Goal: Task Accomplishment & Management: Complete application form

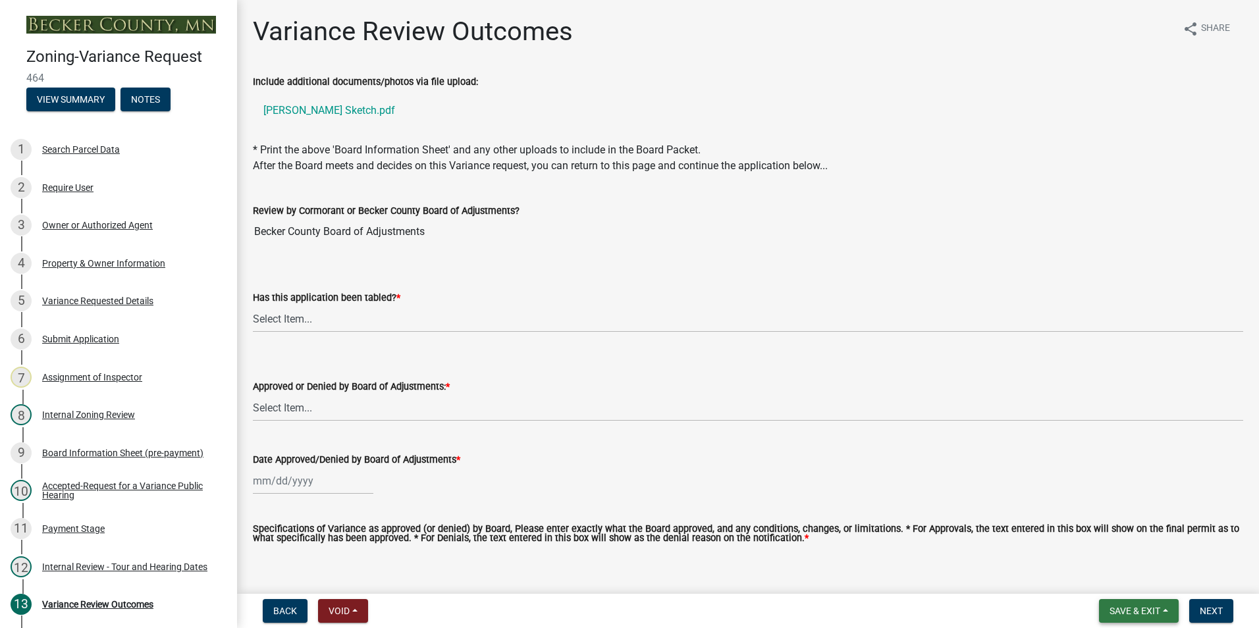
click at [1139, 614] on span "Save & Exit" at bounding box center [1135, 611] width 51 height 11
click at [1116, 572] on button "Save & Exit" at bounding box center [1125, 577] width 105 height 32
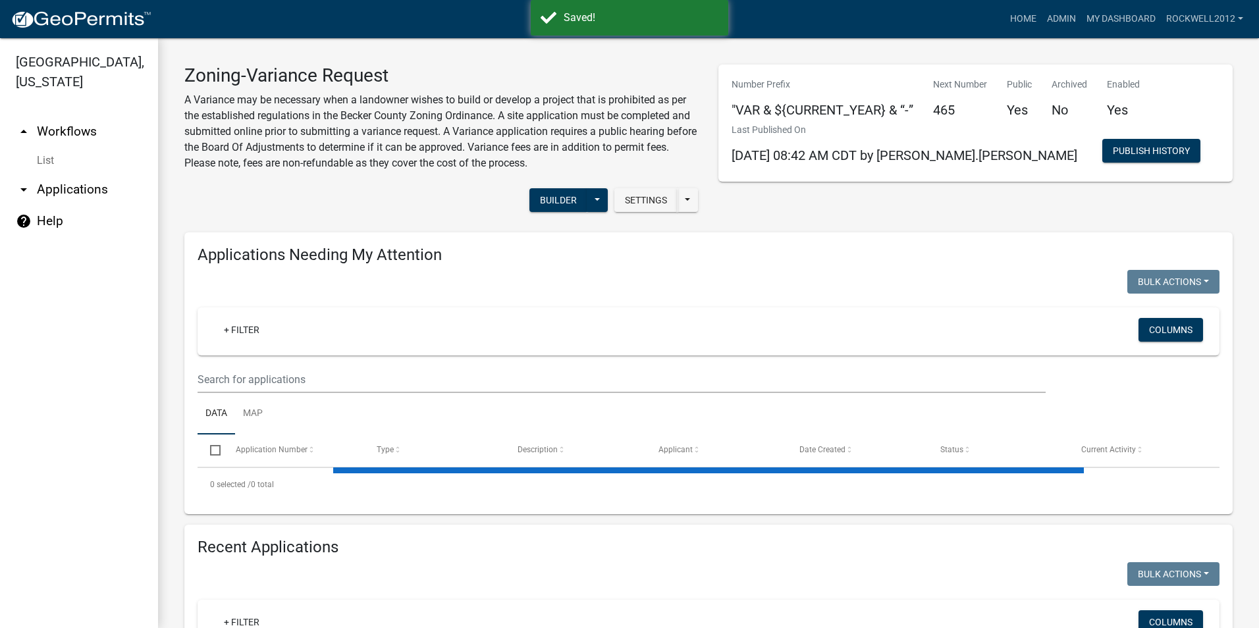
select select "1: 25"
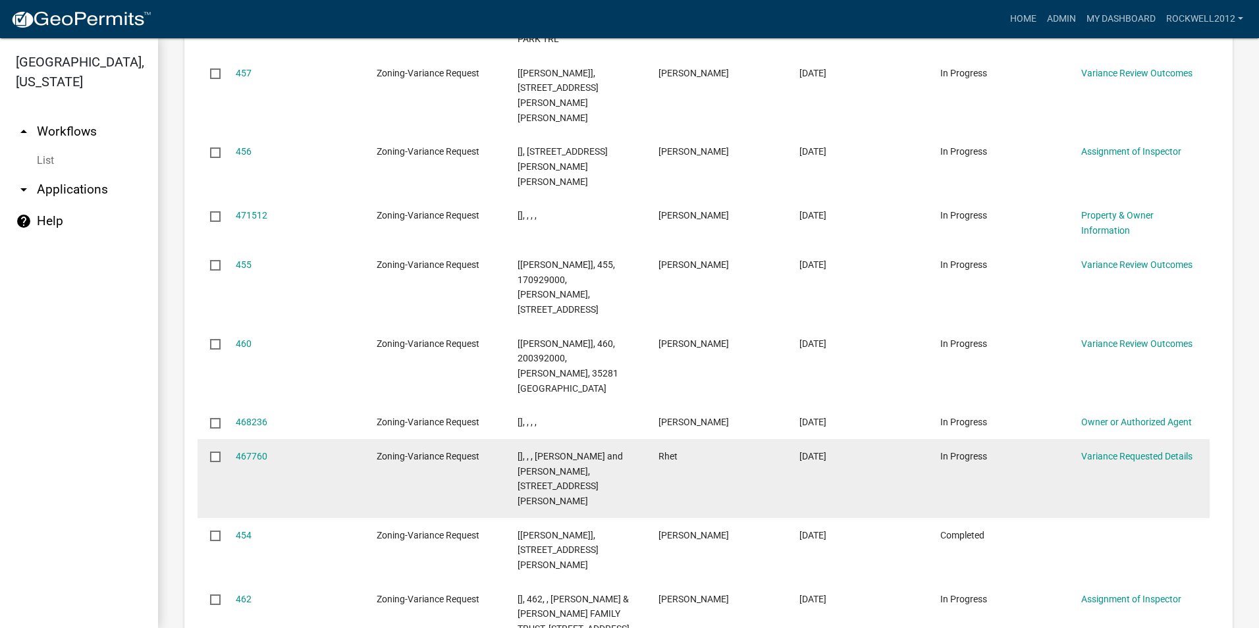
scroll to position [1910, 0]
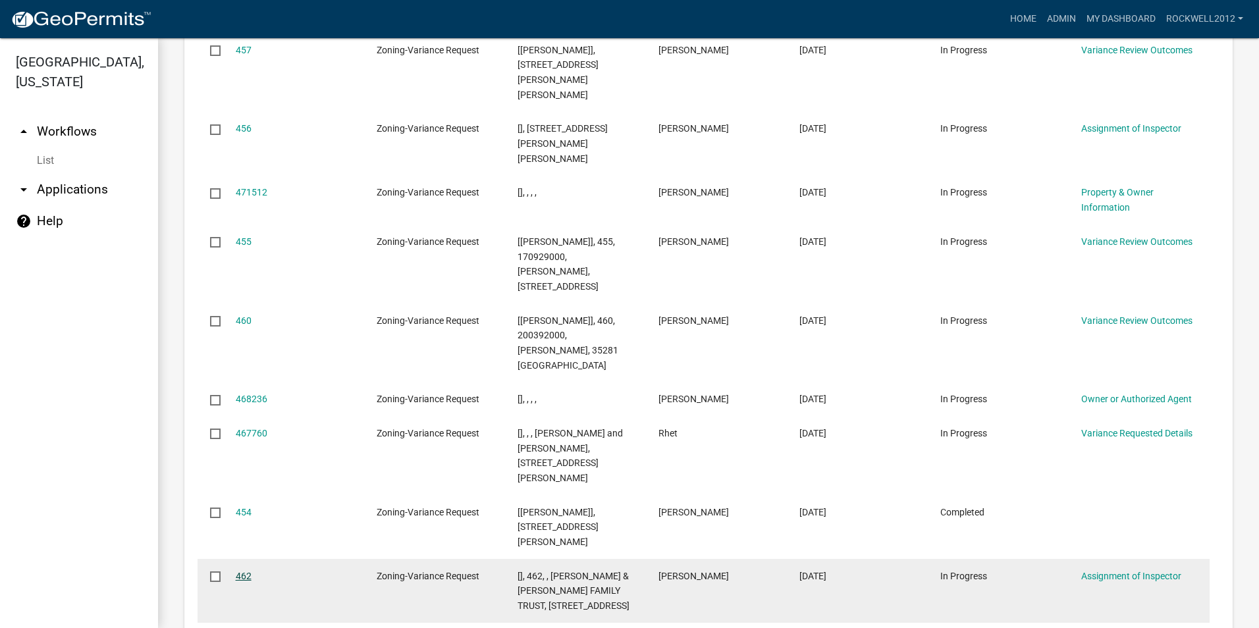
click at [244, 571] on link "462" at bounding box center [244, 576] width 16 height 11
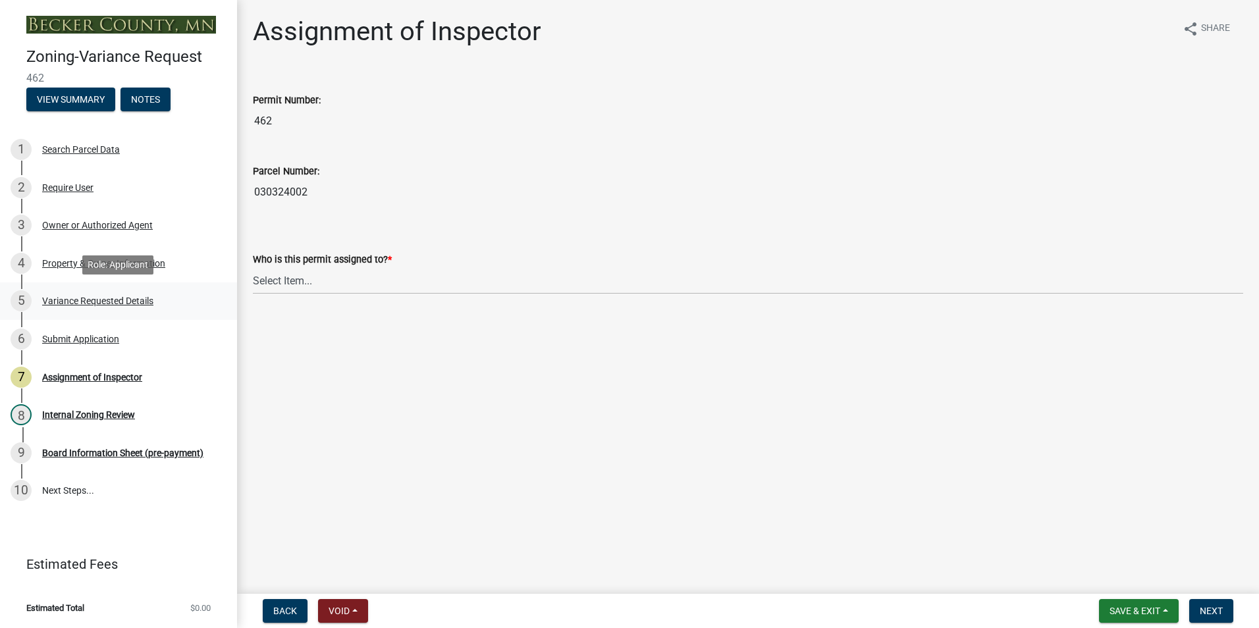
click at [115, 303] on div "Variance Requested Details" at bounding box center [97, 300] width 111 height 9
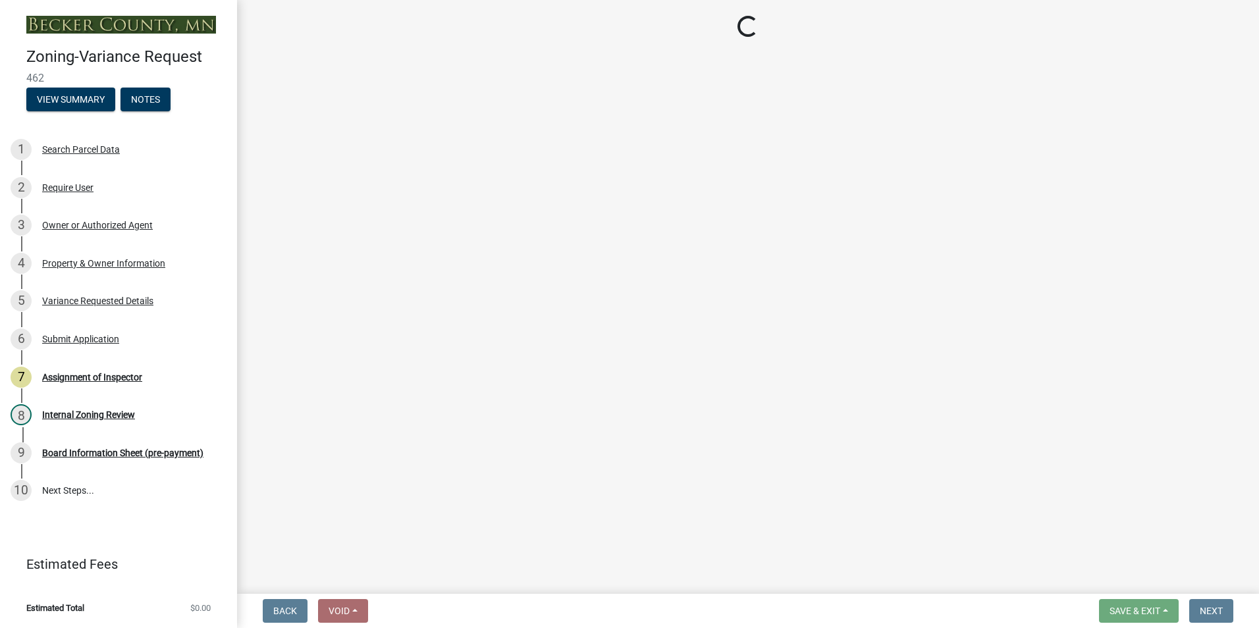
select select "edc6b78d-c029-41a6-a436-e6f76b5f0855"
select select "a5c6235c-6fe0-43e3-9b64-f3566618e99d"
select select "a60f612c-e64d-4767-92b2-cb2f842b6e0b"
select select "bb2b5e43-03c1-4874-9abf-a65f400af928"
select select "8ea3e6c3-8fed-4904-aa20-2f643744aa0c"
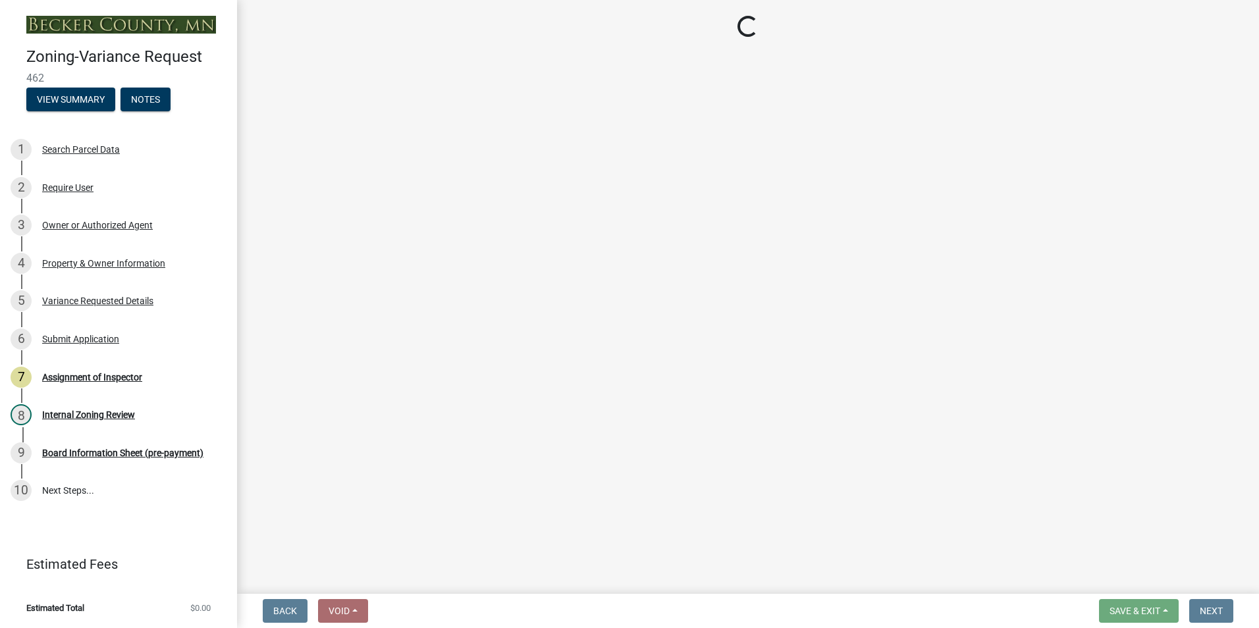
select select "860afd09-da87-482b-bca4-413f5cf53582"
select select "ee8740c3-f4d5-48cf-ad42-c8f7342b480c"
select select "1aa51e34-4f0a-4095-a3f3-287665056048"
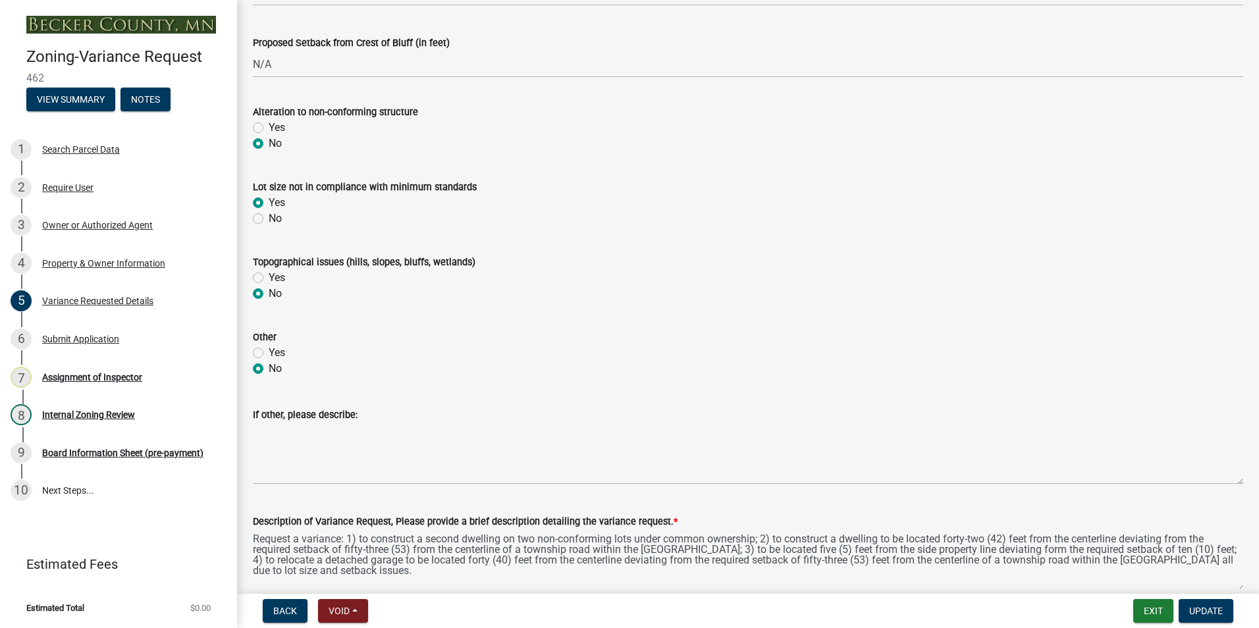
scroll to position [856, 0]
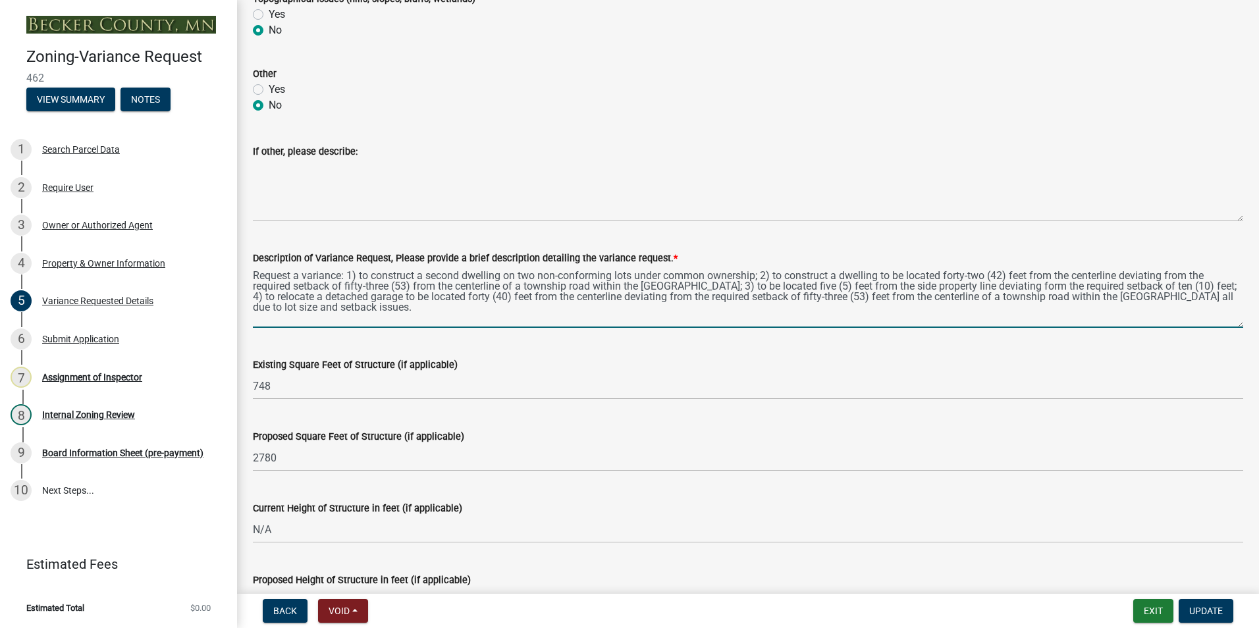
drag, startPoint x: 412, startPoint y: 311, endPoint x: 246, endPoint y: 280, distance: 169.5
click at [246, 280] on div "Description of Variance Request, Please provide a brief description detailing t…" at bounding box center [748, 280] width 1010 height 96
click at [735, 313] on textarea "Request a variance: 1) to construct a second dwelling on two non-conforming lot…" at bounding box center [748, 297] width 990 height 62
type textarea "Request a variance: 1) to construct a second dwelling on two non-conforming lot…"
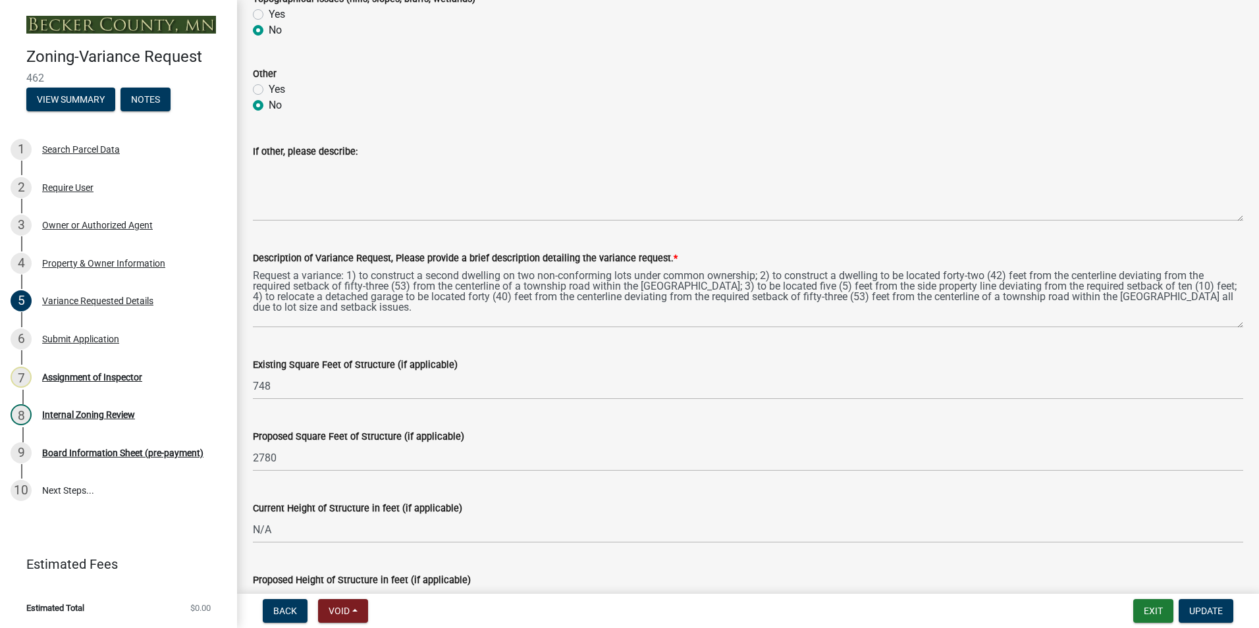
click at [829, 352] on div "Existing Square Feet of Structure (if applicable) 748" at bounding box center [748, 368] width 990 height 61
click at [88, 378] on div "Assignment of Inspector" at bounding box center [92, 377] width 100 height 9
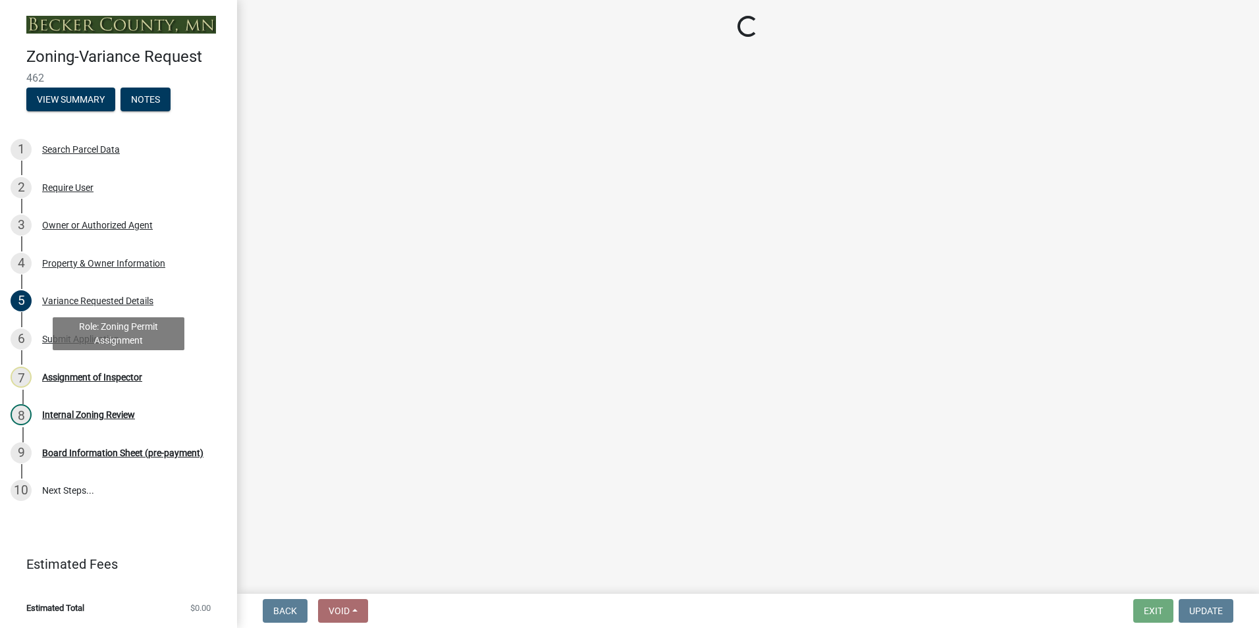
scroll to position [0, 0]
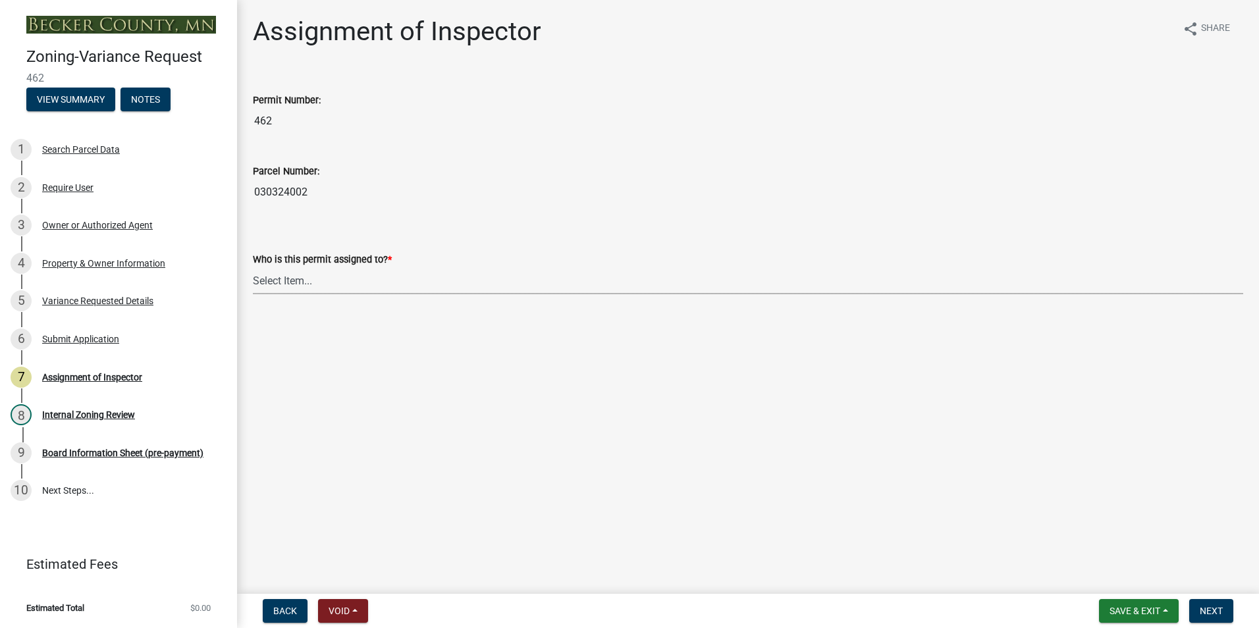
click at [279, 274] on select "Select Item... [PERSON_NAME] [PERSON_NAME] [PERSON_NAME] [PERSON_NAME] [PERSON_…" at bounding box center [748, 280] width 990 height 27
click at [253, 267] on select "Select Item... [PERSON_NAME] [PERSON_NAME] [PERSON_NAME] [PERSON_NAME] [PERSON_…" at bounding box center [748, 280] width 990 height 27
select select "0016247d-12af-40d0-8103-934796a3d230"
click at [1221, 610] on span "Next" at bounding box center [1211, 611] width 23 height 11
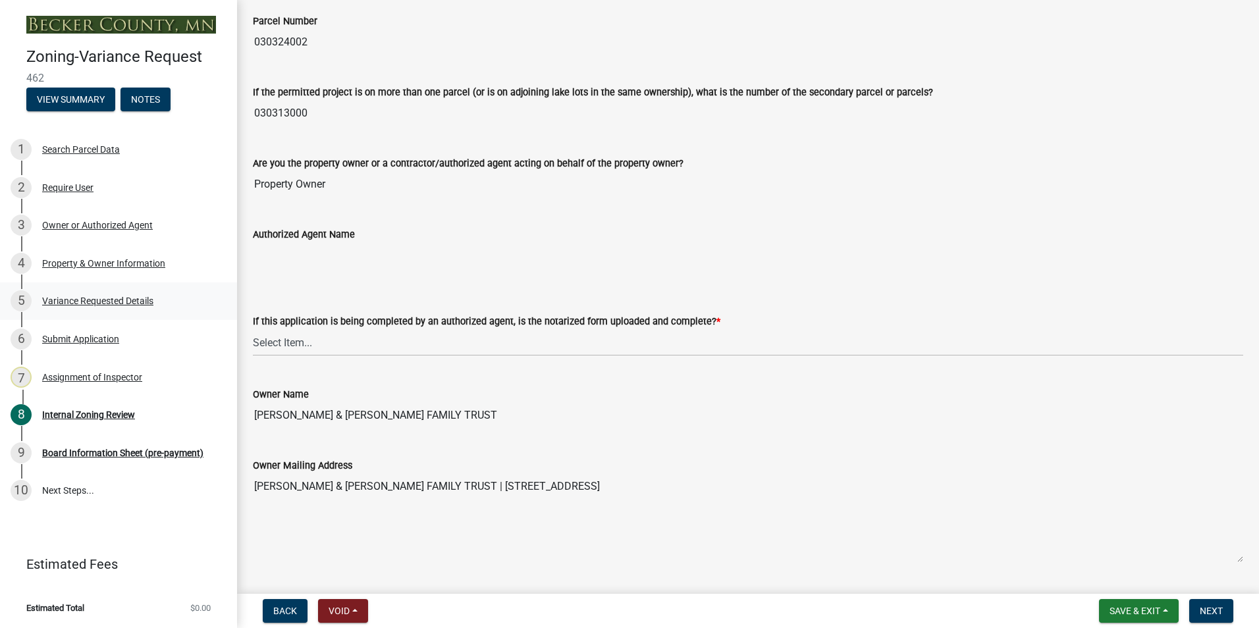
scroll to position [132, 0]
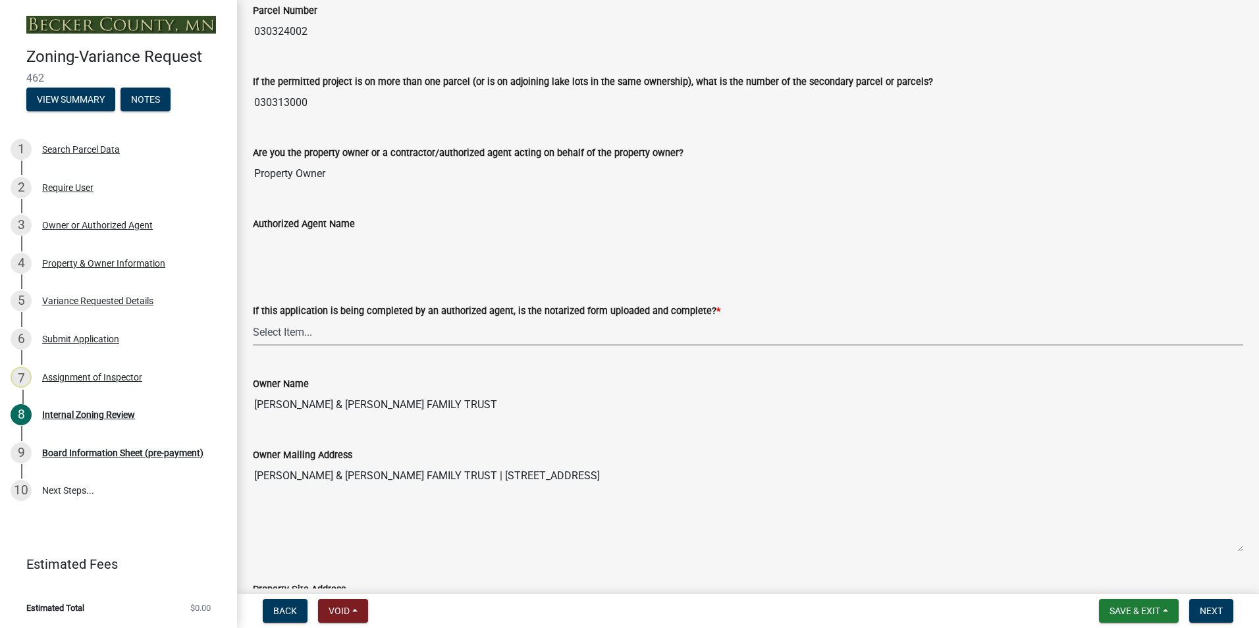
click at [271, 331] on select "Select Item... Yes No N/A" at bounding box center [748, 332] width 990 height 27
click at [253, 319] on select "Select Item... Yes No N/A" at bounding box center [748, 332] width 990 height 27
select select "b64156d9-fa44-4416-bc38-d757b052a9cf"
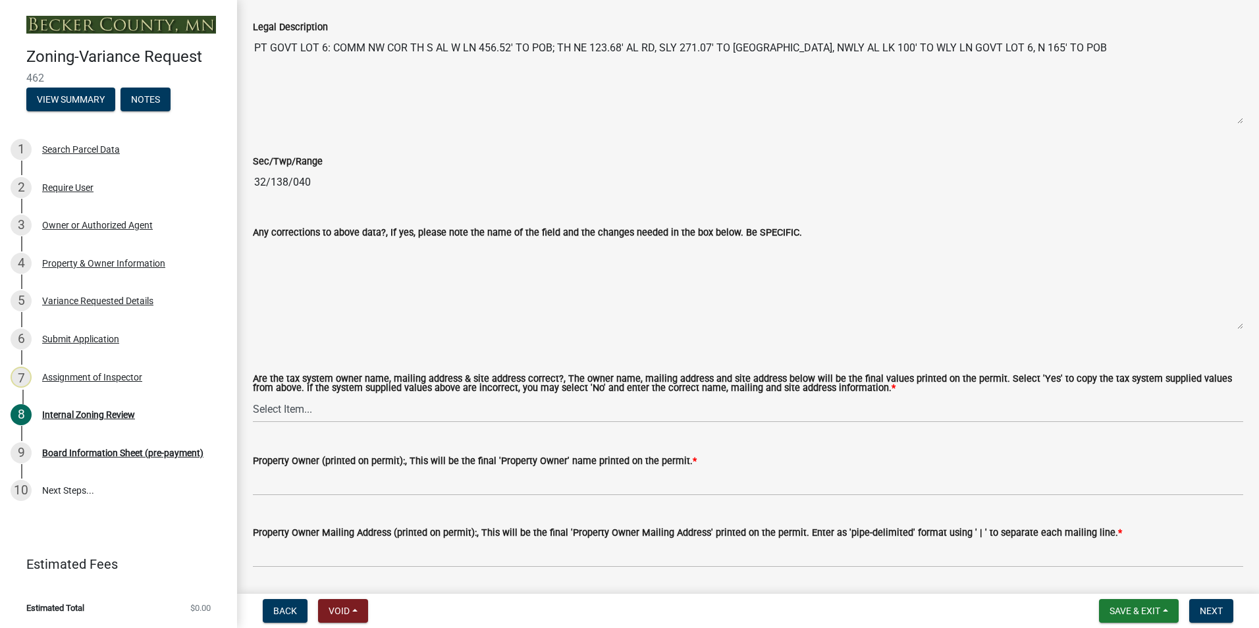
scroll to position [922, 0]
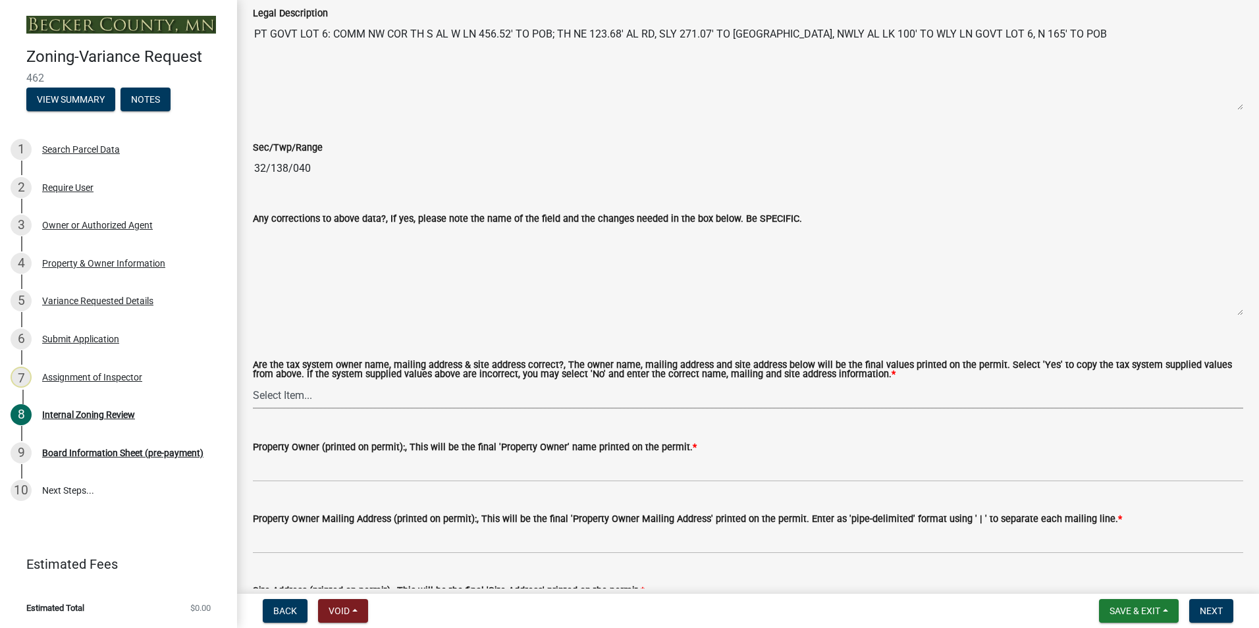
click at [268, 396] on select "Select Item... Yes No" at bounding box center [748, 395] width 990 height 27
click at [253, 383] on select "Select Item... Yes No" at bounding box center [748, 395] width 990 height 27
select select "5f5e855c-21f5-42f8-adf6-1036bf7d34a2"
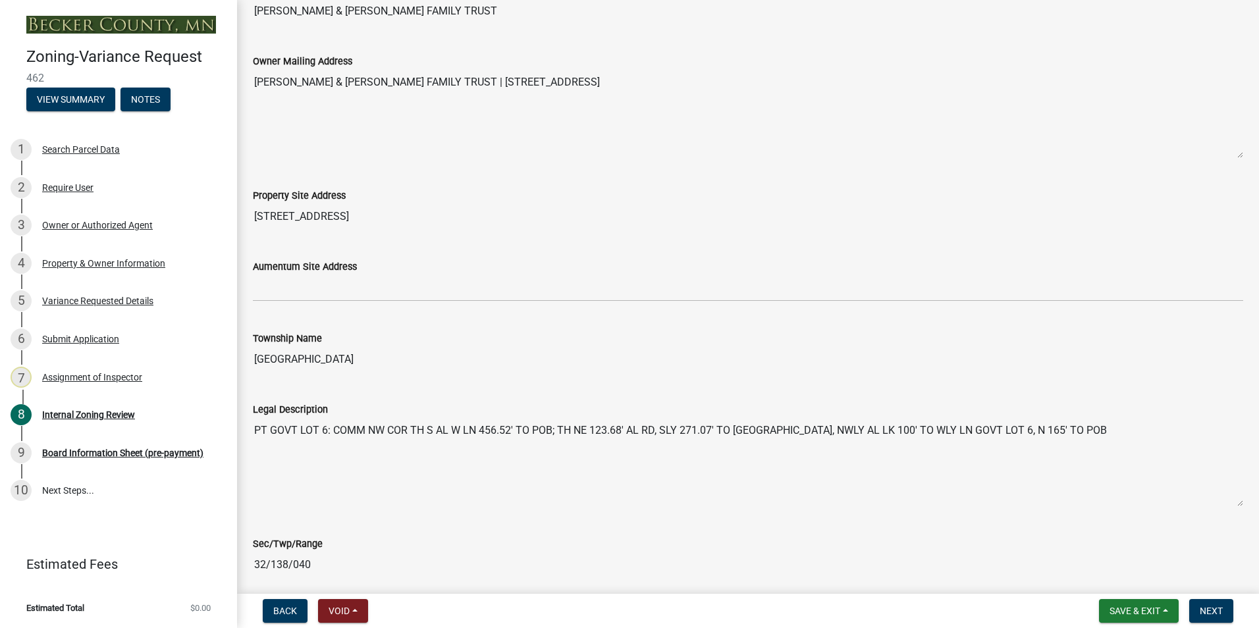
scroll to position [395, 0]
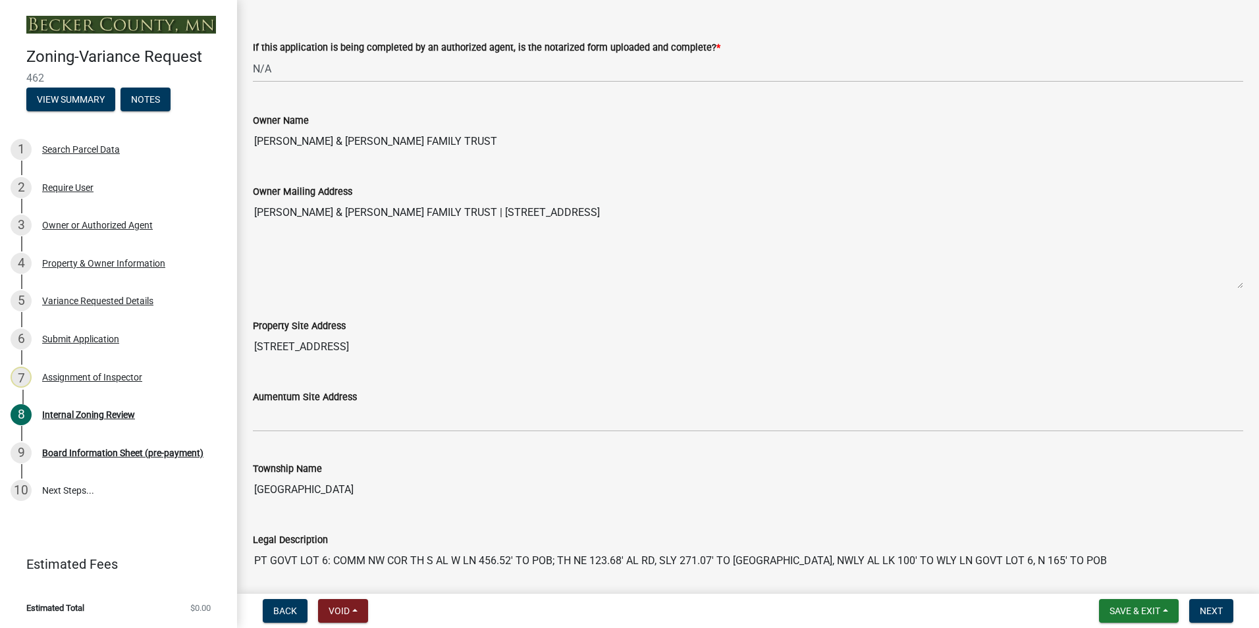
drag, startPoint x: 460, startPoint y: 140, endPoint x: 245, endPoint y: 148, distance: 215.5
click at [245, 148] on div "Owner Name [PERSON_NAME] & [PERSON_NAME] FAMILY TRUST" at bounding box center [748, 124] width 1010 height 61
drag, startPoint x: 245, startPoint y: 148, endPoint x: 298, endPoint y: 144, distance: 53.5
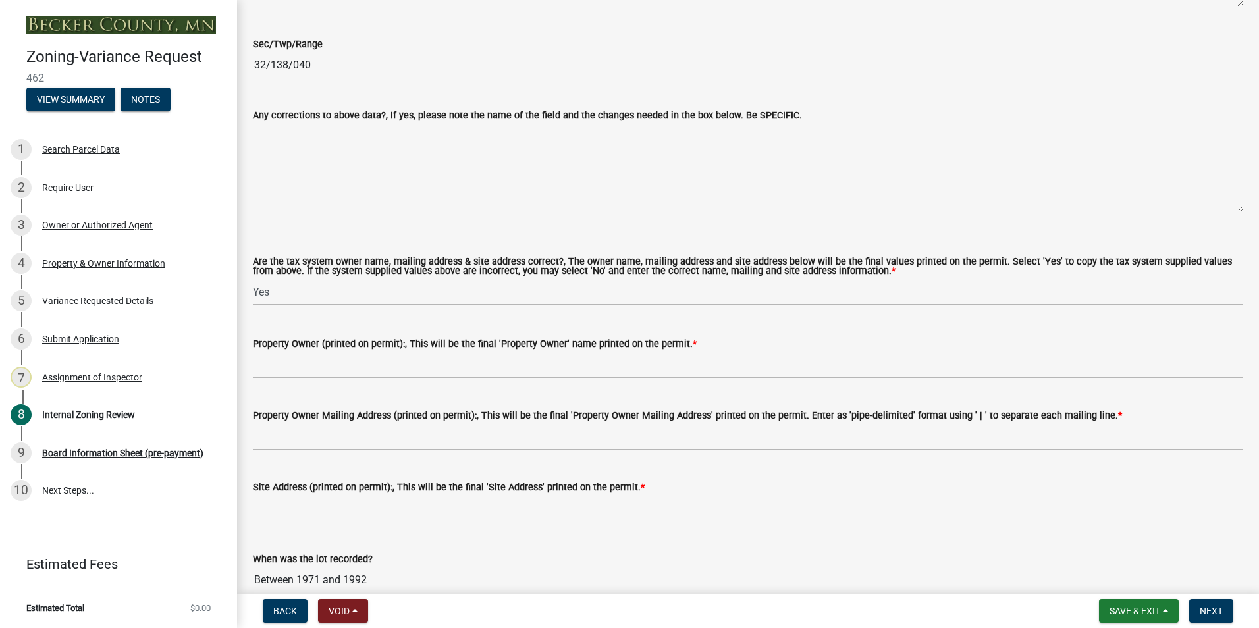
scroll to position [1054, 0]
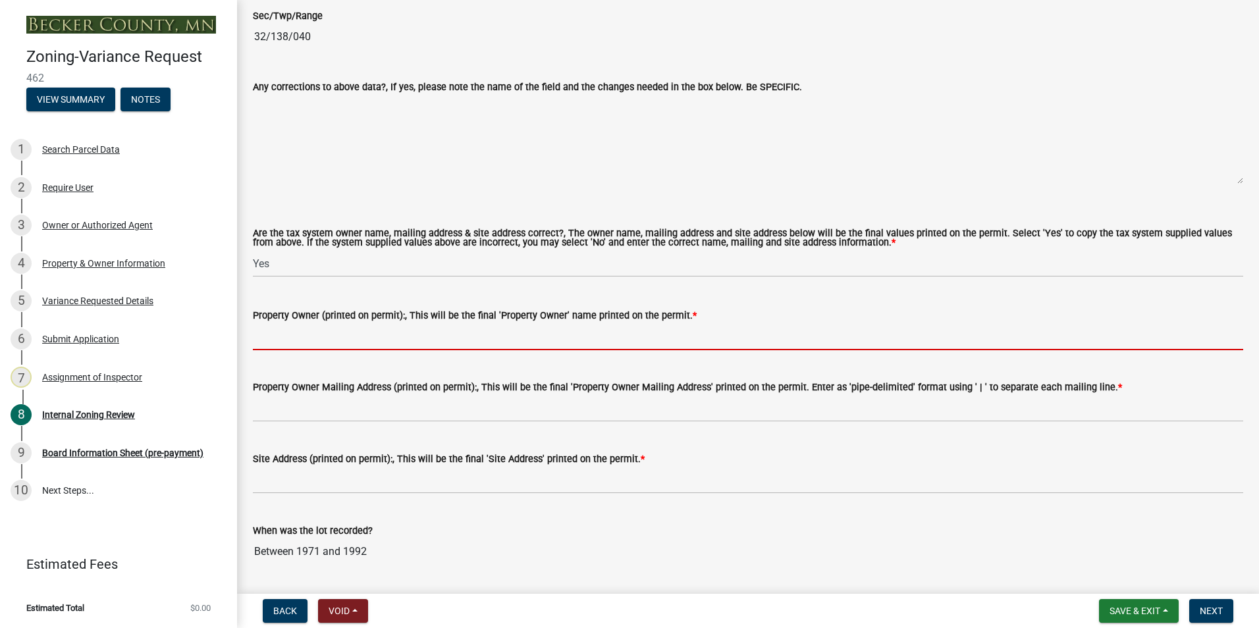
paste input "[PERSON_NAME] & [PERSON_NAME] FAMILY TRUST"
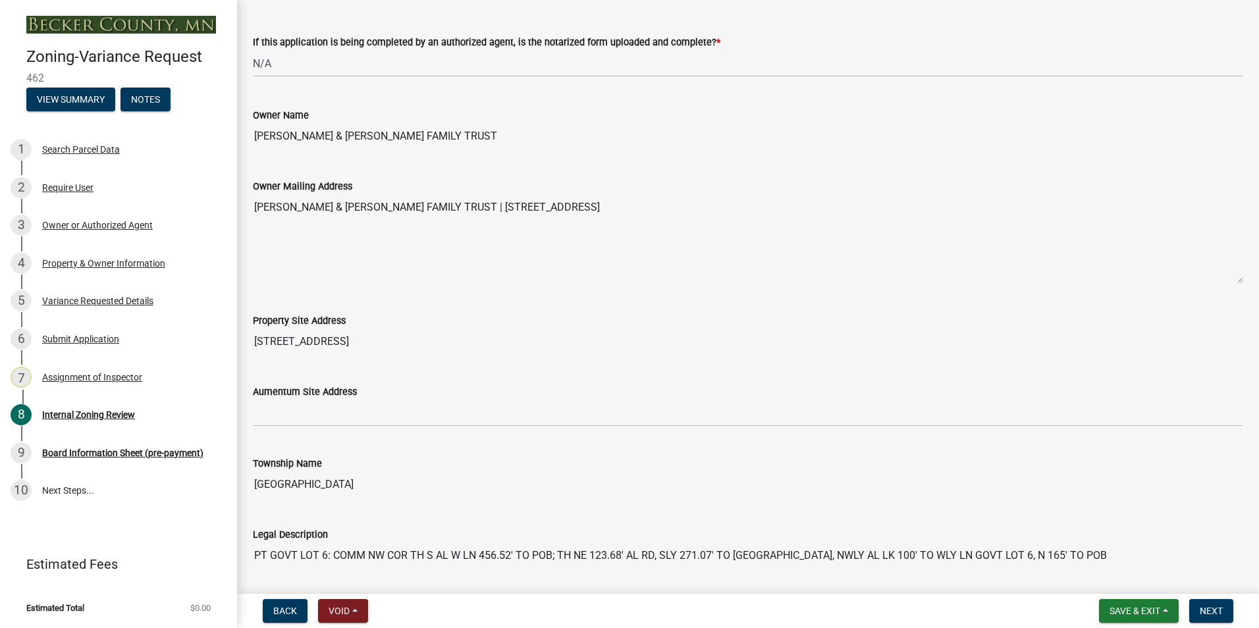
scroll to position [395, 0]
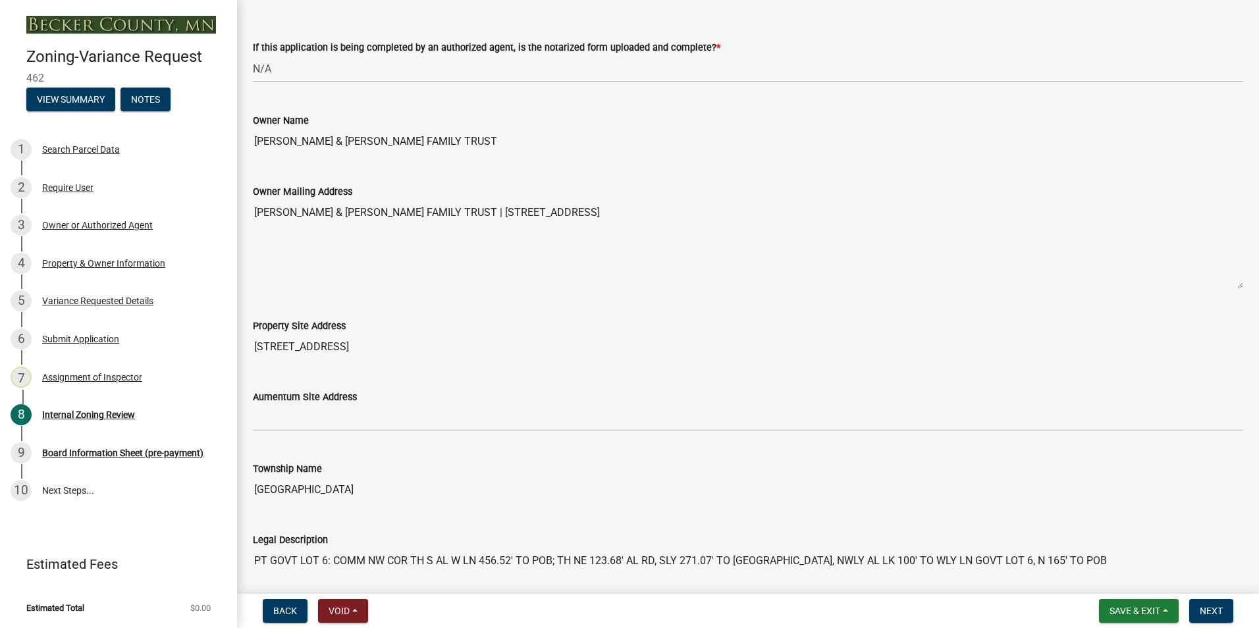
type input "[PERSON_NAME] & [PERSON_NAME] FAMILY TRUST"
drag, startPoint x: 348, startPoint y: 346, endPoint x: 251, endPoint y: 352, distance: 97.6
click at [251, 352] on div "Property Site Address [STREET_ADDRESS]" at bounding box center [748, 330] width 1010 height 61
drag, startPoint x: 251, startPoint y: 352, endPoint x: 277, endPoint y: 350, distance: 26.5
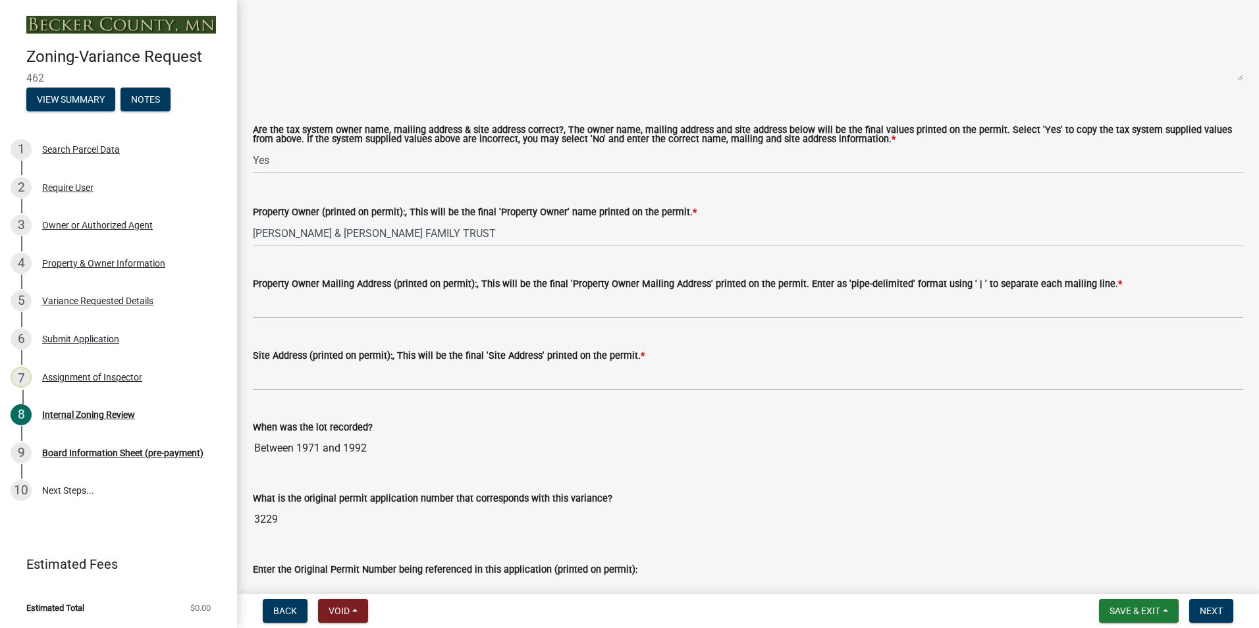
scroll to position [1185, 0]
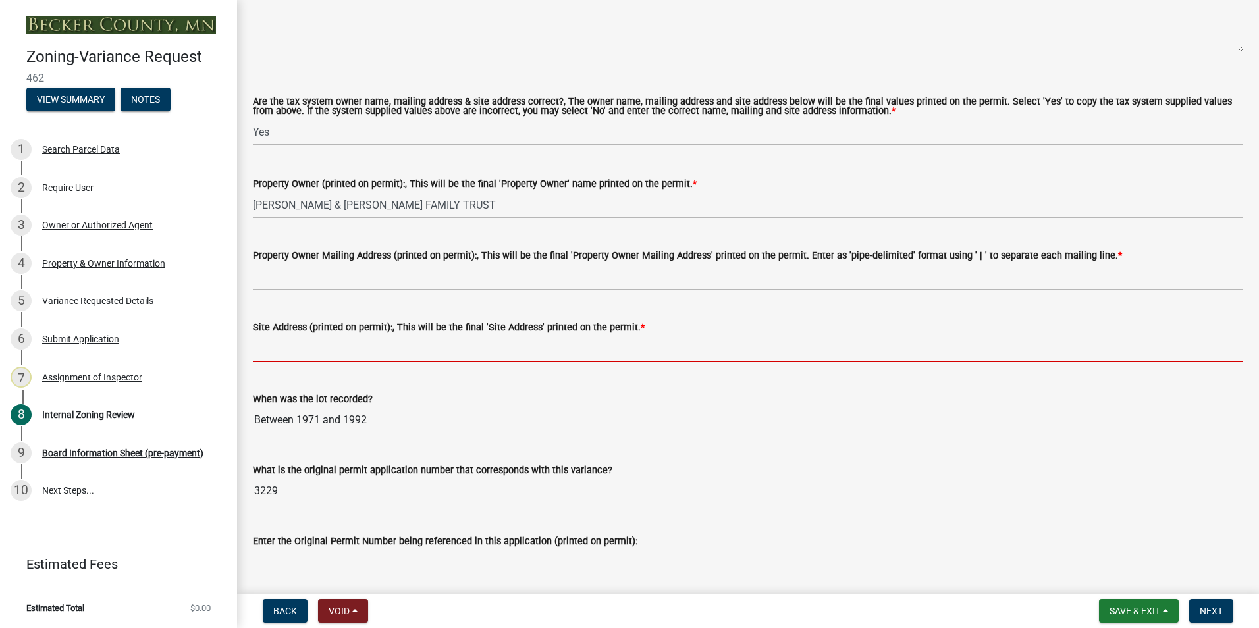
paste input "[STREET_ADDRESS]"
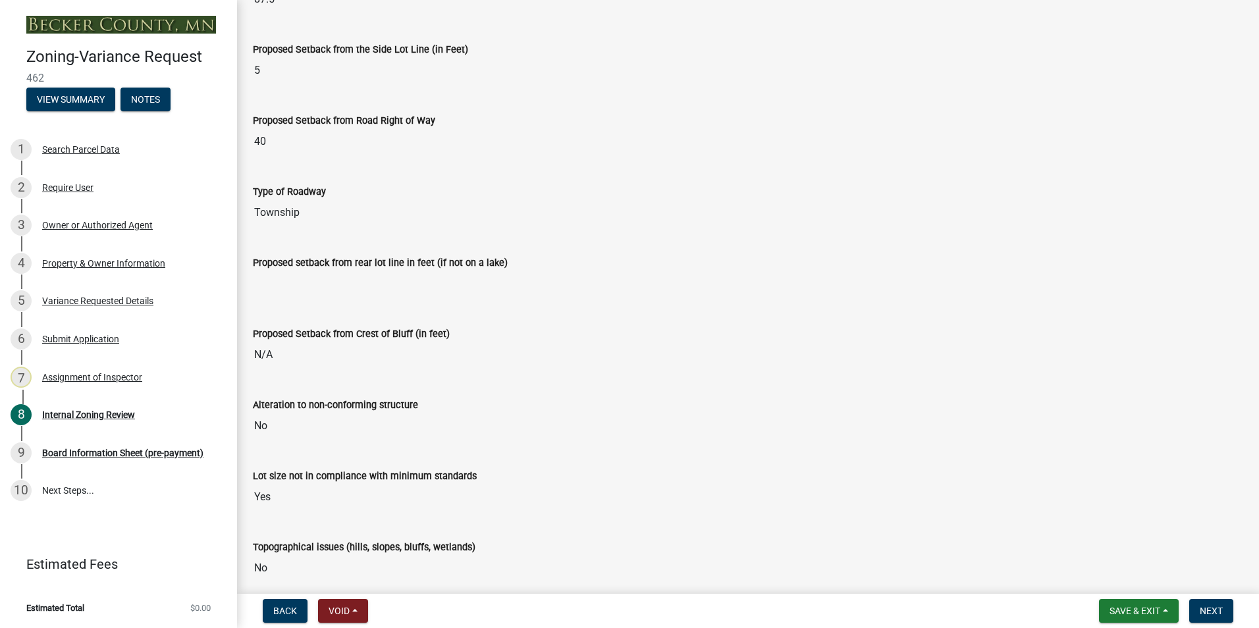
scroll to position [1778, 0]
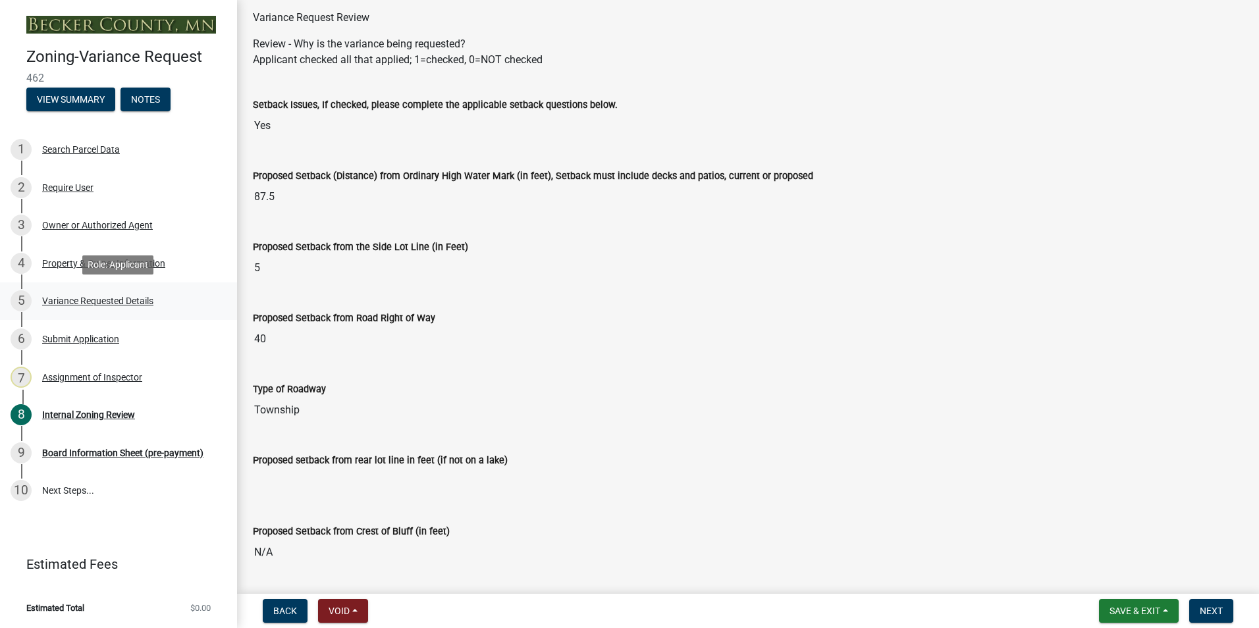
type input "[STREET_ADDRESS][PERSON_NAME]"
click at [89, 300] on div "Variance Requested Details" at bounding box center [97, 300] width 111 height 9
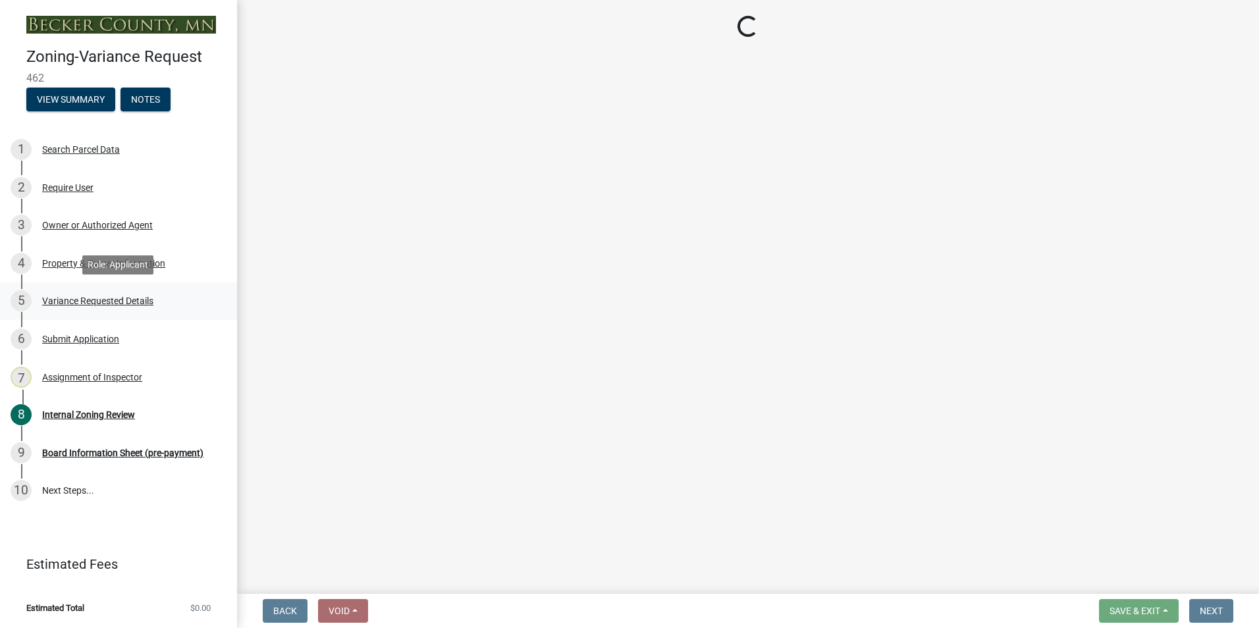
scroll to position [0, 0]
select select "edc6b78d-c029-41a6-a436-e6f76b5f0855"
select select "a5c6235c-6fe0-43e3-9b64-f3566618e99d"
select select "a60f612c-e64d-4767-92b2-cb2f842b6e0b"
select select "bb2b5e43-03c1-4874-9abf-a65f400af928"
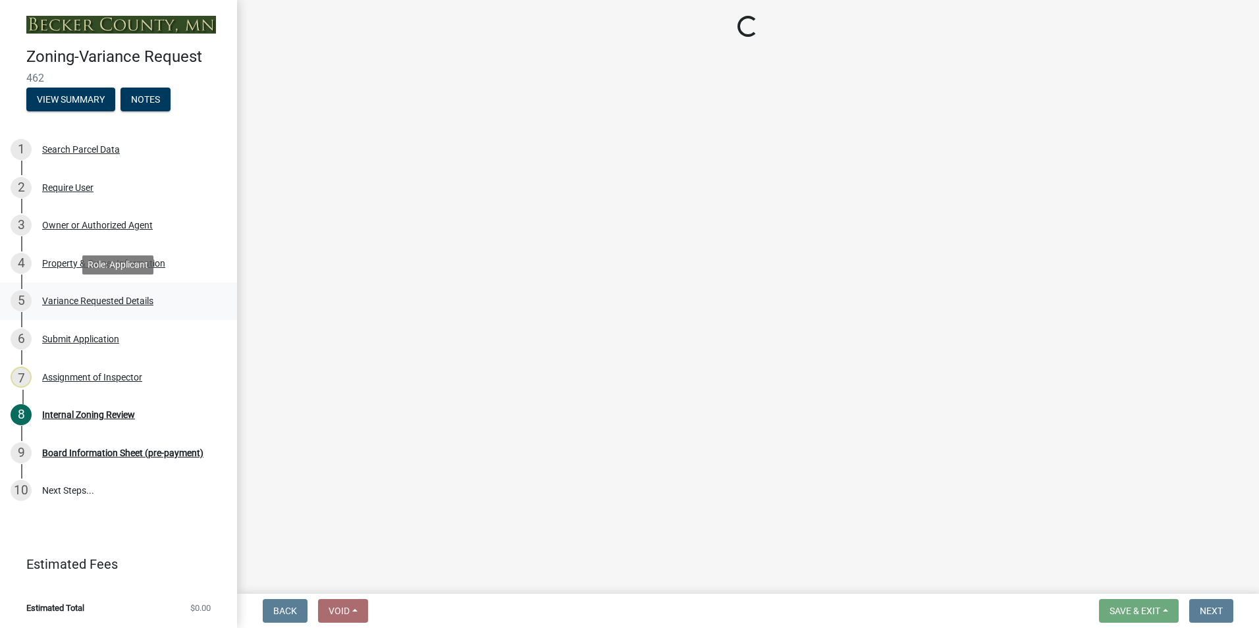
select select "8ea3e6c3-8fed-4904-aa20-2f643744aa0c"
select select "860afd09-da87-482b-bca4-413f5cf53582"
select select "ee8740c3-f4d5-48cf-ad42-c8f7342b480c"
select select "1aa51e34-4f0a-4095-a3f3-287665056048"
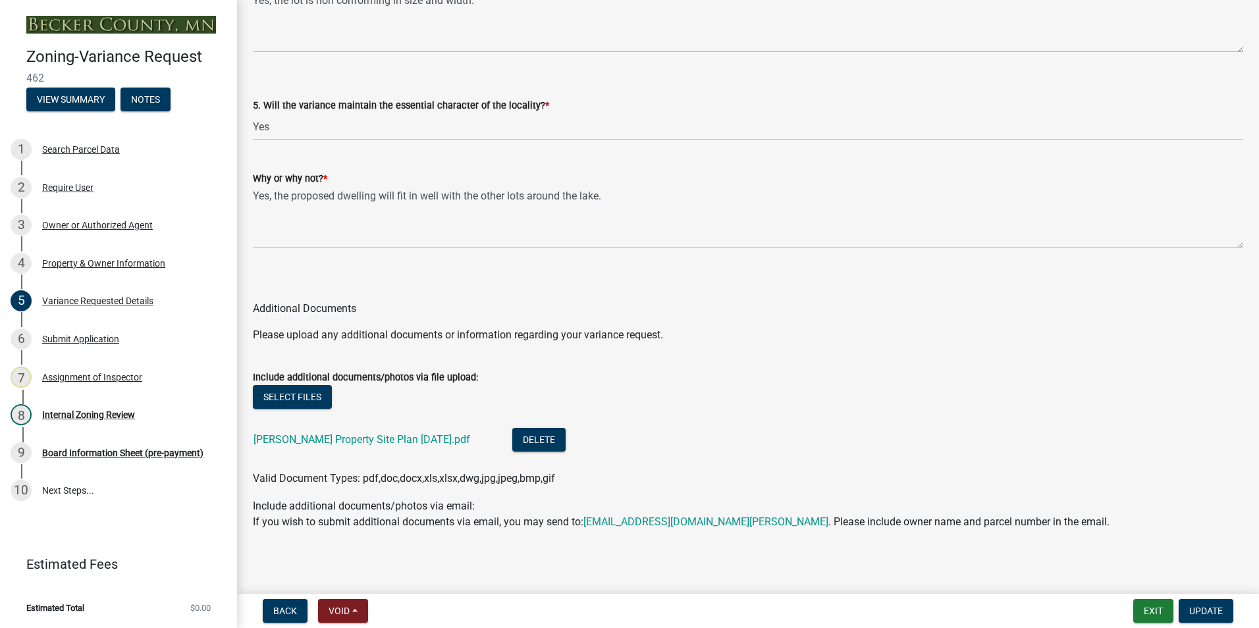
scroll to position [2769, 0]
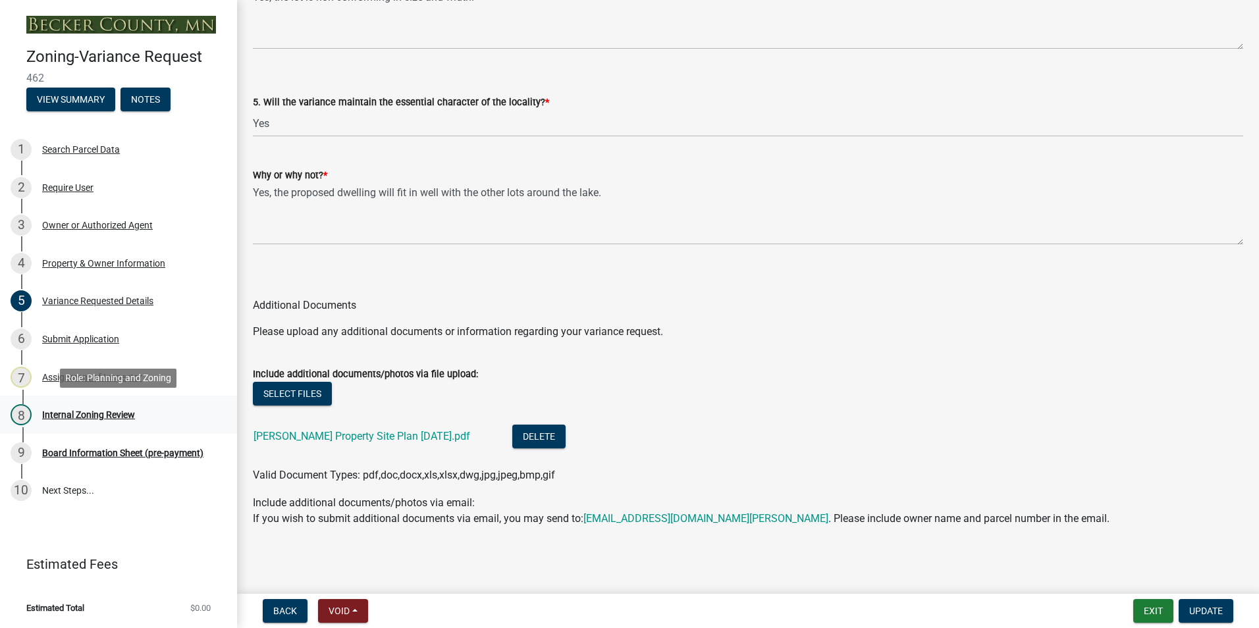
click at [101, 414] on div "Internal Zoning Review" at bounding box center [88, 414] width 93 height 9
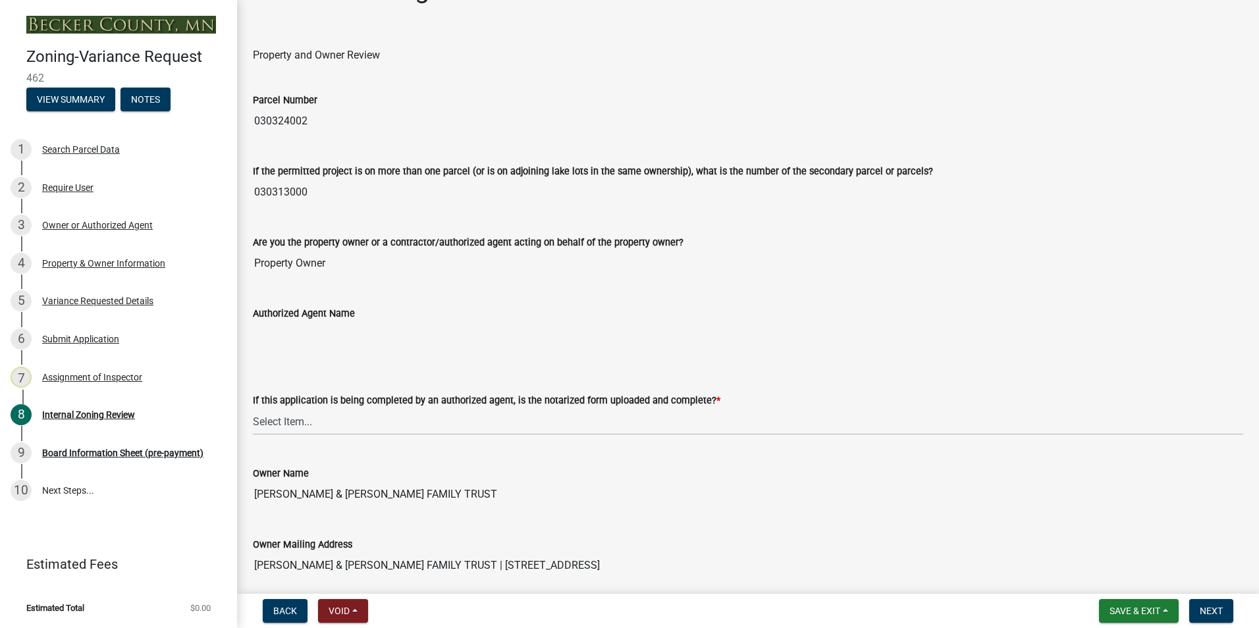
scroll to position [66, 0]
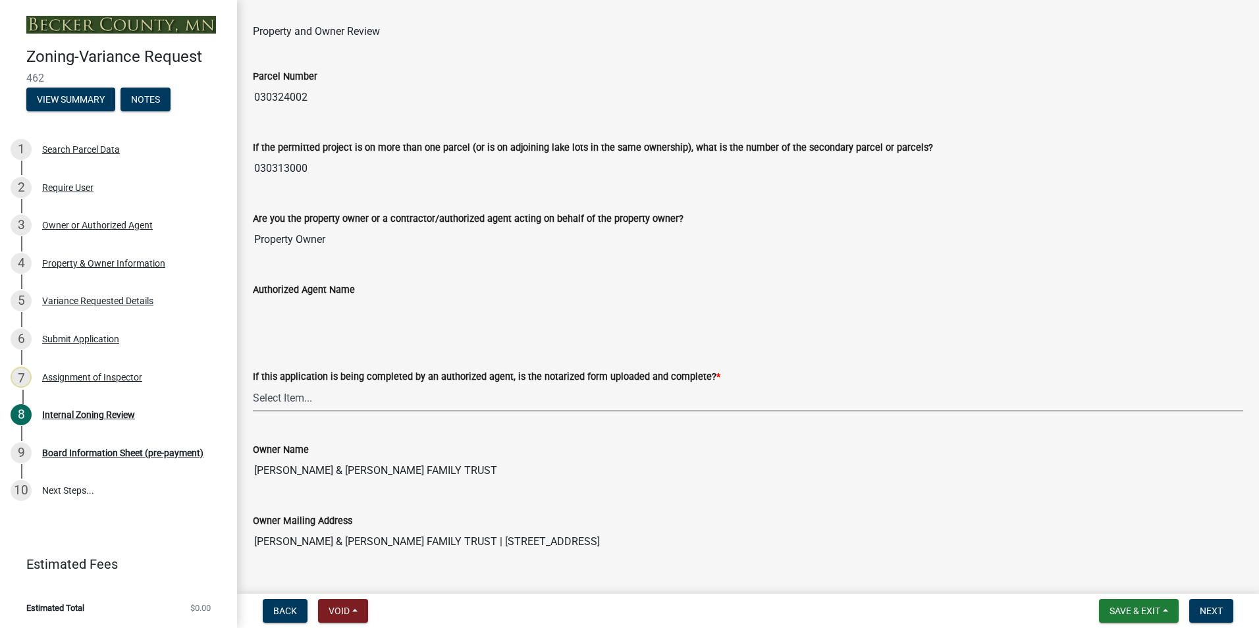
click at [266, 399] on select "Select Item... Yes No N/A" at bounding box center [748, 398] width 990 height 27
click at [253, 385] on select "Select Item... Yes No N/A" at bounding box center [748, 398] width 990 height 27
select select "b64156d9-fa44-4416-bc38-d757b052a9cf"
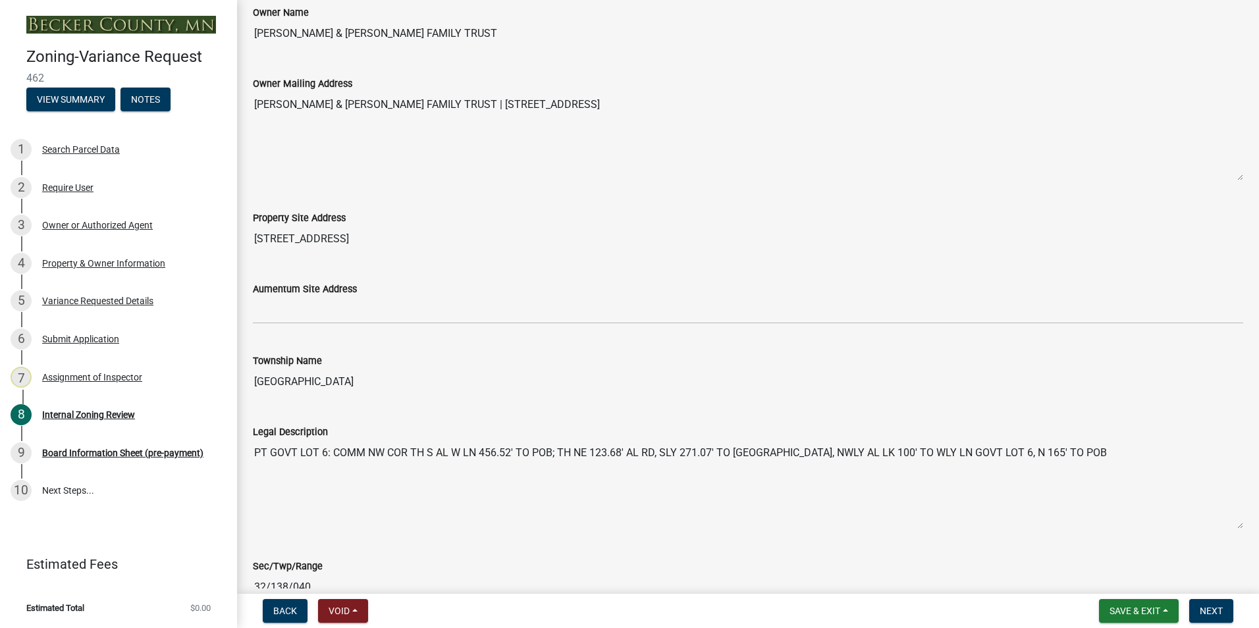
scroll to position [527, 0]
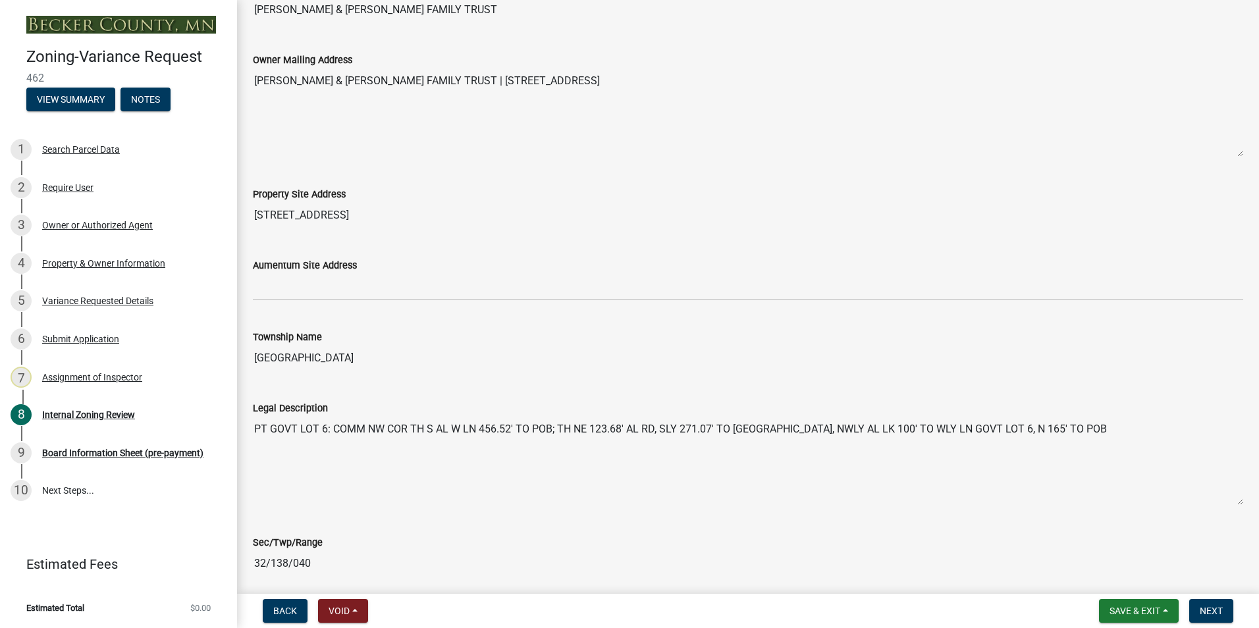
click at [365, 217] on input "[STREET_ADDRESS]" at bounding box center [748, 215] width 990 height 26
click at [353, 217] on input "[STREET_ADDRESS]" at bounding box center [748, 215] width 990 height 26
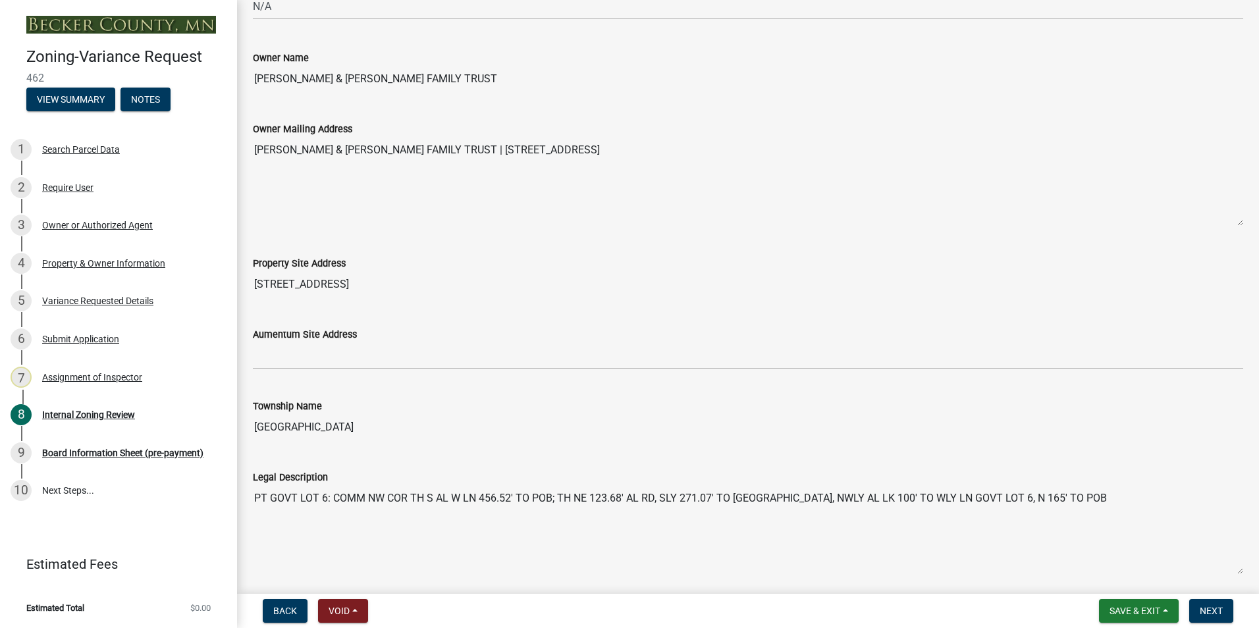
scroll to position [263, 0]
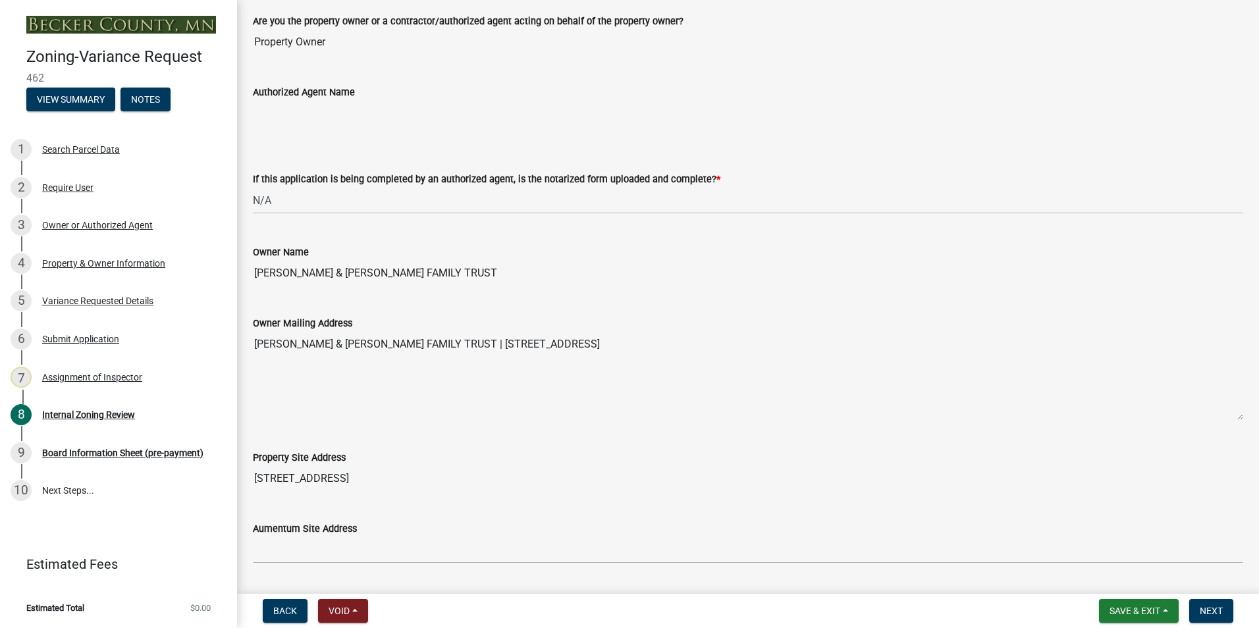
click at [350, 481] on input "[STREET_ADDRESS]" at bounding box center [748, 479] width 990 height 26
click at [349, 477] on input "[STREET_ADDRESS]" at bounding box center [748, 479] width 990 height 26
click at [103, 265] on div "Property & Owner Information" at bounding box center [103, 263] width 123 height 9
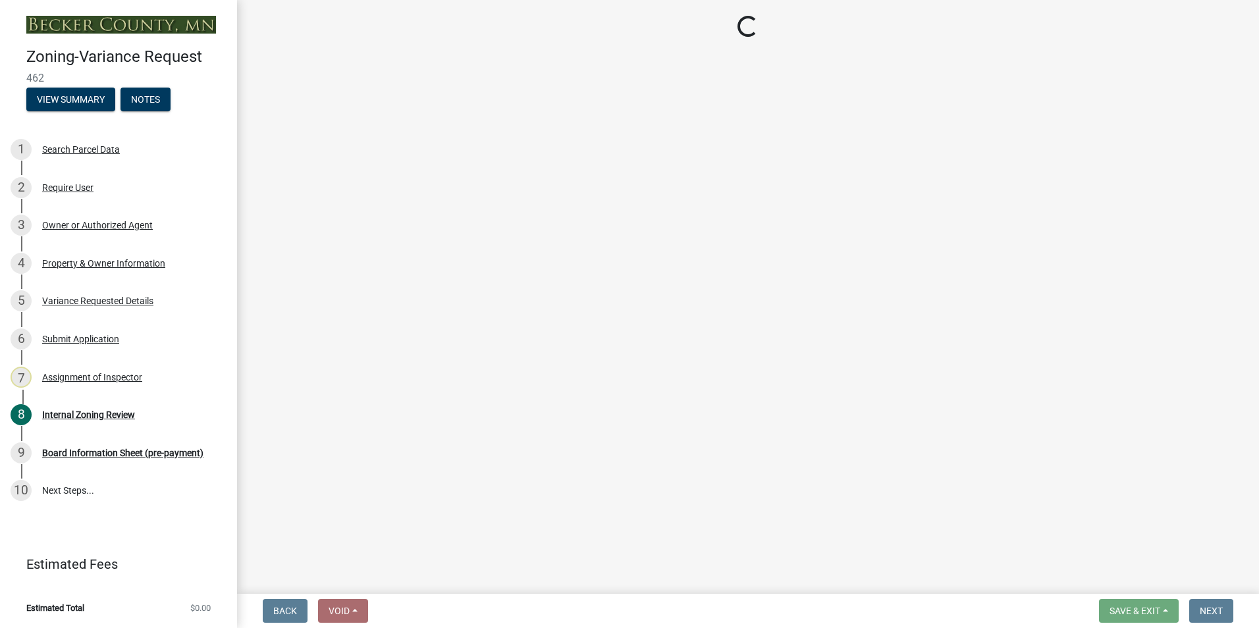
select select "341dbe48-7065-4cf8-80f2-c783158d934b"
select select "a1838a0c-3721-4596-baf4-31437942934f"
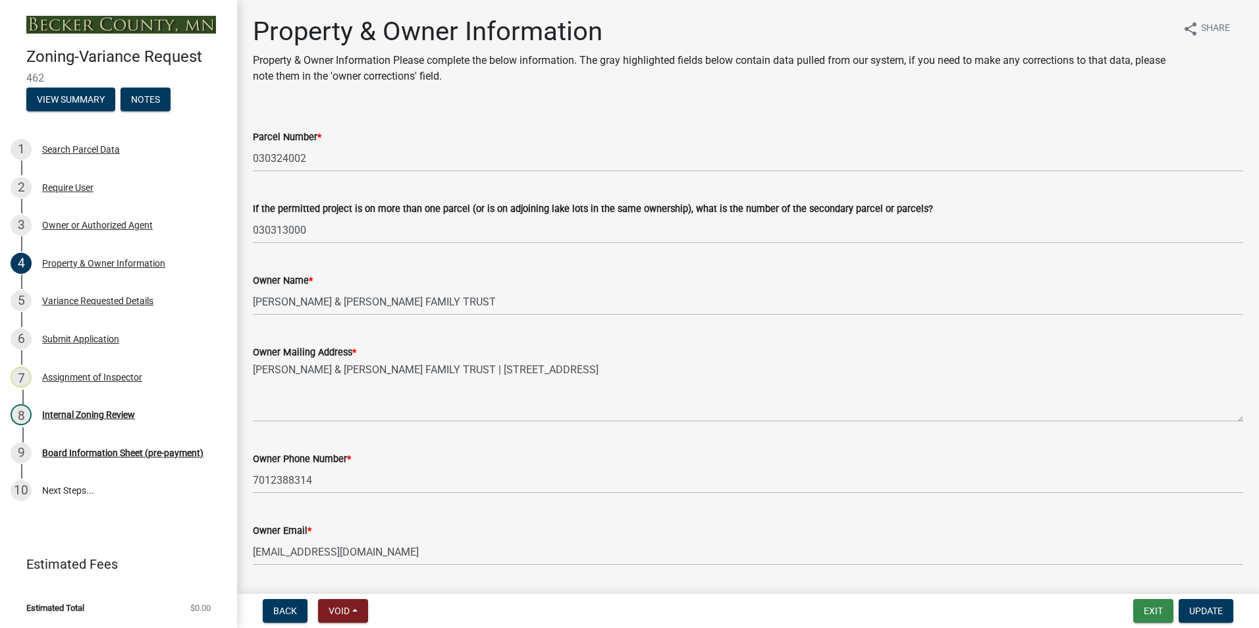
click at [1139, 611] on button "Exit" at bounding box center [1153, 611] width 40 height 24
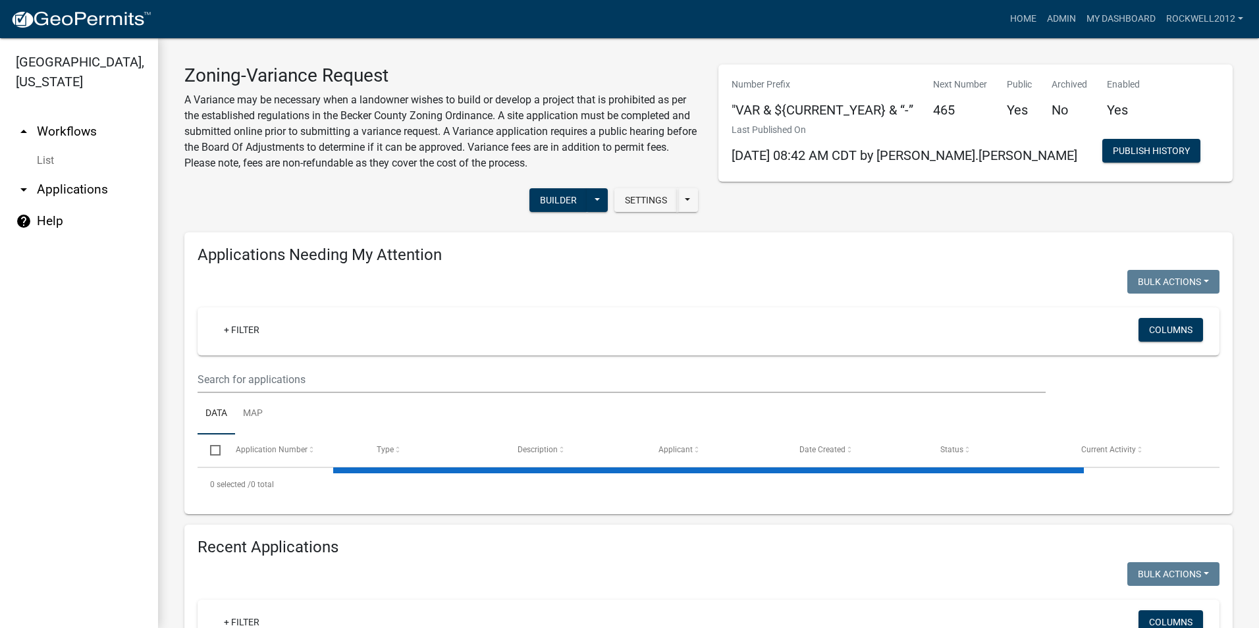
select select "1: 25"
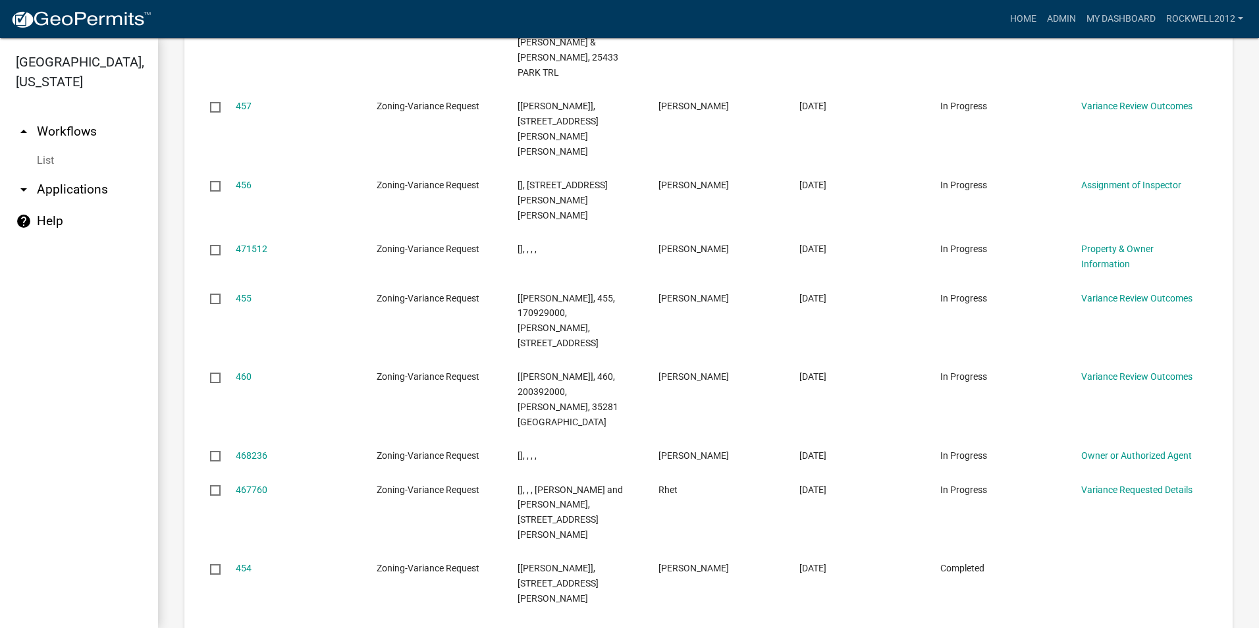
scroll to position [1976, 0]
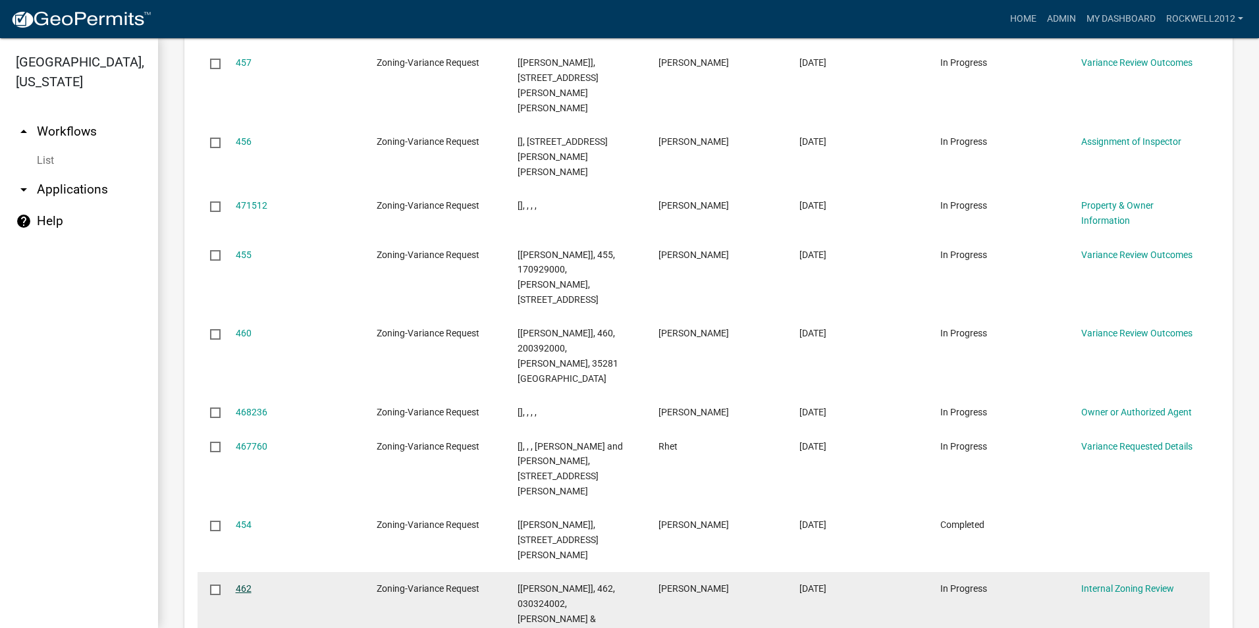
click at [238, 583] on link "462" at bounding box center [244, 588] width 16 height 11
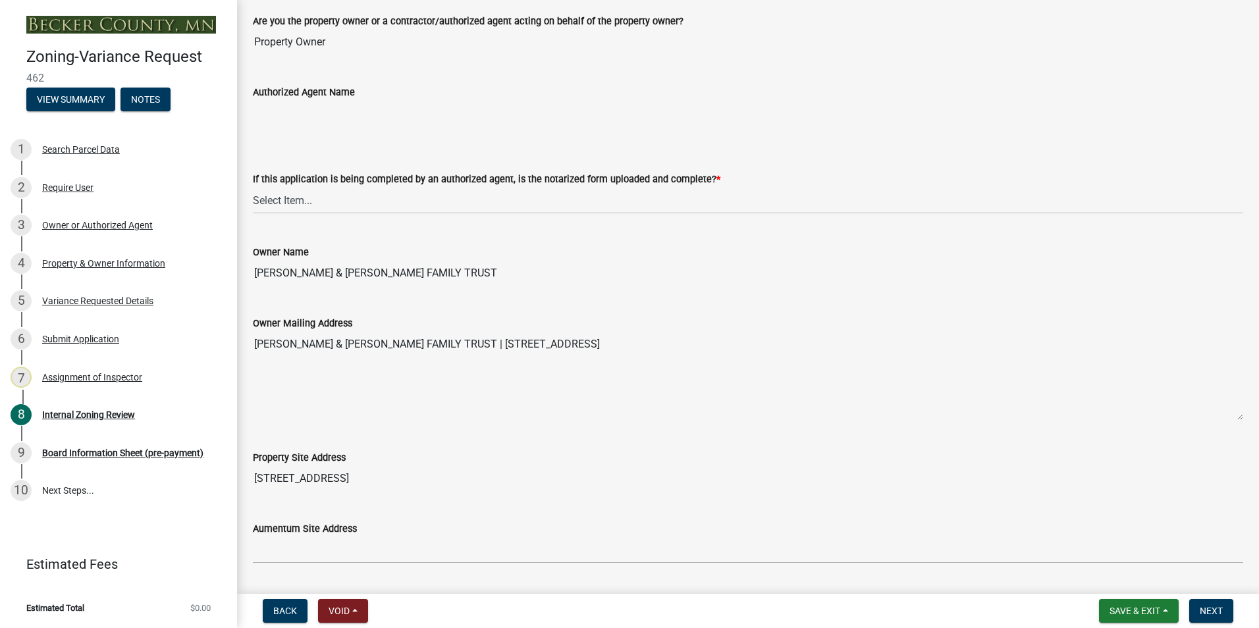
scroll to position [329, 0]
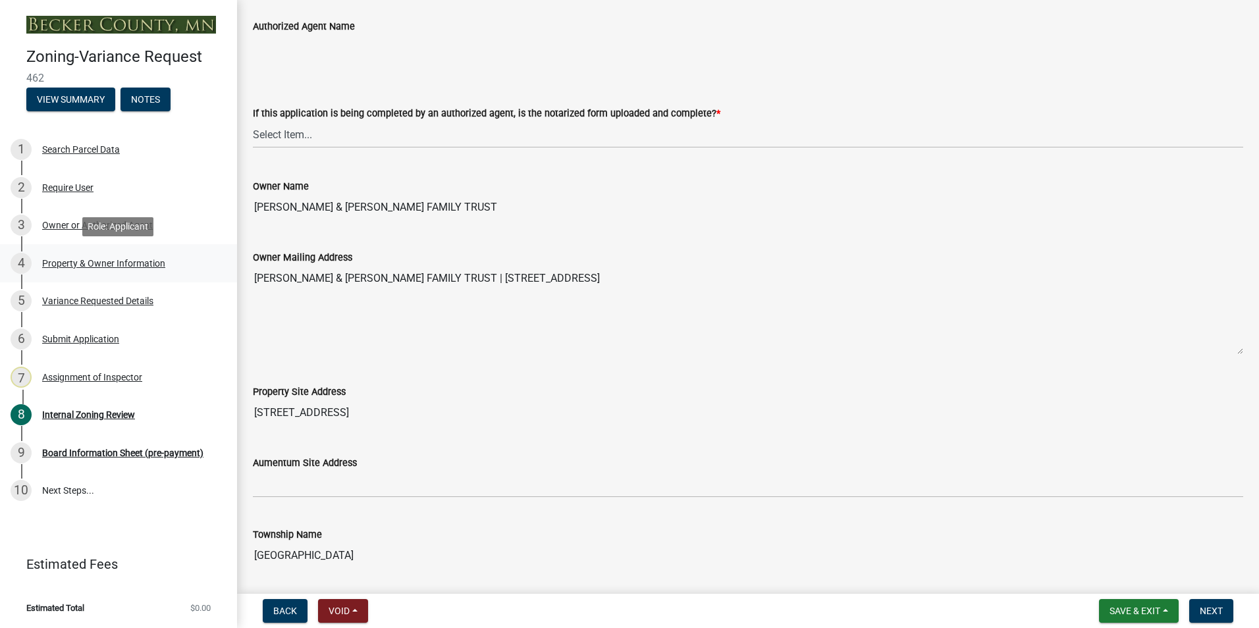
click at [94, 261] on div "Property & Owner Information" at bounding box center [103, 263] width 123 height 9
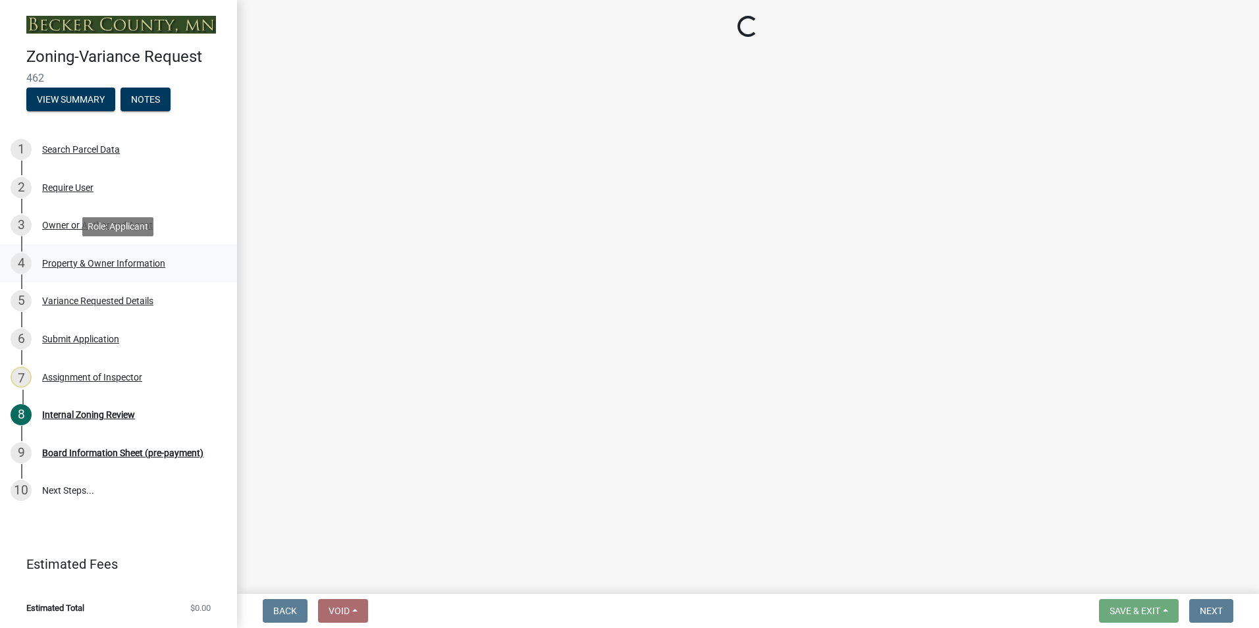
scroll to position [0, 0]
select select "341dbe48-7065-4cf8-80f2-c783158d934b"
select select "a1838a0c-3721-4596-baf4-31437942934f"
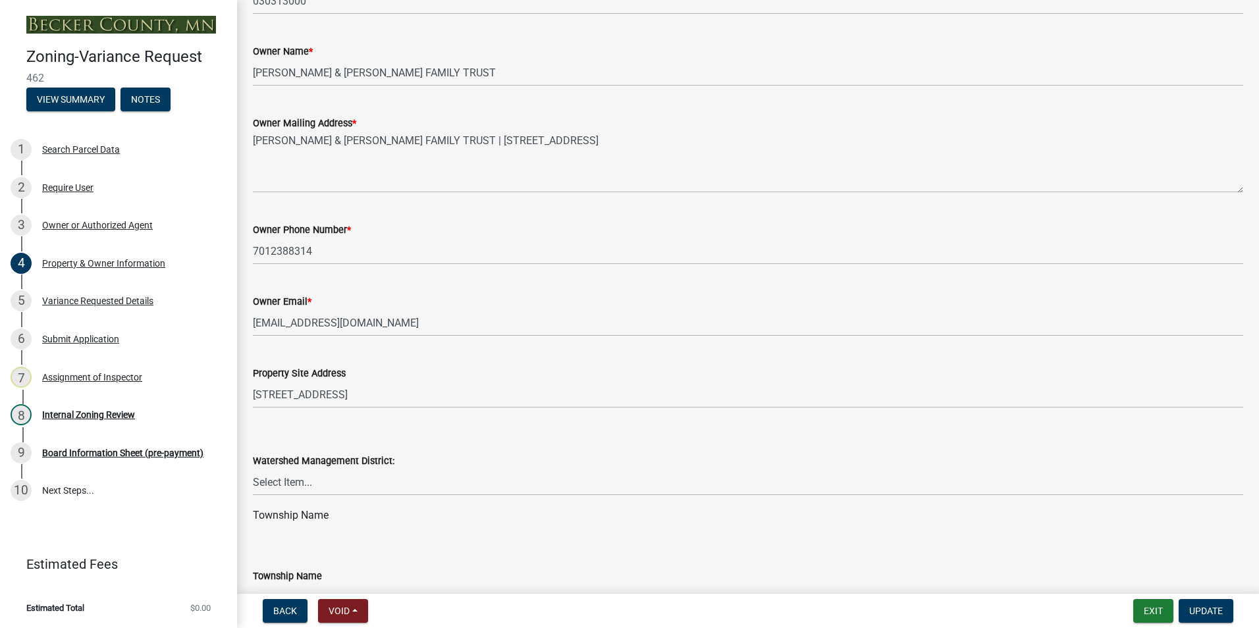
scroll to position [263, 0]
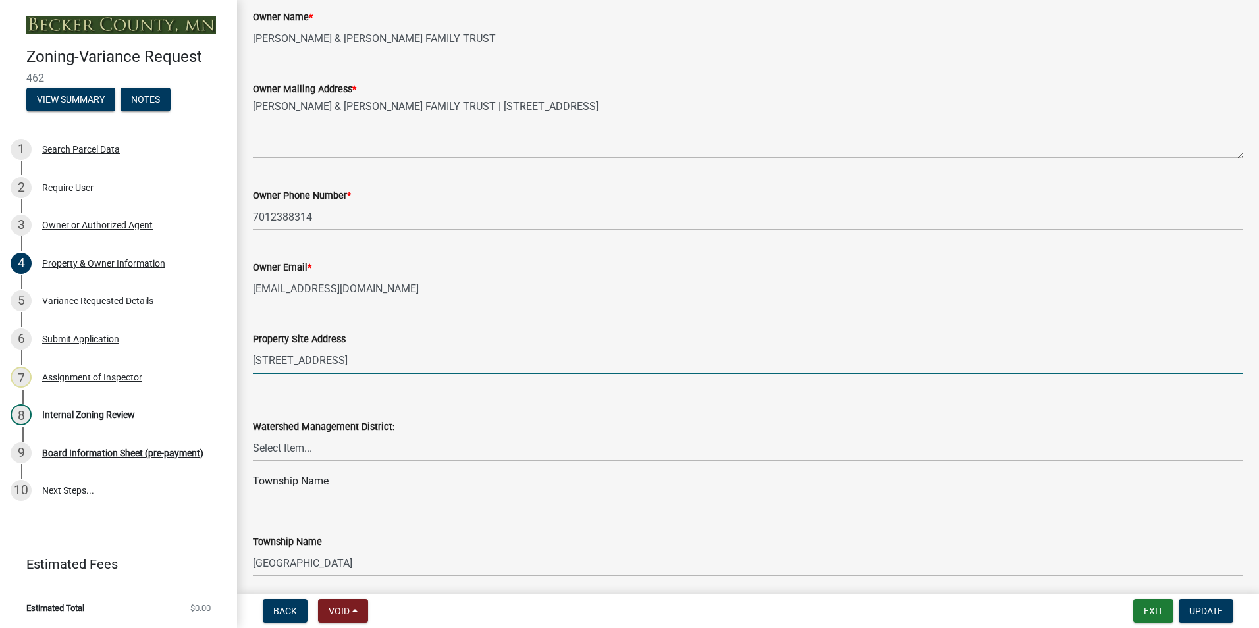
click at [363, 362] on input "[STREET_ADDRESS]" at bounding box center [748, 360] width 990 height 27
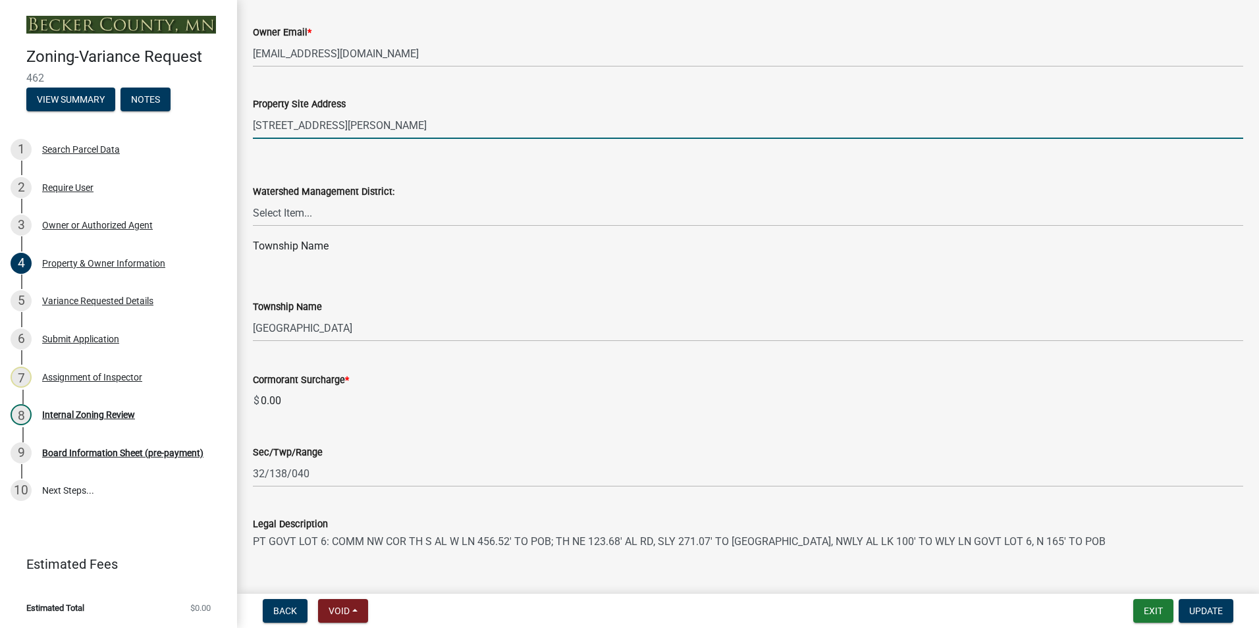
scroll to position [593, 0]
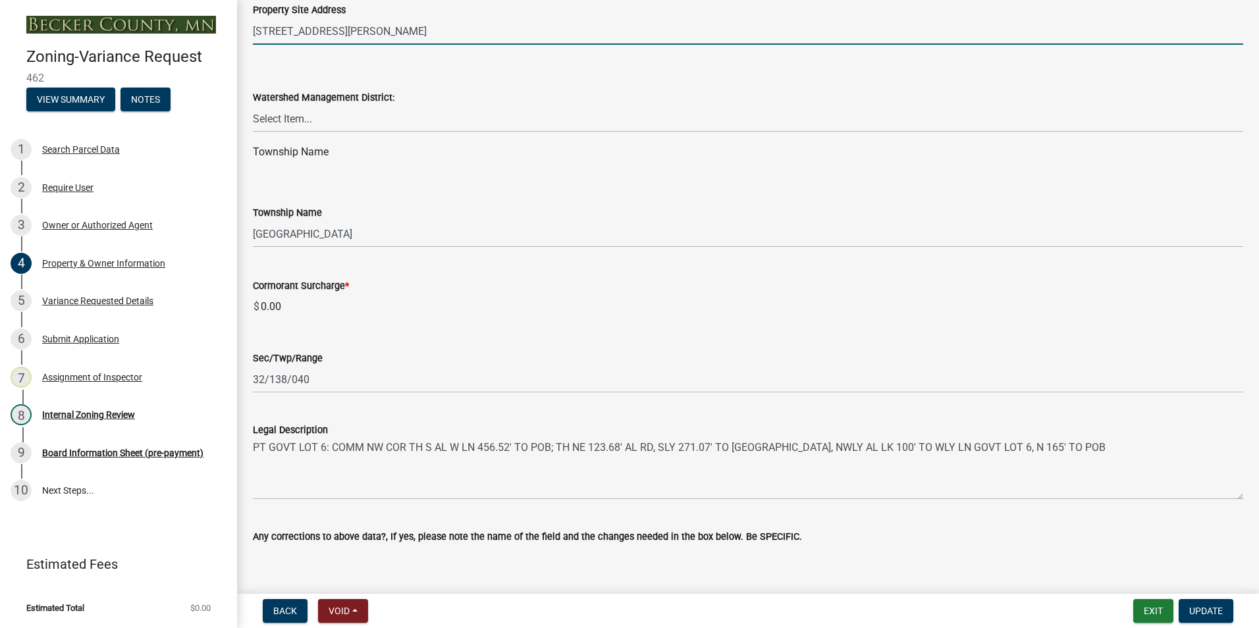
type input "[STREET_ADDRESS][PERSON_NAME]"
click at [289, 117] on select "Select Item... PELICAN RIVER WTRSHD BUFFALO WATERSHED CORMORANT WATERSHED WILD …" at bounding box center [748, 118] width 990 height 27
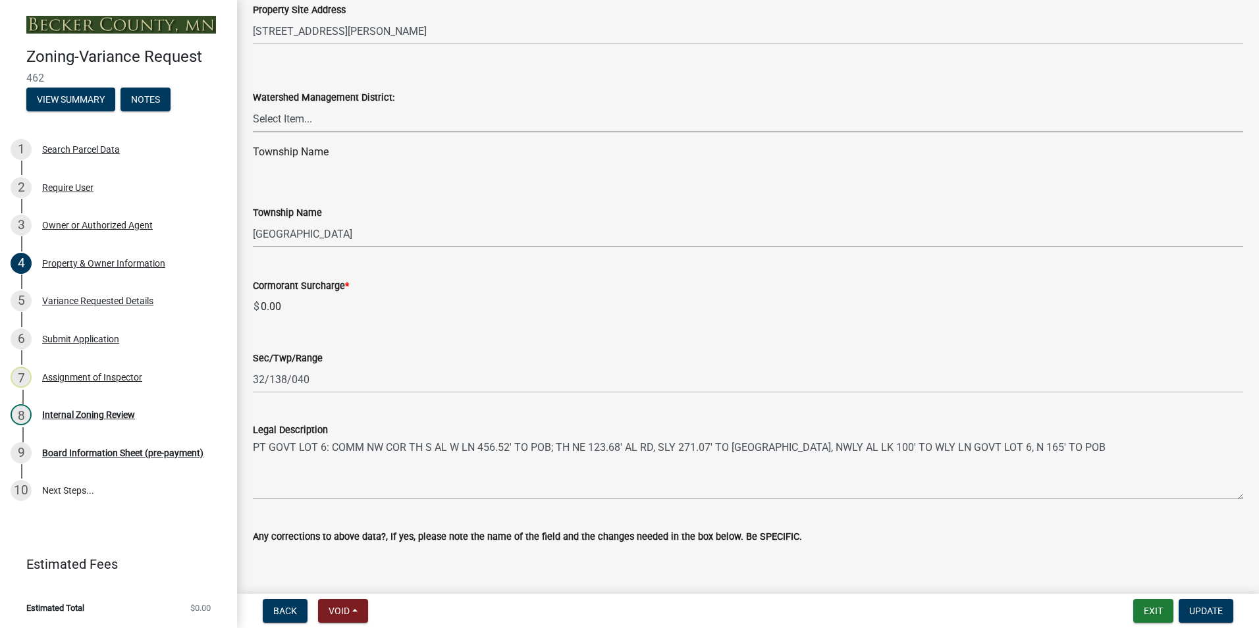
click at [340, 119] on select "Select Item... PELICAN RIVER WTRSHD BUFFALO WATERSHED CORMORANT WATERSHED WILD …" at bounding box center [748, 118] width 990 height 27
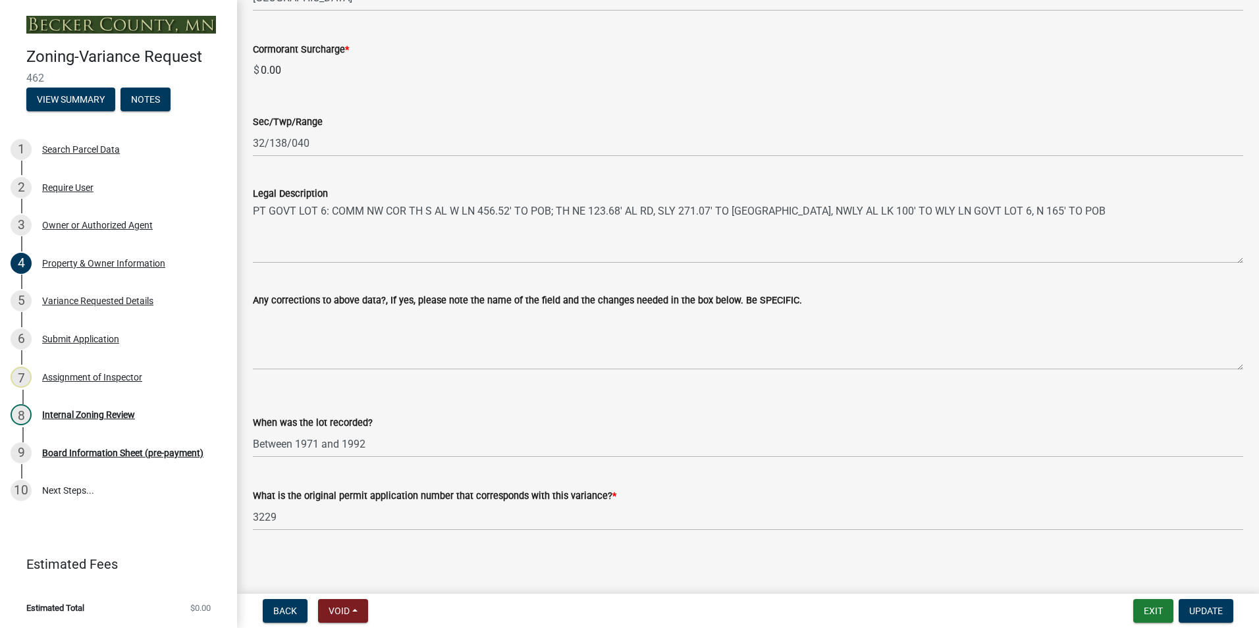
scroll to position [833, 0]
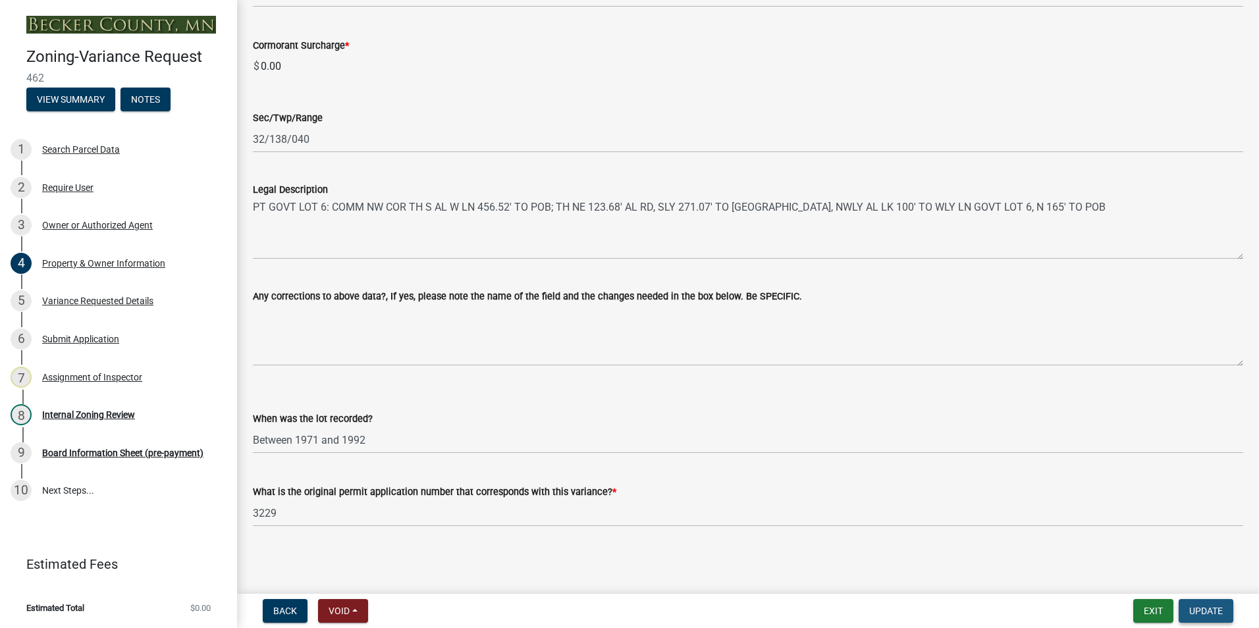
click at [1200, 610] on span "Update" at bounding box center [1206, 611] width 34 height 11
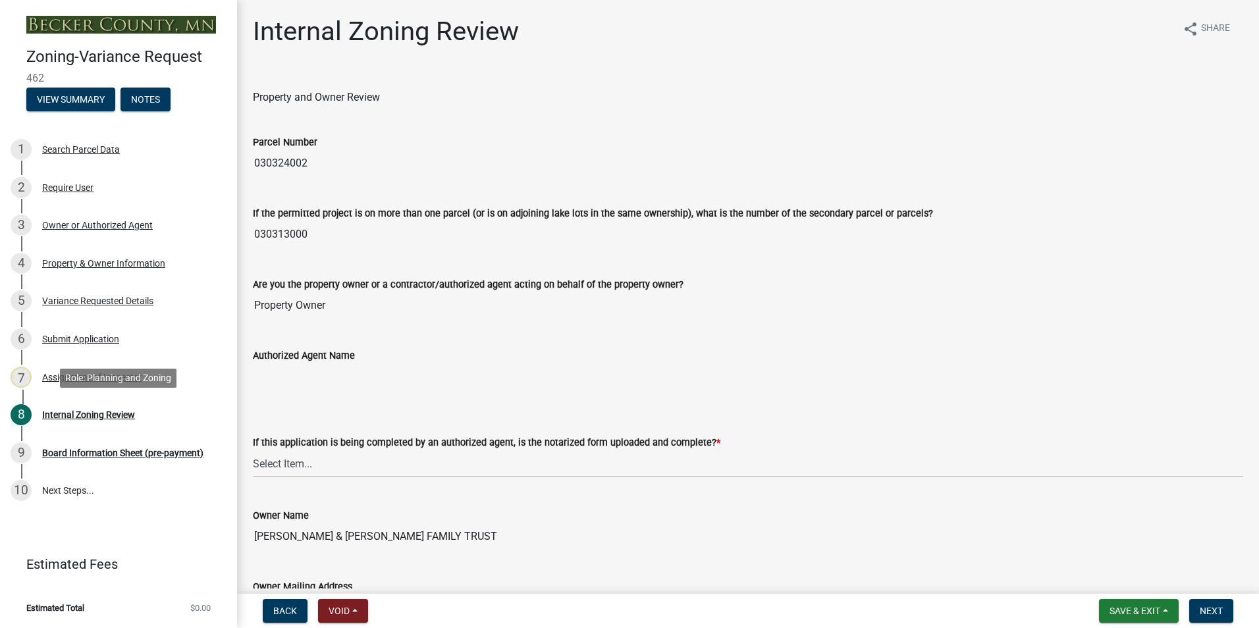
click at [86, 412] on div "Internal Zoning Review" at bounding box center [88, 414] width 93 height 9
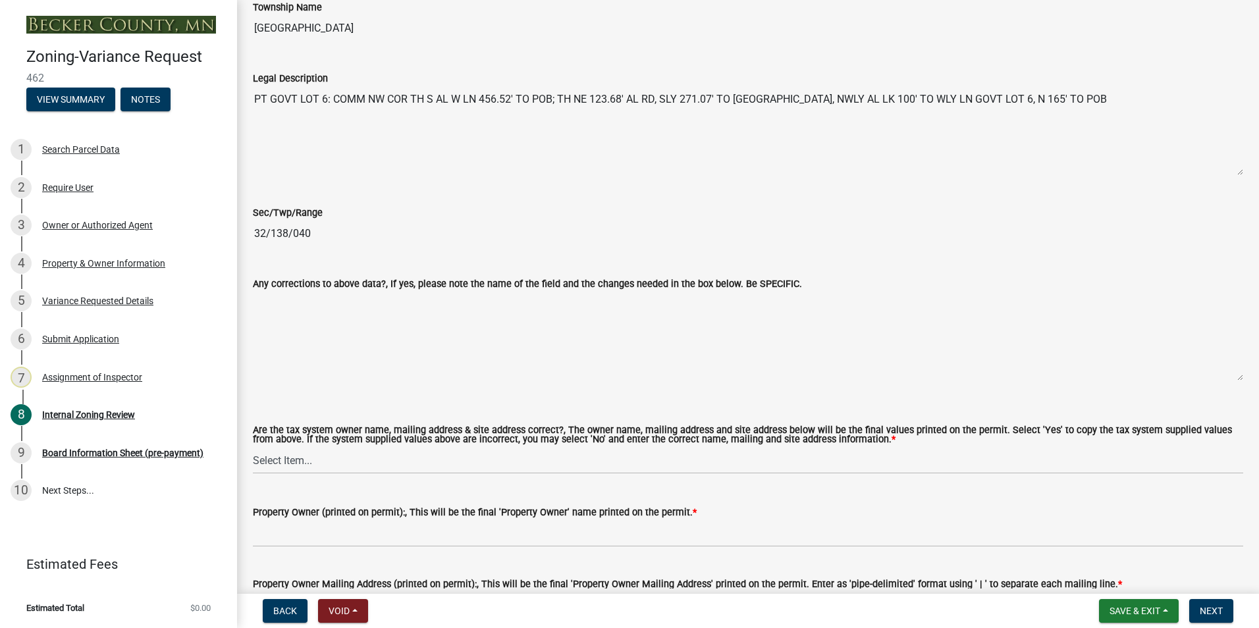
scroll to position [856, 0]
click at [275, 456] on select "Select Item... Yes No" at bounding box center [748, 461] width 990 height 27
click at [253, 448] on select "Select Item... Yes No" at bounding box center [748, 461] width 990 height 27
select select "5f5e855c-21f5-42f8-adf6-1036bf7d34a2"
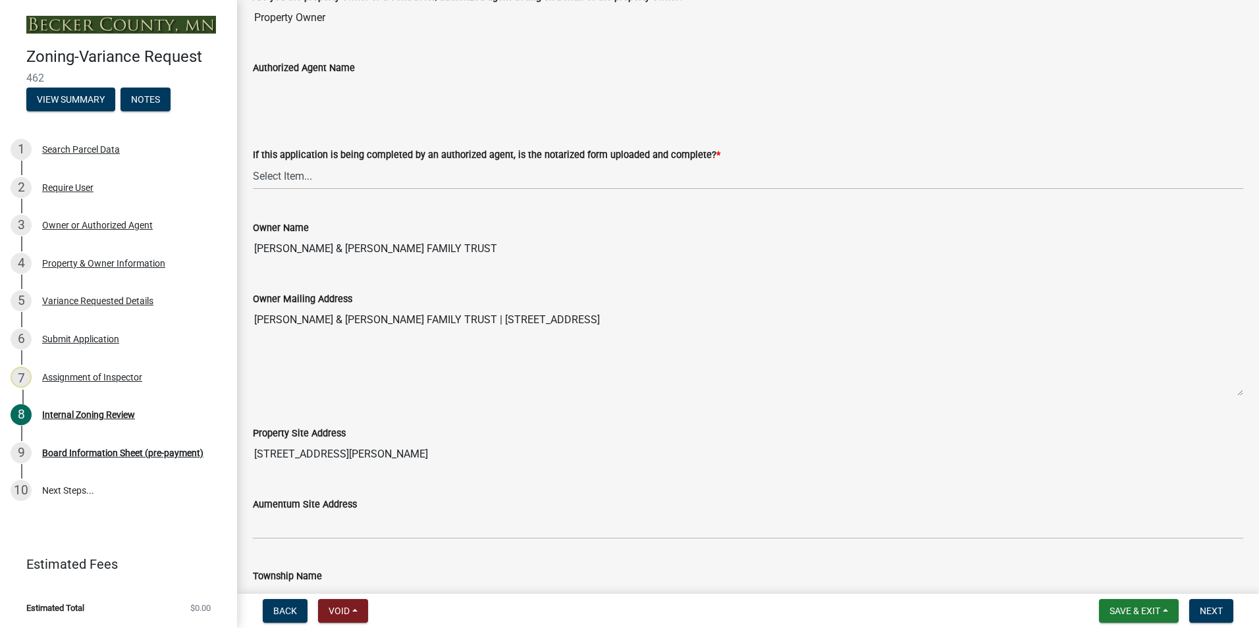
scroll to position [263, 0]
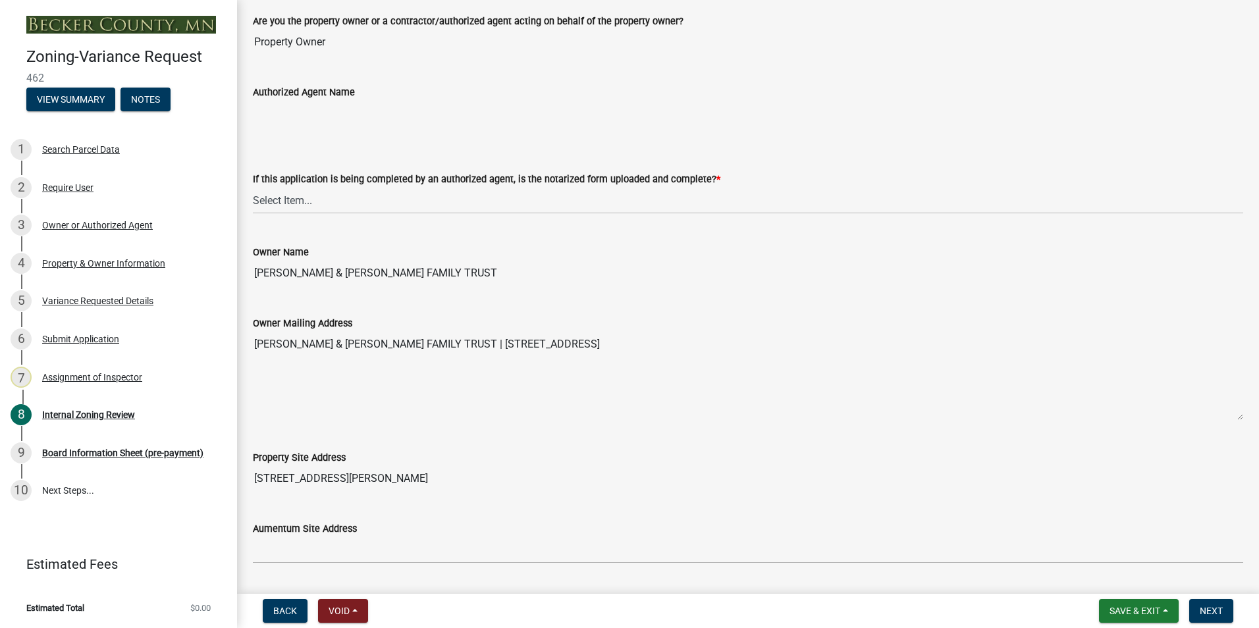
drag, startPoint x: 462, startPoint y: 267, endPoint x: 252, endPoint y: 261, distance: 210.2
click at [252, 261] on div "Owner Name [PERSON_NAME] & [PERSON_NAME] FAMILY TRUST" at bounding box center [748, 256] width 1010 height 61
drag, startPoint x: 252, startPoint y: 261, endPoint x: 292, endPoint y: 274, distance: 41.4
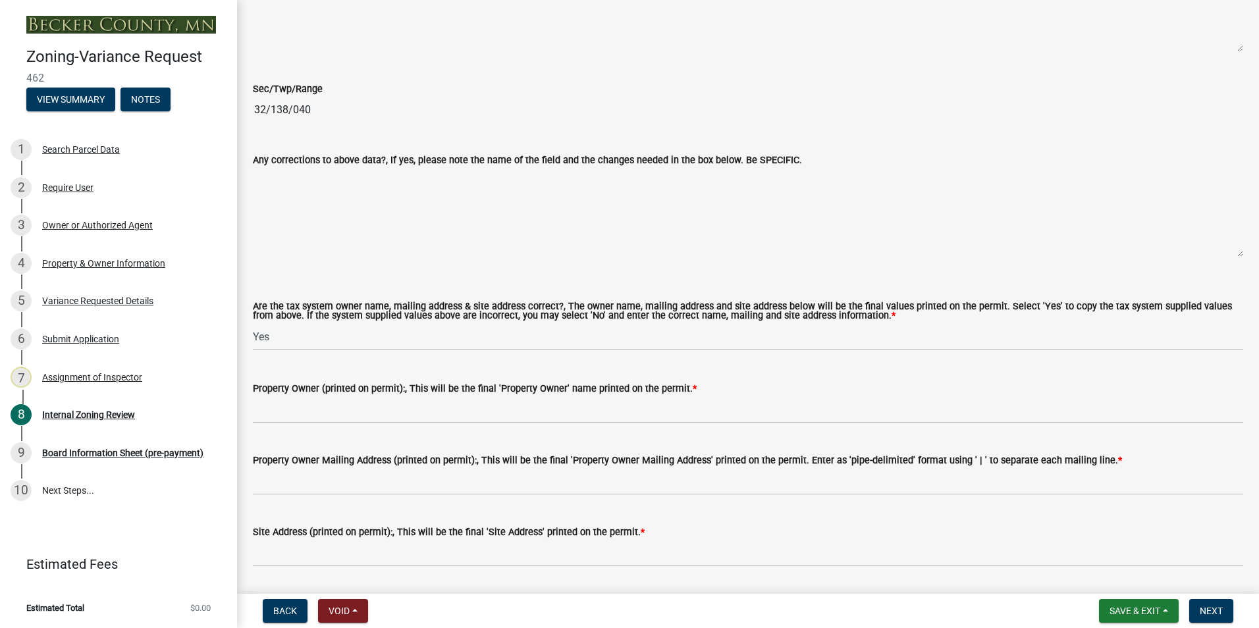
scroll to position [988, 0]
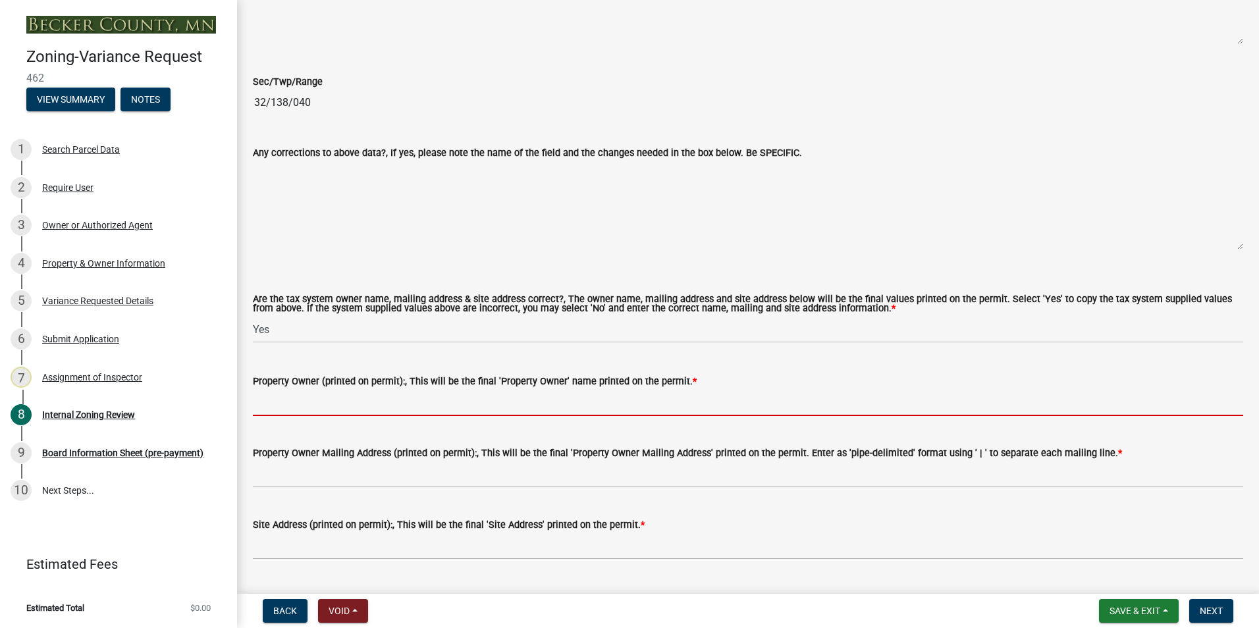
paste input "[PERSON_NAME] & [PERSON_NAME] FAMILY TRUST"
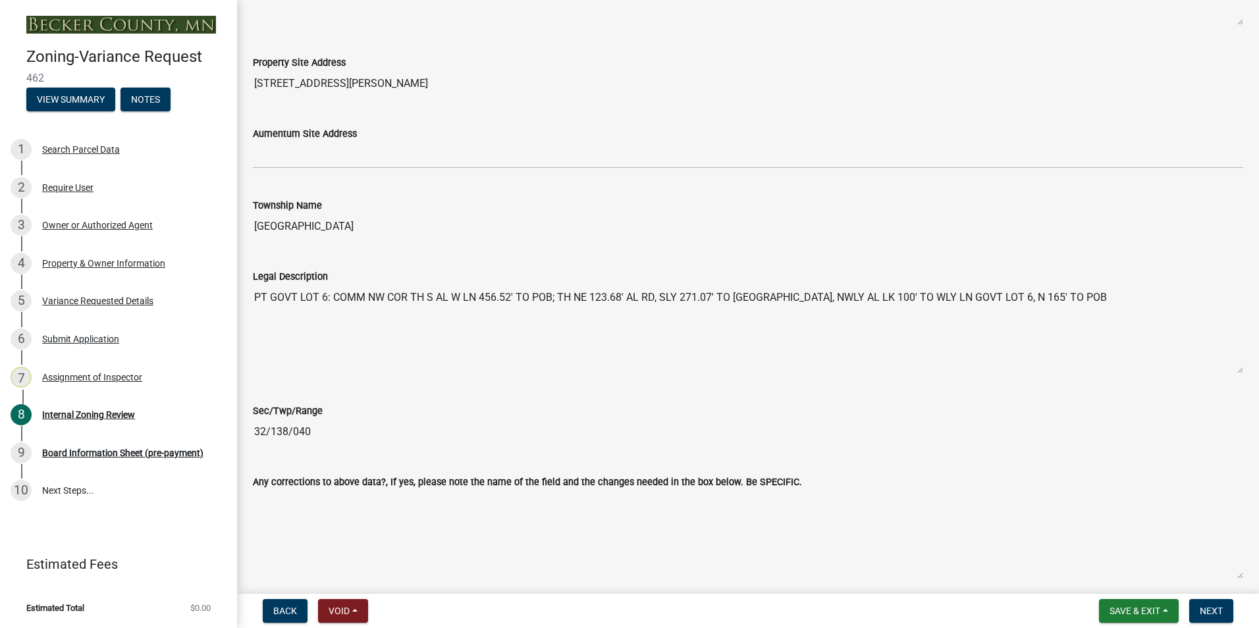
scroll to position [395, 0]
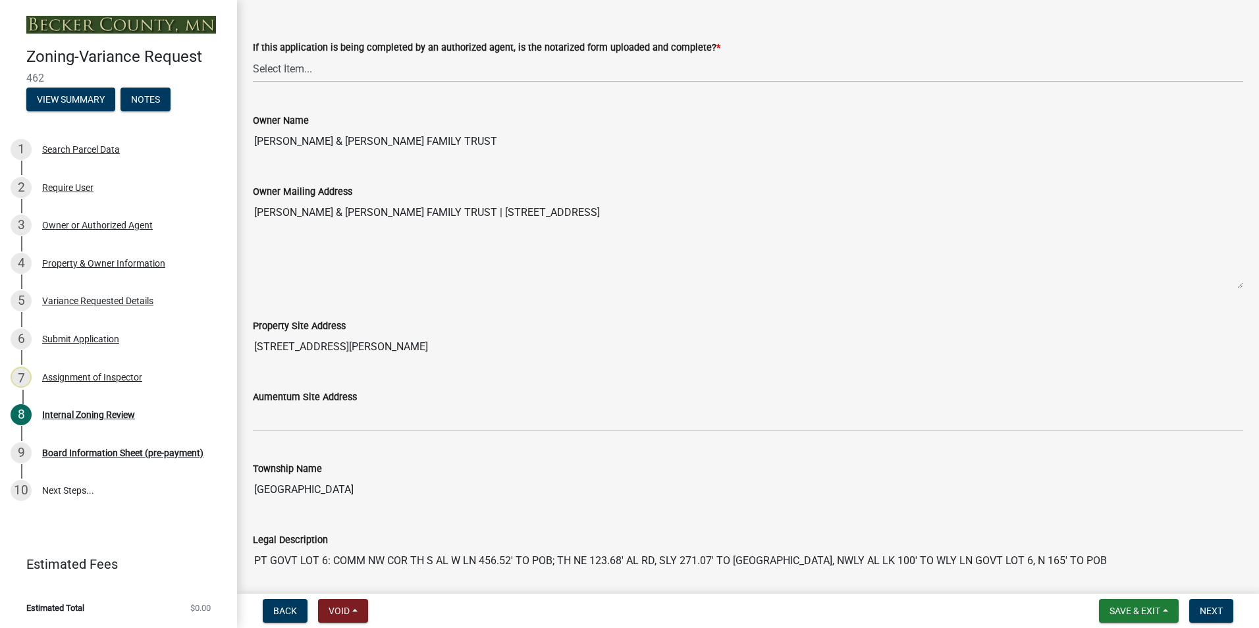
type input "[PERSON_NAME] & [PERSON_NAME] FAMILY TRUST"
drag, startPoint x: 664, startPoint y: 215, endPoint x: 463, endPoint y: 213, distance: 201.5
click at [463, 213] on textarea "[PERSON_NAME] & [PERSON_NAME] FAMILY TRUST | [STREET_ADDRESS]" at bounding box center [748, 245] width 990 height 90
drag, startPoint x: 463, startPoint y: 213, endPoint x: 480, endPoint y: 207, distance: 18.3
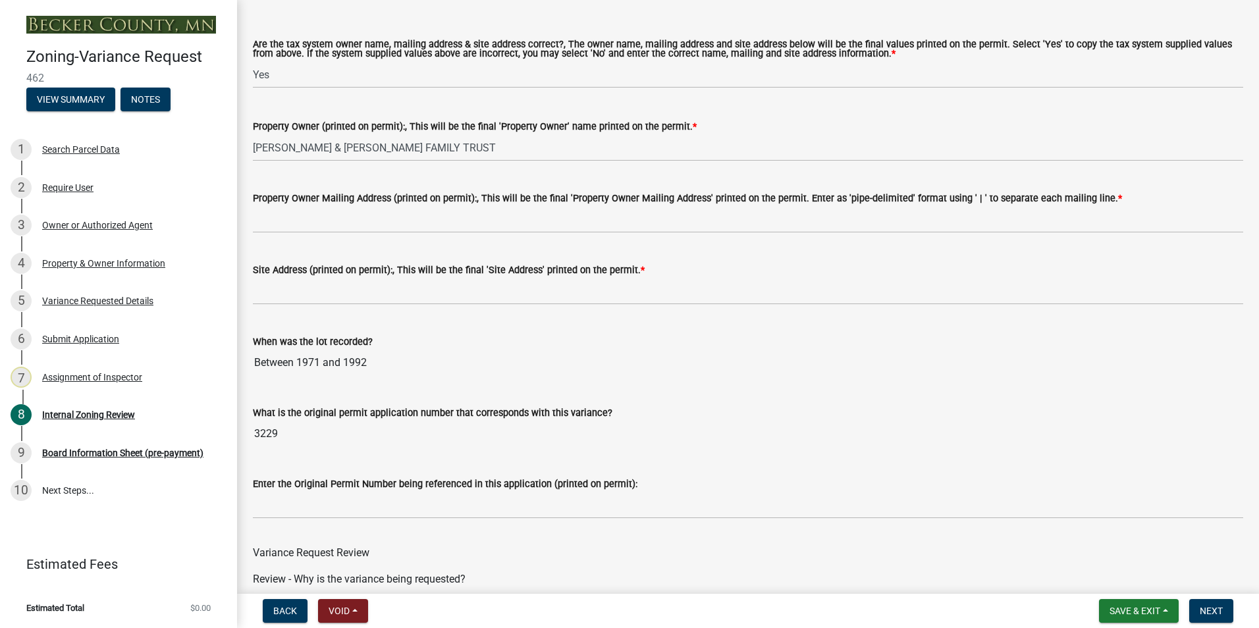
scroll to position [1251, 0]
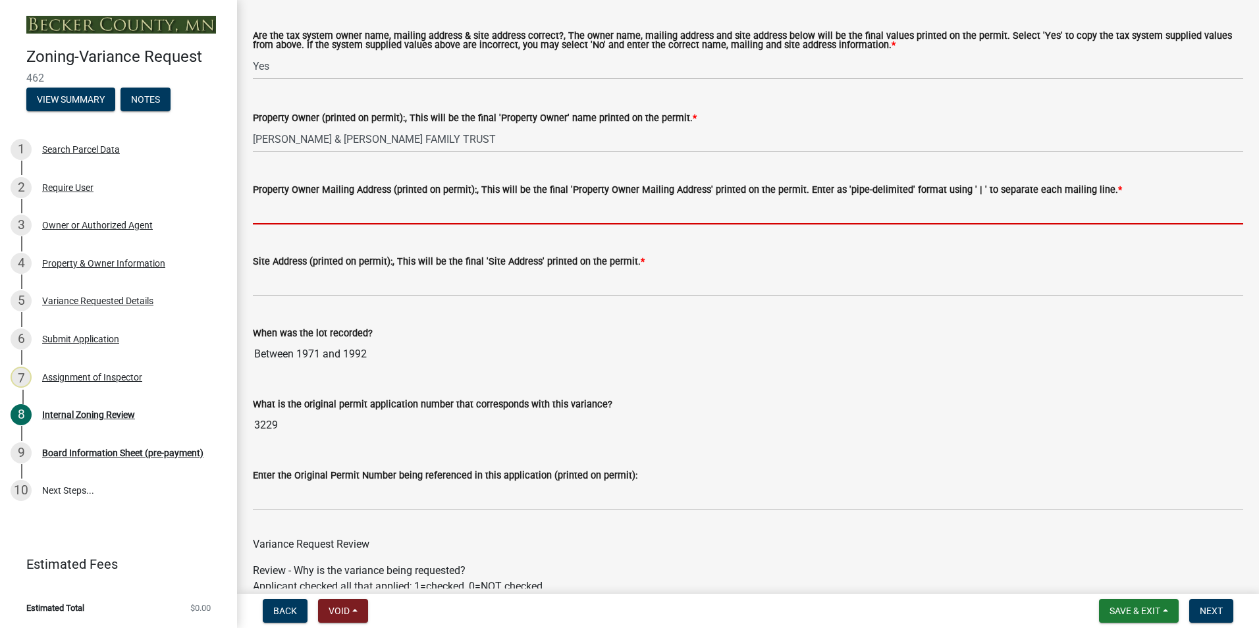
paste input "[STREET_ADDRESS]"
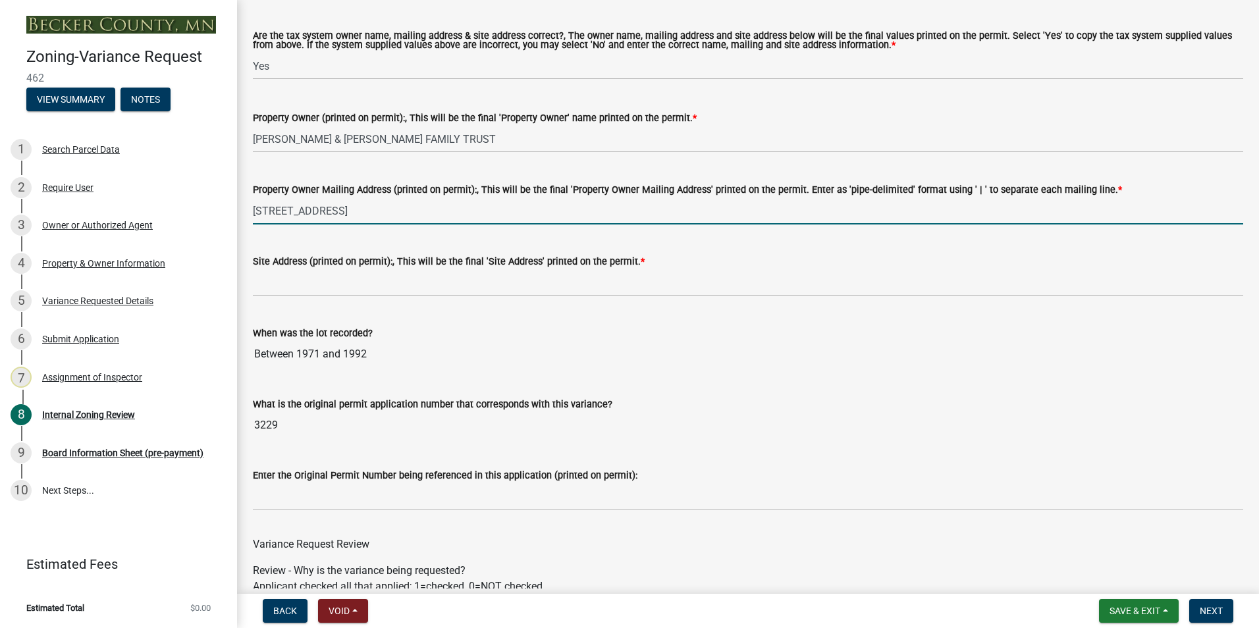
click at [335, 212] on input "[STREET_ADDRESS]" at bounding box center [748, 211] width 990 height 27
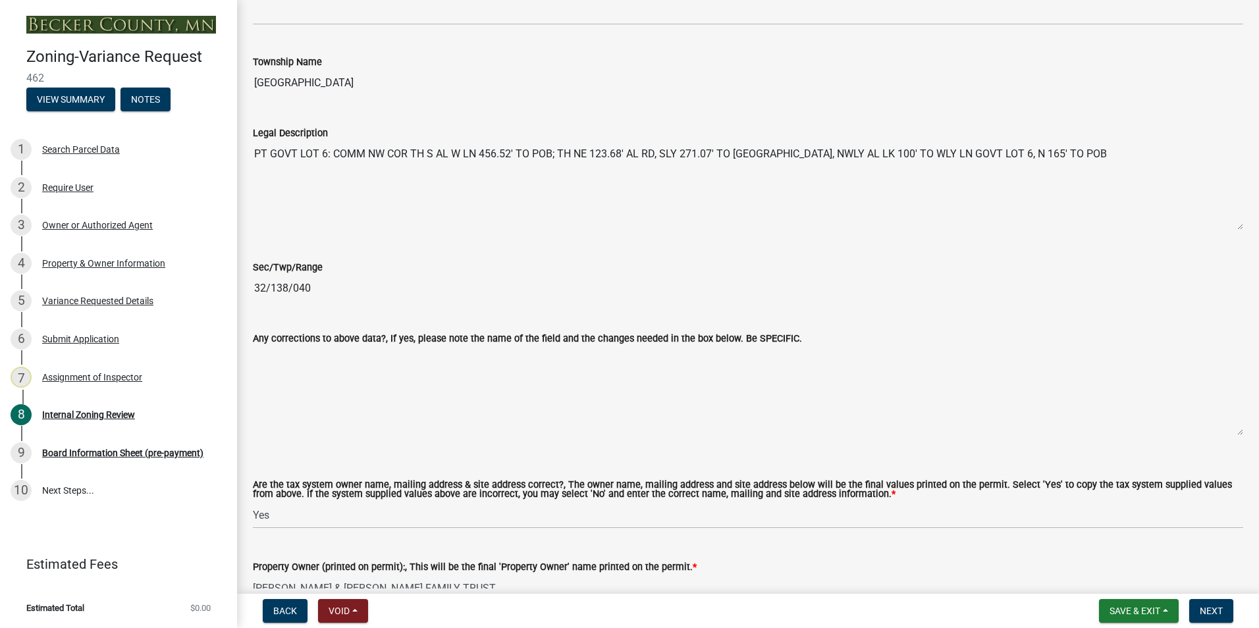
scroll to position [593, 0]
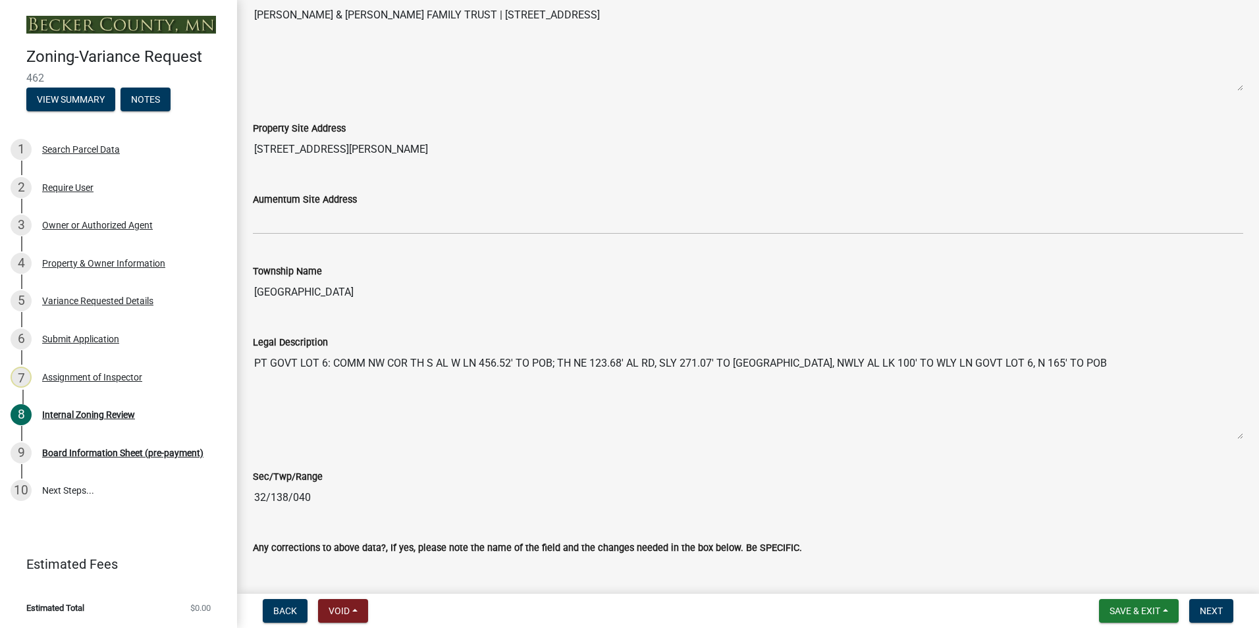
type input "[STREET_ADDRESS]"
drag, startPoint x: 414, startPoint y: 148, endPoint x: 246, endPoint y: 148, distance: 167.9
click at [246, 148] on div "Property Site Address [STREET_ADDRESS][PERSON_NAME]" at bounding box center [748, 132] width 1010 height 61
drag, startPoint x: 246, startPoint y: 148, endPoint x: 291, endPoint y: 154, distance: 45.8
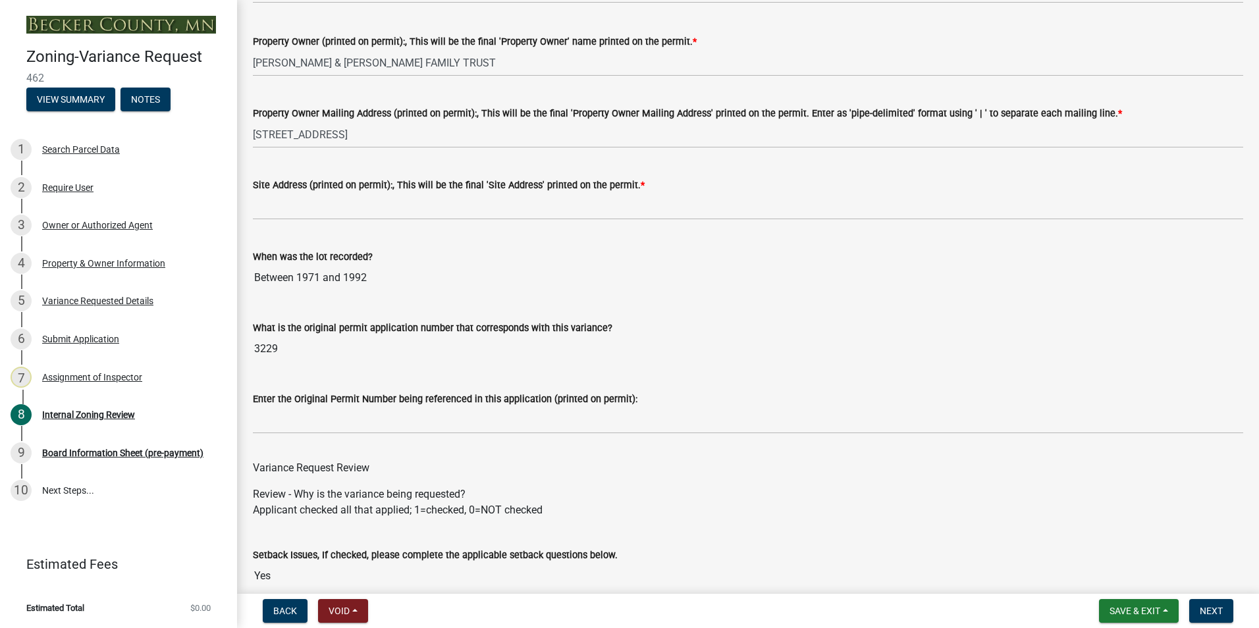
scroll to position [1449, 0]
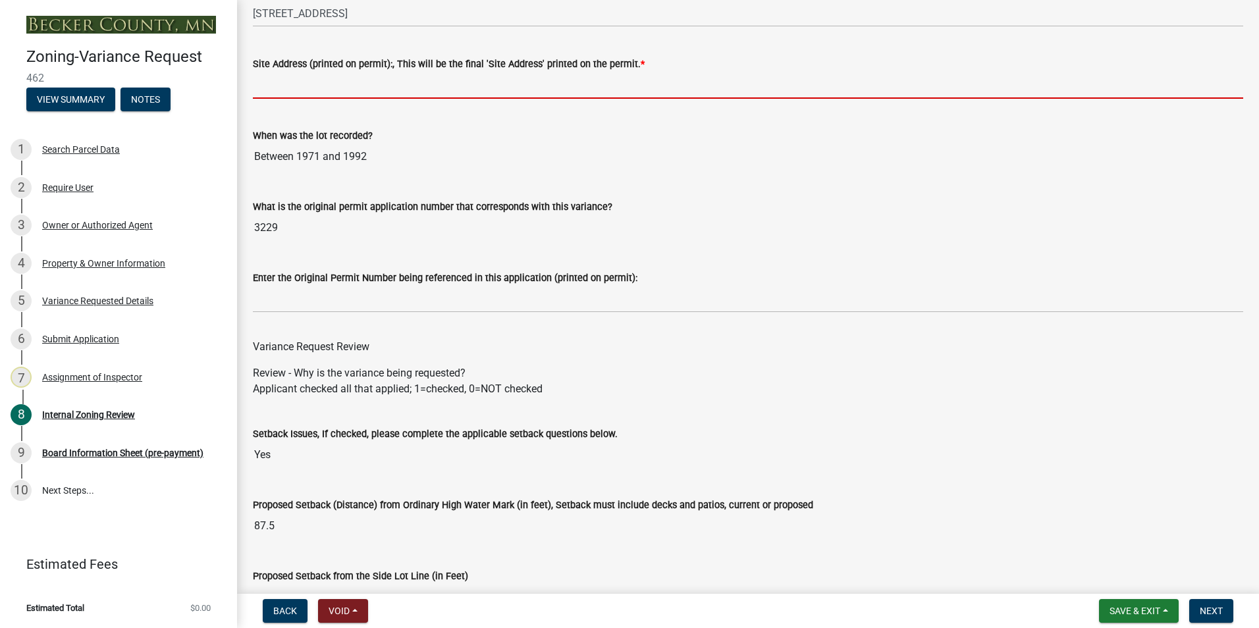
paste input "[STREET_ADDRESS][PERSON_NAME]"
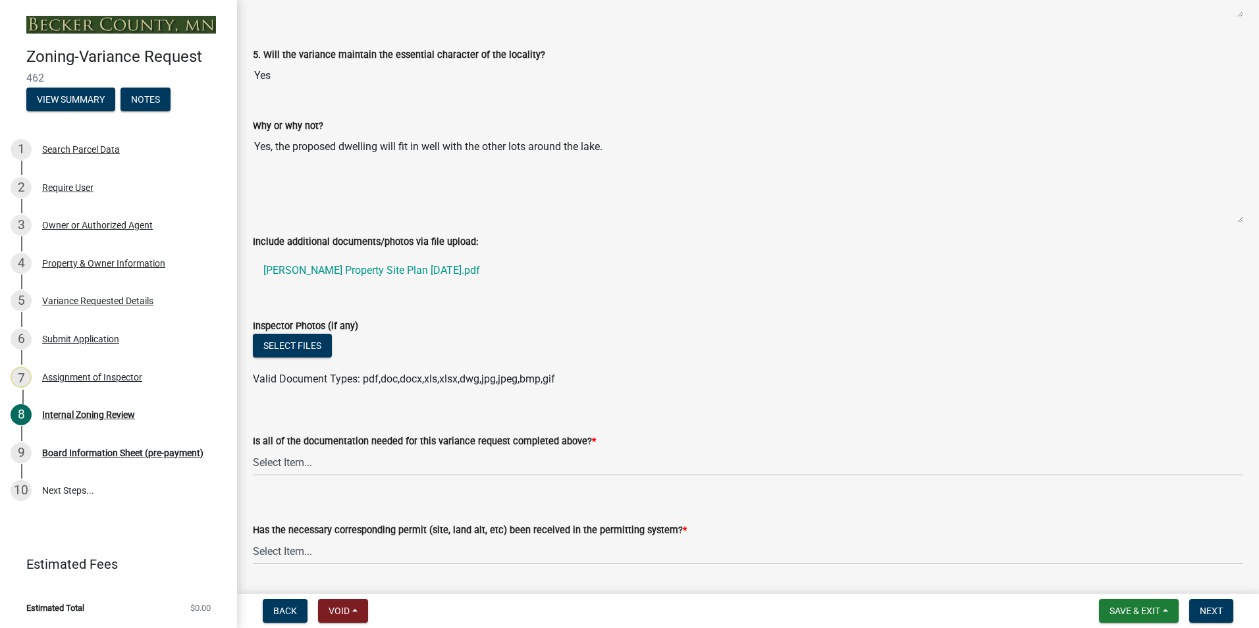
scroll to position [4544, 0]
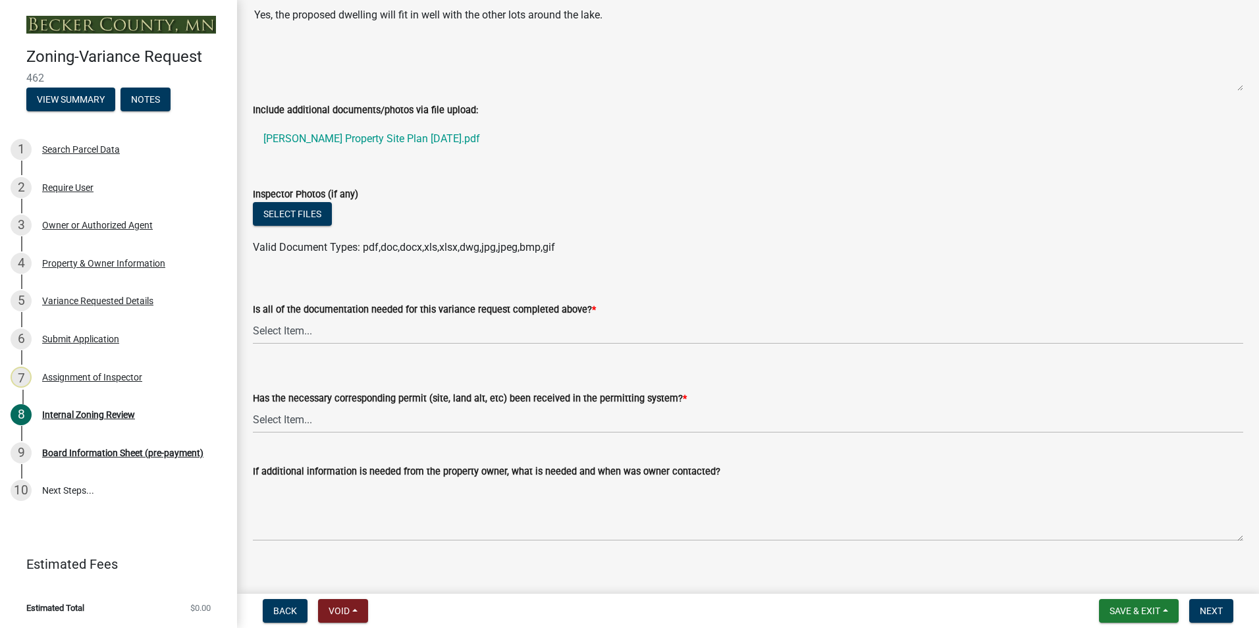
type input "[STREET_ADDRESS][PERSON_NAME]"
click at [284, 327] on select "Select Item... Yes No" at bounding box center [748, 330] width 990 height 27
click at [253, 318] on select "Select Item... Yes No" at bounding box center [748, 330] width 990 height 27
select select "b8aebb6b-597c-43cf-abfc-7c5f20ed0157"
click at [284, 422] on select "Select Item... Yes No" at bounding box center [748, 419] width 990 height 27
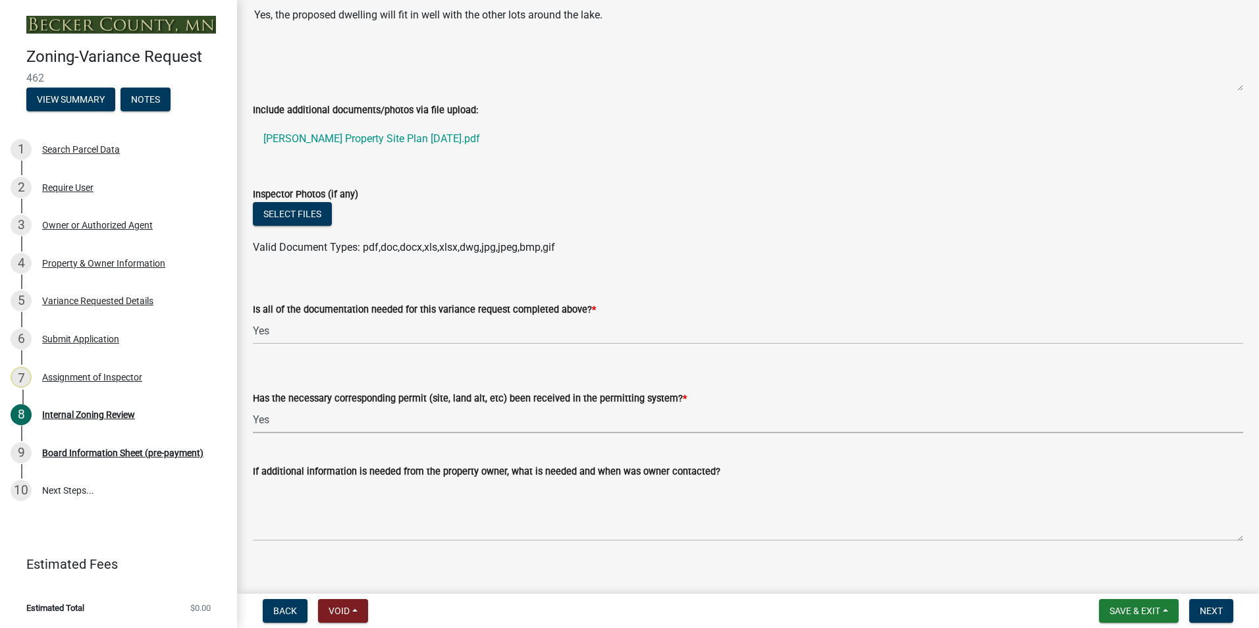
click at [253, 407] on select "Select Item... Yes No" at bounding box center [748, 419] width 990 height 27
select select "72196157-b4c8-4cec-9ec1-b72dcd6934d7"
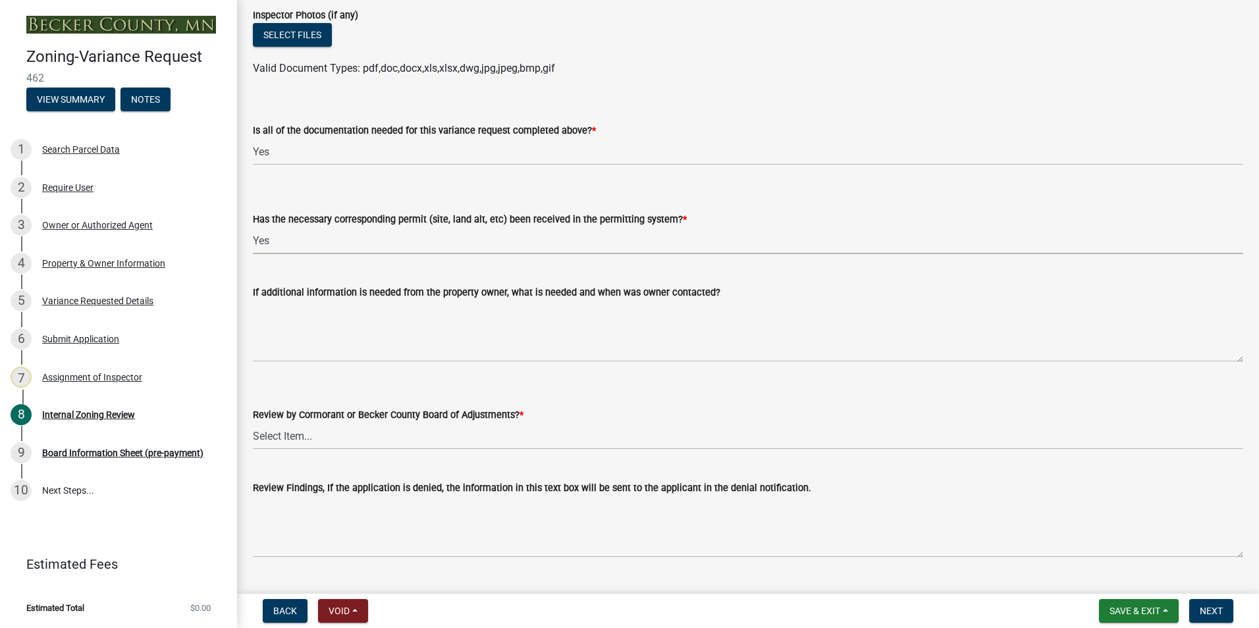
scroll to position [4873, 0]
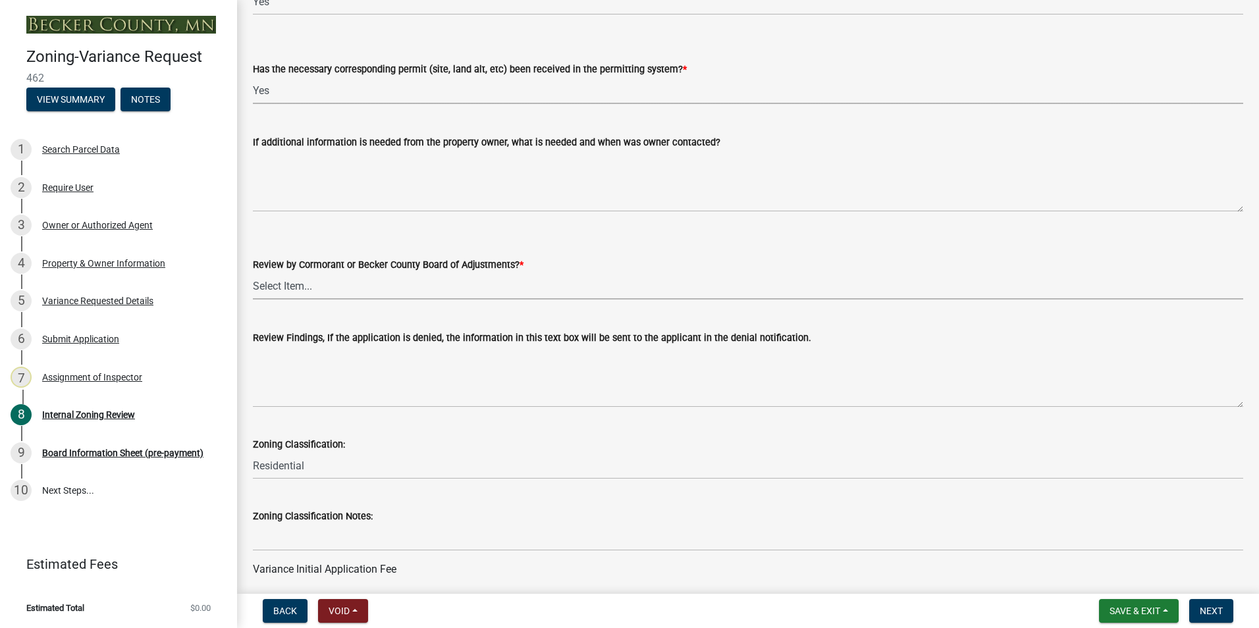
click at [269, 284] on select "Select Item... Becker County Board of Adjustments Cormorant Board of Adjustments" at bounding box center [748, 286] width 990 height 27
click at [253, 273] on select "Select Item... Becker County Board of Adjustments Cormorant Board of Adjustments" at bounding box center [748, 286] width 990 height 27
select select "2f26a2b3-76d0-4d49-8911-af712b8c1733"
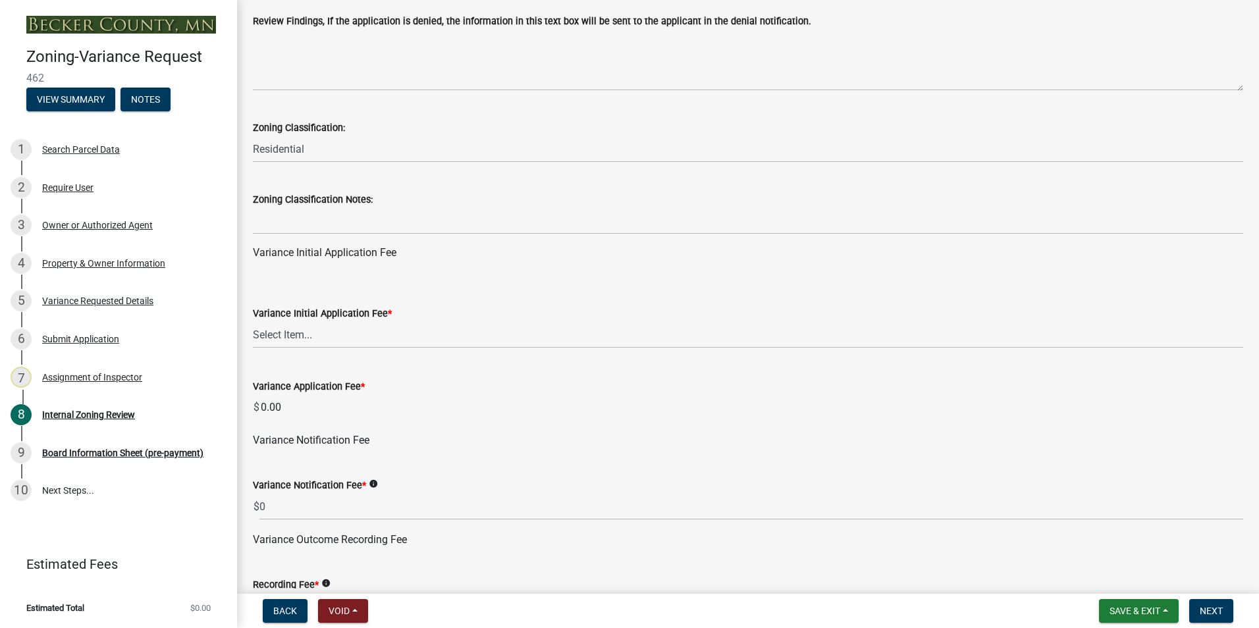
scroll to position [5202, 0]
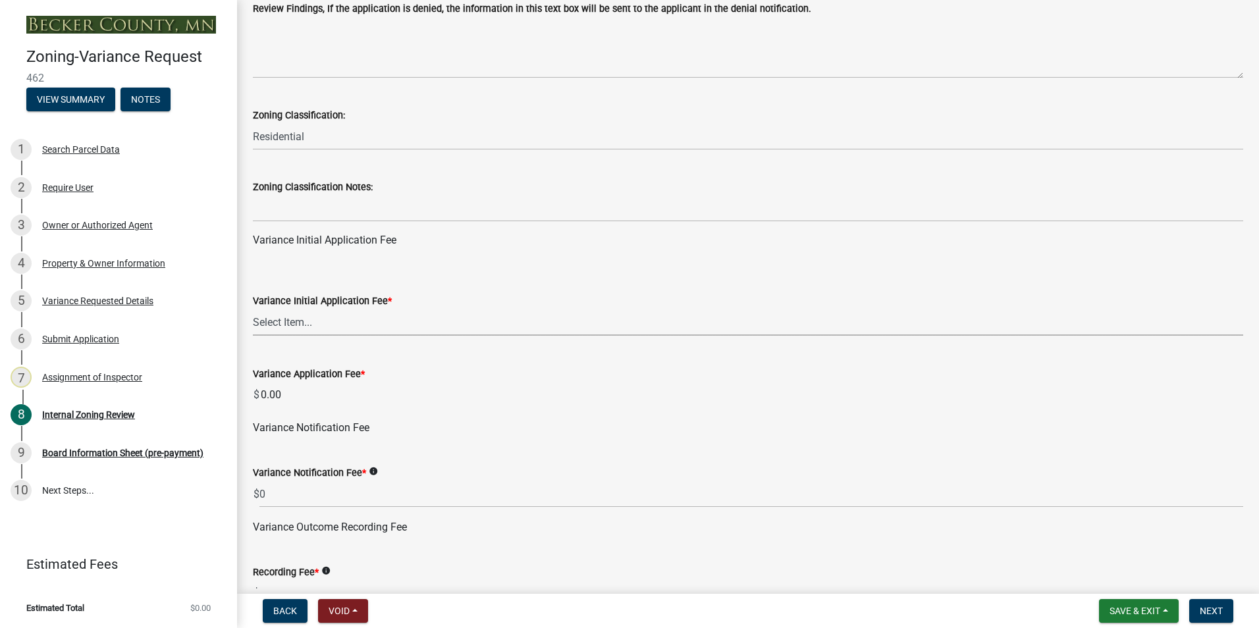
click at [267, 325] on select "Select Item... Agricultural or Residential: $200 Commercial or Industrial: $300" at bounding box center [748, 322] width 990 height 27
click at [253, 310] on select "Select Item... Agricultural or Residential: $200 Commercial or Industrial: $300" at bounding box center [748, 322] width 990 height 27
select select "901a76ad-31ef-422f-92de-172bc495cbc8"
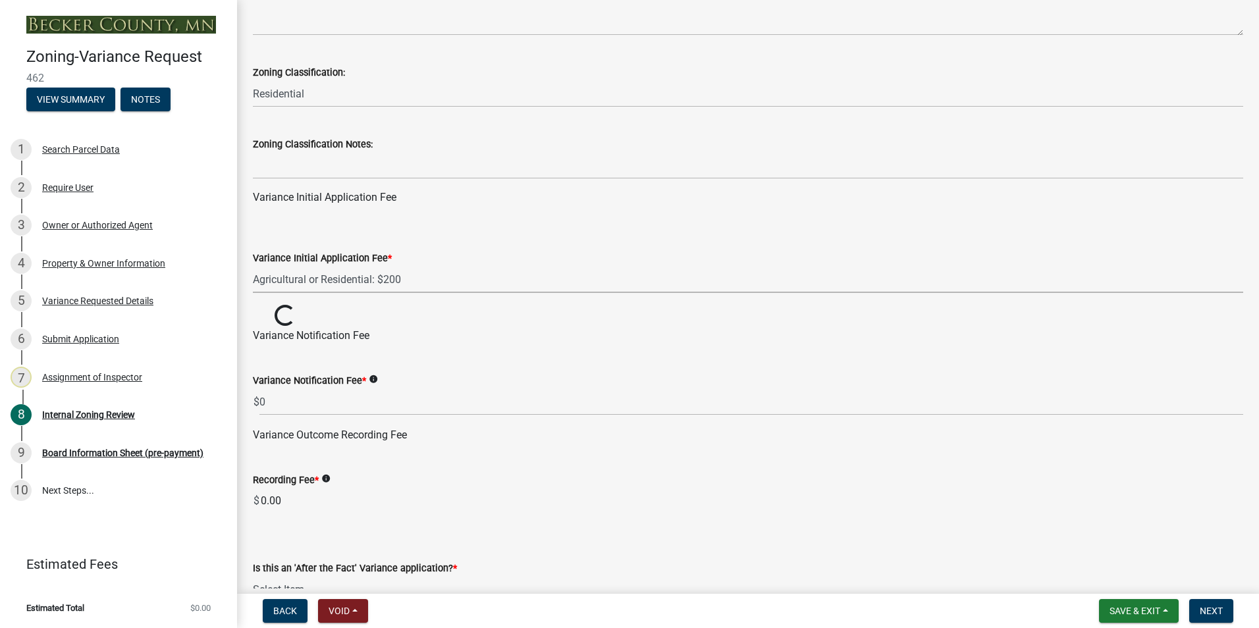
scroll to position [5268, 0]
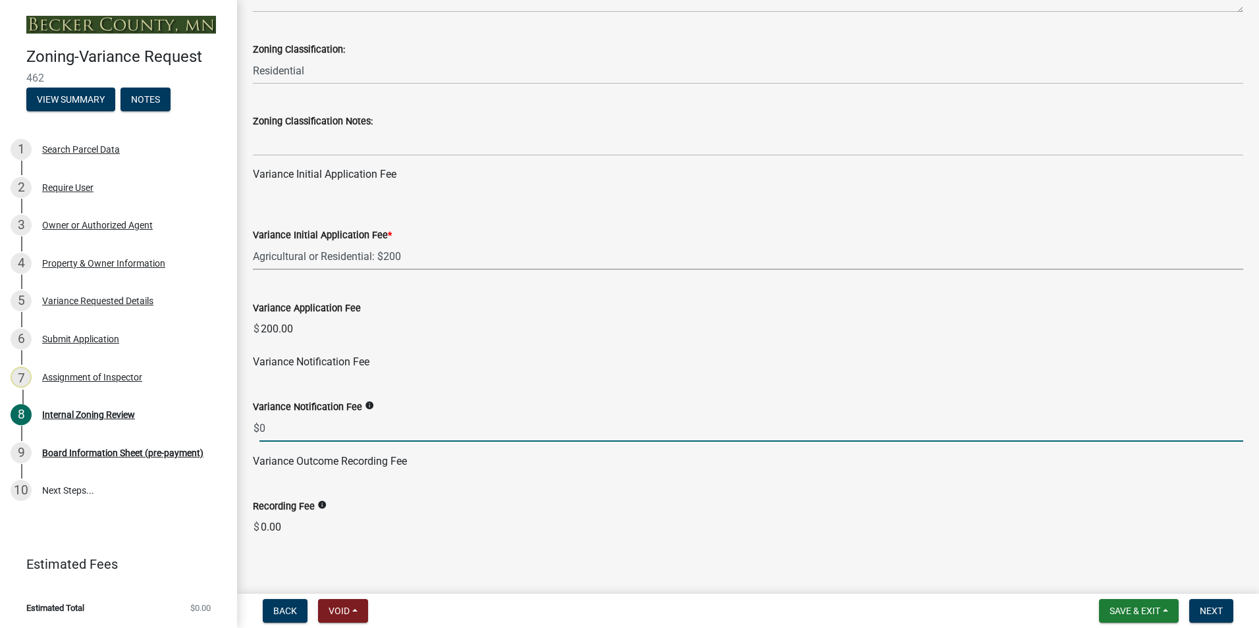
click at [270, 429] on input "0" at bounding box center [751, 428] width 984 height 27
type input "80.00"
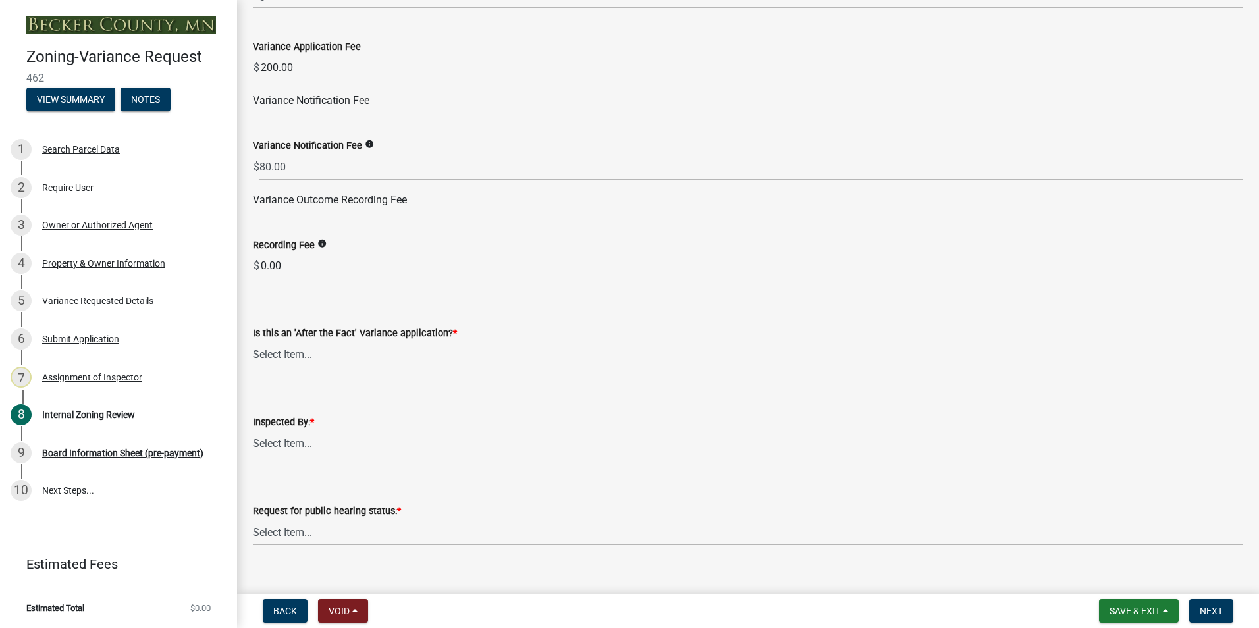
scroll to position [5532, 0]
click at [283, 353] on select "Select Item... Yes No" at bounding box center [748, 352] width 990 height 27
click at [253, 340] on select "Select Item... Yes No" at bounding box center [748, 352] width 990 height 27
select select "dde1c2ec-1cb4-4ca2-89d6-22d65f04e2eb"
click at [282, 441] on select "Select Item... [PERSON_NAME] [PERSON_NAME] [PERSON_NAME] [PERSON_NAME] [PERSON_…" at bounding box center [748, 441] width 990 height 27
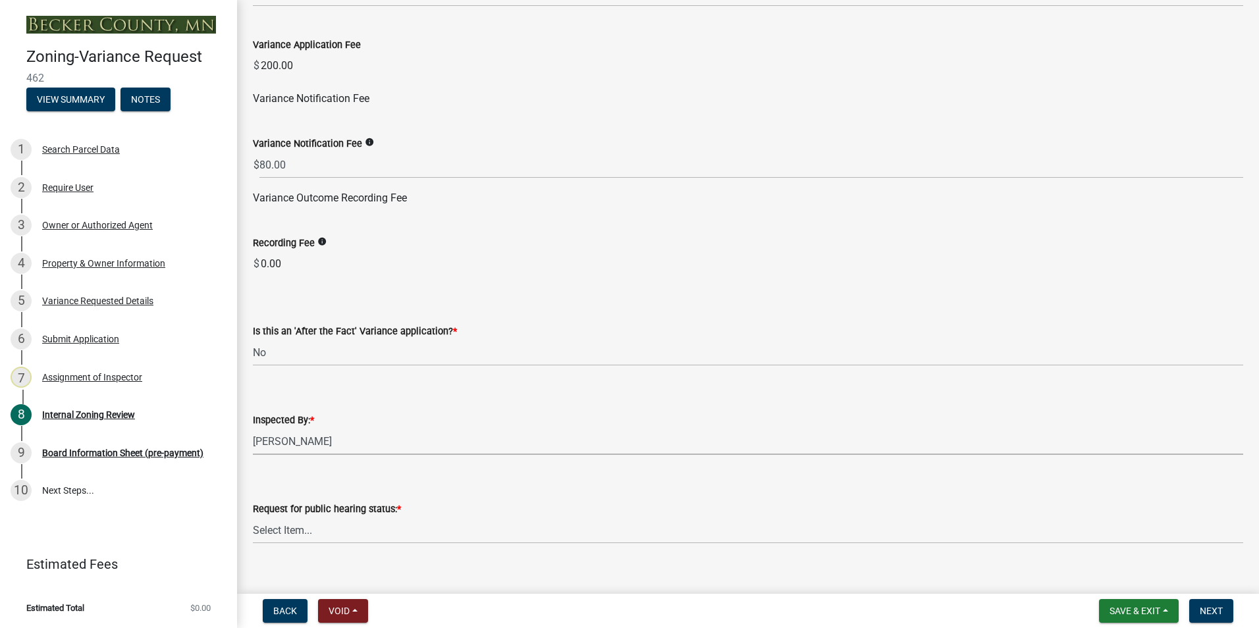
click at [253, 429] on select "Select Item... [PERSON_NAME] [PERSON_NAME] [PERSON_NAME] [PERSON_NAME] [PERSON_…" at bounding box center [748, 441] width 990 height 27
select select "0016247d-12af-40d0-8103-934796a3d230"
click at [275, 530] on select "Select Item... Accepted Denied" at bounding box center [748, 530] width 990 height 27
click at [253, 518] on select "Select Item... Accepted Denied" at bounding box center [748, 530] width 990 height 27
select select "515e955d-540a-4f4d-a84a-4e14a5483136"
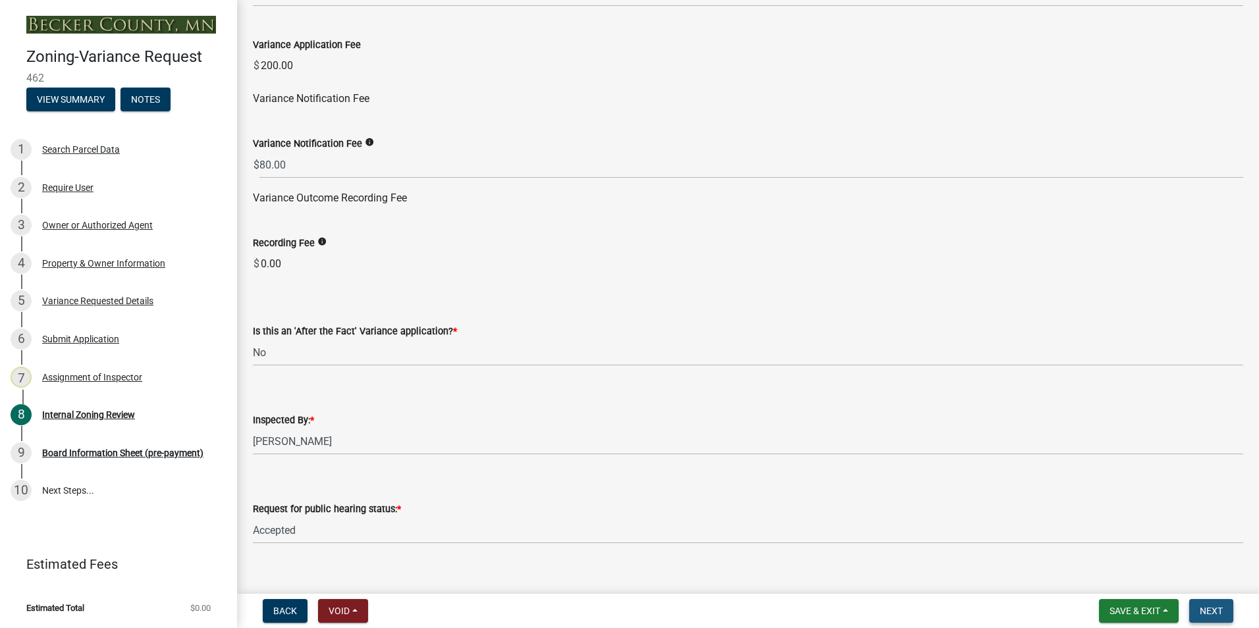
click at [1213, 605] on button "Next" at bounding box center [1211, 611] width 44 height 24
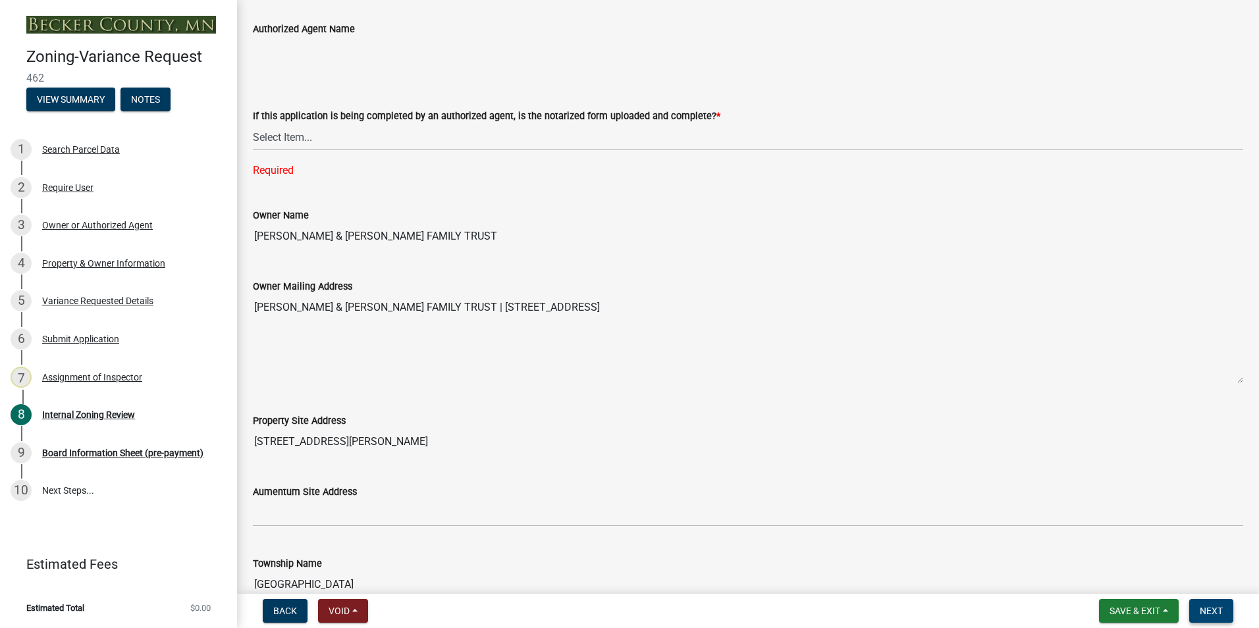
scroll to position [224, 0]
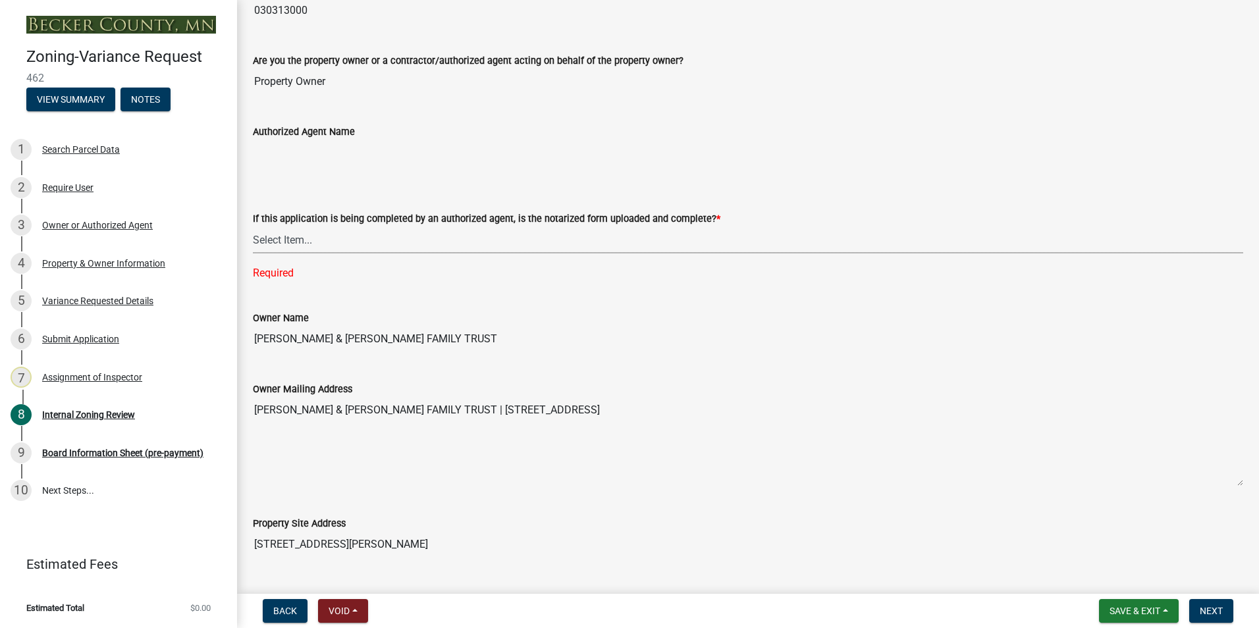
click at [292, 236] on select "Select Item... Yes No N/A" at bounding box center [748, 240] width 990 height 27
click at [253, 227] on select "Select Item... Yes No N/A" at bounding box center [748, 240] width 990 height 27
select select "b64156d9-fa44-4416-bc38-d757b052a9cf"
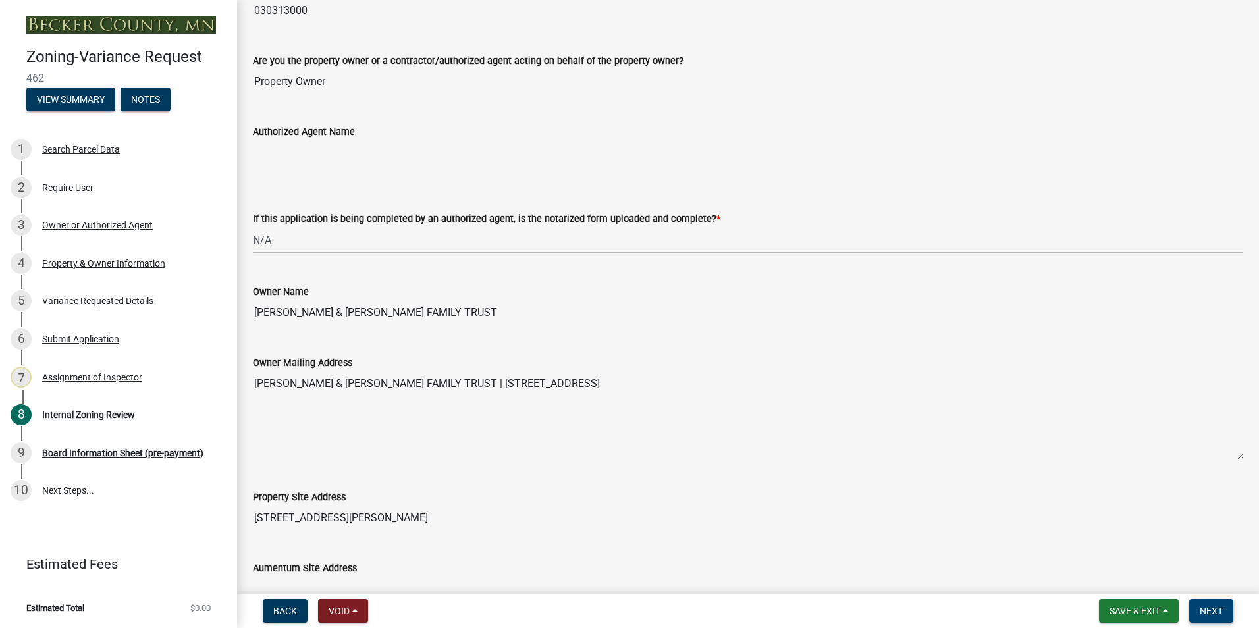
click at [1208, 608] on span "Next" at bounding box center [1211, 611] width 23 height 11
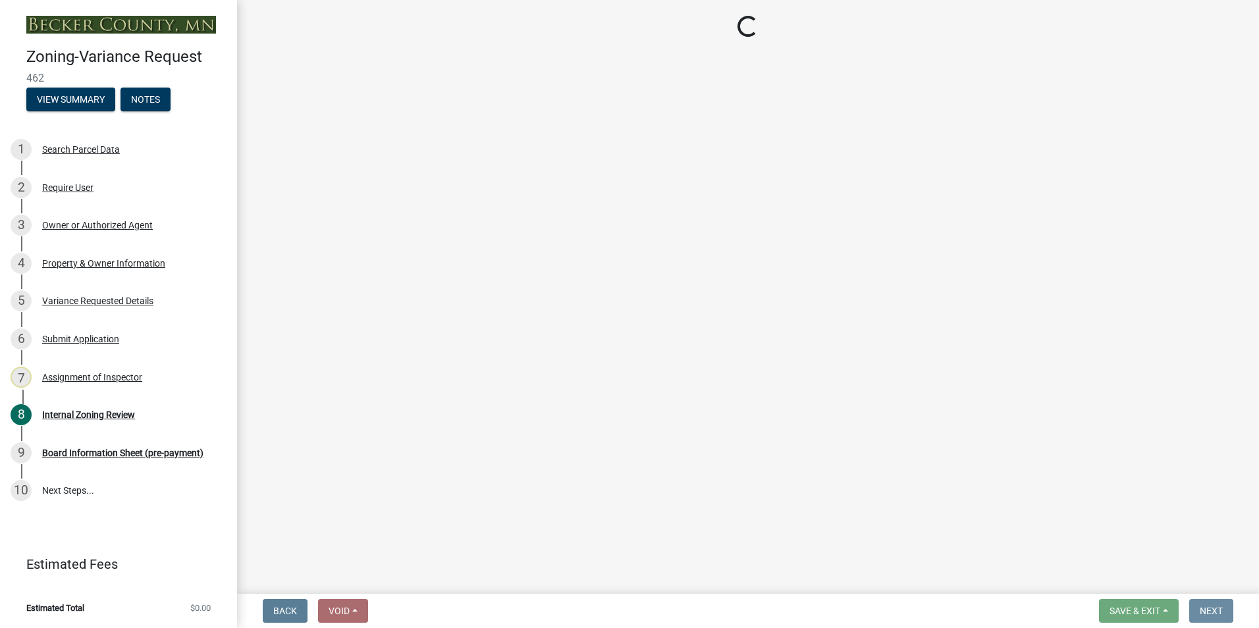
scroll to position [0, 0]
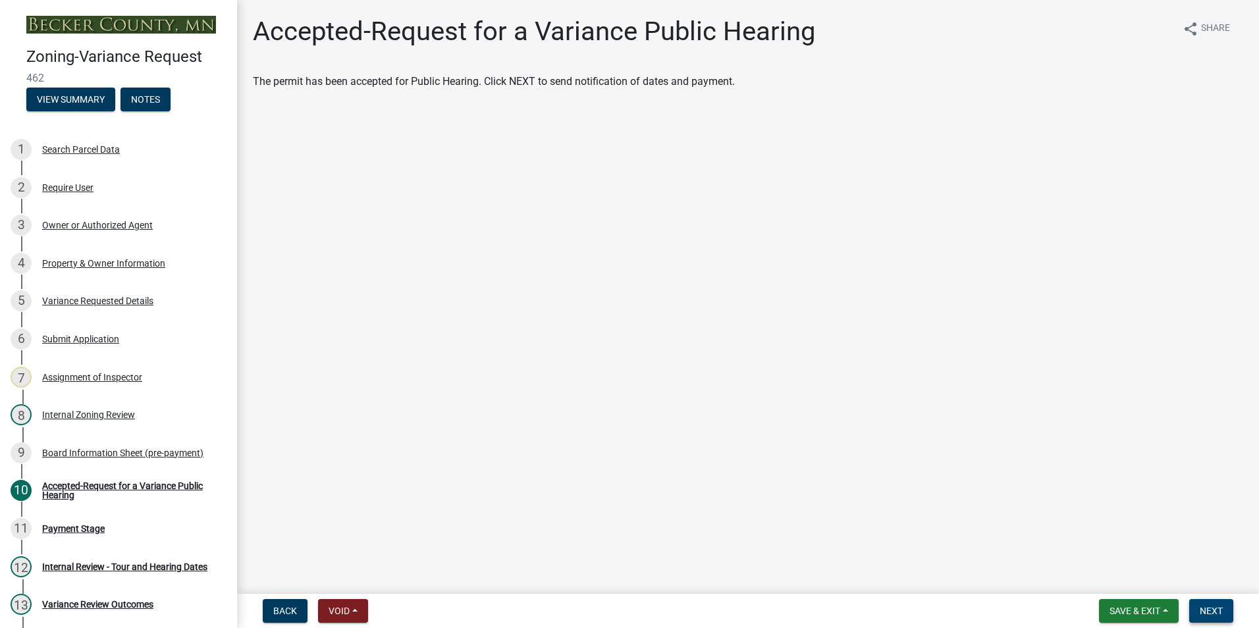
click at [1199, 615] on button "Next" at bounding box center [1211, 611] width 44 height 24
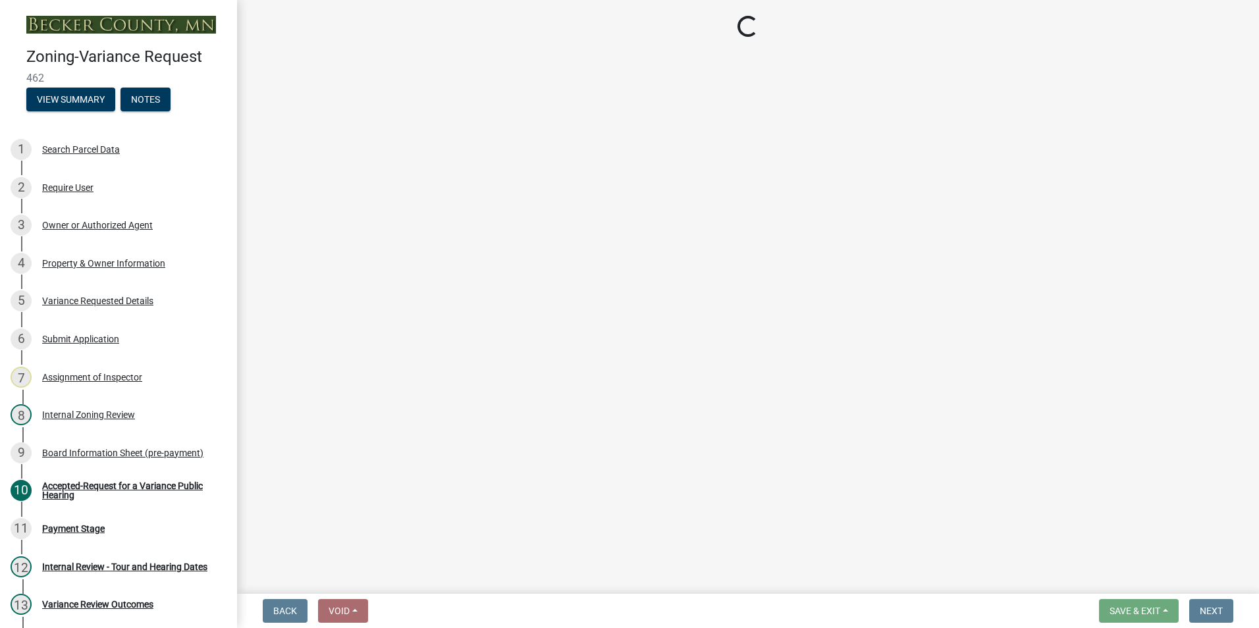
select select "3: 3"
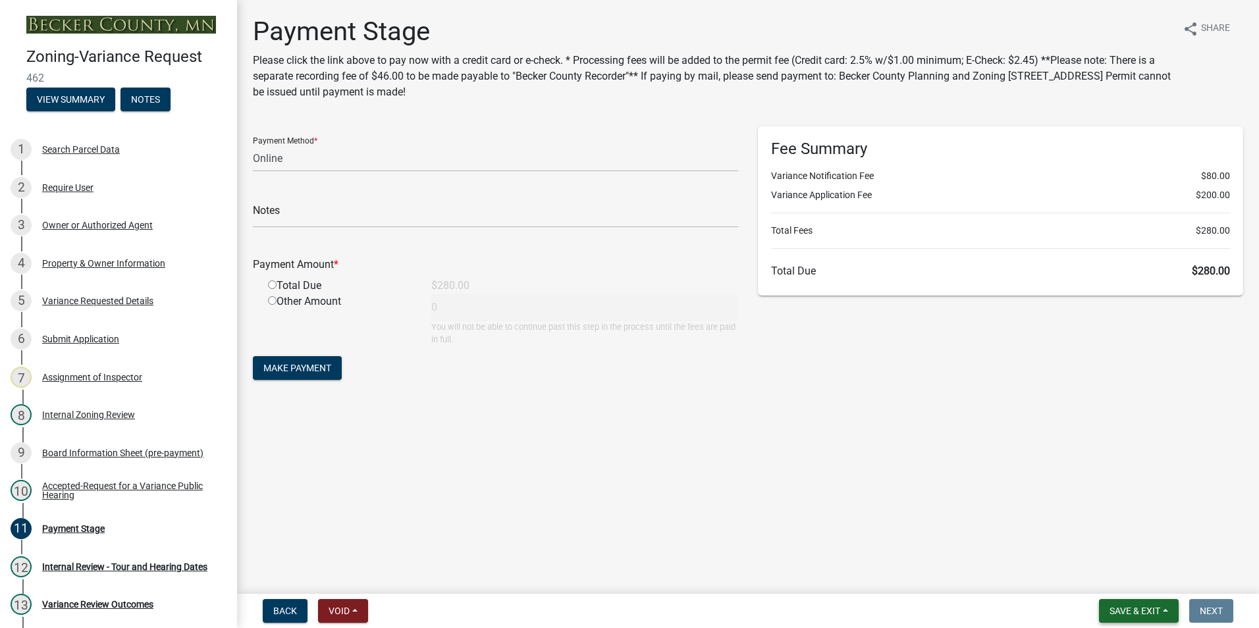
click at [1135, 614] on span "Save & Exit" at bounding box center [1135, 611] width 51 height 11
click at [1097, 540] on button "Save" at bounding box center [1125, 545] width 105 height 32
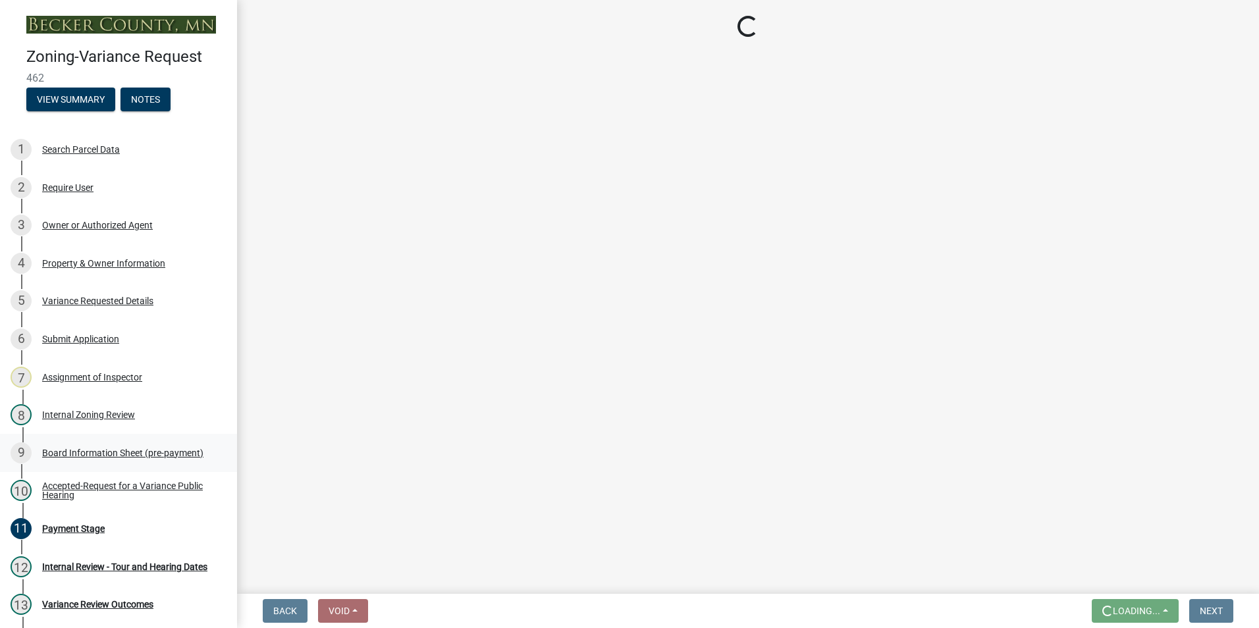
click at [99, 449] on div "Board Information Sheet (pre-payment)" at bounding box center [122, 452] width 161 height 9
click at [132, 452] on div "Board Information Sheet (pre-payment)" at bounding box center [122, 452] width 161 height 9
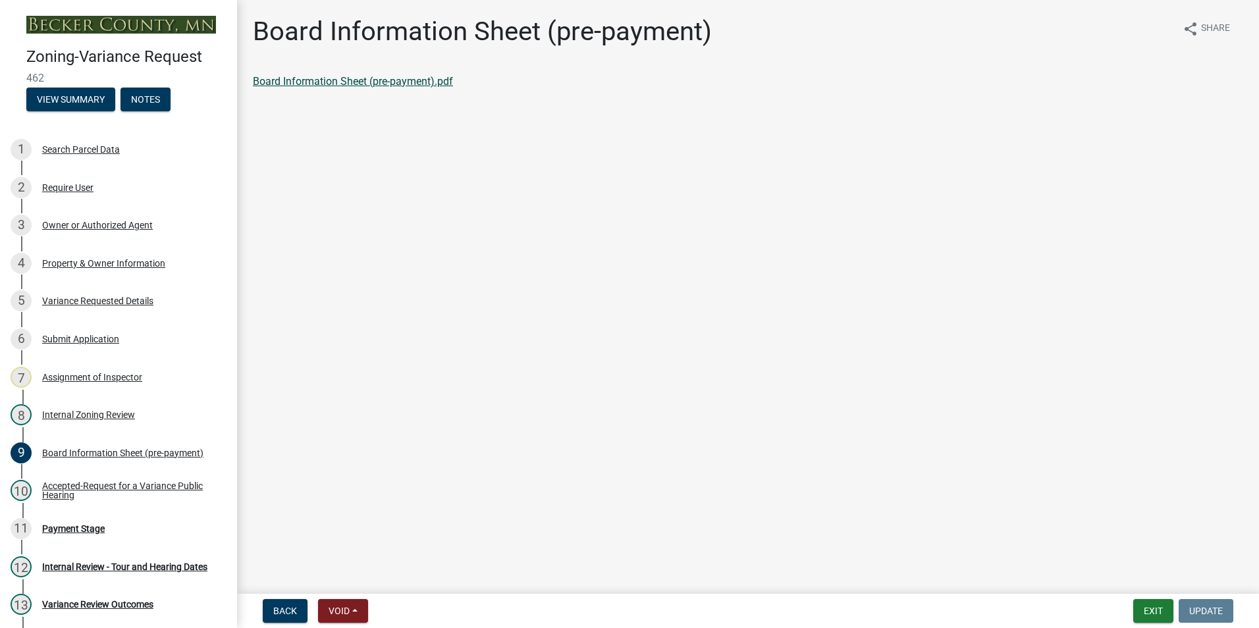
click at [352, 82] on link "Board Information Sheet (pre-payment).pdf" at bounding box center [353, 81] width 200 height 13
click at [1156, 613] on button "Exit" at bounding box center [1153, 611] width 40 height 24
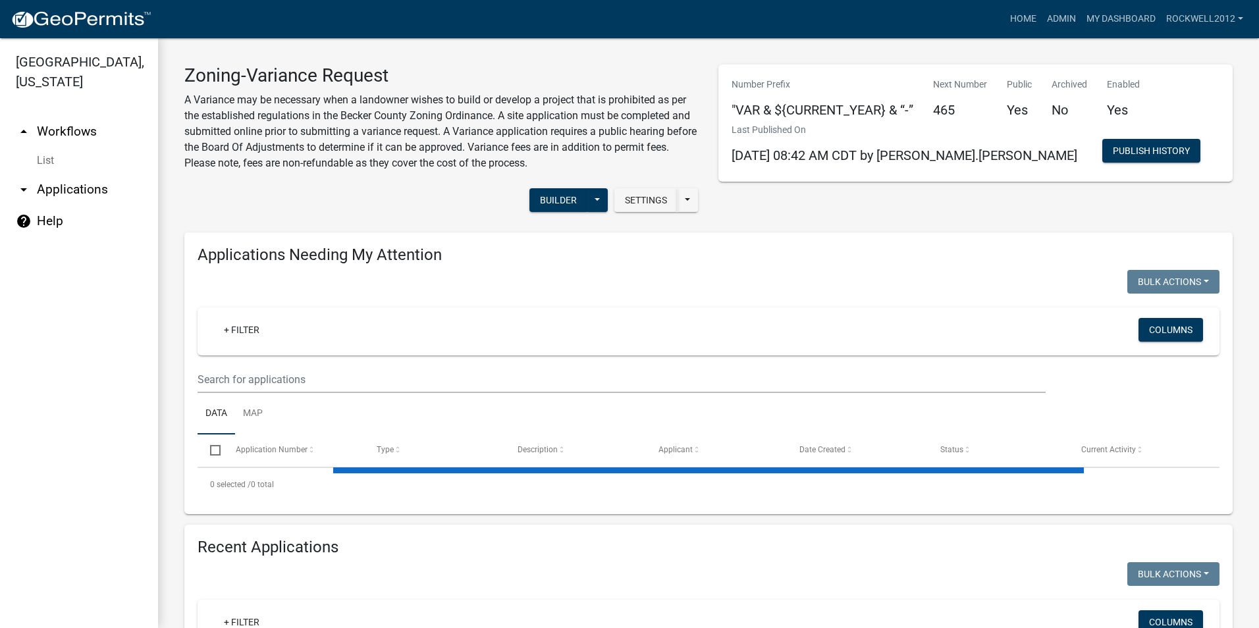
select select "1: 25"
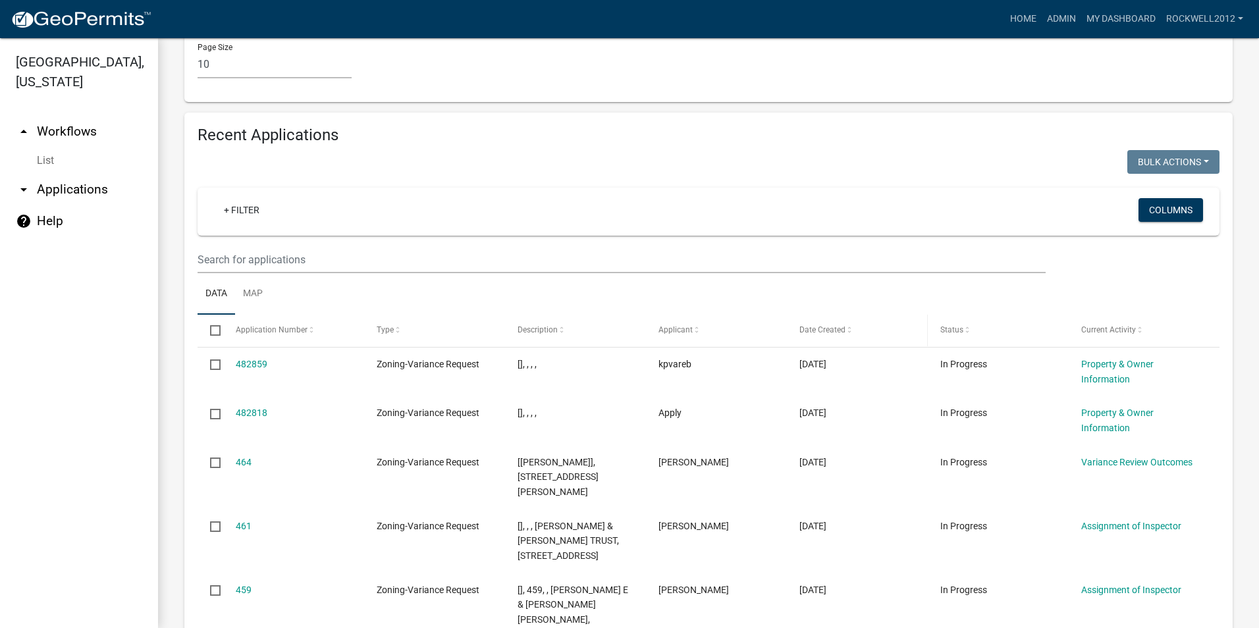
scroll to position [1251, 0]
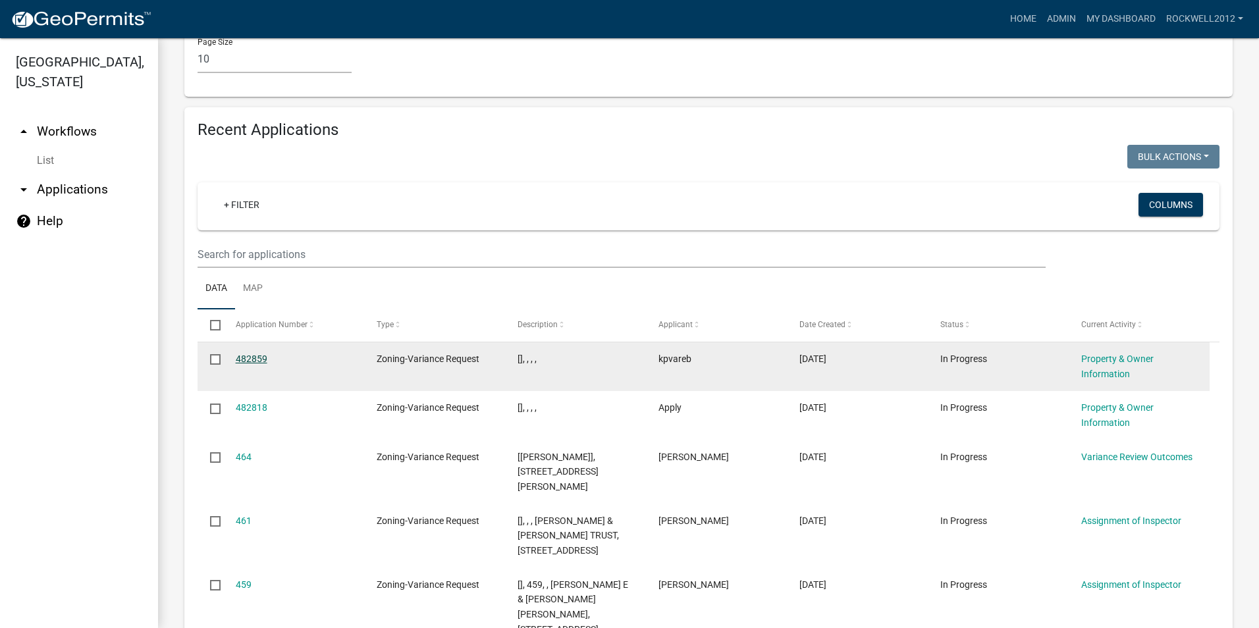
click at [251, 354] on link "482859" at bounding box center [252, 359] width 32 height 11
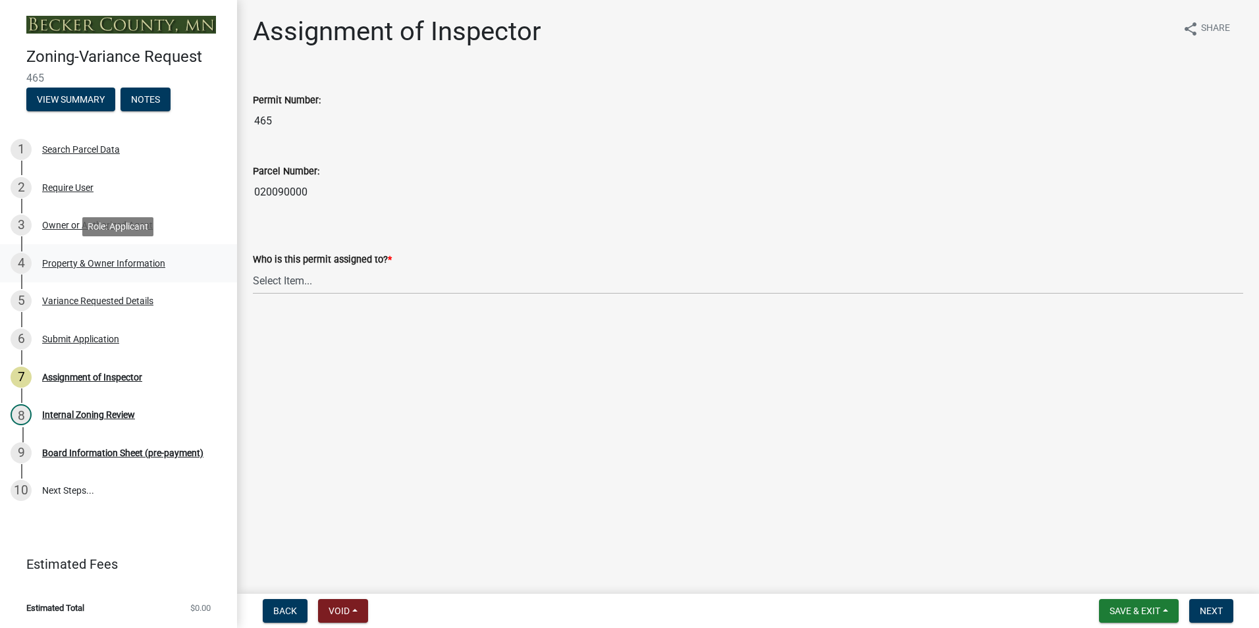
click at [99, 263] on div "Property & Owner Information" at bounding box center [103, 263] width 123 height 9
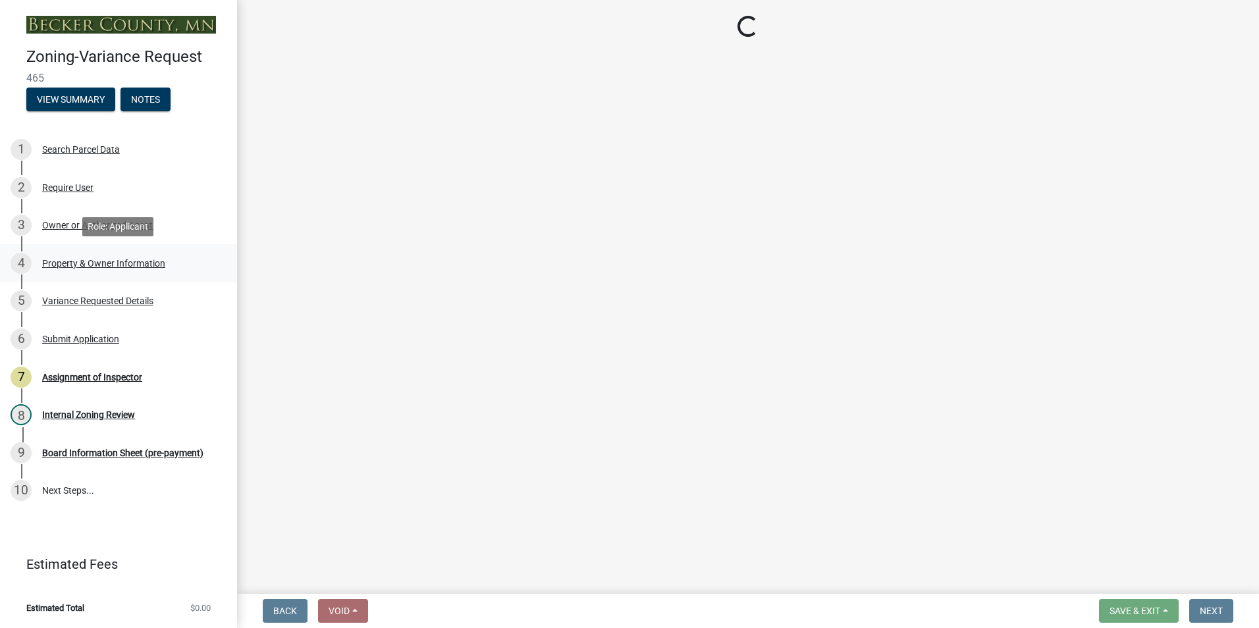
select select "86f6bbc2-da91-496d-b55e-92456f44c4fe"
select select "303247f2-d14b-4cd3-9fdc-6e6670bf7763"
select select "e1509b63-faad-48b6-a727-dce88822a300"
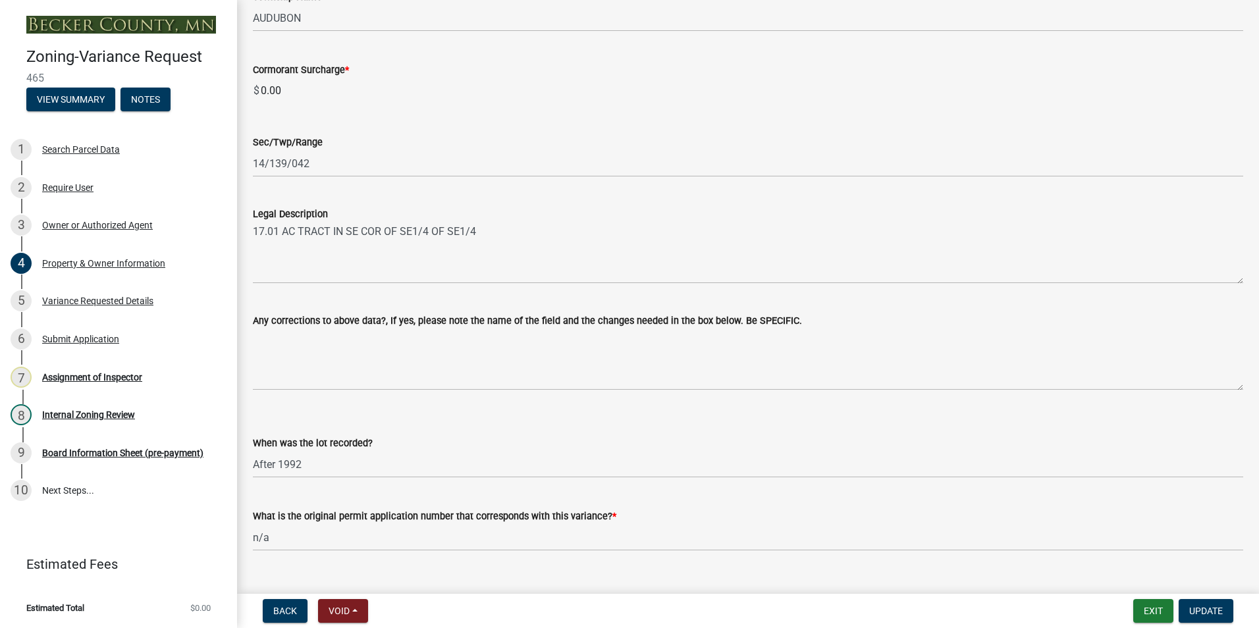
scroll to position [833, 0]
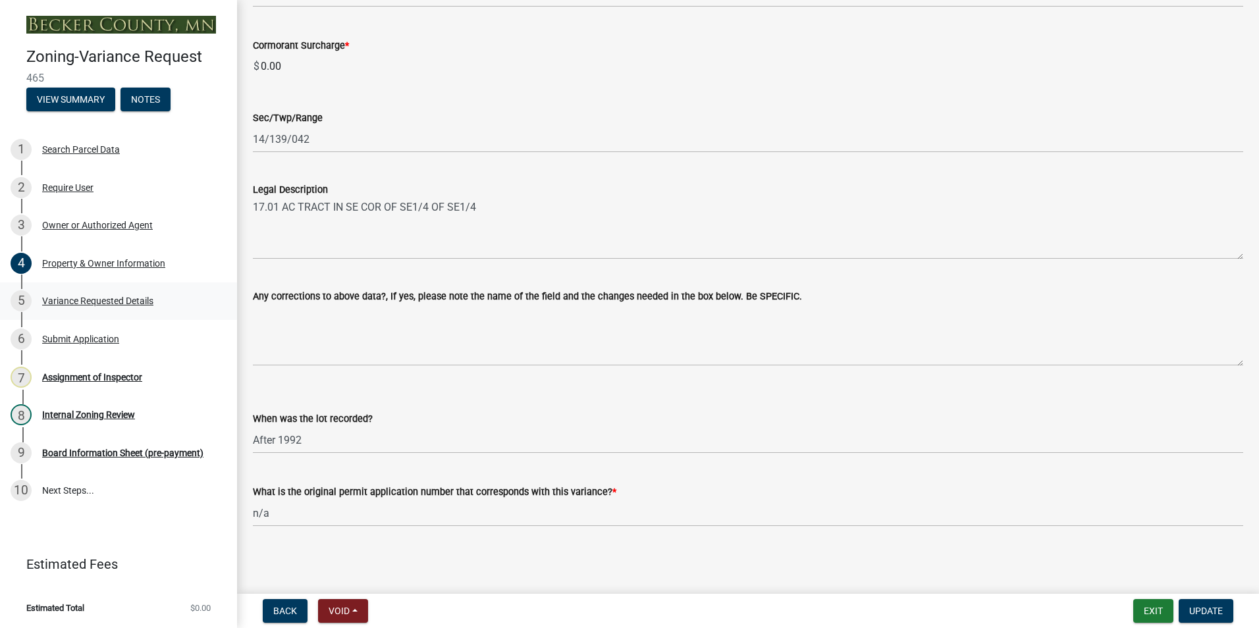
click at [72, 303] on div "Variance Requested Details" at bounding box center [97, 300] width 111 height 9
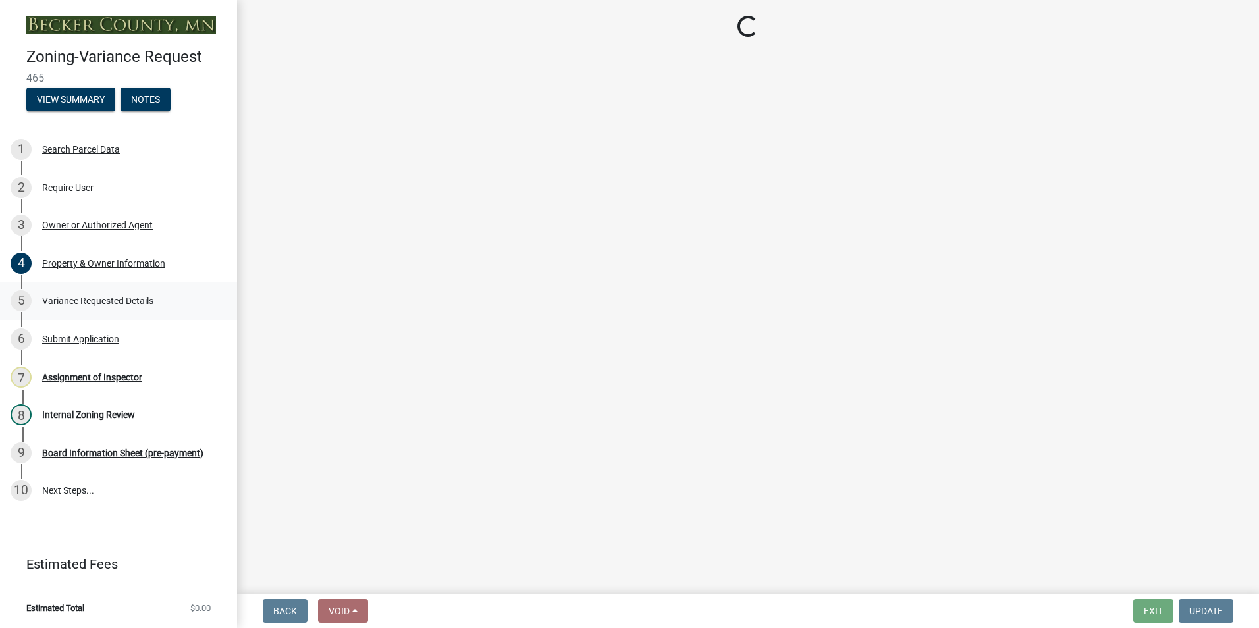
select select "edc6b78d-c029-41a6-a436-e6f76b5f0855"
select select "a5c6235c-6fe0-43e3-9b64-f3566618e99d"
select select "a60f612c-e64d-4767-92b2-cb2f842b6e0b"
select select "bb2b5e43-03c1-4874-9abf-a65f400af928"
select select "8ea3e6c3-8fed-4904-aa20-2f643744aa0c"
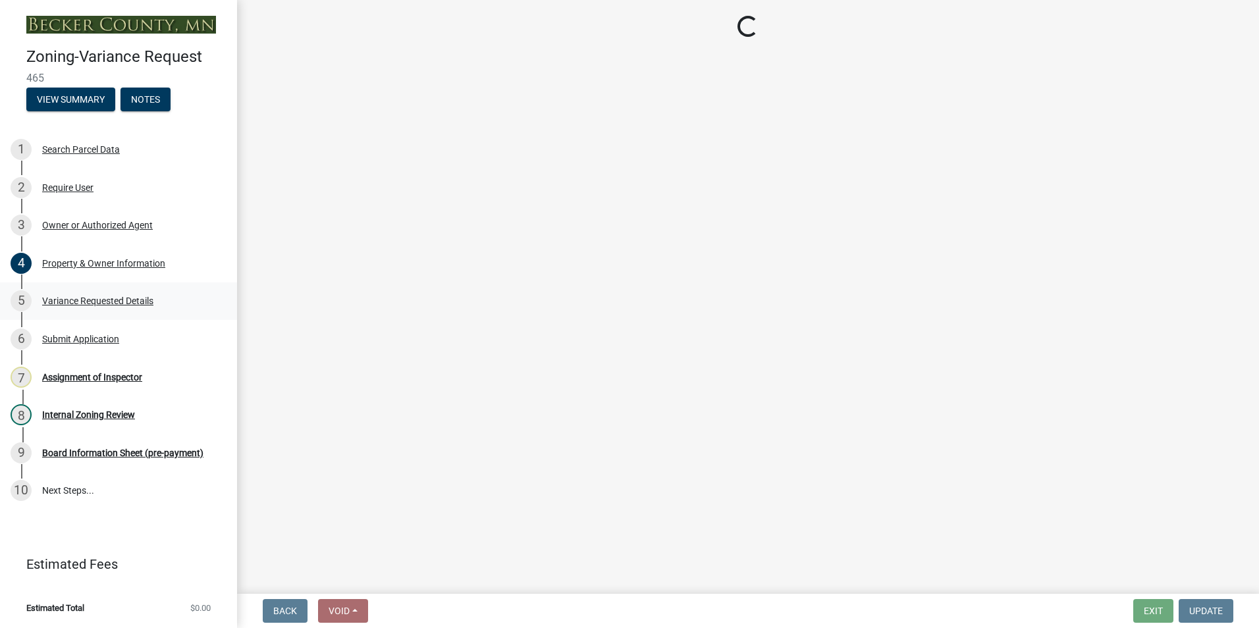
select select "860afd09-da87-482b-bca4-413f5cf53582"
select select "ee8740c3-f4d5-48cf-ad42-c8f7342b480c"
select select "1aa51e34-4f0a-4095-a3f3-287665056048"
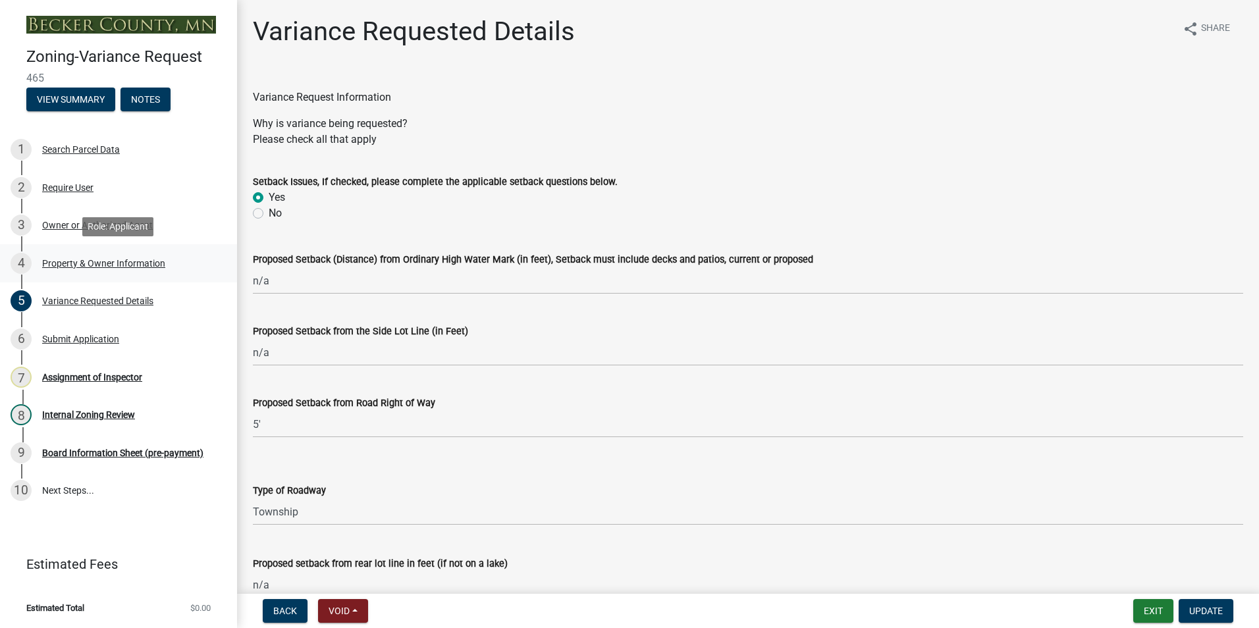
click at [80, 261] on div "Property & Owner Information" at bounding box center [103, 263] width 123 height 9
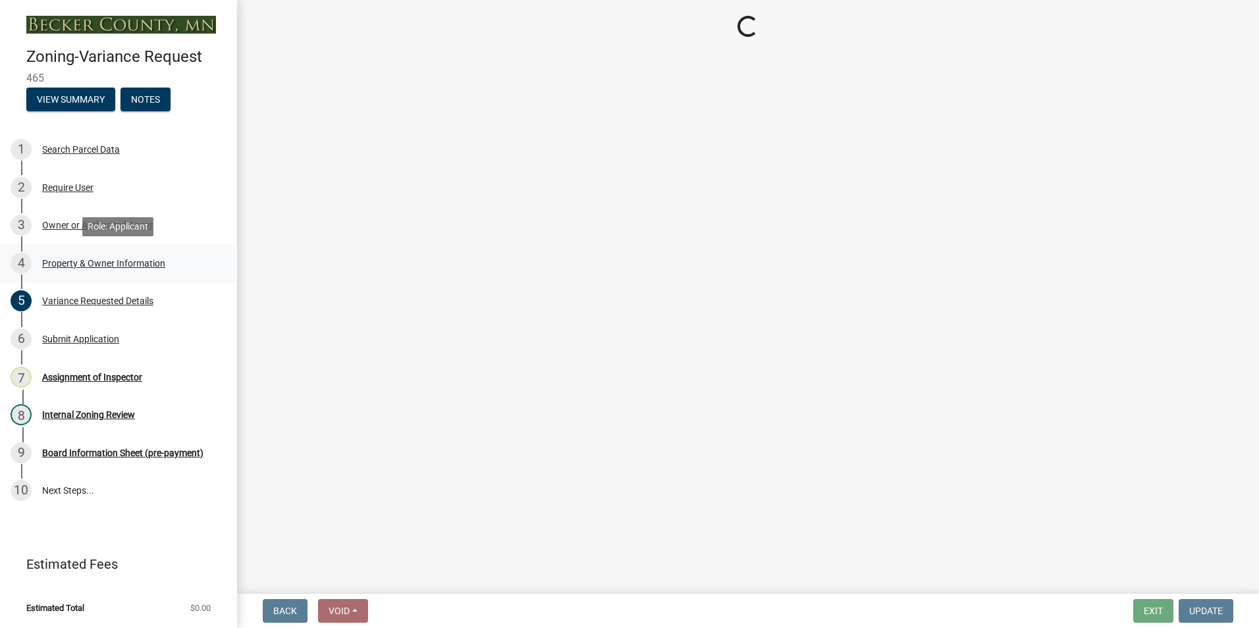
select select "86f6bbc2-da91-496d-b55e-92456f44c4fe"
select select "303247f2-d14b-4cd3-9fdc-6e6670bf7763"
select select "e1509b63-faad-48b6-a727-dce88822a300"
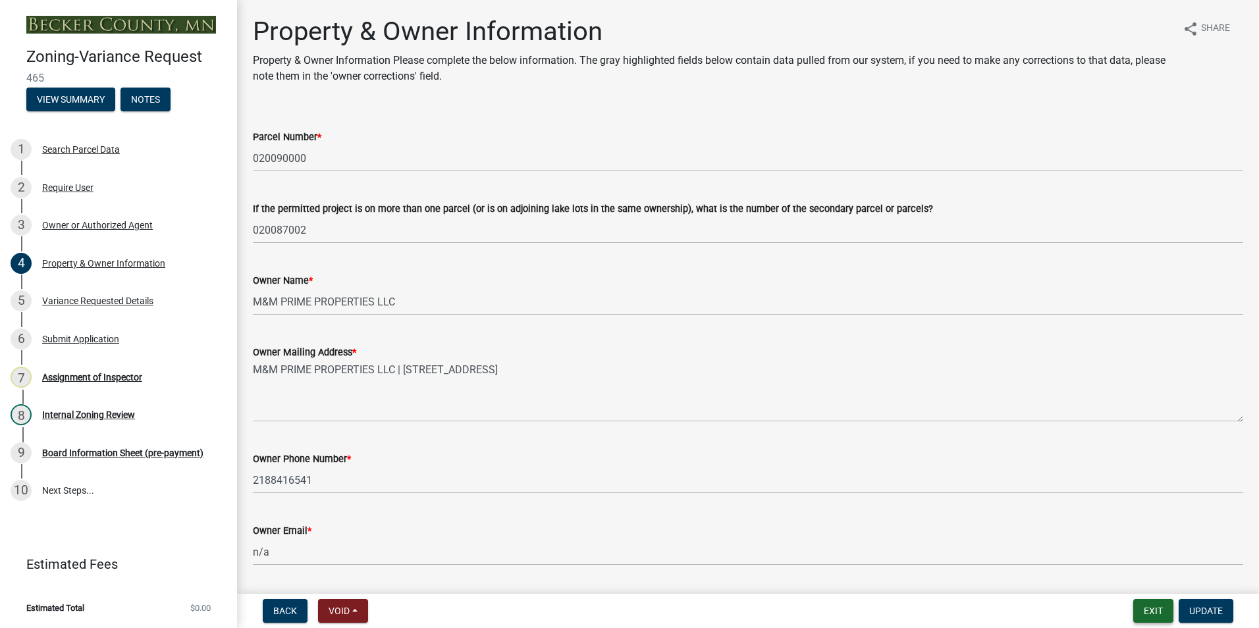
click at [1151, 610] on button "Exit" at bounding box center [1153, 611] width 40 height 24
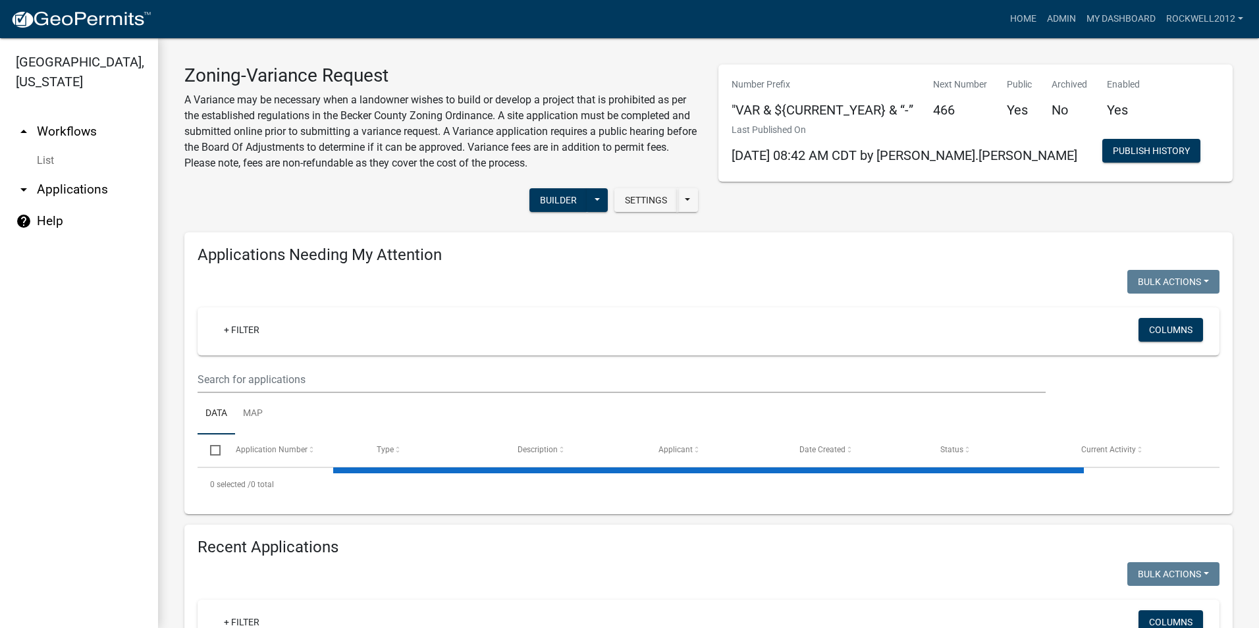
select select "1: 25"
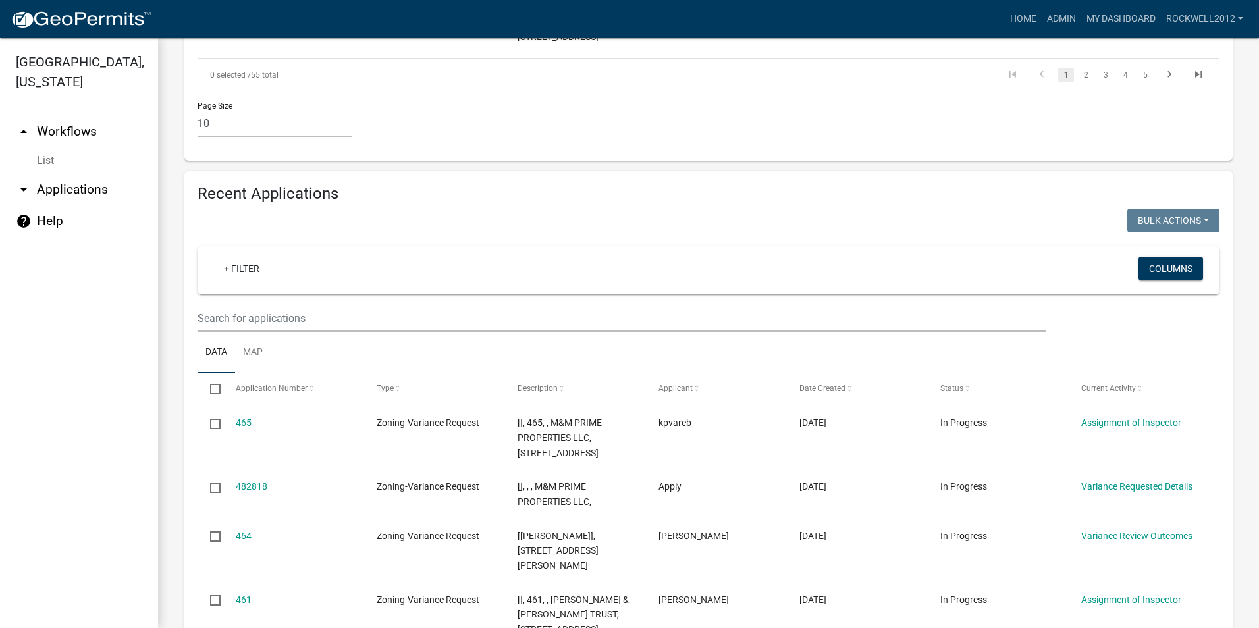
scroll to position [1251, 0]
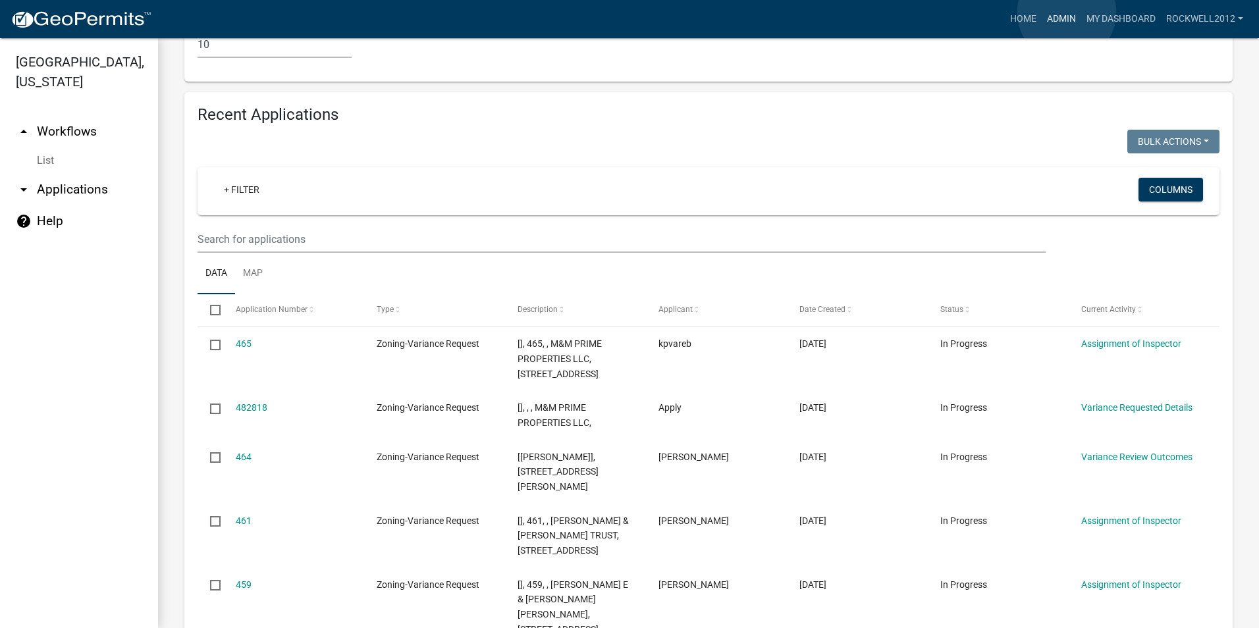
click at [1066, 13] on link "Admin" at bounding box center [1062, 19] width 40 height 25
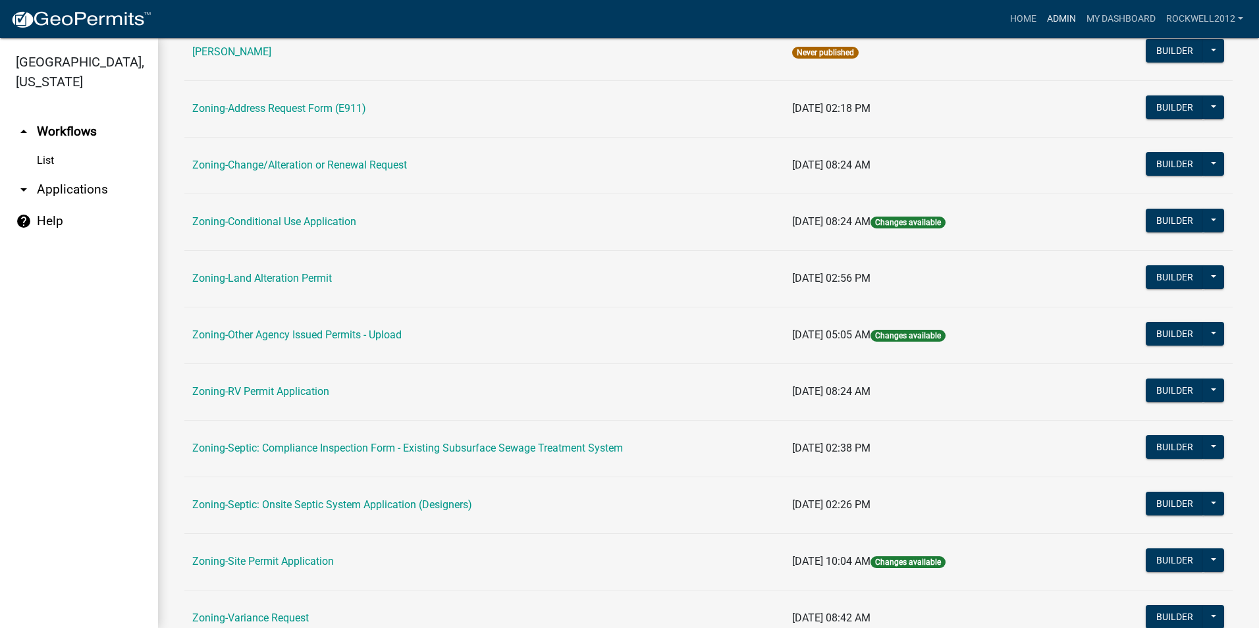
scroll to position [263, 0]
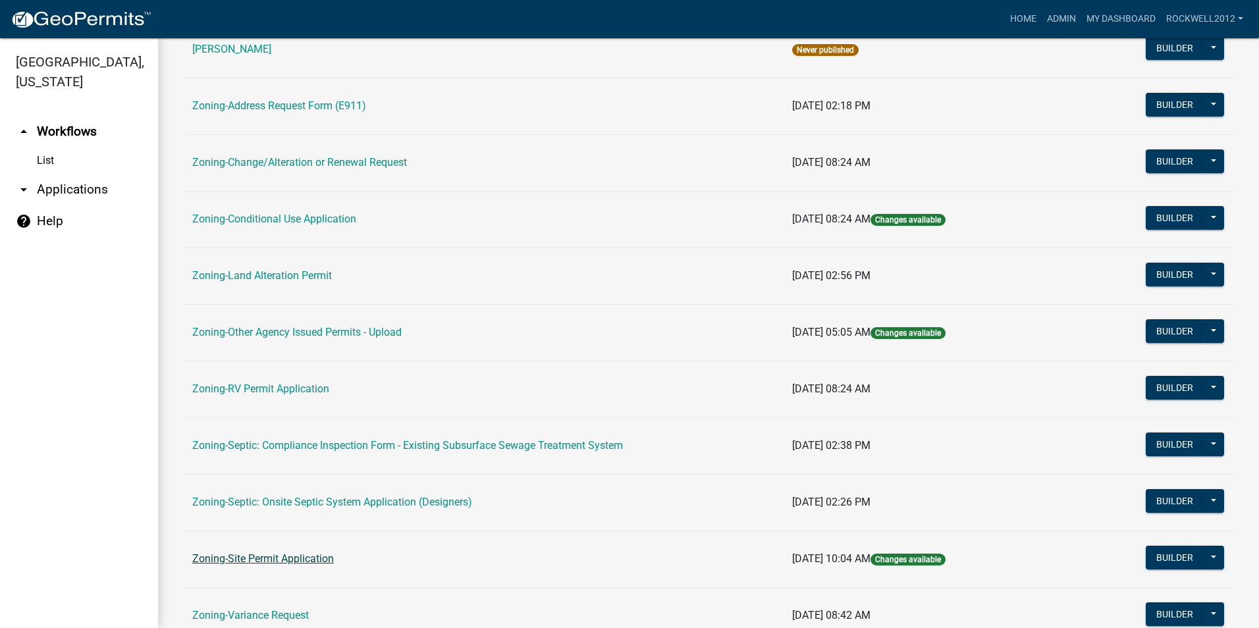
click at [268, 560] on link "Zoning-Site Permit Application" at bounding box center [263, 559] width 142 height 13
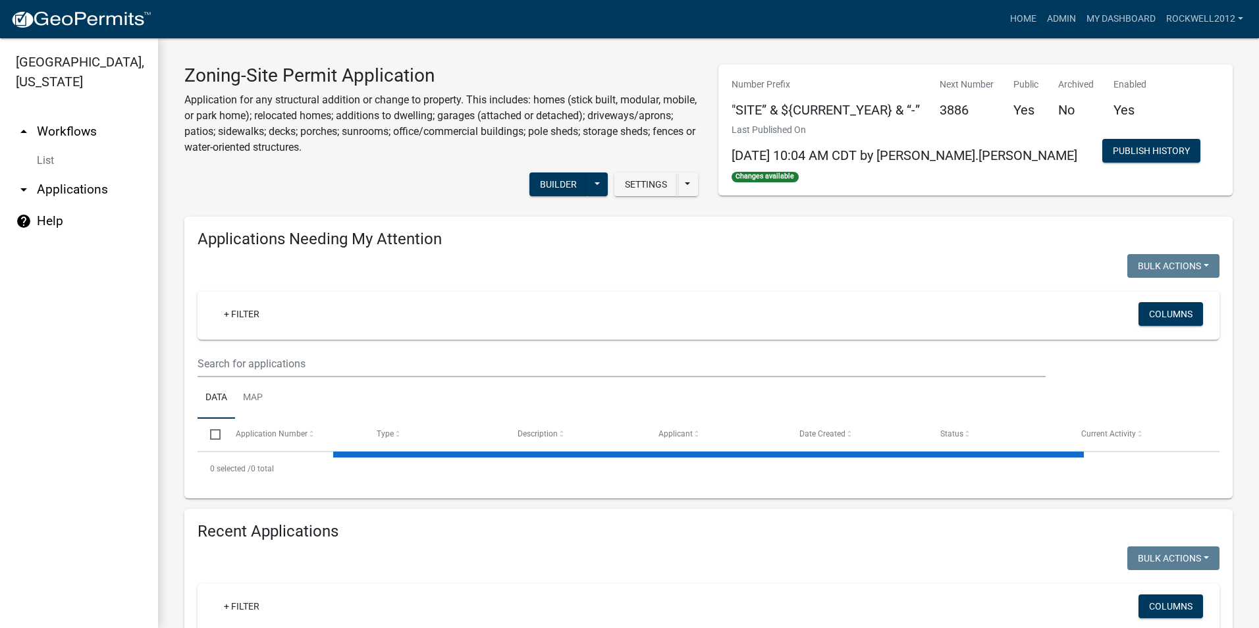
select select "1: 25"
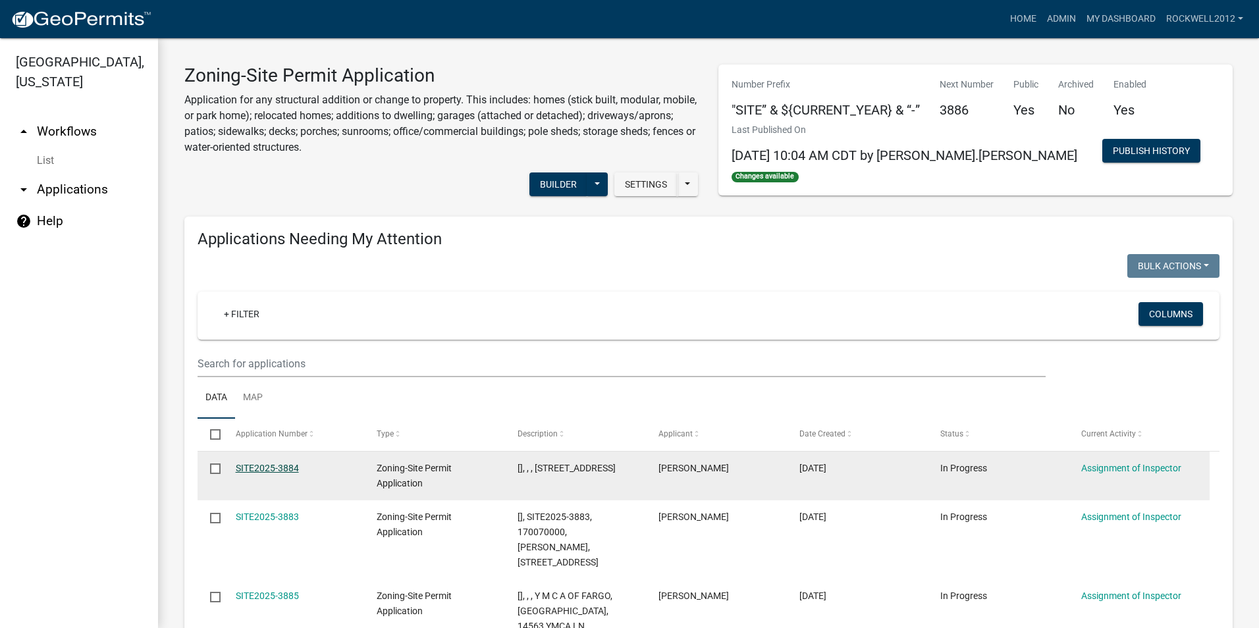
click at [260, 468] on link "SITE2025-3884" at bounding box center [267, 468] width 63 height 11
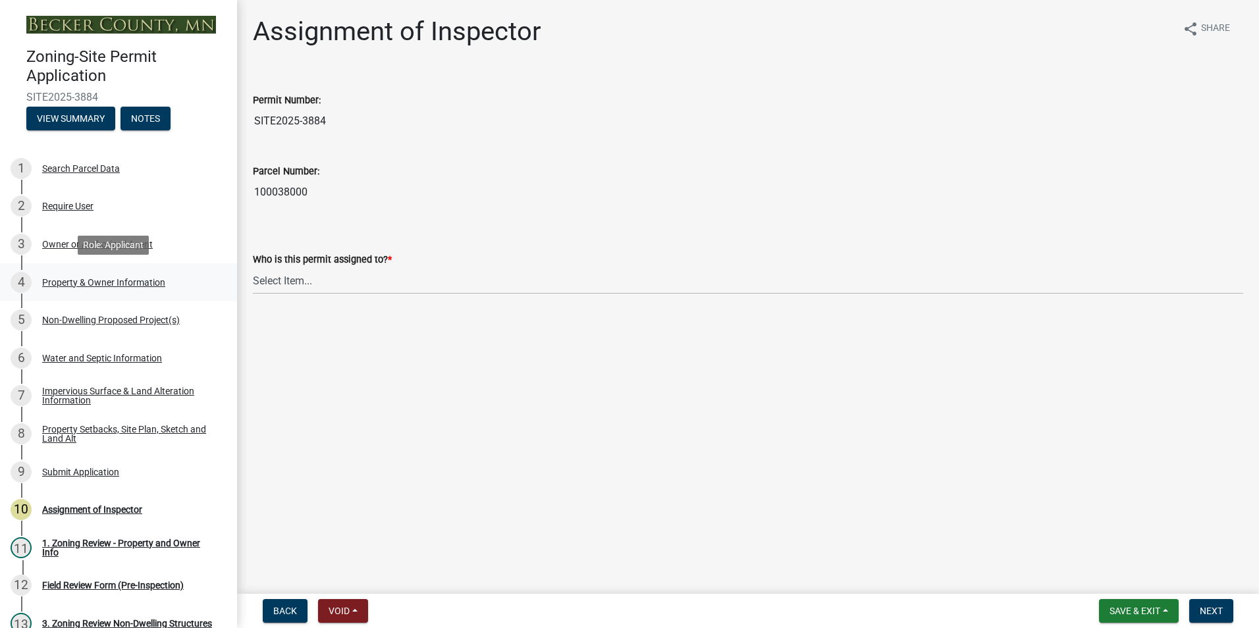
click at [95, 281] on div "Property & Owner Information" at bounding box center [103, 282] width 123 height 9
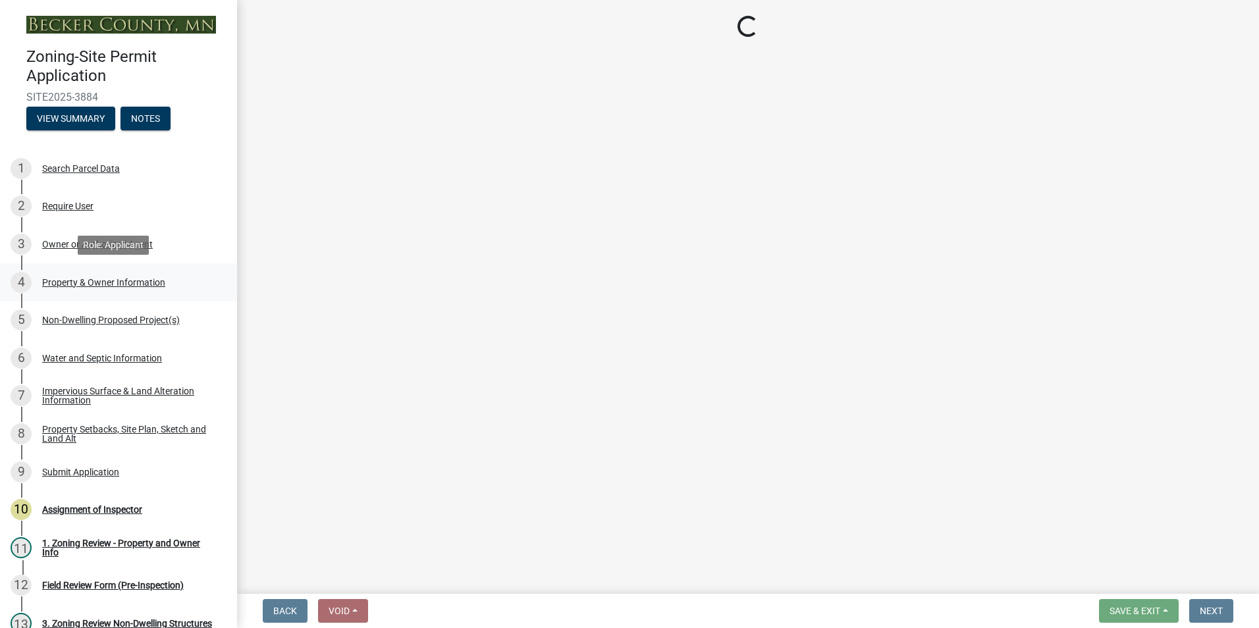
select select "7495cd23-7925-4583-9785-3065799a1be4"
select select "fcf6d223-6c57-4dc5-b63a-a94704169022"
select select "5a5634ed-f11e-4c7b-90e1-096e6cfd17b9"
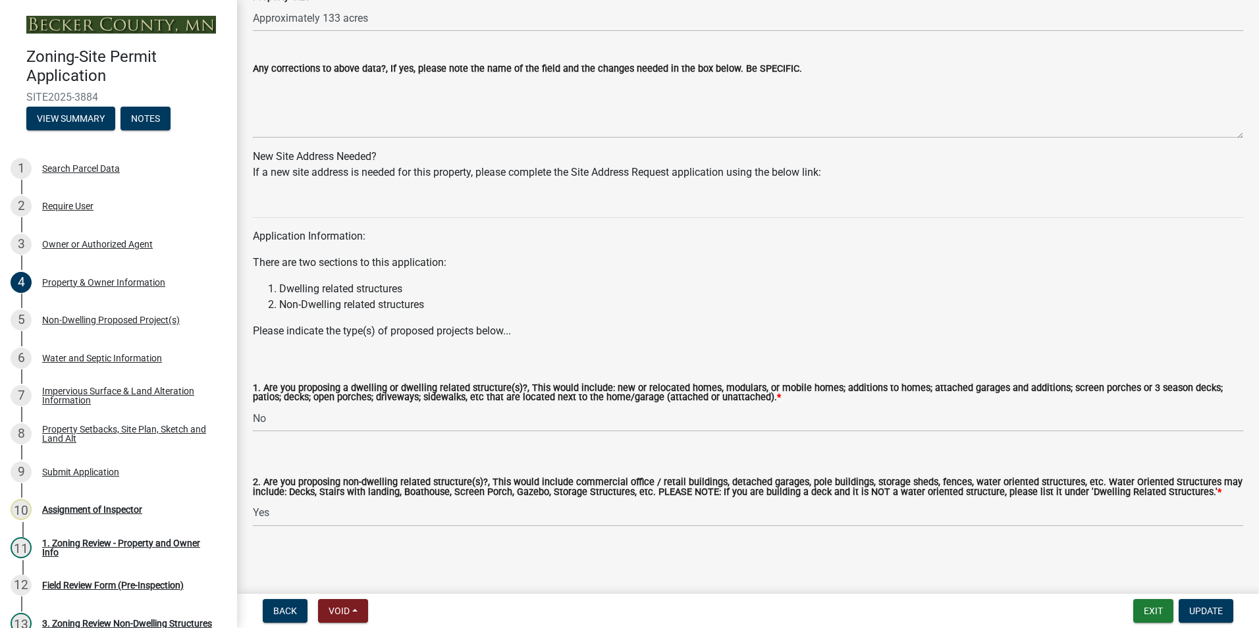
scroll to position [1151, 0]
click at [64, 315] on div "Non-Dwelling Proposed Project(s)" at bounding box center [111, 319] width 138 height 9
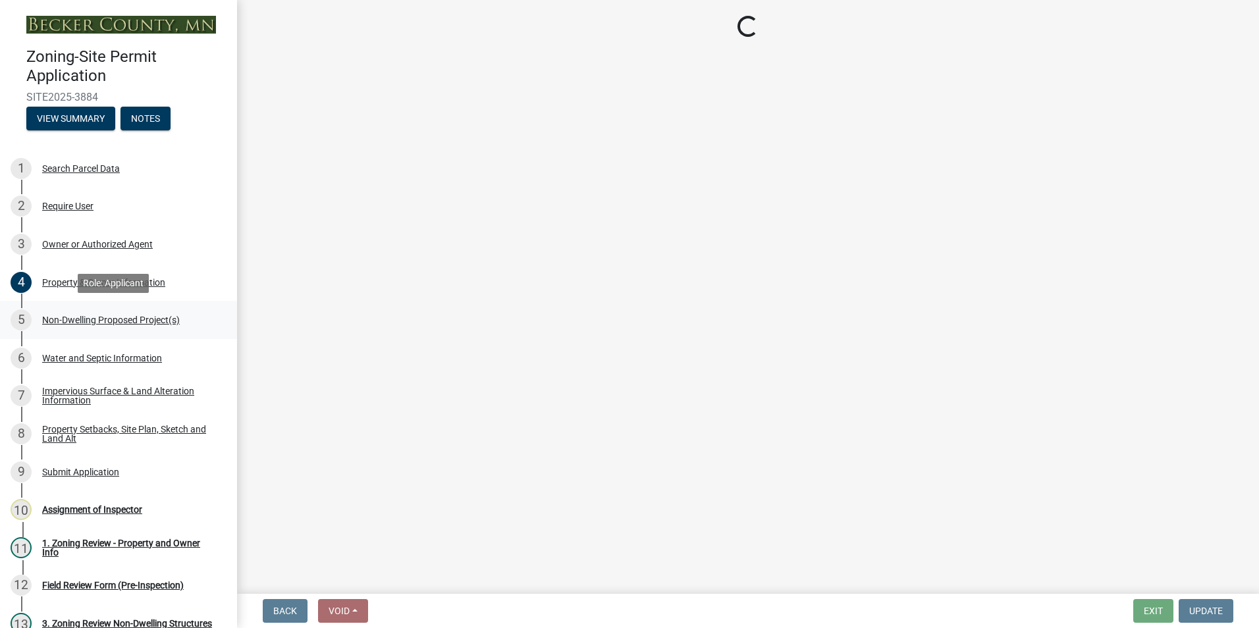
scroll to position [0, 0]
select select "6ced1b54-2913-4dbf-9776-23baa6524e46"
select select "3a2d96d3-fd69-4ed9-bae4-7a5aa03a7e58"
select select "6094bfe3-a997-46d7-8224-ceb3abf7e49e"
select select "ae391dbd-f41d-43ca-bdf1-092bd9136923"
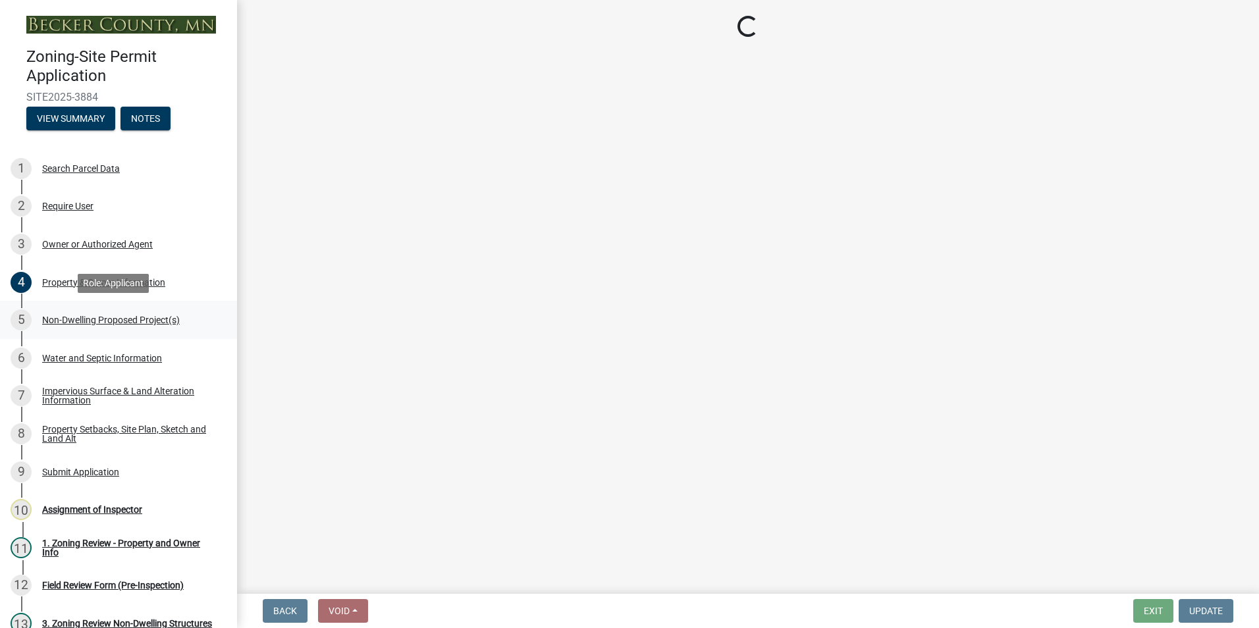
select select "258cbdbc-8629-455d-9fed-6a57bf82144e"
select select "a9a8393f-3c28-47b8-b6d9-84c94641c3fc"
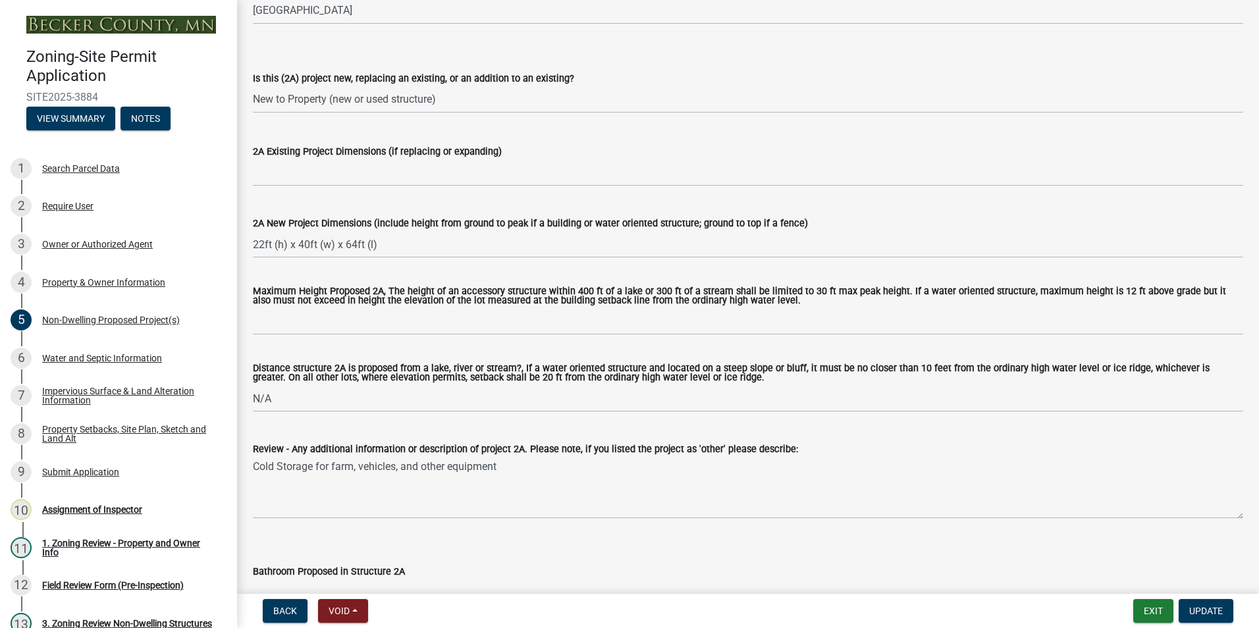
scroll to position [329, 0]
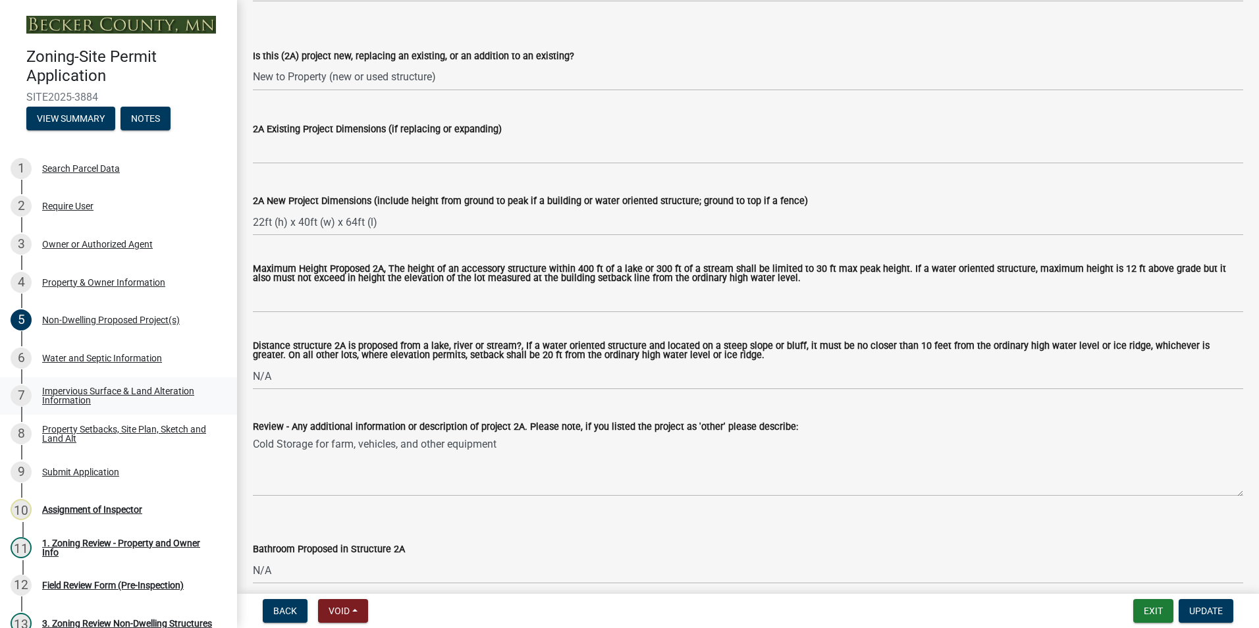
click at [108, 387] on div "Impervious Surface & Land Alteration Information" at bounding box center [129, 396] width 174 height 18
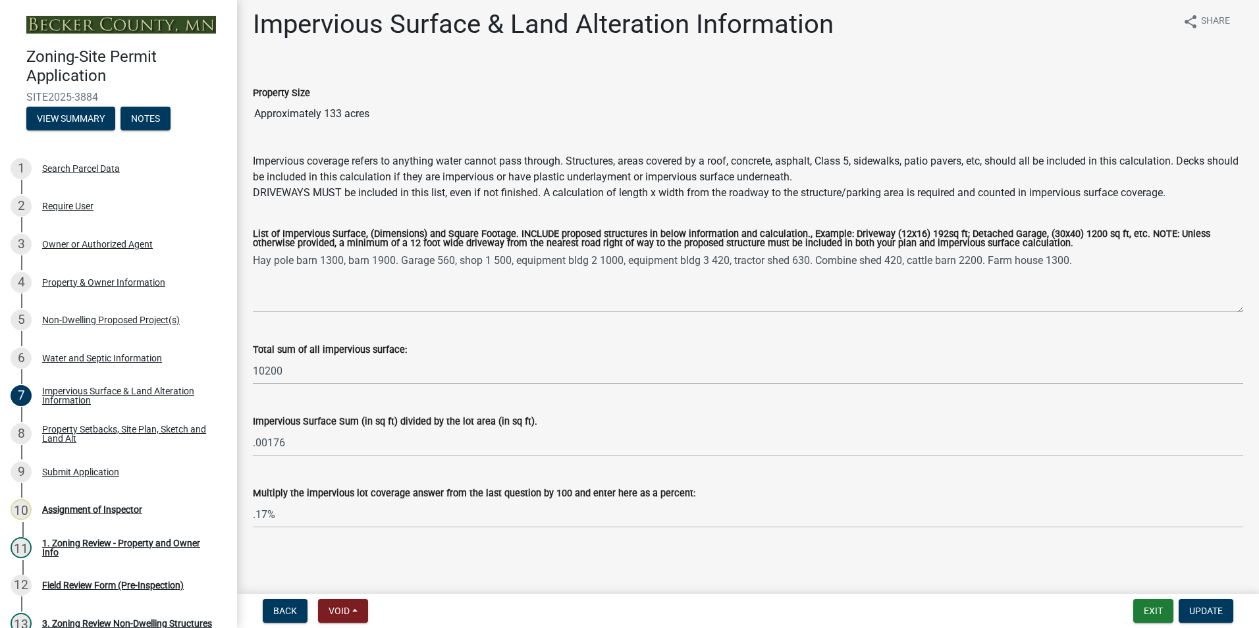
scroll to position [9, 0]
click at [80, 429] on div "Property Setbacks, Site Plan, Sketch and Land Alt" at bounding box center [129, 434] width 174 height 18
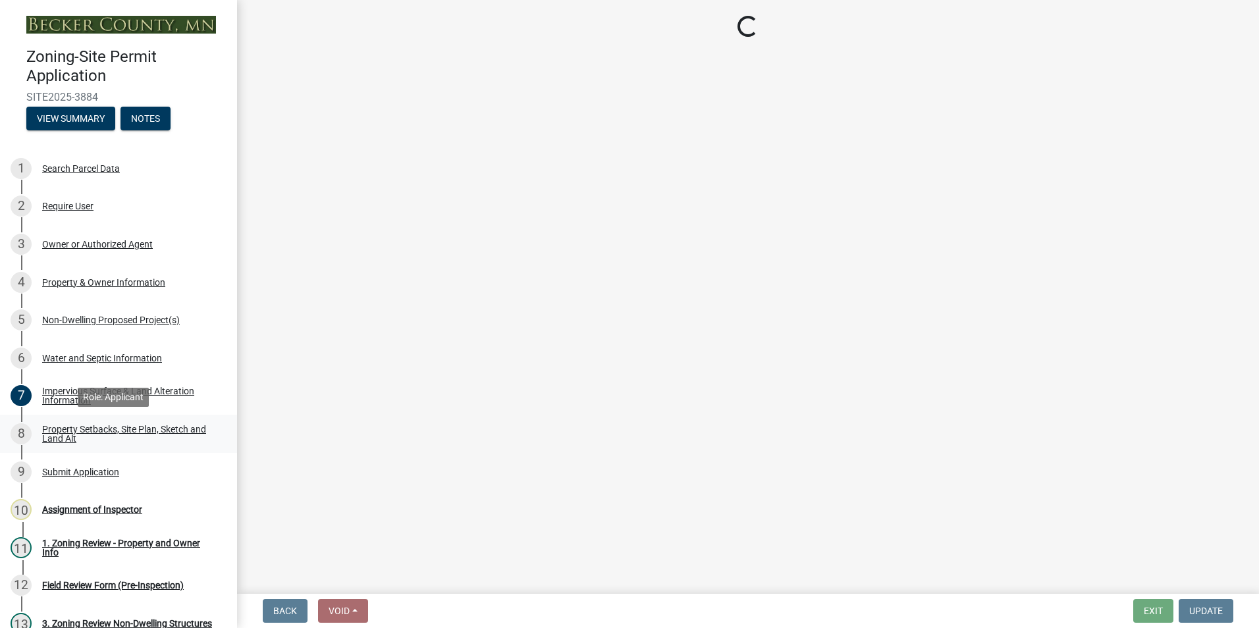
scroll to position [0, 0]
select select "bc359128-44fe-43a6-b559-d4174f4d38cf"
select select "b827d36a-50e8-40dd-aeaa-a80d5c176b31"
select select "fd58f24c-a096-4195-863e-b494ea1fd324"
select select "12f785fb-c378-4b18-841c-21c73dc99083"
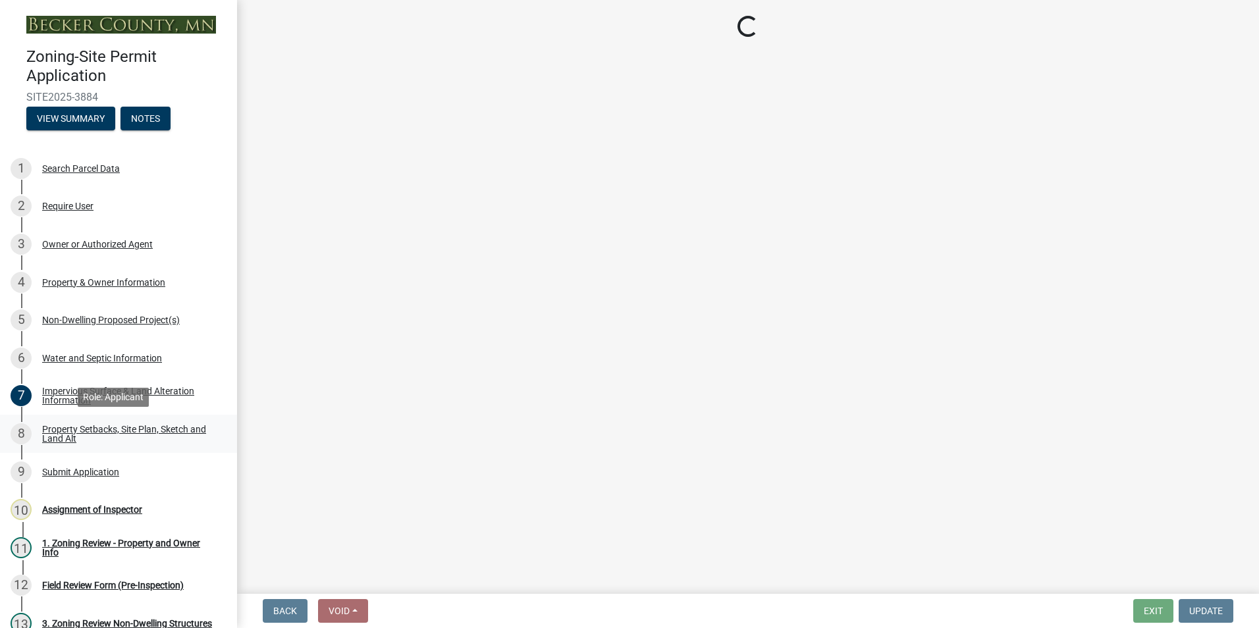
select select "12da6293-5841-4f5c-bd92-3658833964cd"
select select "27b2a8b4-abf6-463e-8c0c-7c5d2b4fe26f"
select select "5ad4ab64-b44e-481c-9000-9e5907aa74e1"
select select "a96800da-4e88-4c62-b1ff-2cd17f9e3346"
select select "c8b8ea71-7088-4e87-a493-7bc88cc2835b"
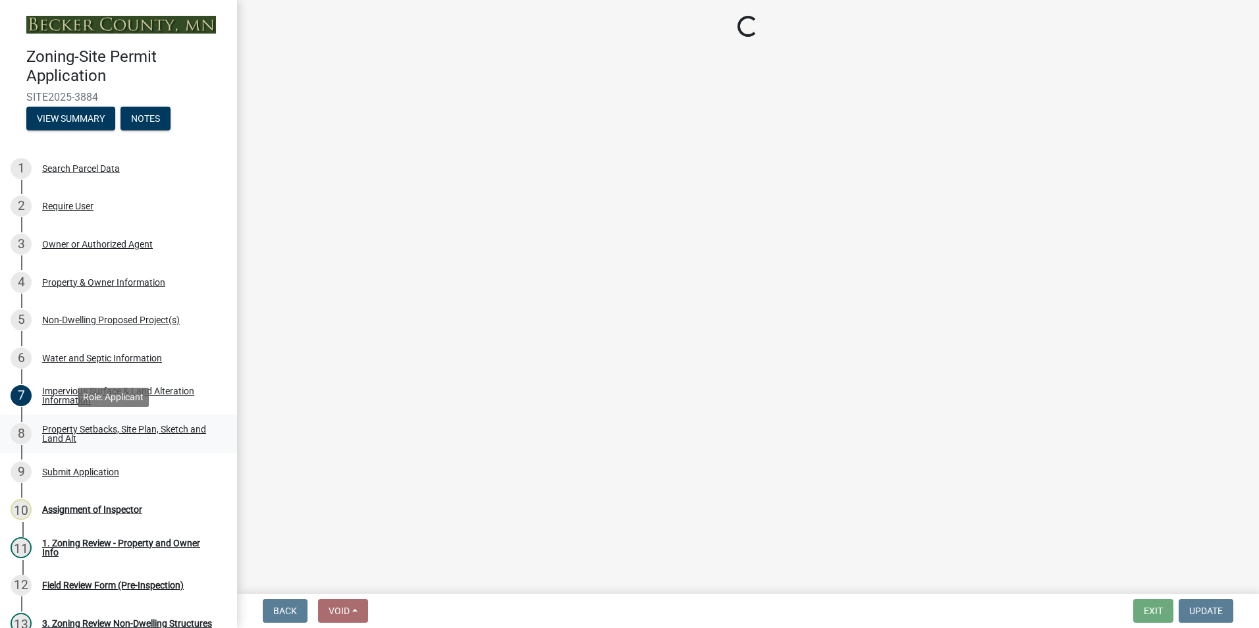
select select "a4ce8fad-3c47-4e2b-9375-28a8f2ee630b"
select select "4421853d-5e11-4b64-95ec-6c47066881cc"
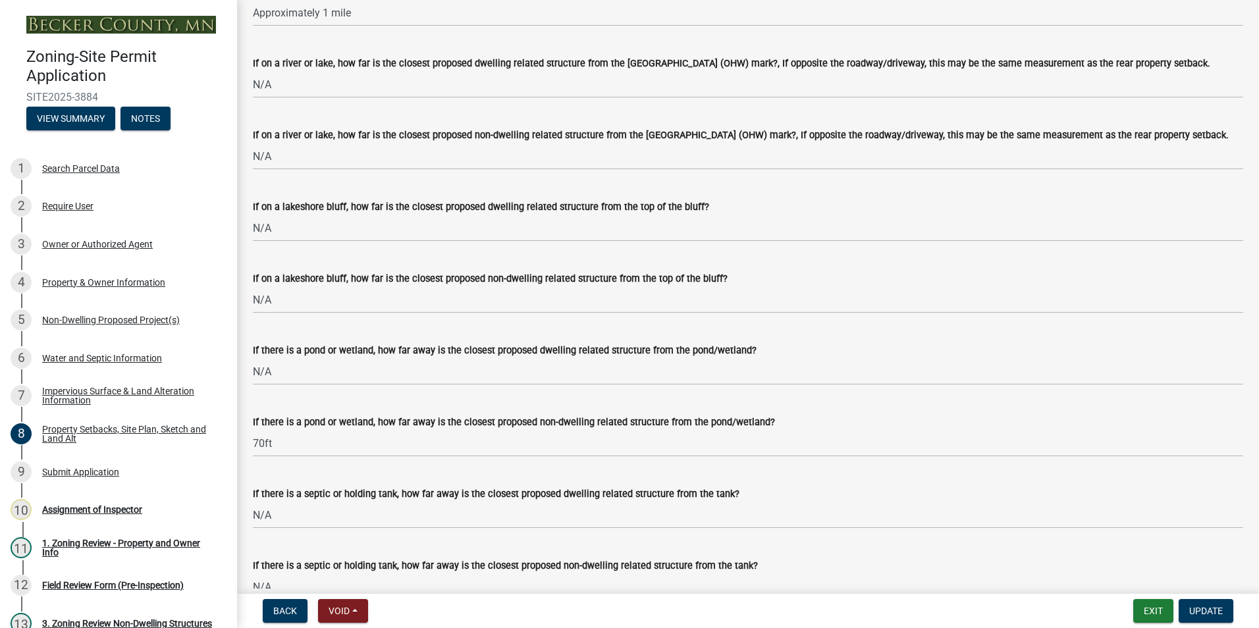
scroll to position [3029, 0]
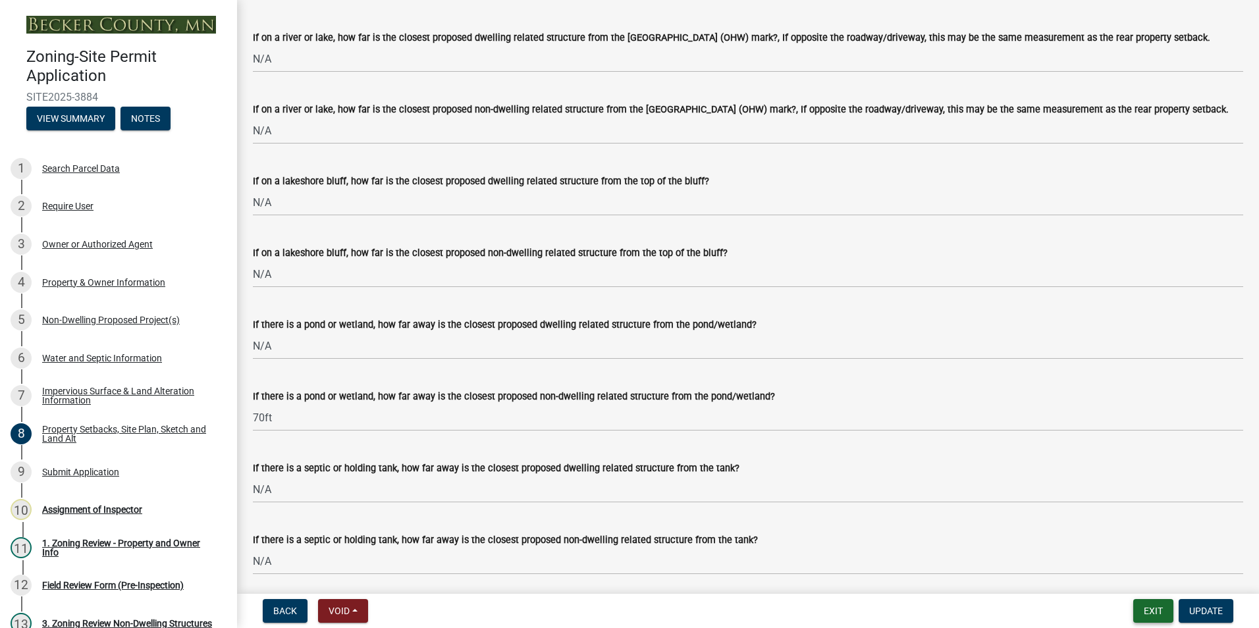
click at [1145, 614] on button "Exit" at bounding box center [1153, 611] width 40 height 24
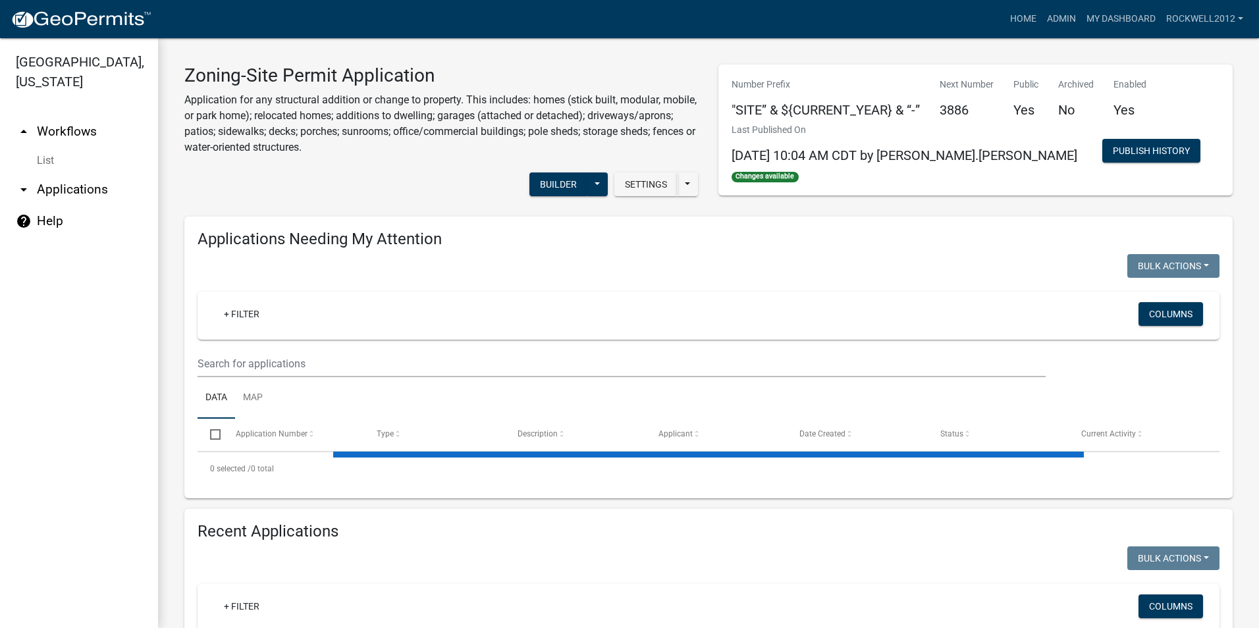
select select "1: 25"
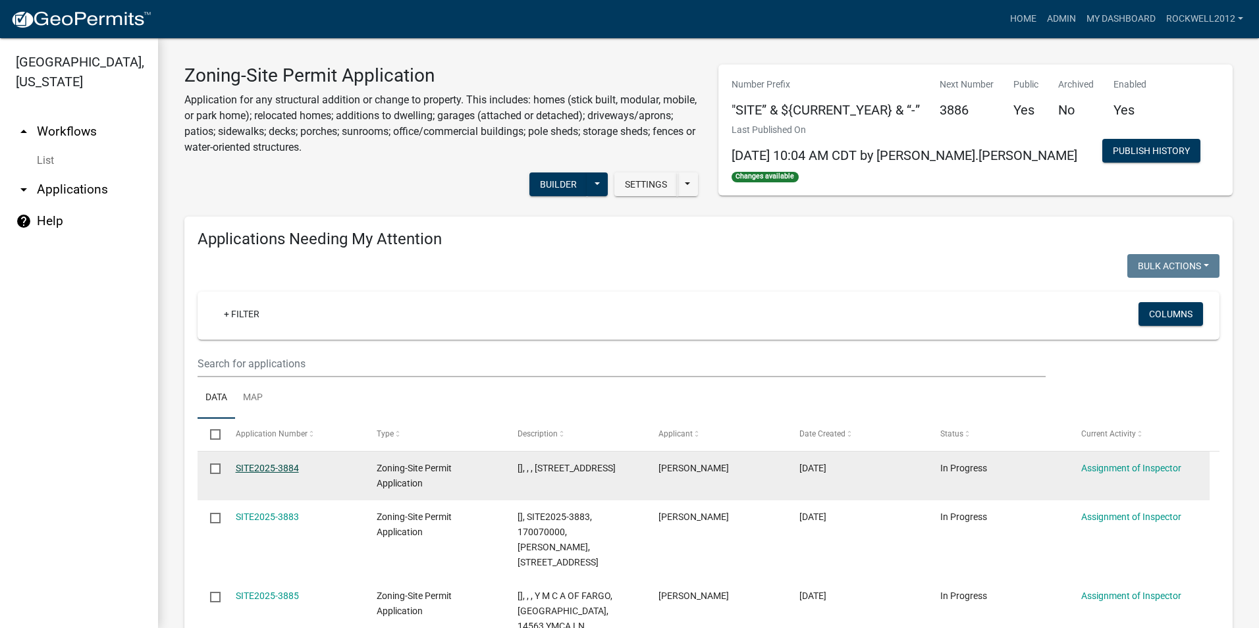
click at [270, 464] on link "SITE2025-3884" at bounding box center [267, 468] width 63 height 11
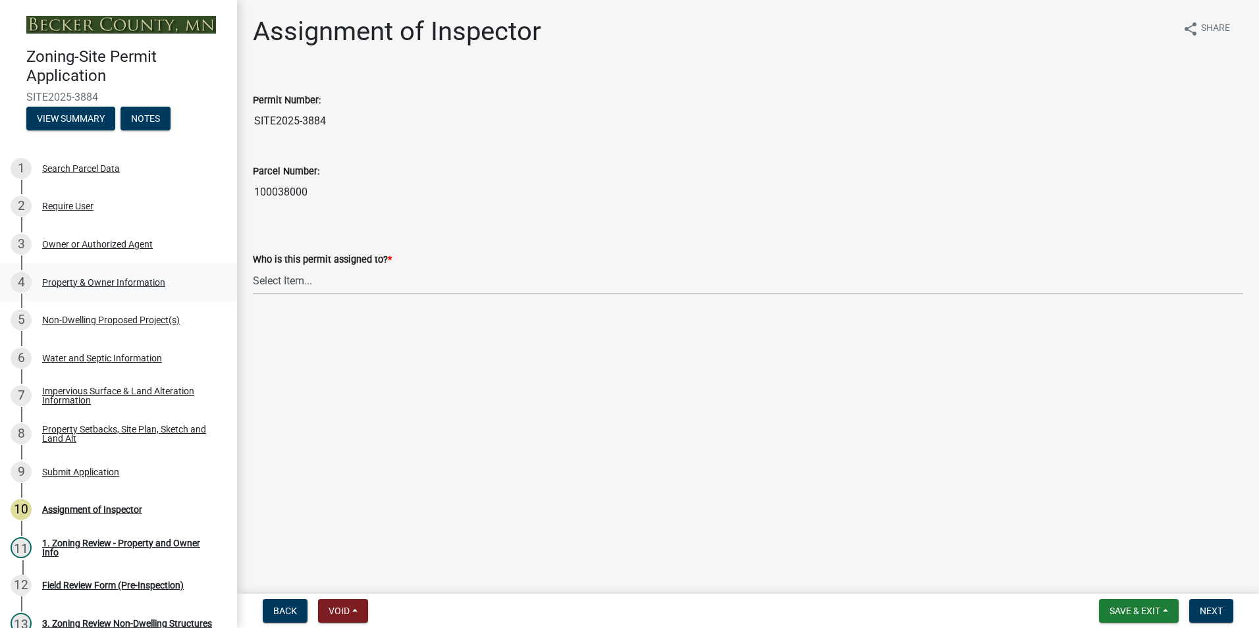
click at [95, 275] on div "4 Property & Owner Information" at bounding box center [113, 282] width 205 height 21
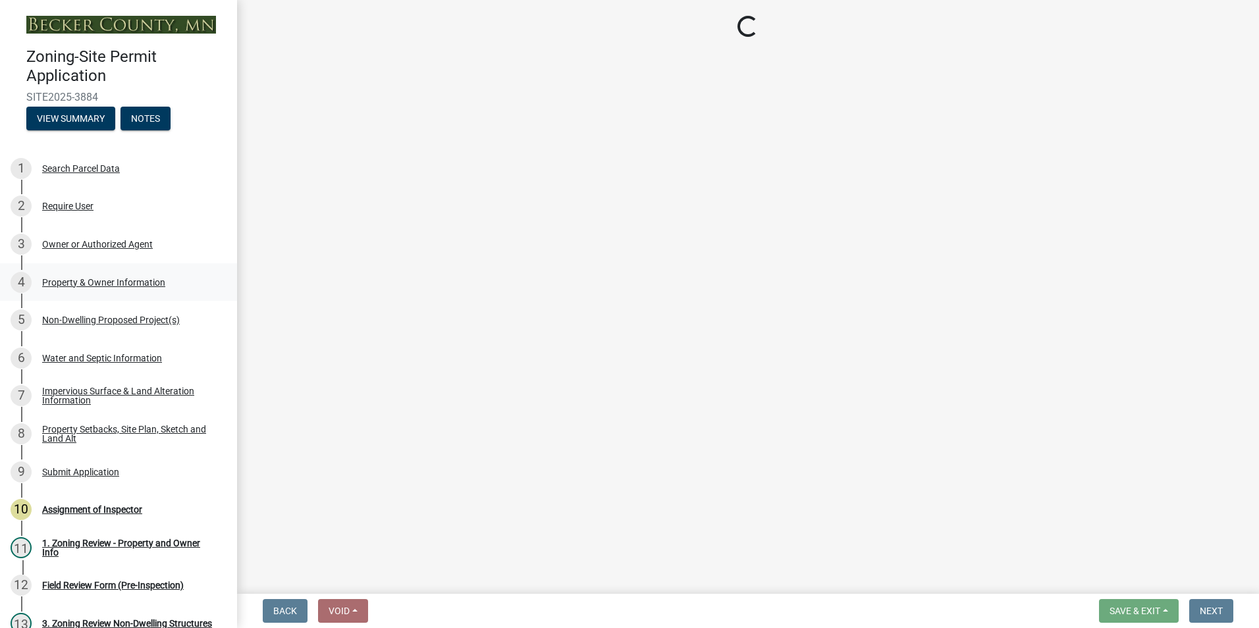
select select "7495cd23-7925-4583-9785-3065799a1be4"
select select "fcf6d223-6c57-4dc5-b63a-a94704169022"
select select "5a5634ed-f11e-4c7b-90e1-096e6cfd17b9"
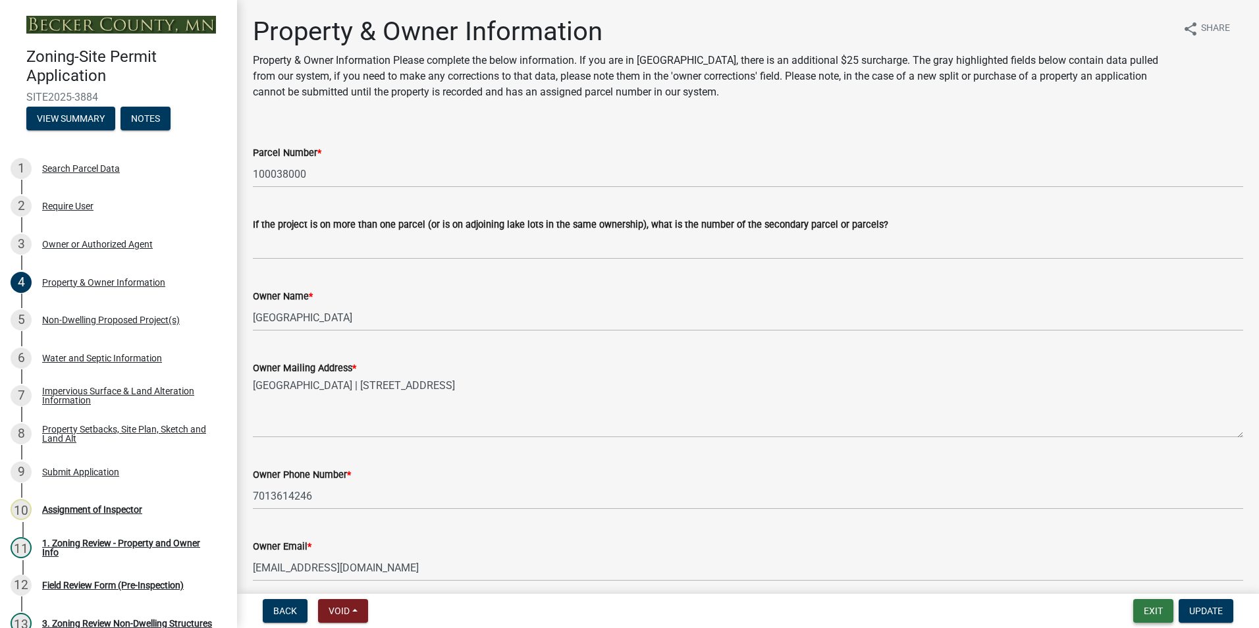
click at [1150, 617] on button "Exit" at bounding box center [1153, 611] width 40 height 24
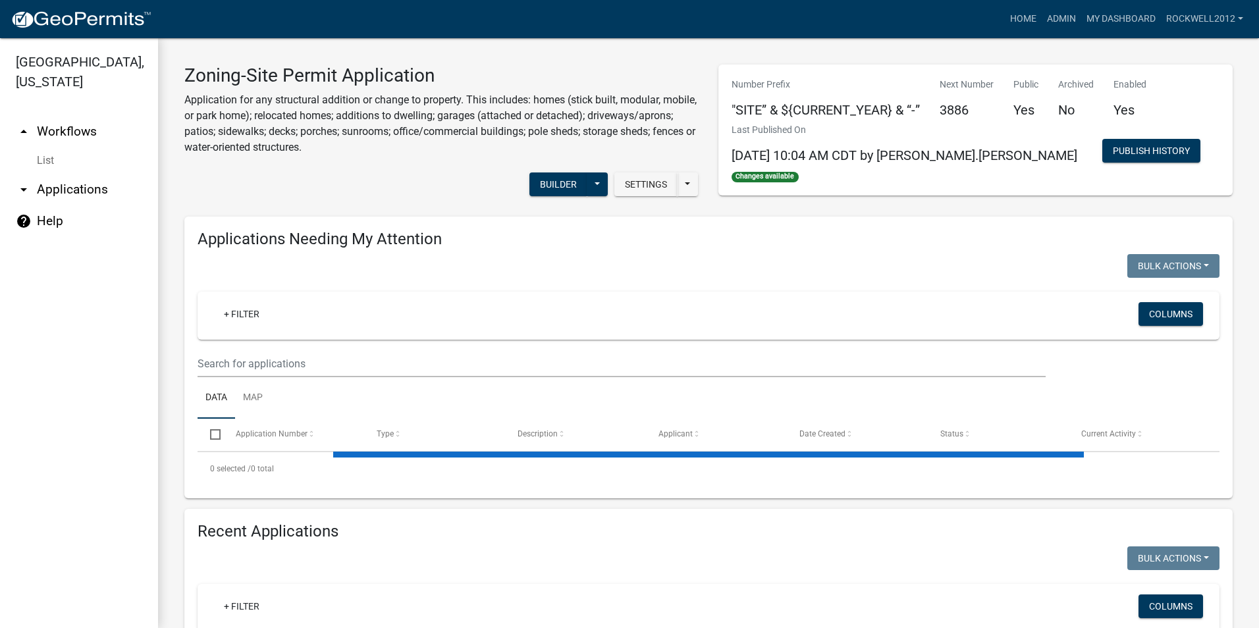
select select "1: 25"
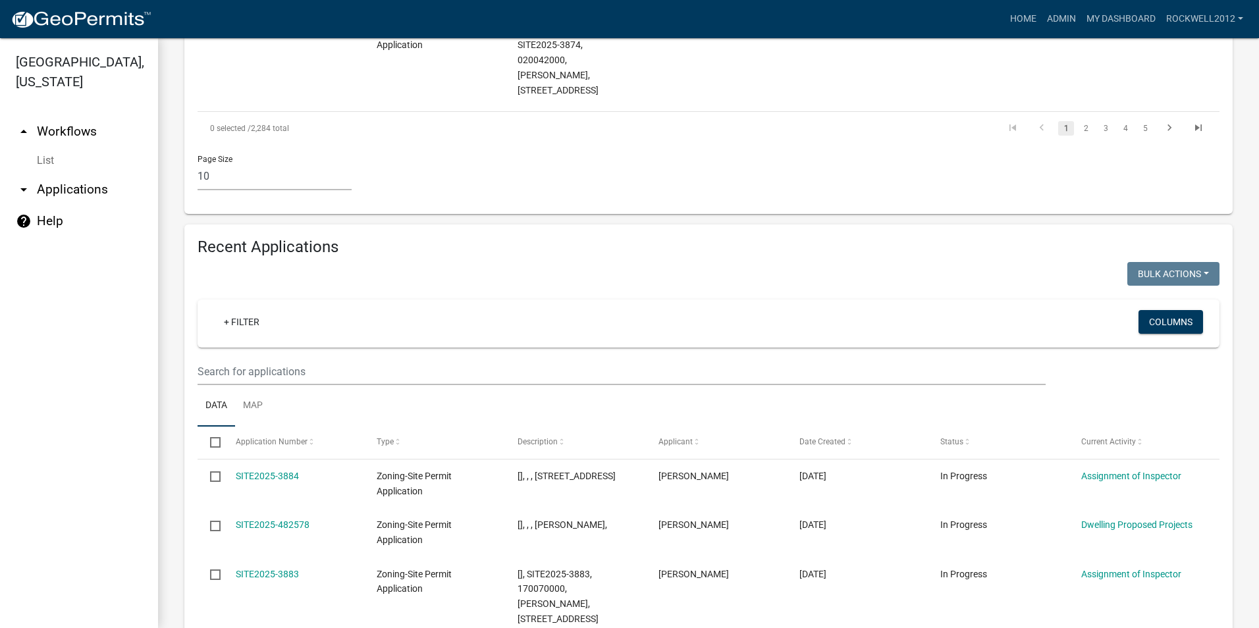
scroll to position [1120, 0]
click at [1060, 16] on link "Admin" at bounding box center [1062, 19] width 40 height 25
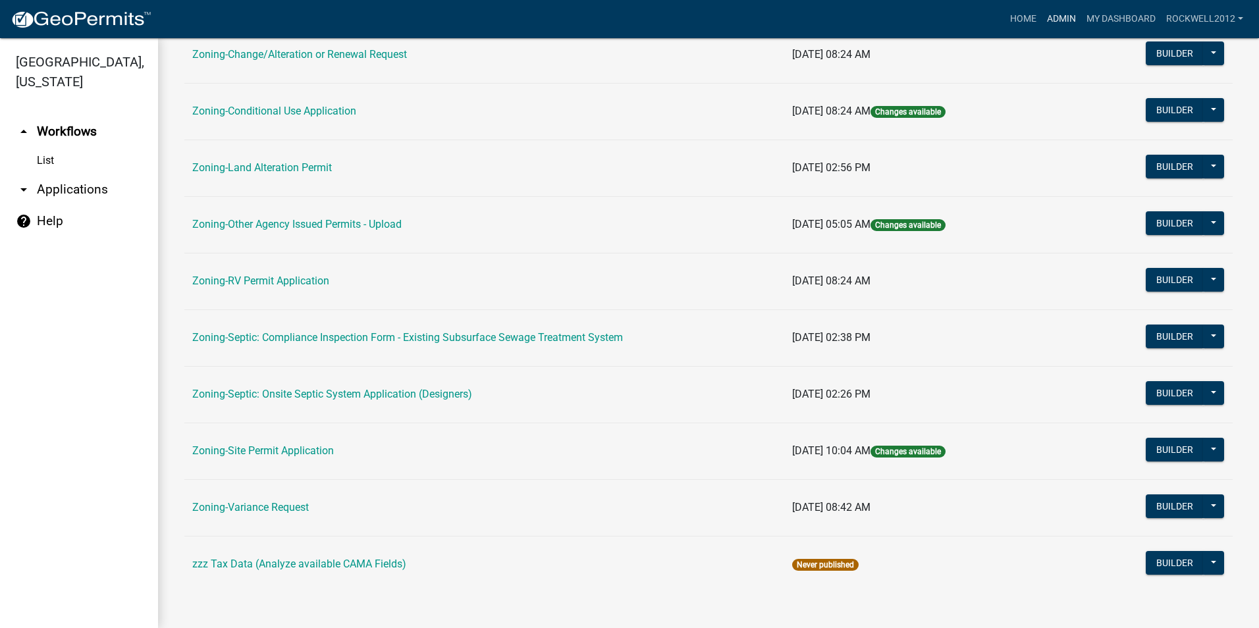
scroll to position [373, 0]
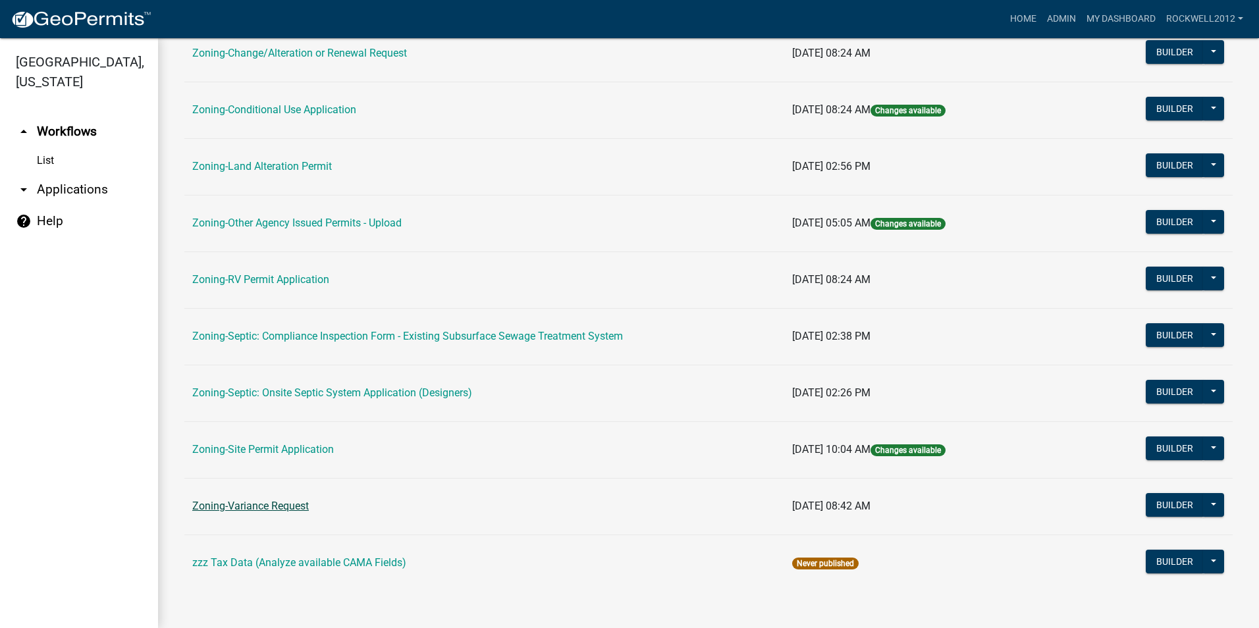
click at [282, 503] on link "Zoning-Variance Request" at bounding box center [250, 506] width 117 height 13
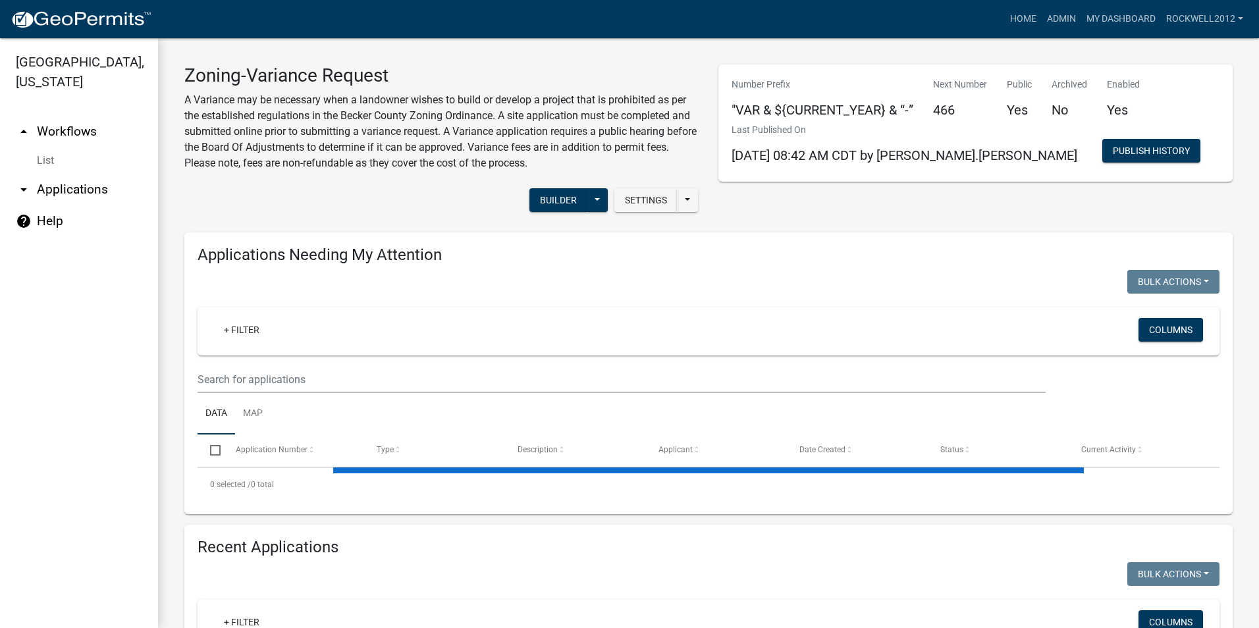
select select "1: 25"
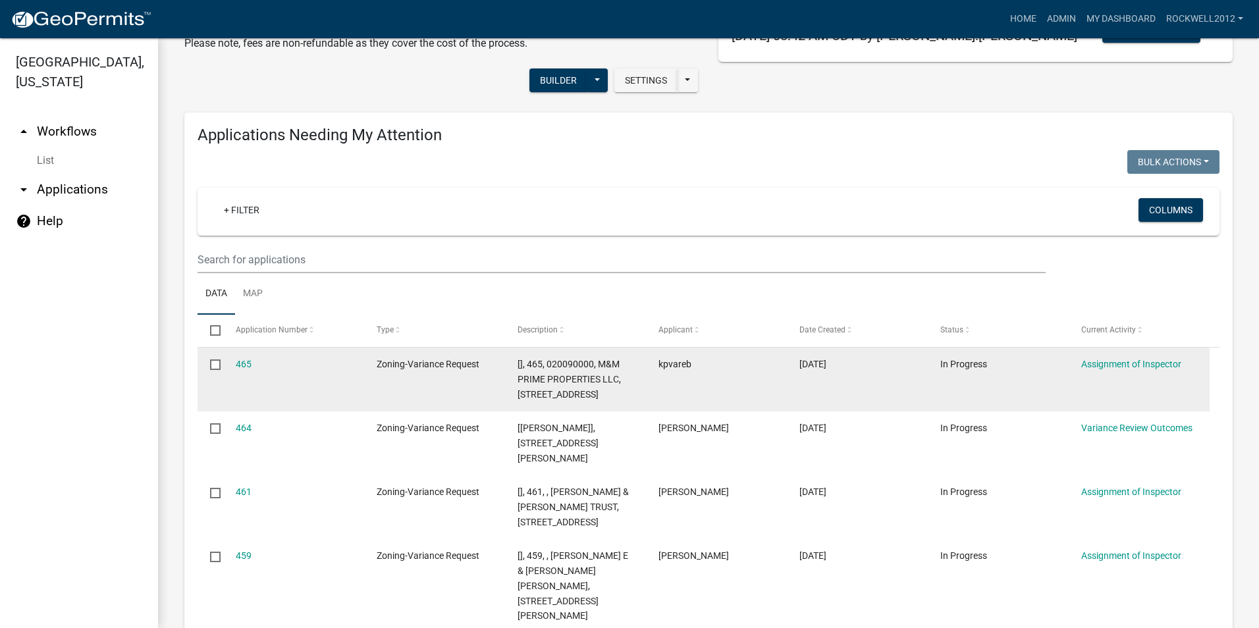
scroll to position [132, 0]
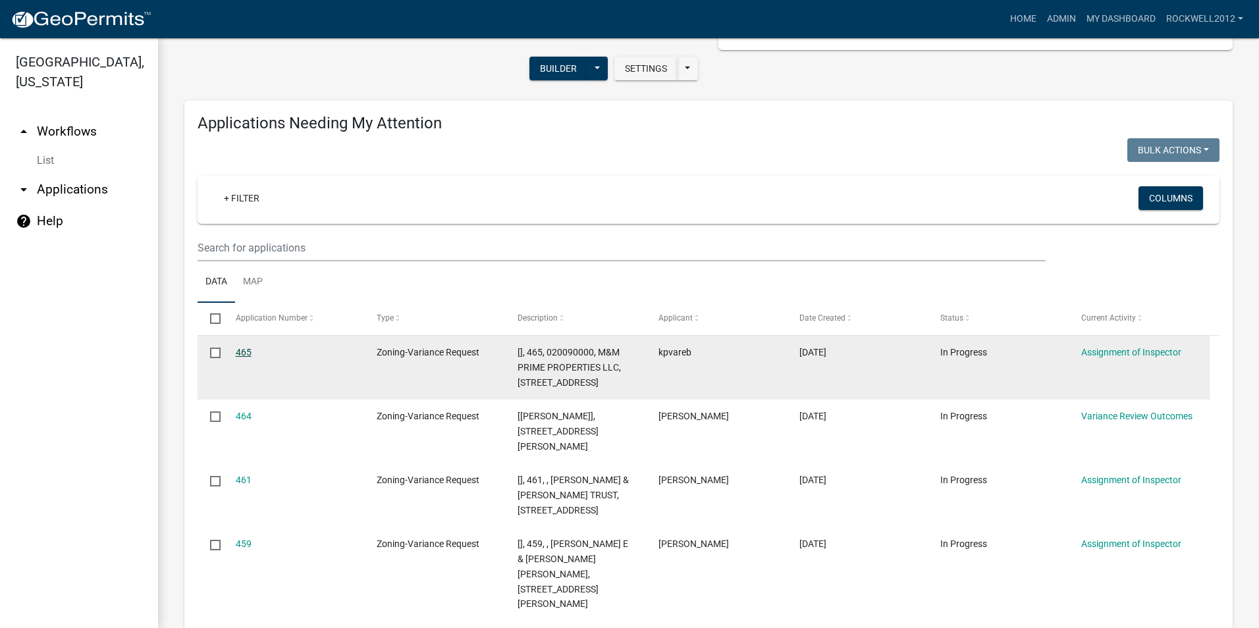
click at [244, 350] on link "465" at bounding box center [244, 352] width 16 height 11
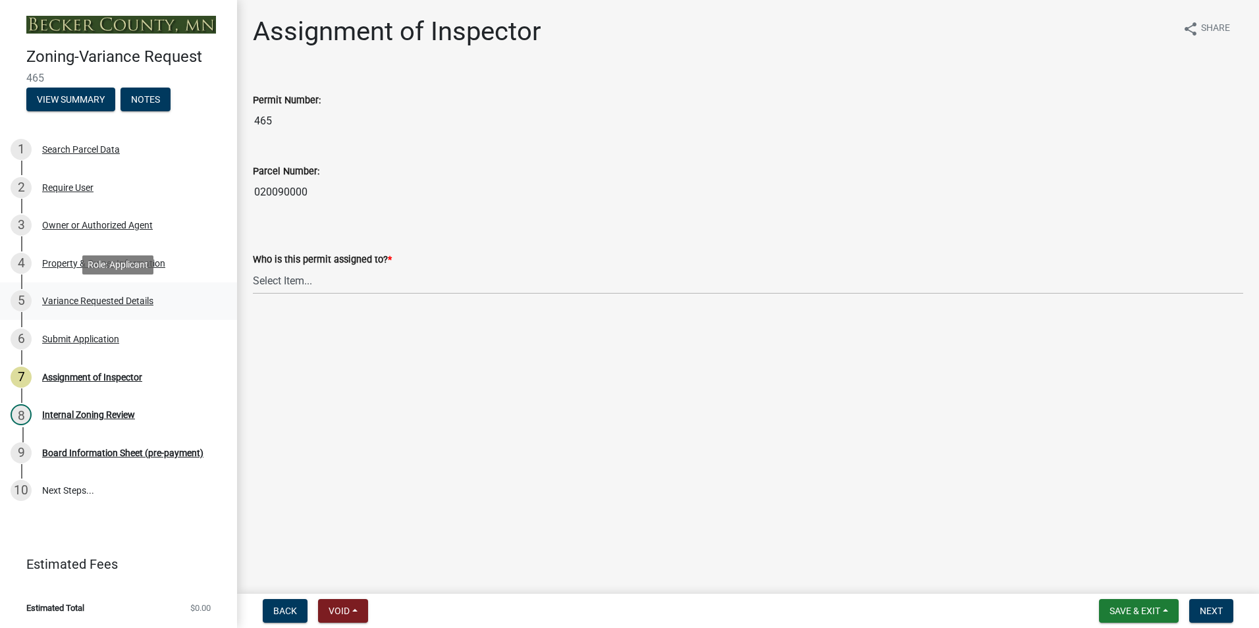
click at [85, 302] on div "Variance Requested Details" at bounding box center [97, 300] width 111 height 9
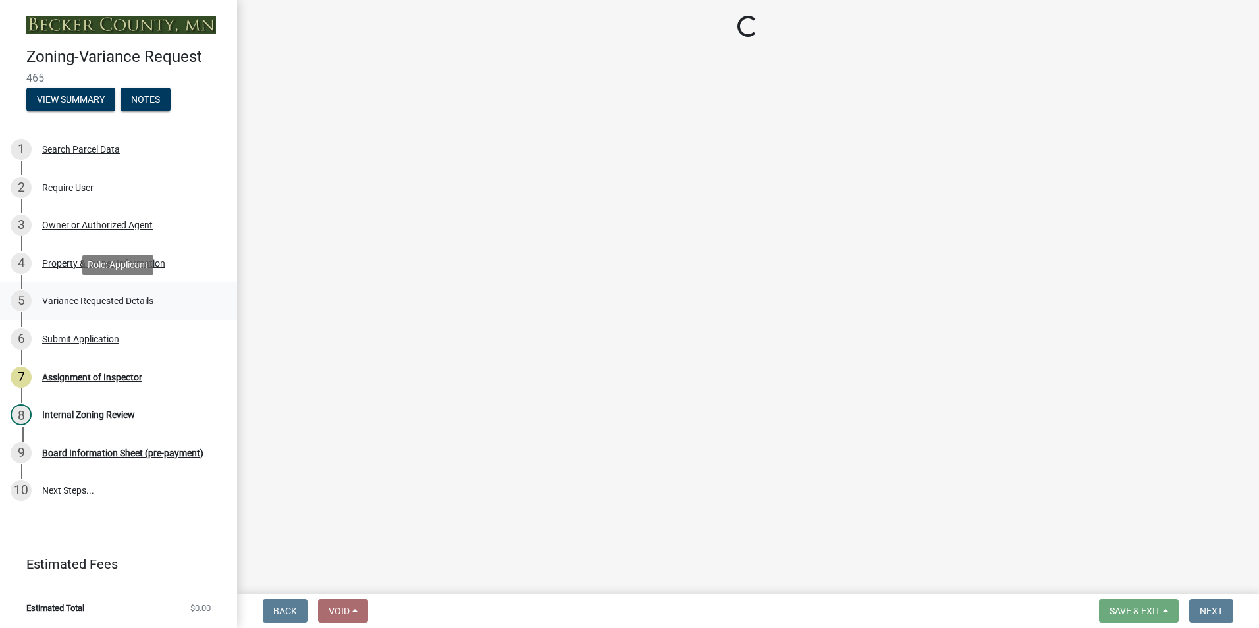
select select "edc6b78d-c029-41a6-a436-e6f76b5f0855"
select select "a5c6235c-6fe0-43e3-9b64-f3566618e99d"
select select "a60f612c-e64d-4767-92b2-cb2f842b6e0b"
select select "bb2b5e43-03c1-4874-9abf-a65f400af928"
select select "8ea3e6c3-8fed-4904-aa20-2f643744aa0c"
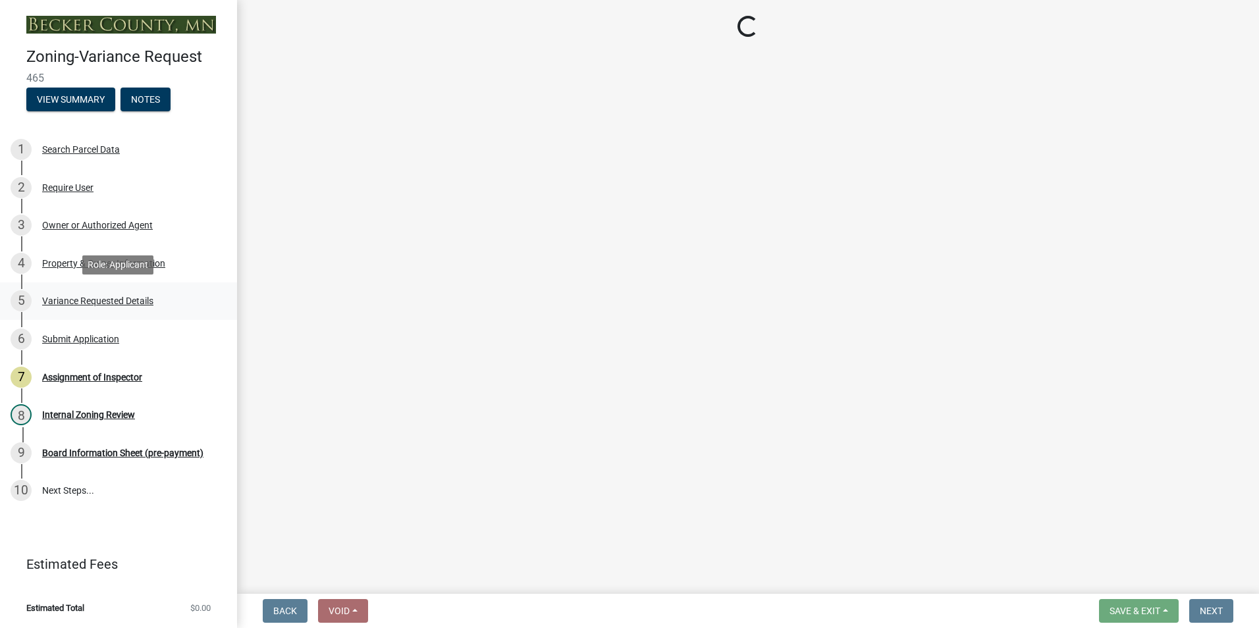
select select "860afd09-da87-482b-bca4-413f5cf53582"
select select "ee8740c3-f4d5-48cf-ad42-c8f7342b480c"
select select "1aa51e34-4f0a-4095-a3f3-287665056048"
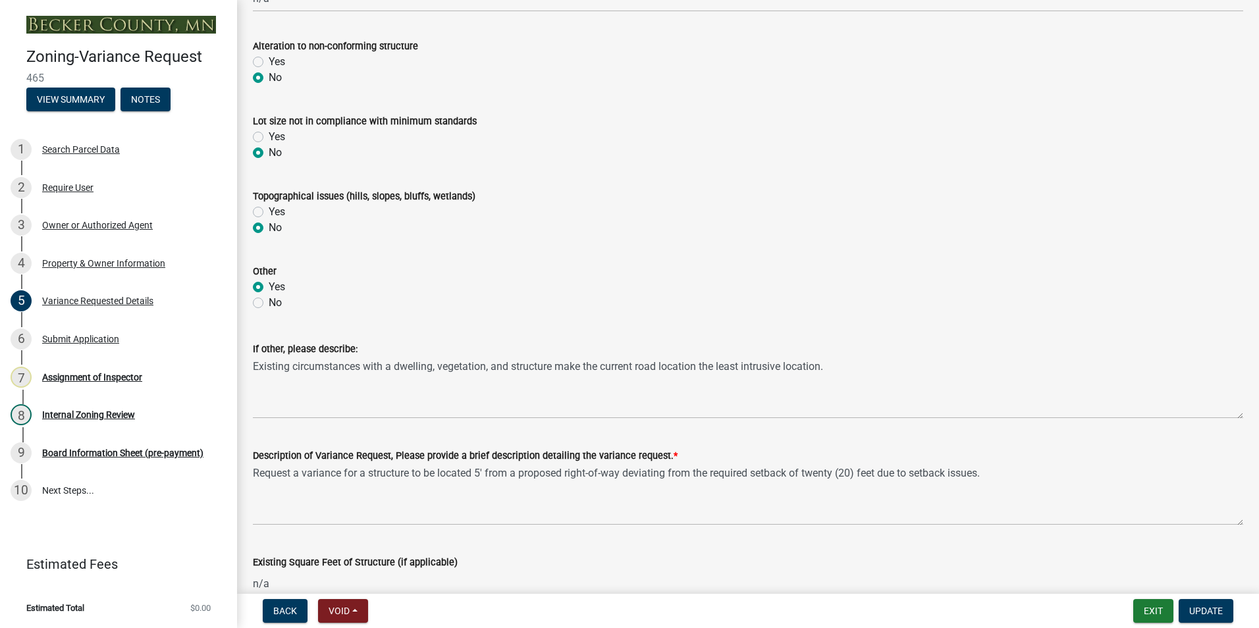
scroll to position [724, 0]
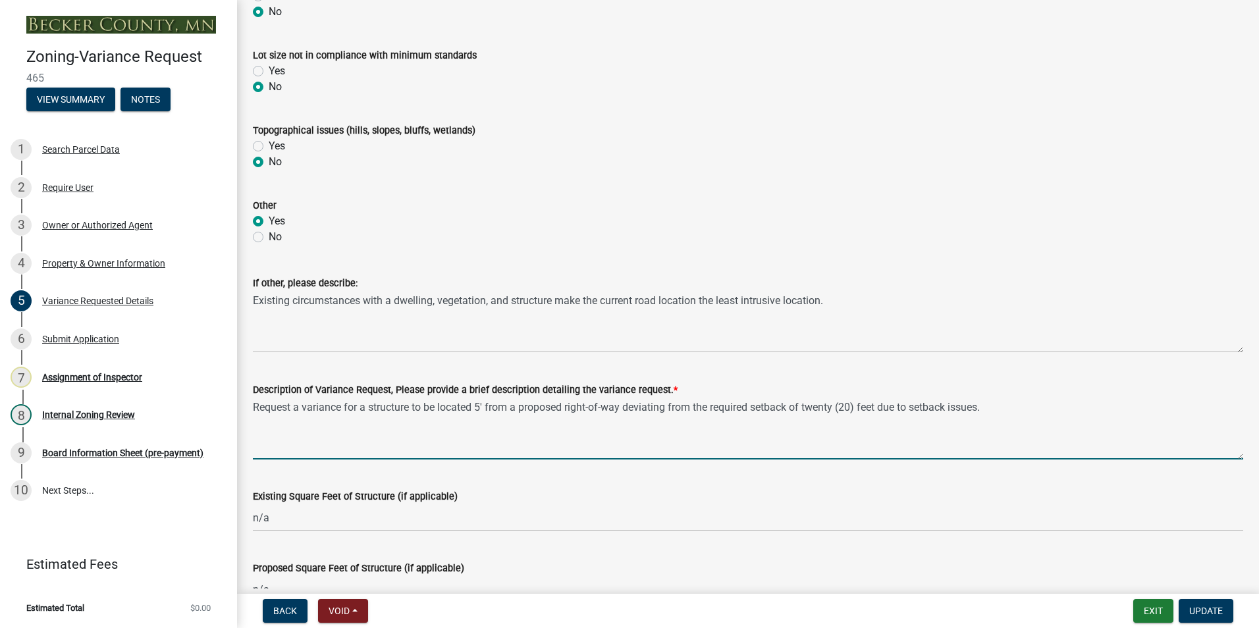
drag, startPoint x: 1006, startPoint y: 408, endPoint x: 250, endPoint y: 418, distance: 756.1
click at [250, 418] on div "Description of Variance Request, Please provide a brief description detailing t…" at bounding box center [748, 412] width 1010 height 96
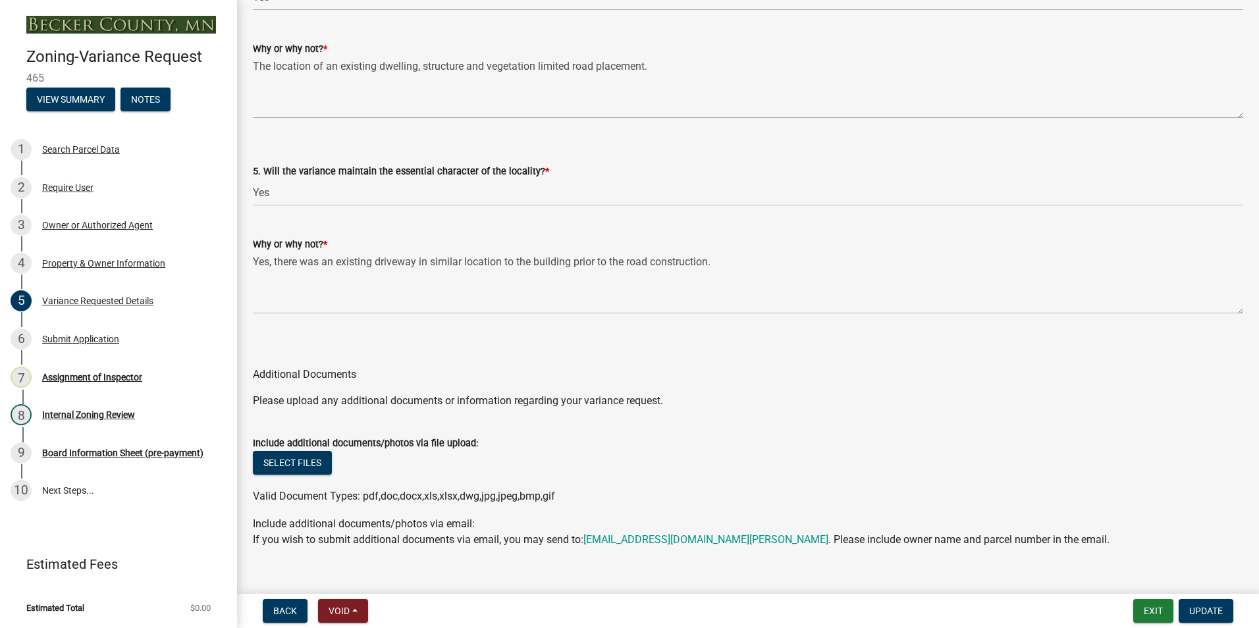
scroll to position [2721, 0]
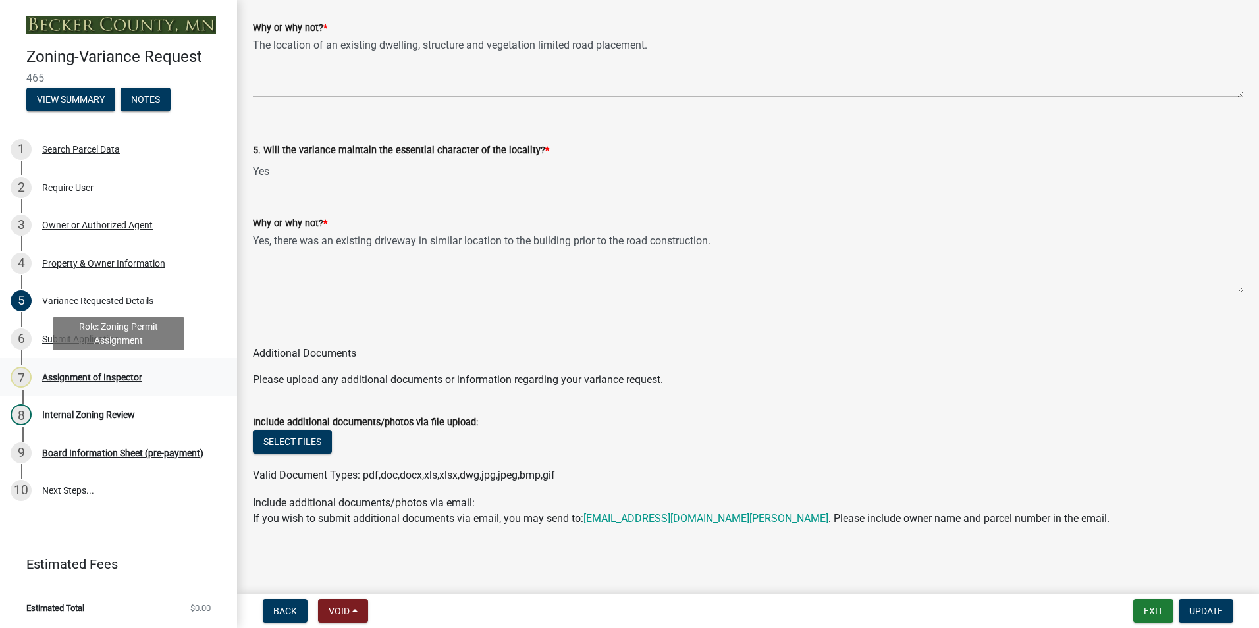
click at [65, 377] on div "Assignment of Inspector" at bounding box center [92, 377] width 100 height 9
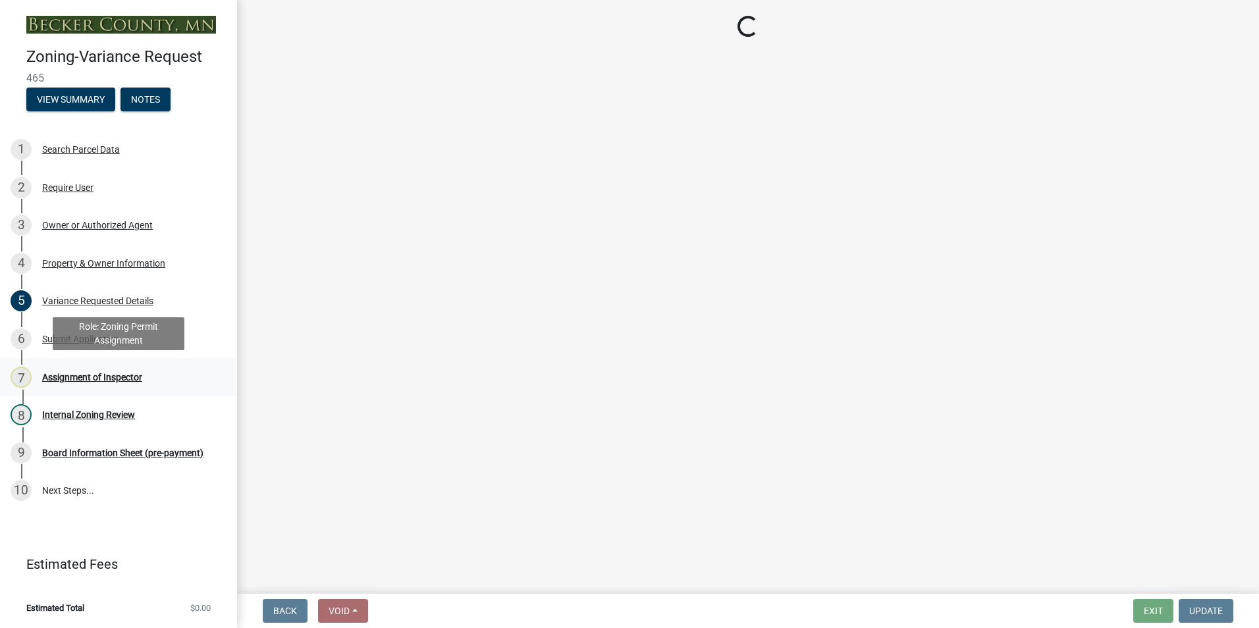
scroll to position [0, 0]
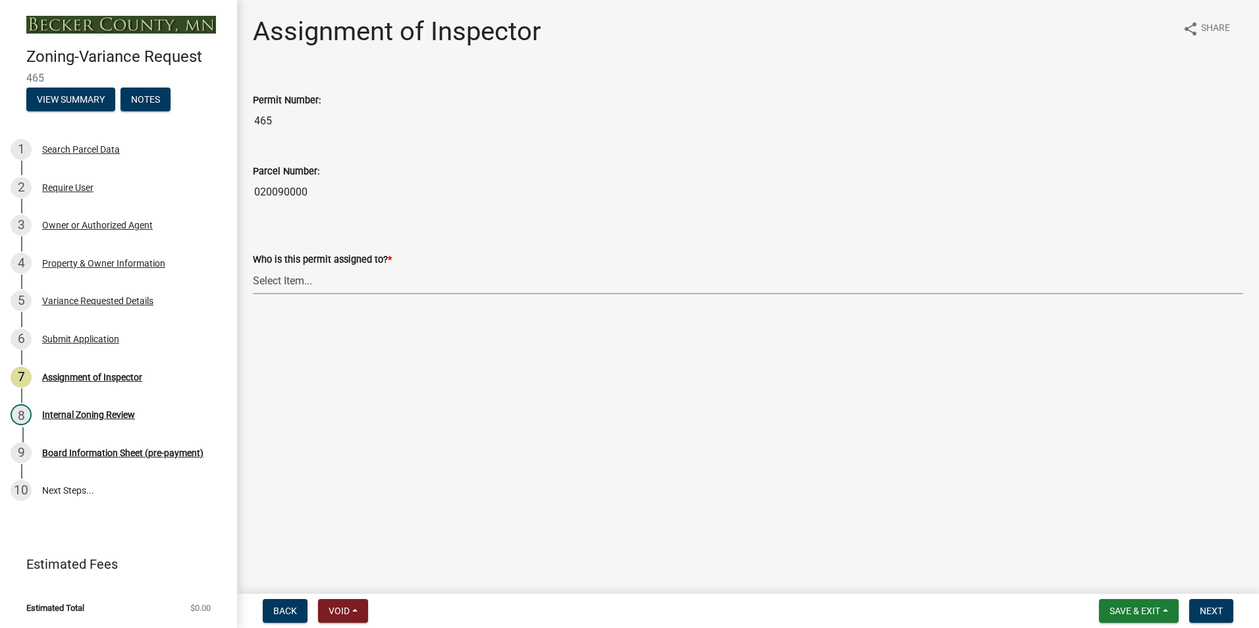
click at [277, 285] on select "Select Item... [PERSON_NAME] [PERSON_NAME] [PERSON_NAME] [PERSON_NAME] [PERSON_…" at bounding box center [748, 280] width 990 height 27
click at [253, 267] on select "Select Item... [PERSON_NAME] [PERSON_NAME] [PERSON_NAME] [PERSON_NAME] [PERSON_…" at bounding box center [748, 280] width 990 height 27
select select "0016247d-12af-40d0-8103-934796a3d230"
click at [1214, 608] on span "Next" at bounding box center [1211, 611] width 23 height 11
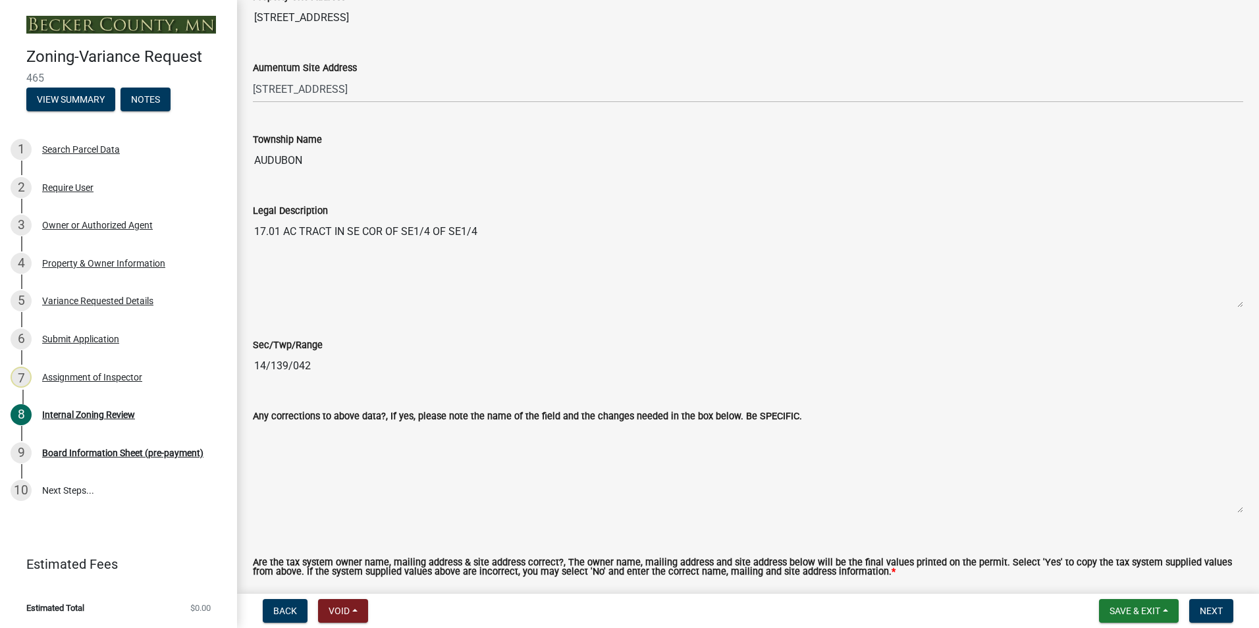
scroll to position [856, 0]
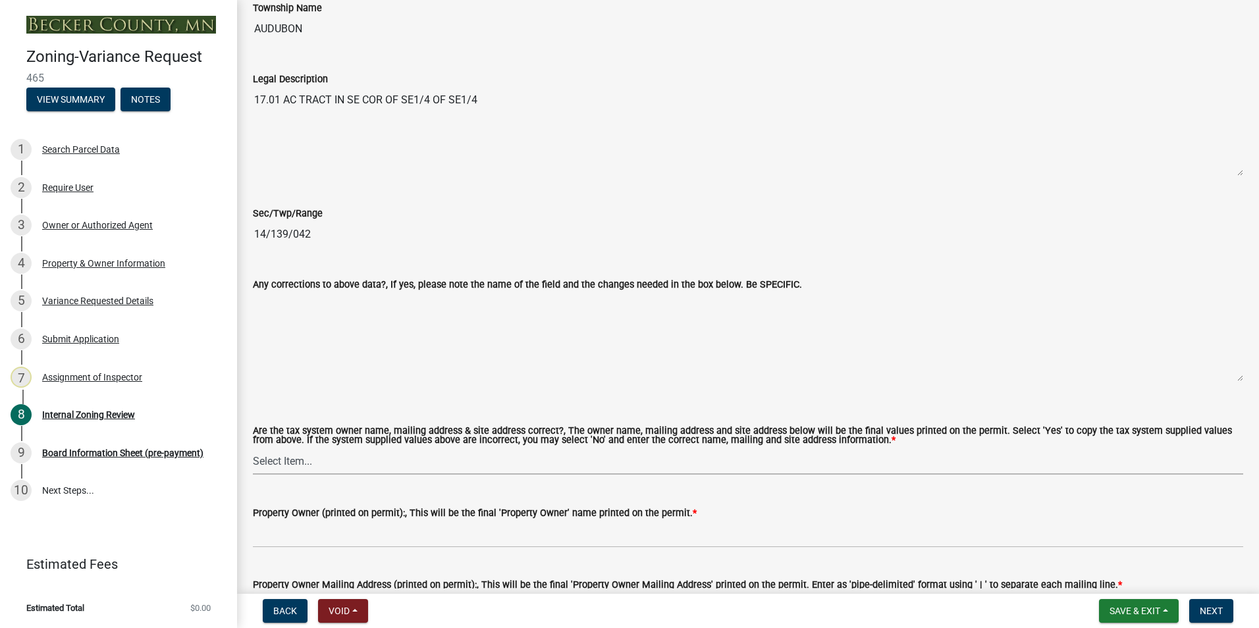
click at [280, 461] on select "Select Item... Yes No" at bounding box center [748, 461] width 990 height 27
click at [253, 448] on select "Select Item... Yes No" at bounding box center [748, 461] width 990 height 27
select select "5f5e855c-21f5-42f8-adf6-1036bf7d34a2"
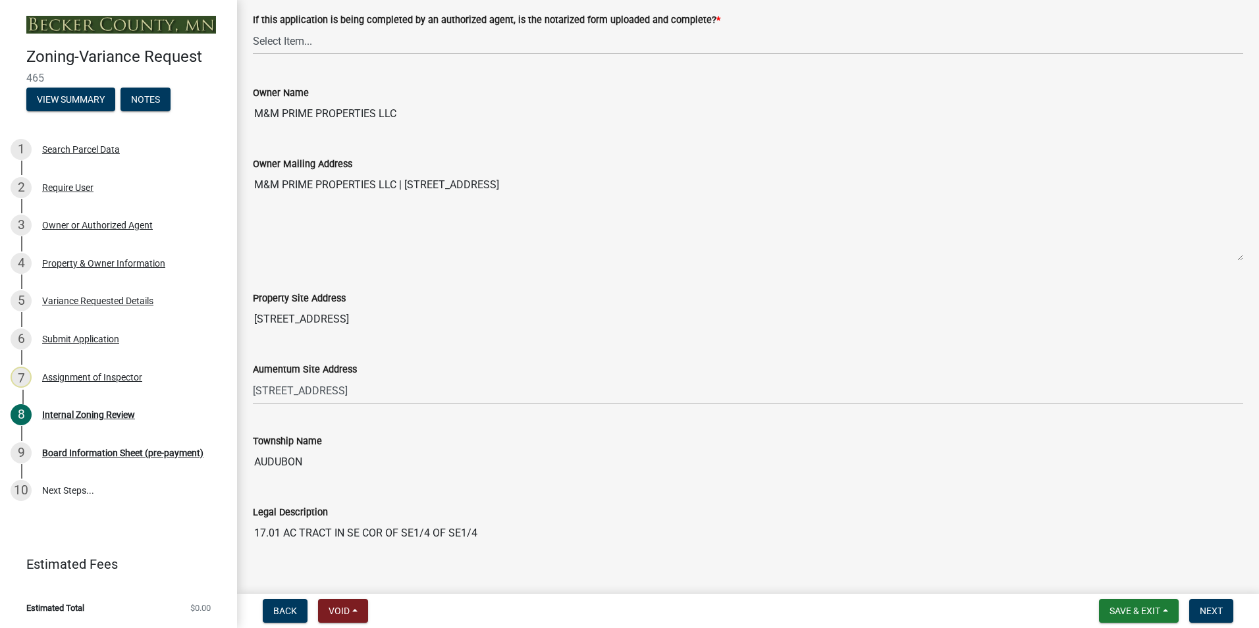
scroll to position [395, 0]
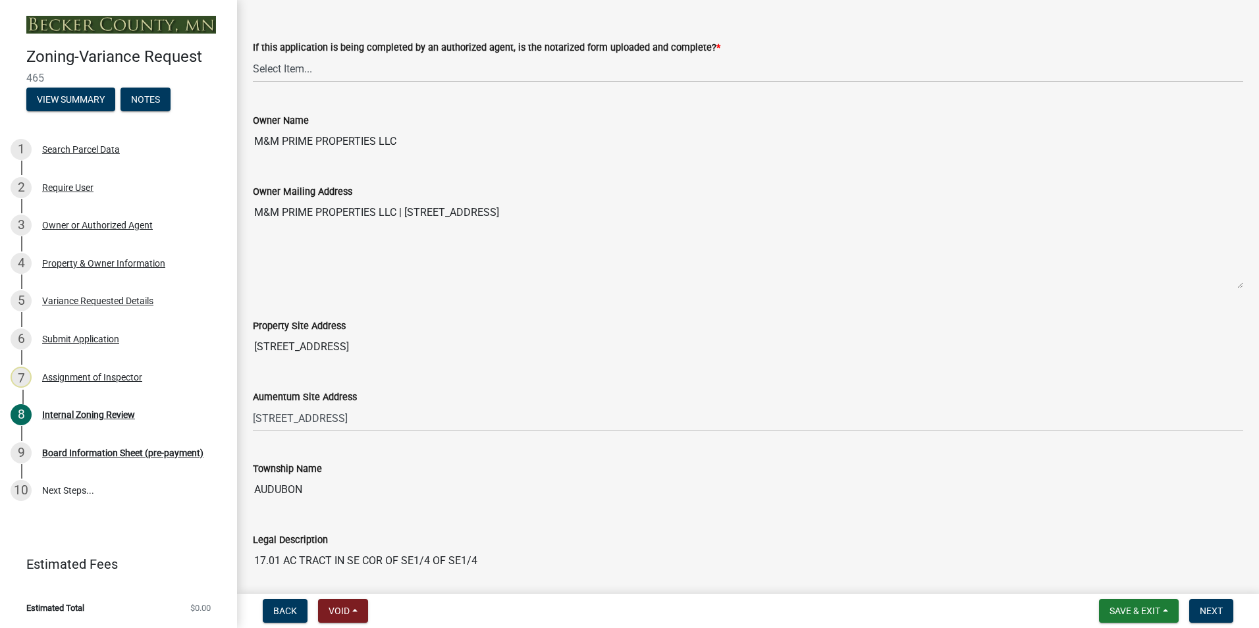
drag, startPoint x: 399, startPoint y: 137, endPoint x: 254, endPoint y: 149, distance: 145.4
click at [254, 149] on input "M&M PRIME PROPERTIES LLC" at bounding box center [748, 141] width 990 height 26
drag, startPoint x: 254, startPoint y: 149, endPoint x: 316, endPoint y: 142, distance: 62.3
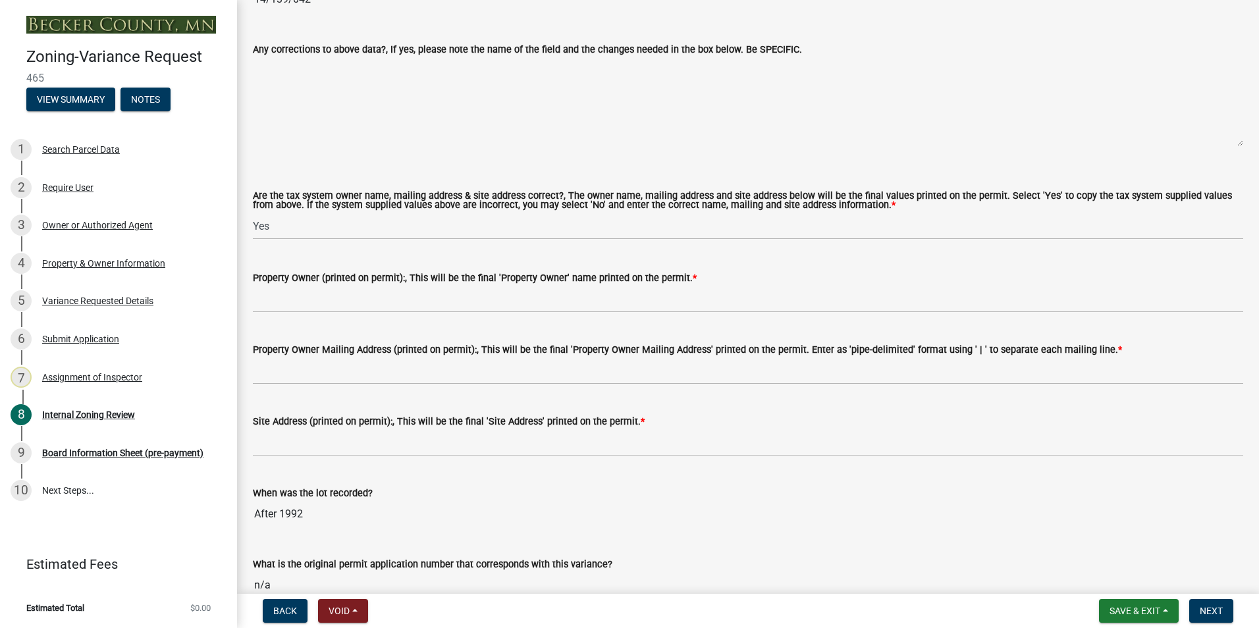
scroll to position [1120, 0]
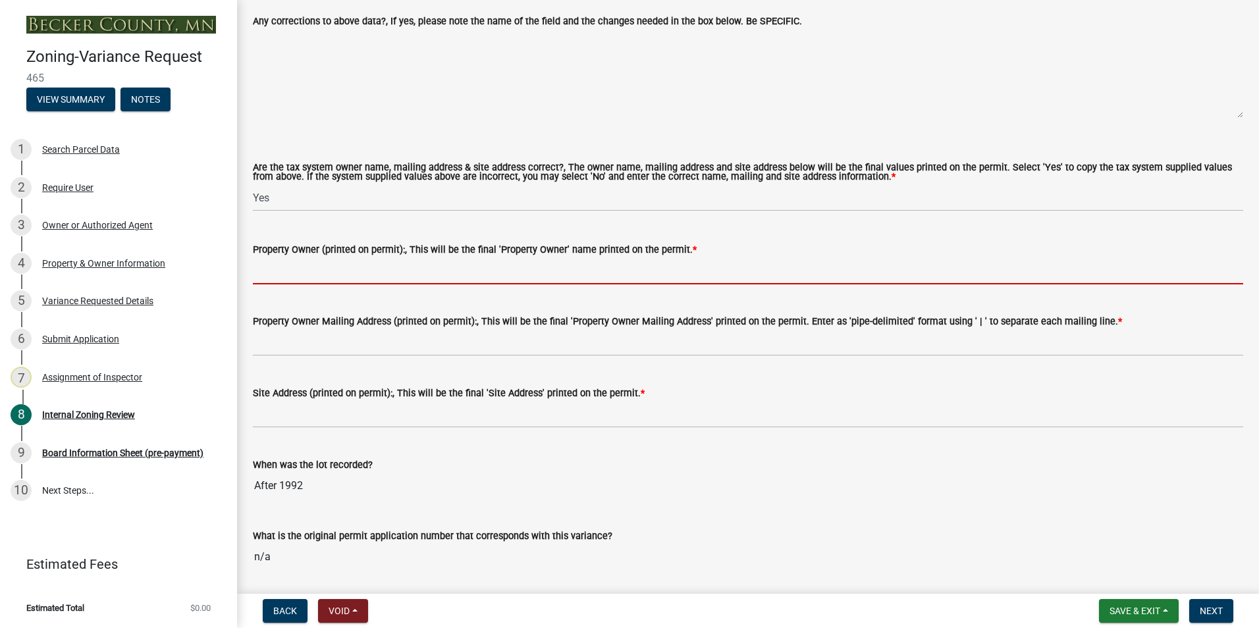
paste input "M&M PRIME PROPERTIES LLC"
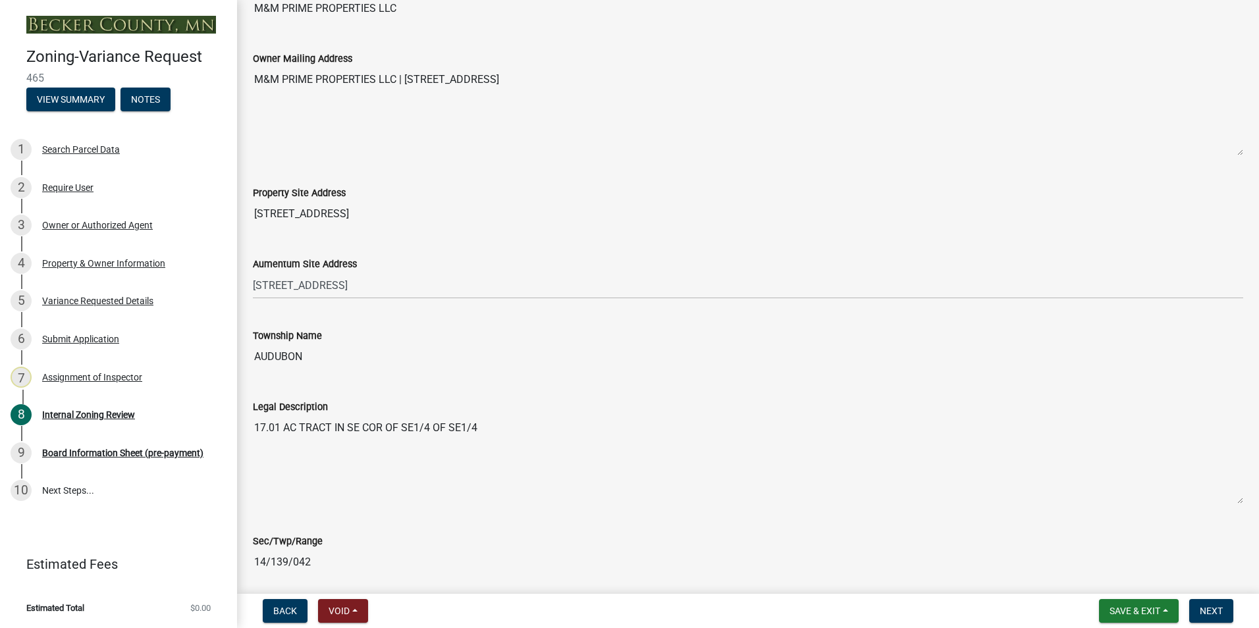
scroll to position [527, 0]
type input "M&M PRIME PROPERTIES LLC"
drag, startPoint x: 659, startPoint y: 78, endPoint x: 404, endPoint y: 77, distance: 255.5
click at [404, 77] on textarea "M&M PRIME PROPERTIES LLC | [STREET_ADDRESS]" at bounding box center [748, 113] width 990 height 90
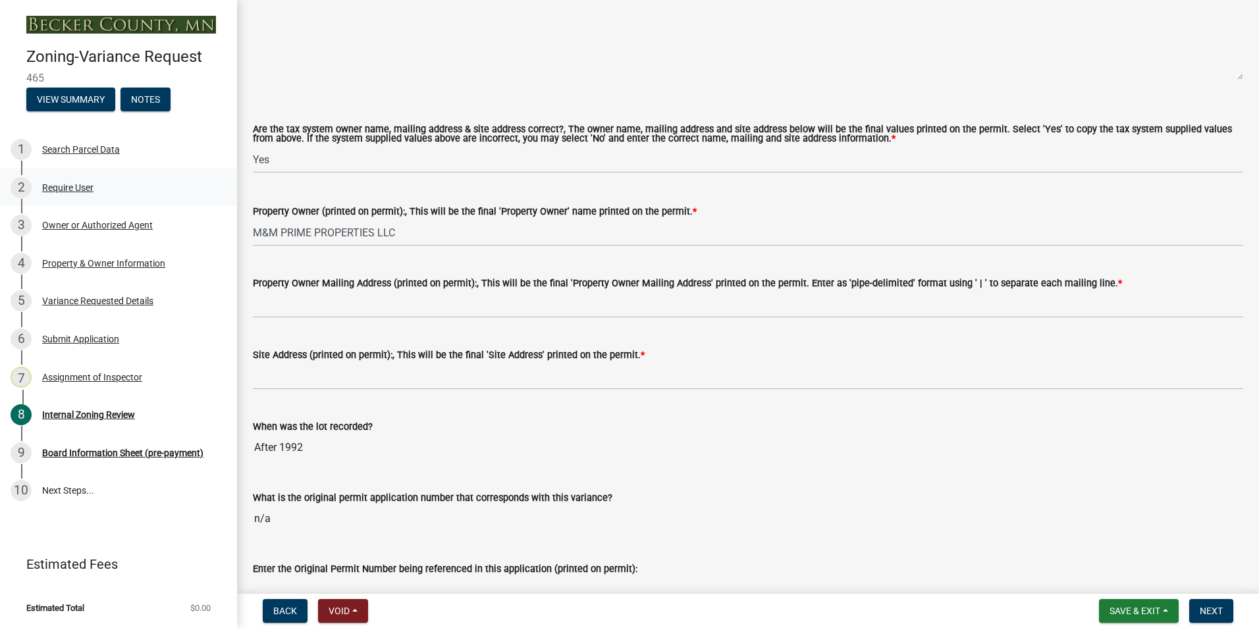
scroll to position [1185, 0]
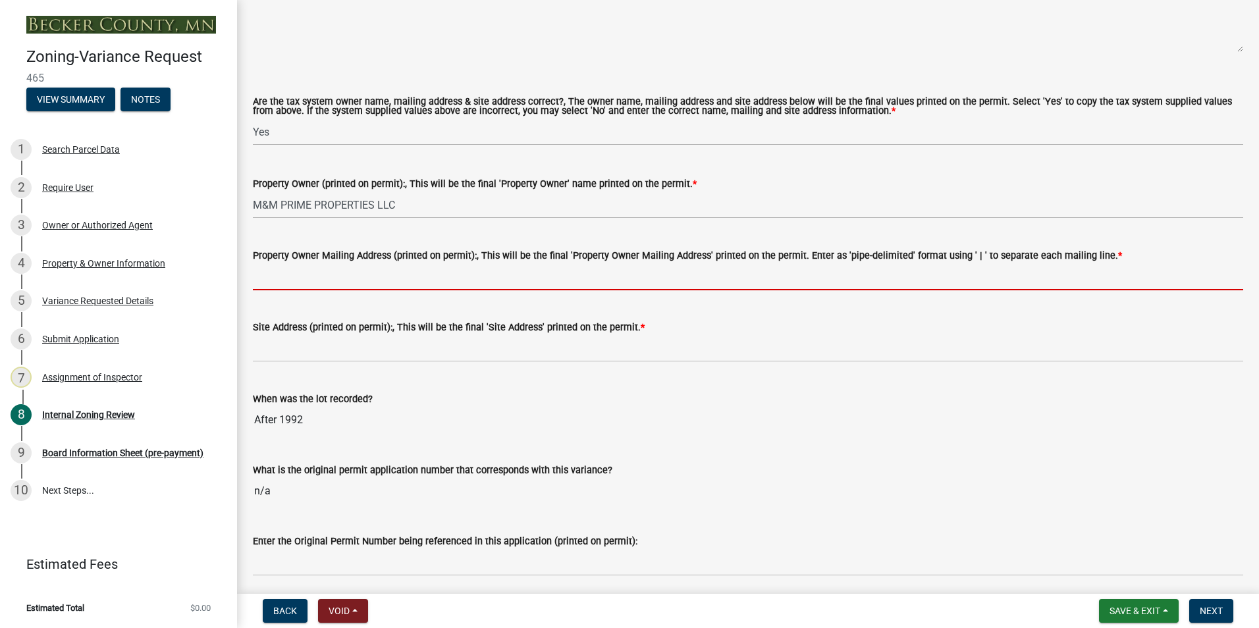
paste input "[STREET_ADDRESS]"
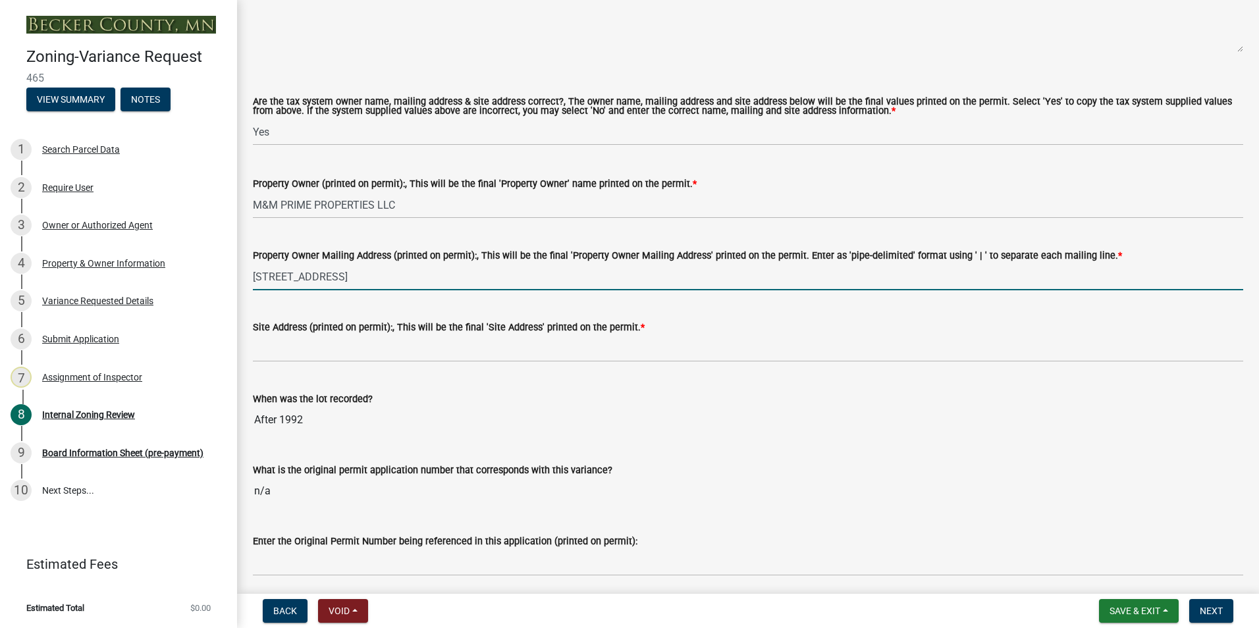
click at [370, 275] on input "[STREET_ADDRESS]" at bounding box center [748, 276] width 990 height 27
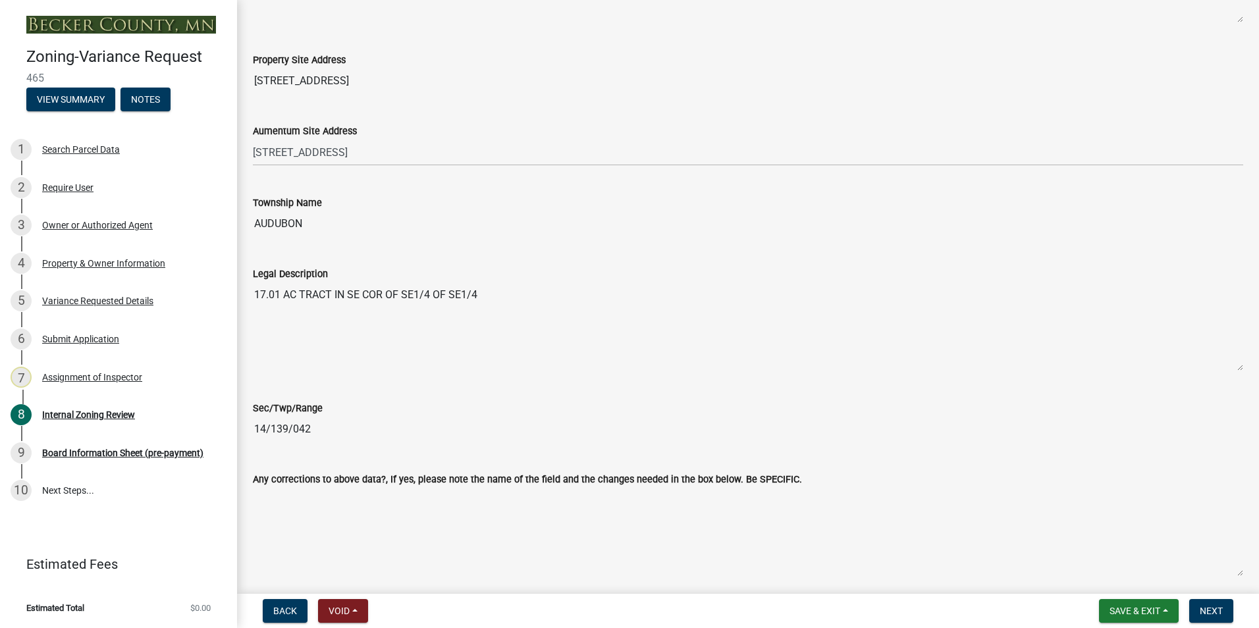
scroll to position [659, 0]
type input "[STREET_ADDRESS]"
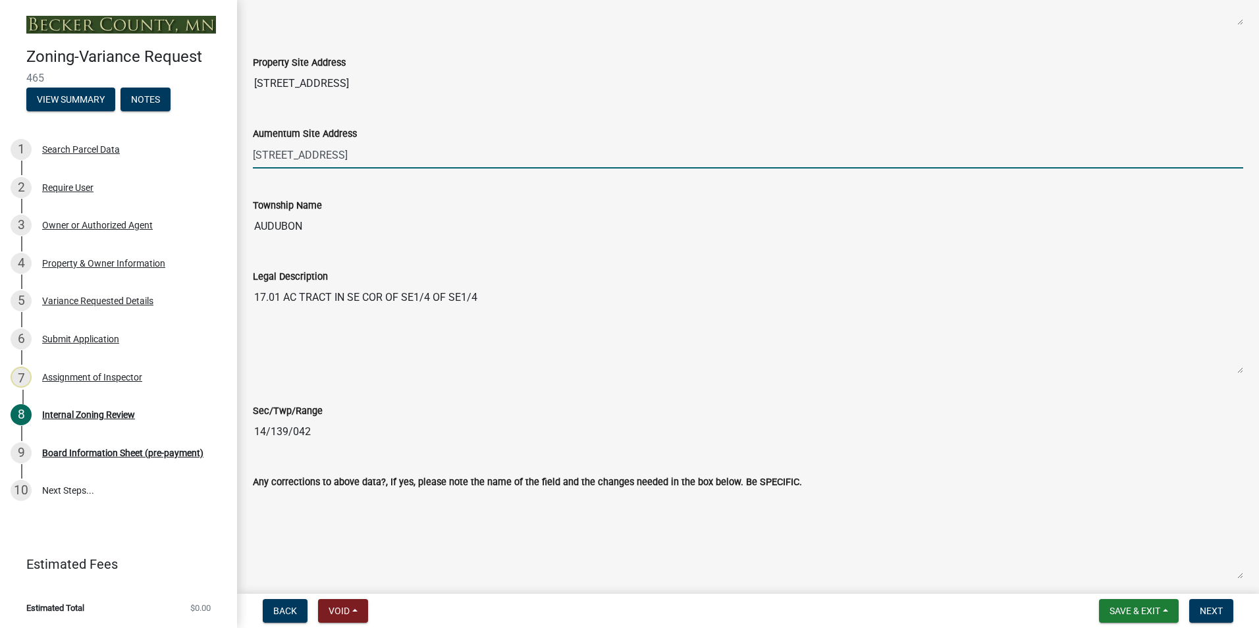
click at [352, 160] on input "[STREET_ADDRESS]" at bounding box center [748, 155] width 990 height 27
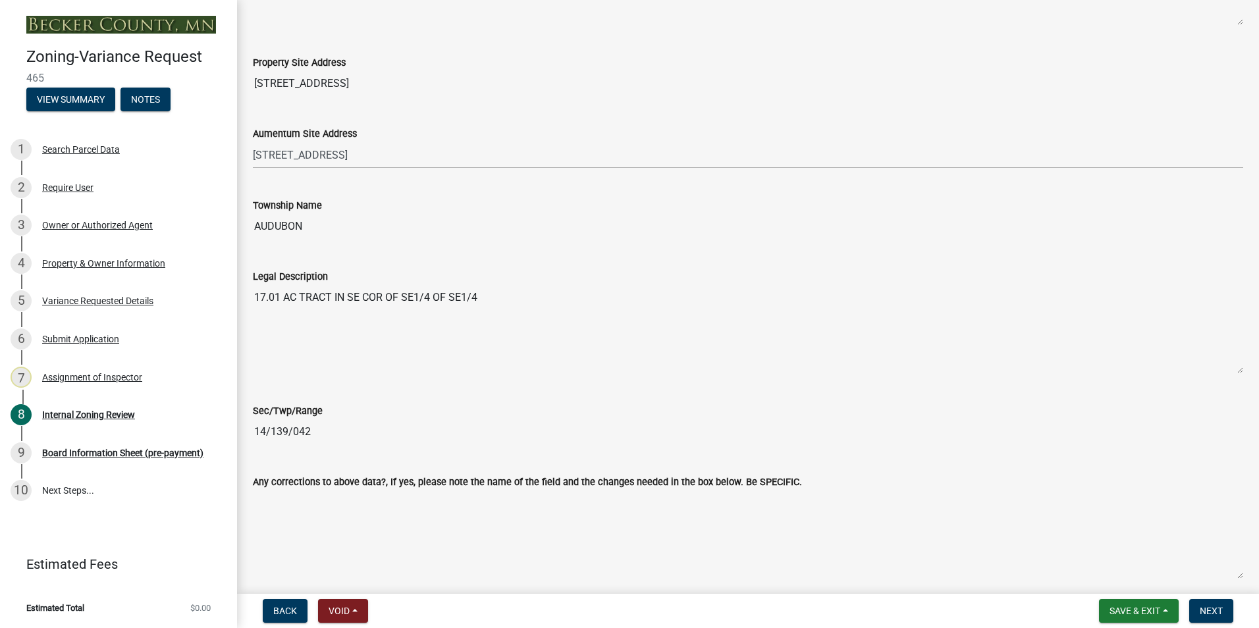
drag, startPoint x: 348, startPoint y: 82, endPoint x: 236, endPoint y: 73, distance: 112.9
click at [236, 73] on div "Zoning-Variance Request 465 View Summary Notes 1 Search Parcel Data 2 Require U…" at bounding box center [629, 314] width 1259 height 628
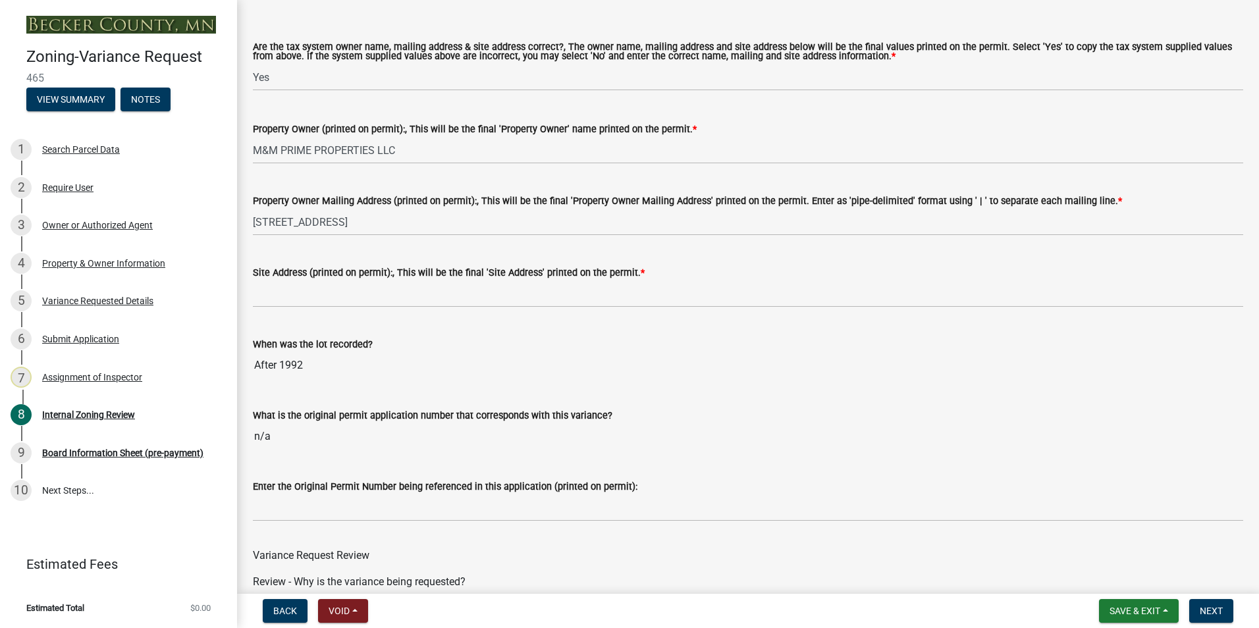
scroll to position [1251, 0]
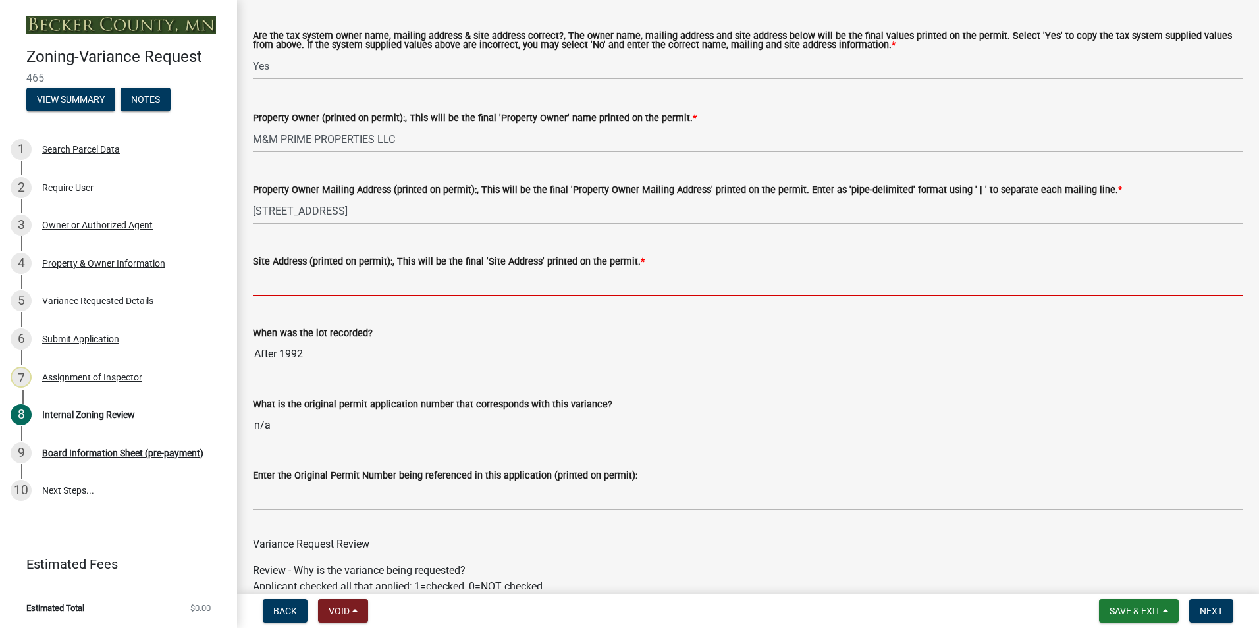
paste input "[STREET_ADDRESS]"
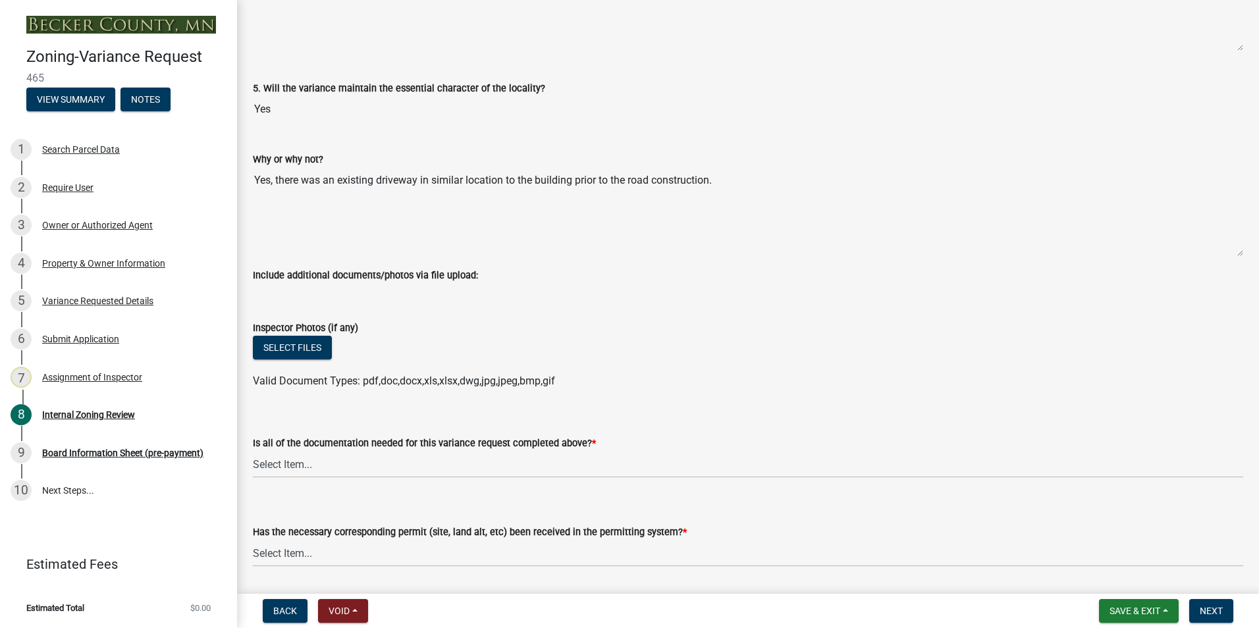
scroll to position [4478, 0]
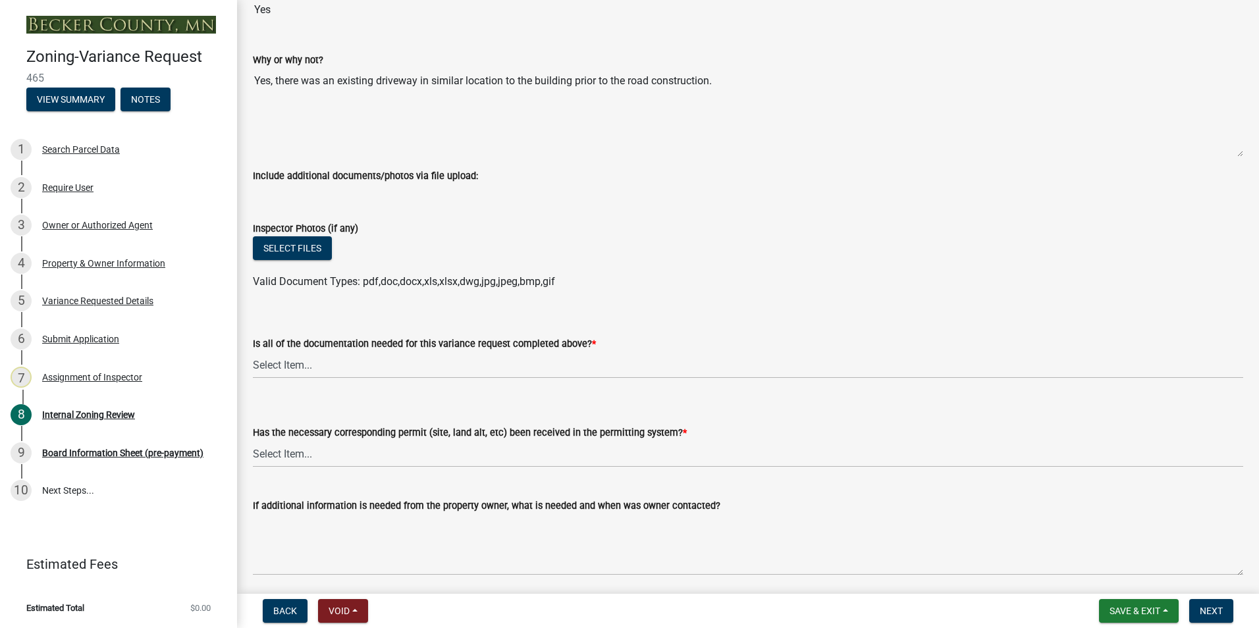
type input "[STREET_ADDRESS]"
click at [284, 364] on select "Select Item... Yes No" at bounding box center [748, 365] width 990 height 27
click at [253, 352] on select "Select Item... Yes No" at bounding box center [748, 365] width 990 height 27
select select "b8aebb6b-597c-43cf-abfc-7c5f20ed0157"
click at [287, 460] on select "Select Item... Yes No" at bounding box center [748, 454] width 990 height 27
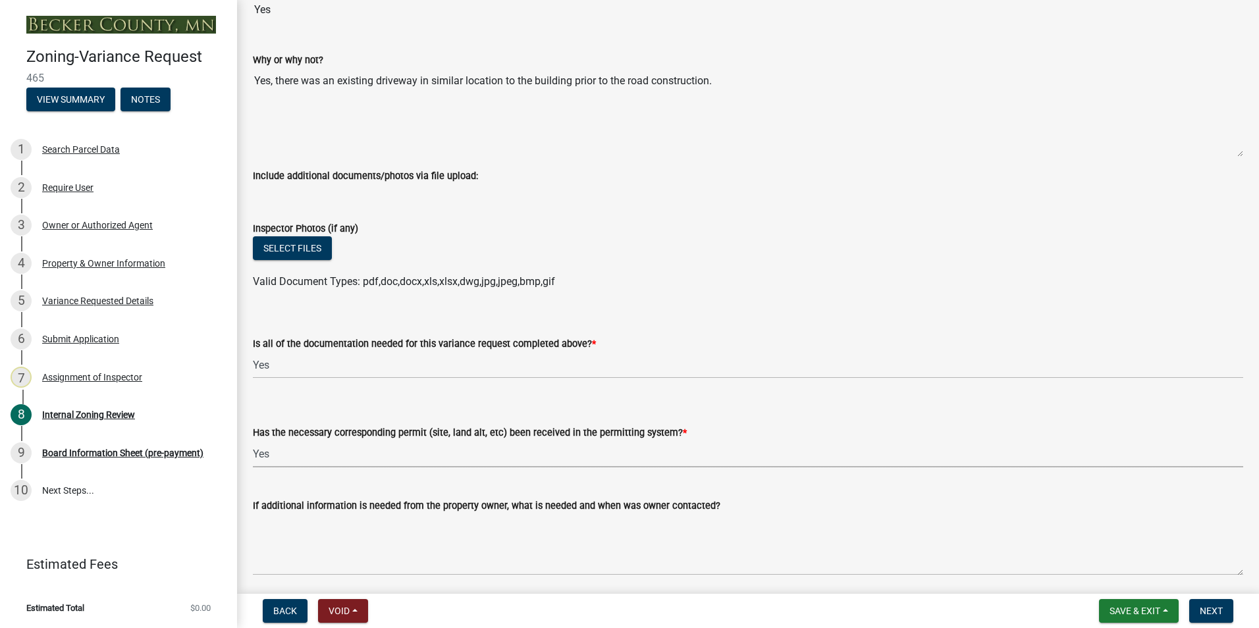
click at [253, 441] on select "Select Item... Yes No" at bounding box center [748, 454] width 990 height 27
select select "72196157-b4c8-4cec-9ec1-b72dcd6934d7"
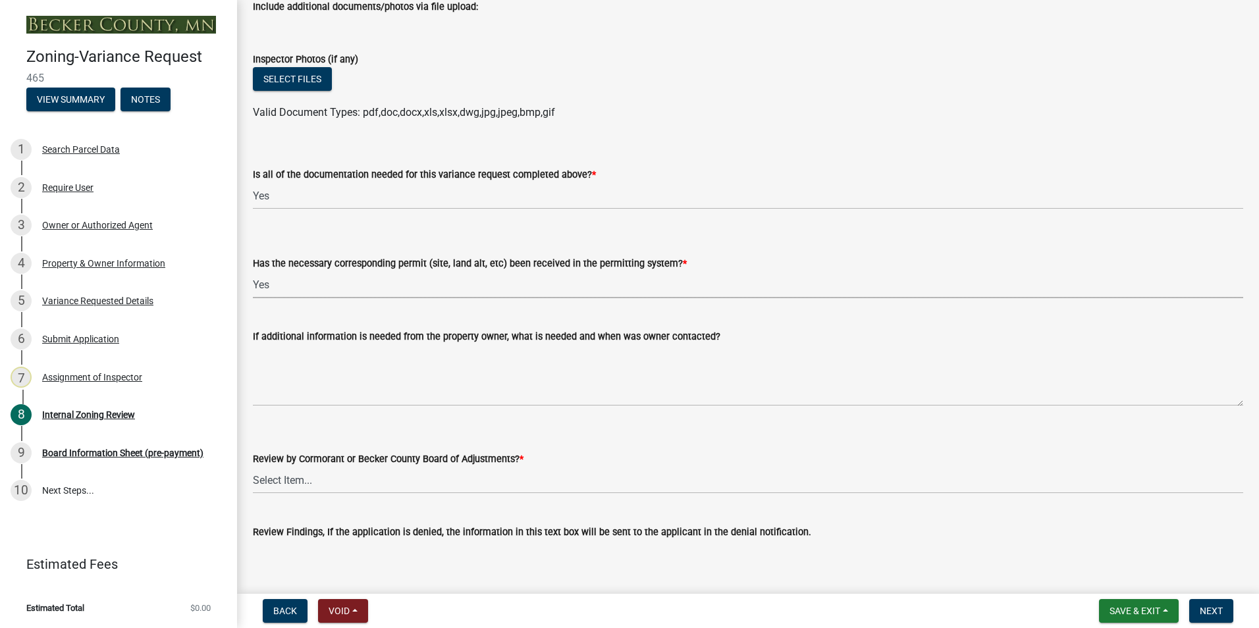
scroll to position [4741, 0]
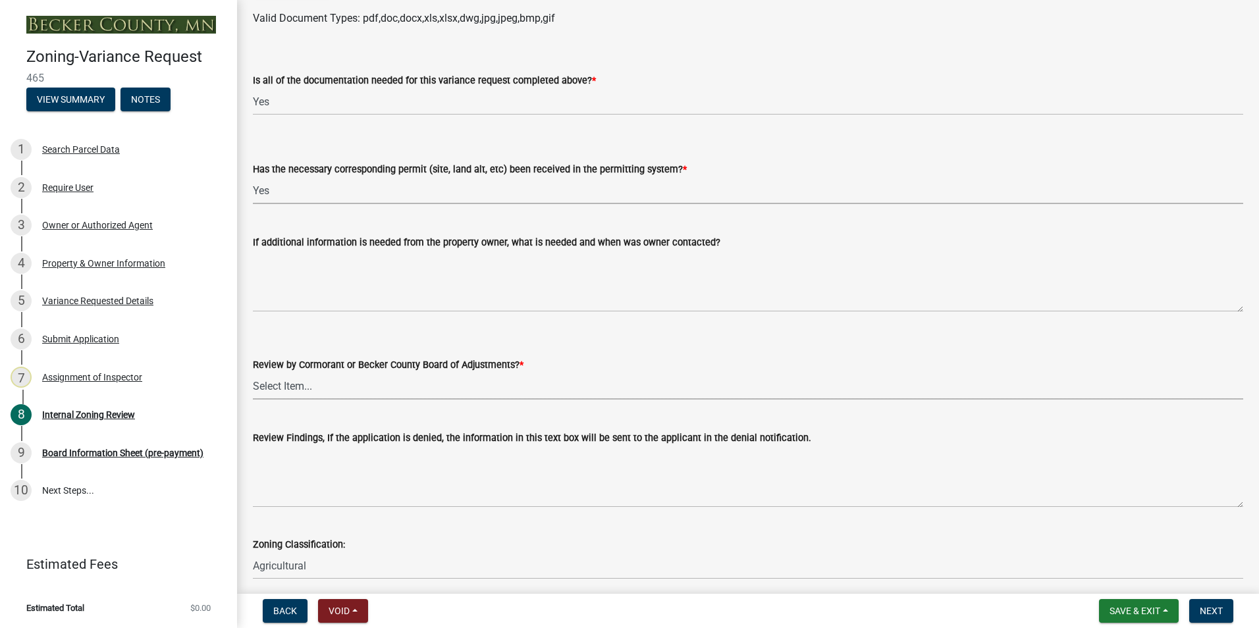
click at [277, 386] on select "Select Item... Becker County Board of Adjustments Cormorant Board of Adjustments" at bounding box center [748, 386] width 990 height 27
click at [253, 373] on select "Select Item... Becker County Board of Adjustments Cormorant Board of Adjustments" at bounding box center [748, 386] width 990 height 27
select select "2f26a2b3-76d0-4d49-8911-af712b8c1733"
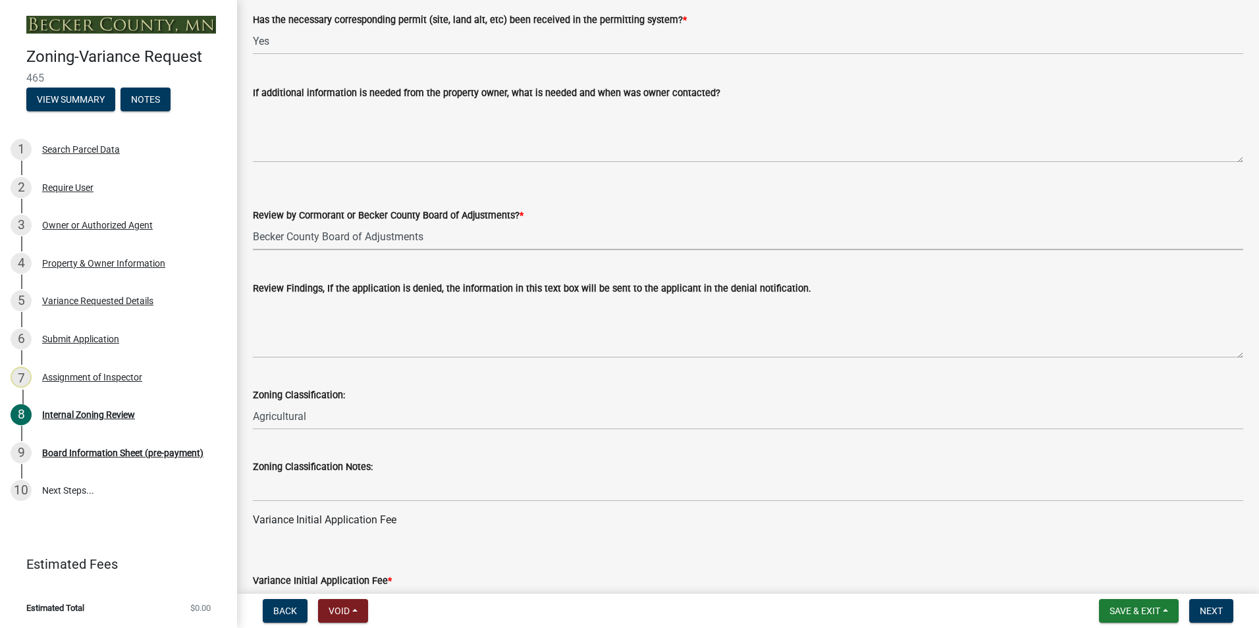
scroll to position [5005, 0]
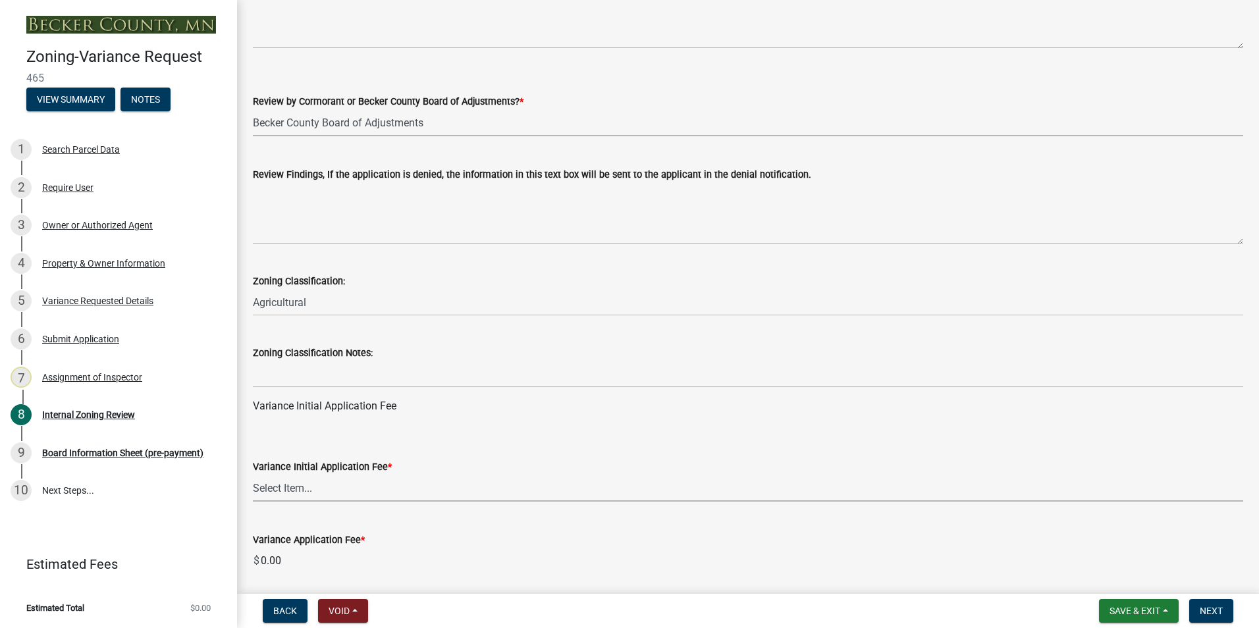
click at [283, 483] on select "Select Item... Agricultural or Residential: $200 Commercial or Industrial: $300" at bounding box center [748, 488] width 990 height 27
click at [253, 475] on select "Select Item... Agricultural or Residential: $200 Commercial or Industrial: $300" at bounding box center [748, 488] width 990 height 27
select select "9654ae84-5ed7-44c8-91eb-410530389f1e"
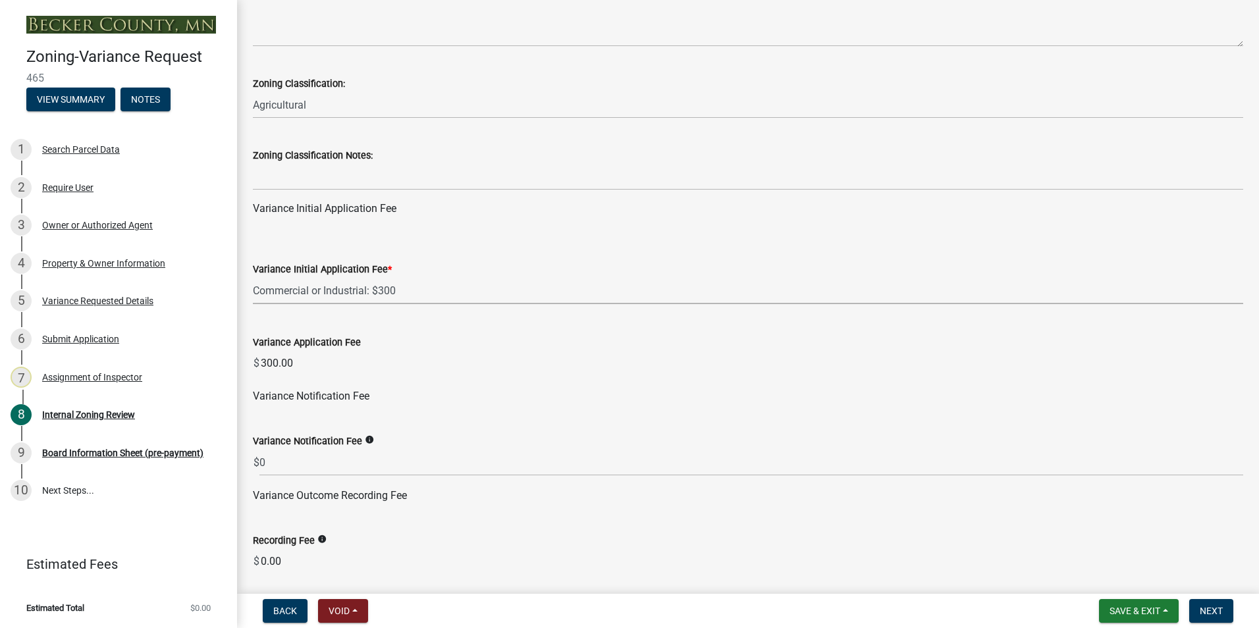
scroll to position [5268, 0]
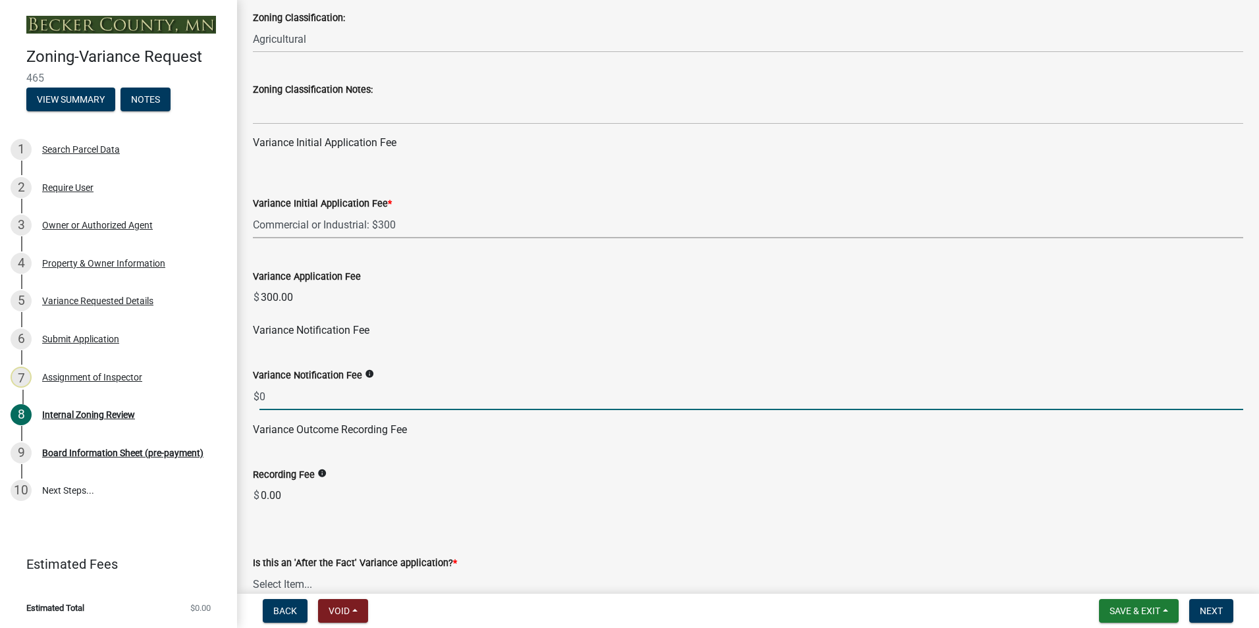
click at [272, 394] on input "0" at bounding box center [751, 396] width 984 height 27
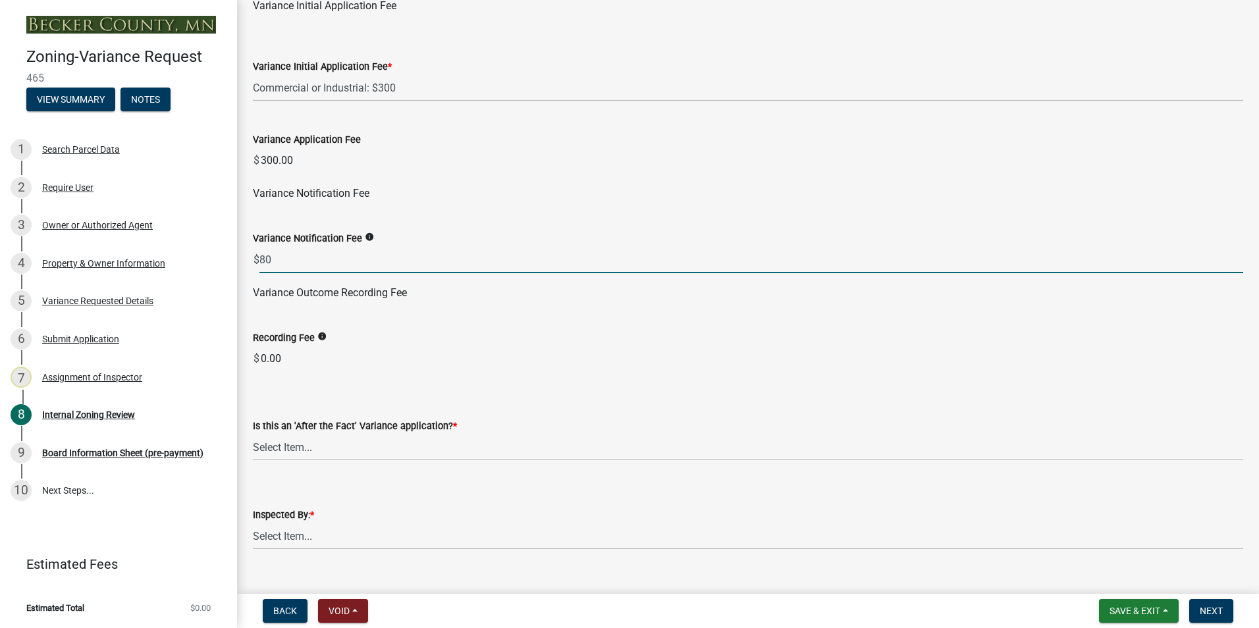
scroll to position [5466, 0]
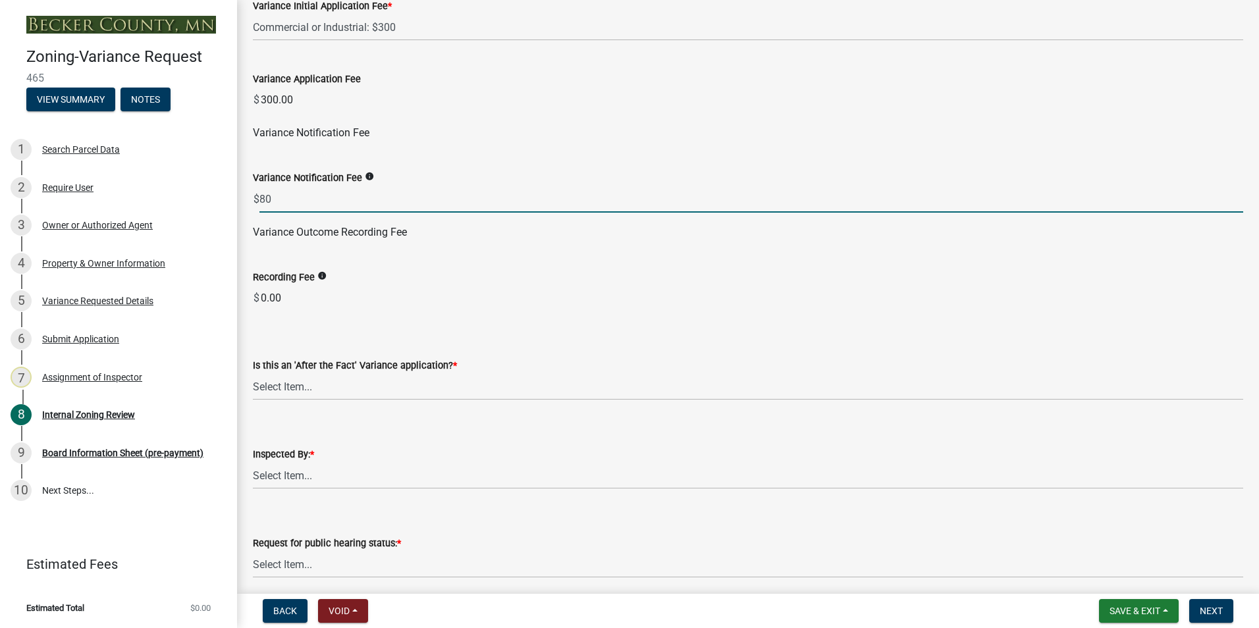
type input "80"
click at [295, 381] on select "Select Item... Yes No" at bounding box center [748, 386] width 990 height 27
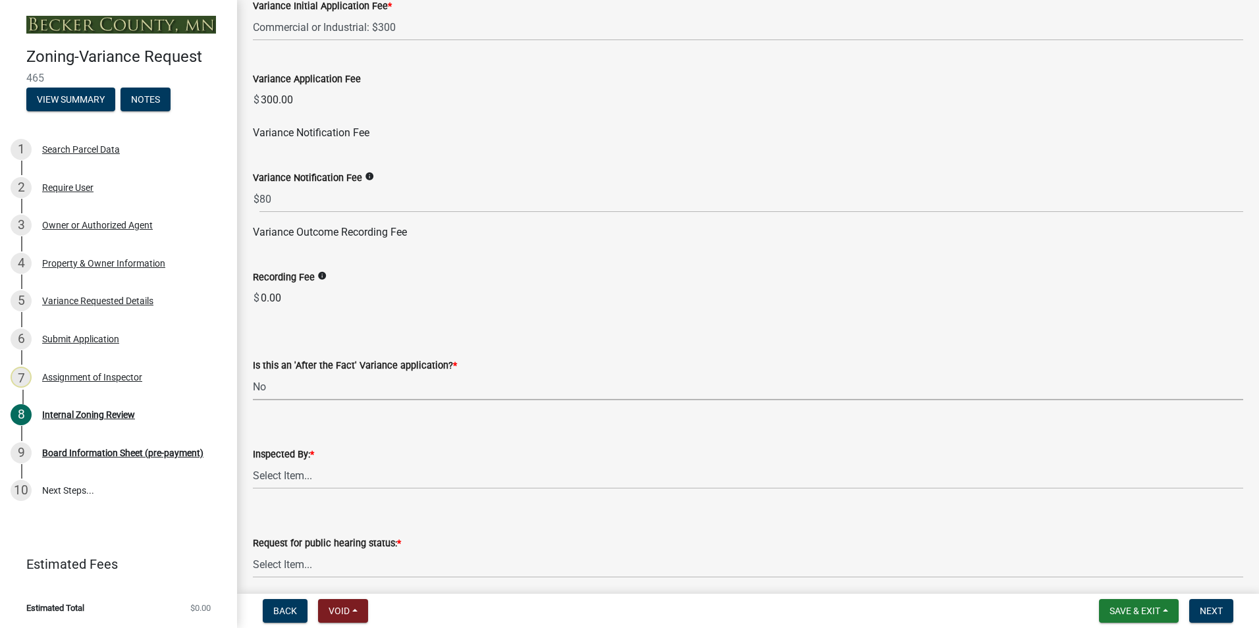
click at [253, 374] on select "Select Item... Yes No" at bounding box center [748, 386] width 990 height 27
select select "dde1c2ec-1cb4-4ca2-89d6-22d65f04e2eb"
click at [285, 477] on select "Select Item... [PERSON_NAME] [PERSON_NAME] [PERSON_NAME] [PERSON_NAME] [PERSON_…" at bounding box center [748, 475] width 990 height 27
click at [253, 463] on select "Select Item... [PERSON_NAME] [PERSON_NAME] [PERSON_NAME] [PERSON_NAME] [PERSON_…" at bounding box center [748, 475] width 990 height 27
select select "0016247d-12af-40d0-8103-934796a3d230"
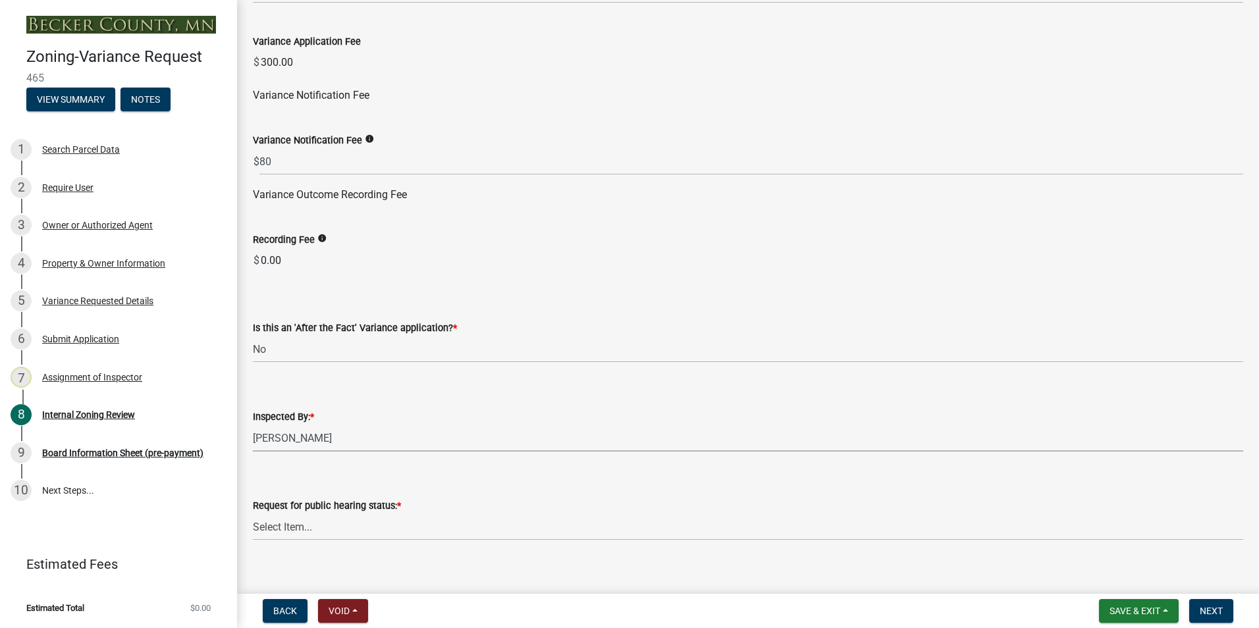
scroll to position [5519, 0]
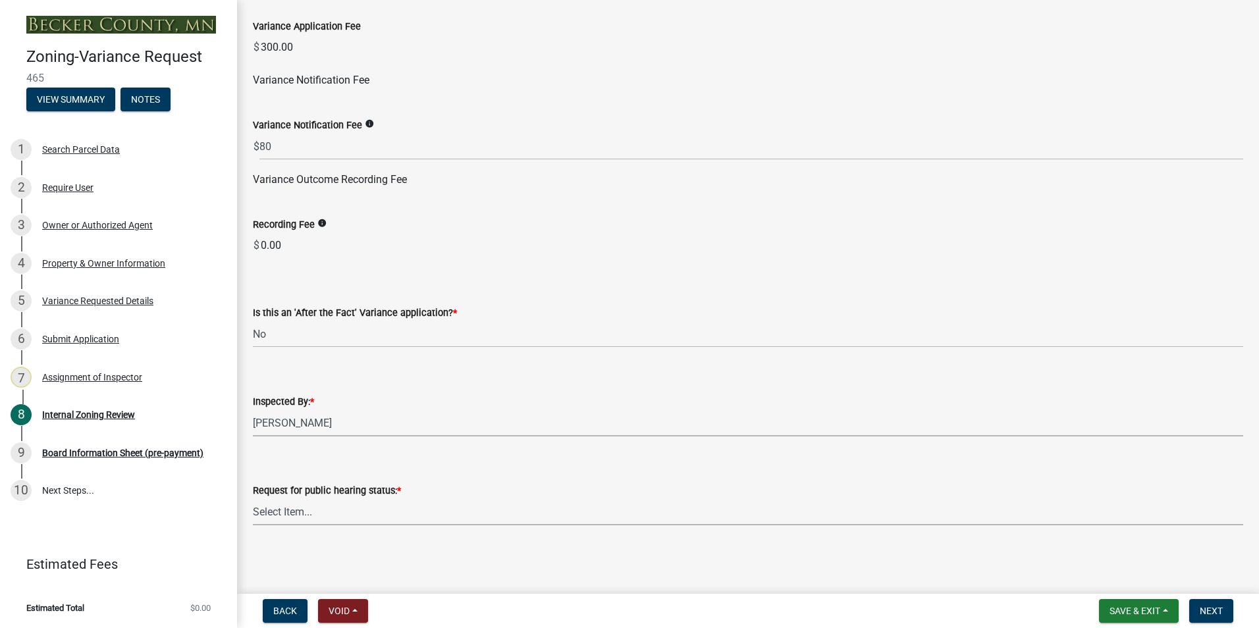
click at [278, 511] on select "Select Item... Accepted Denied" at bounding box center [748, 512] width 990 height 27
click at [253, 499] on select "Select Item... Accepted Denied" at bounding box center [748, 512] width 990 height 27
select select "515e955d-540a-4f4d-a84a-4e14a5483136"
click at [1199, 607] on button "Next" at bounding box center [1211, 611] width 44 height 24
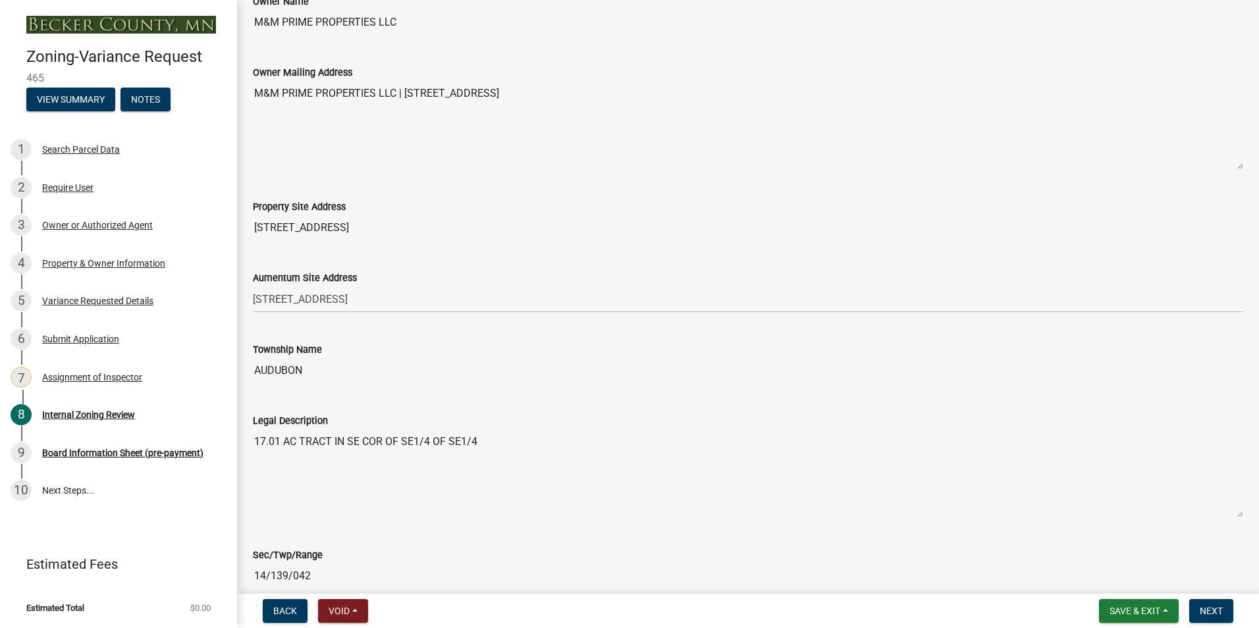
scroll to position [0, 0]
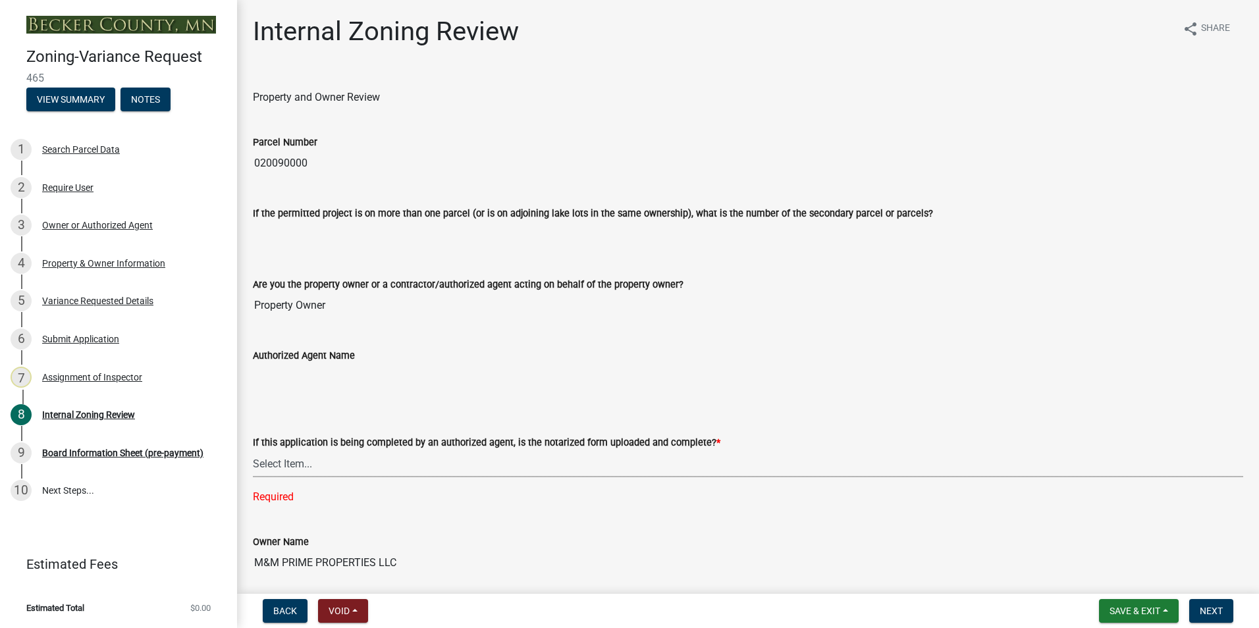
click at [287, 461] on select "Select Item... Yes No N/A" at bounding box center [748, 463] width 990 height 27
click at [253, 450] on select "Select Item... Yes No N/A" at bounding box center [748, 463] width 990 height 27
select select "b64156d9-fa44-4416-bc38-d757b052a9cf"
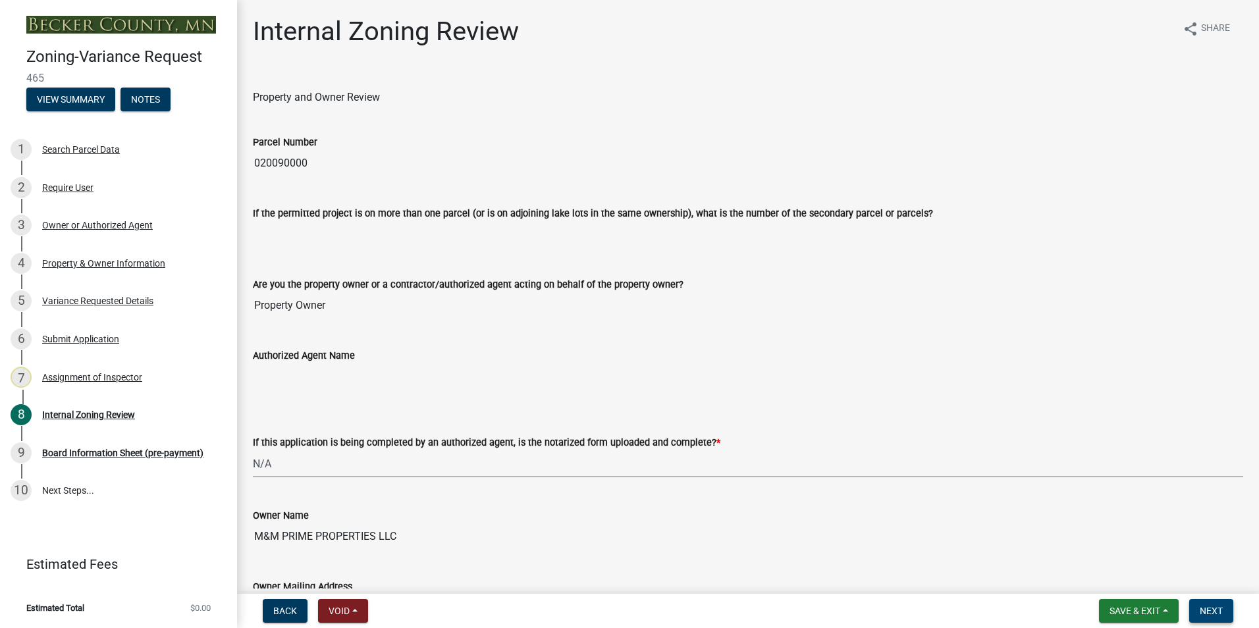
click at [1210, 612] on span "Next" at bounding box center [1211, 611] width 23 height 11
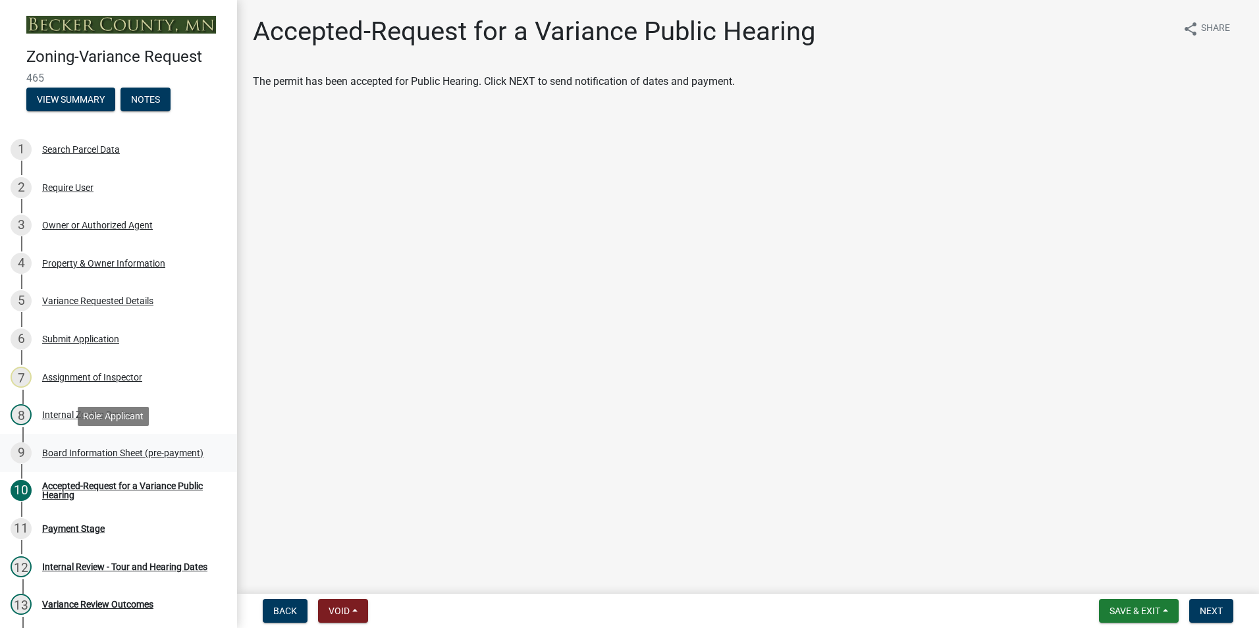
click at [106, 450] on div "Board Information Sheet (pre-payment)" at bounding box center [122, 452] width 161 height 9
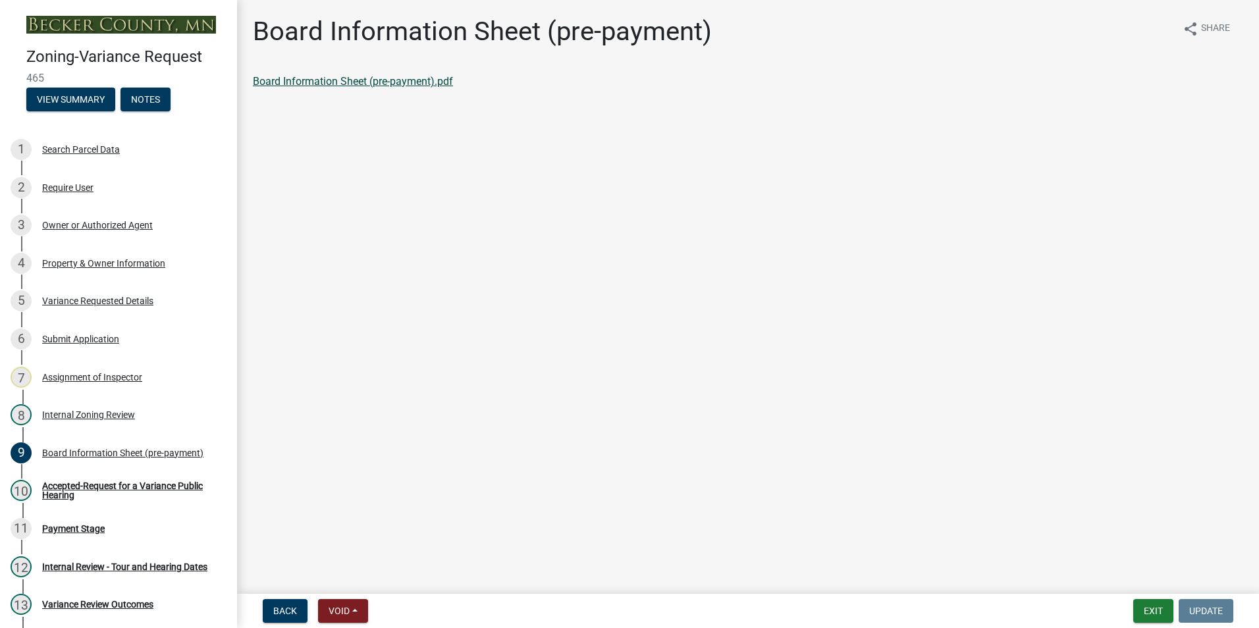
click at [348, 82] on link "Board Information Sheet (pre-payment).pdf" at bounding box center [353, 81] width 200 height 13
click at [92, 264] on div "Property & Owner Information" at bounding box center [103, 263] width 123 height 9
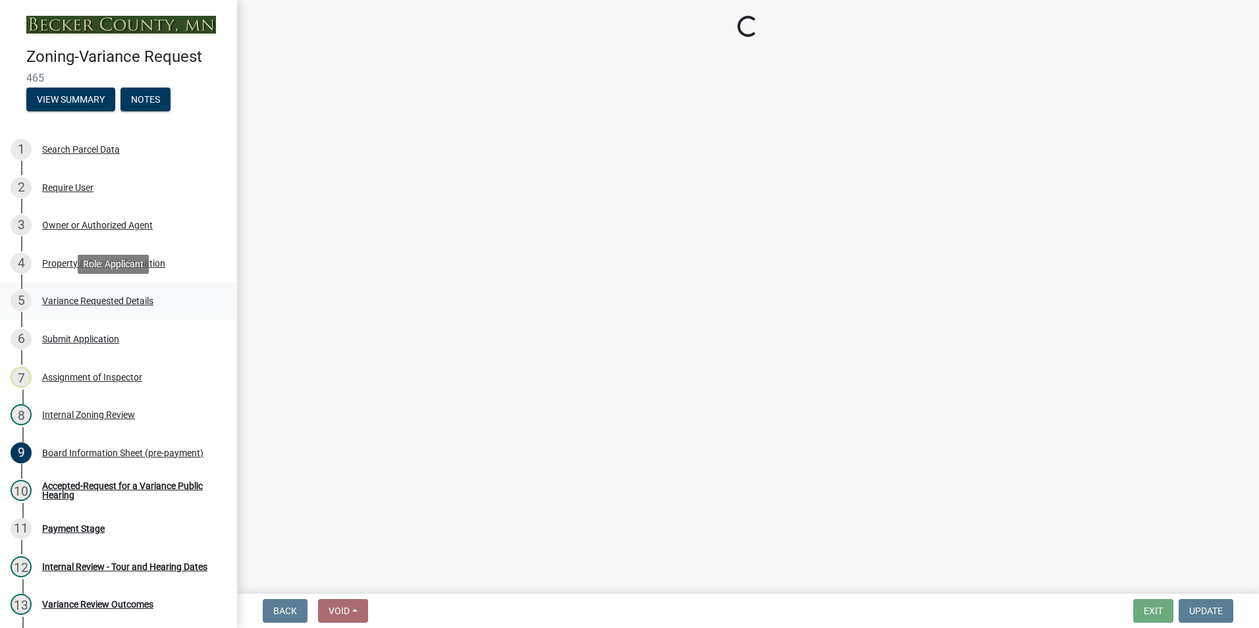
click at [92, 303] on div "Variance Requested Details" at bounding box center [97, 300] width 111 height 9
select select "86f6bbc2-da91-496d-b55e-92456f44c4fe"
select select "303247f2-d14b-4cd3-9fdc-6e6670bf7763"
select select "e1509b63-faad-48b6-a727-dce88822a300"
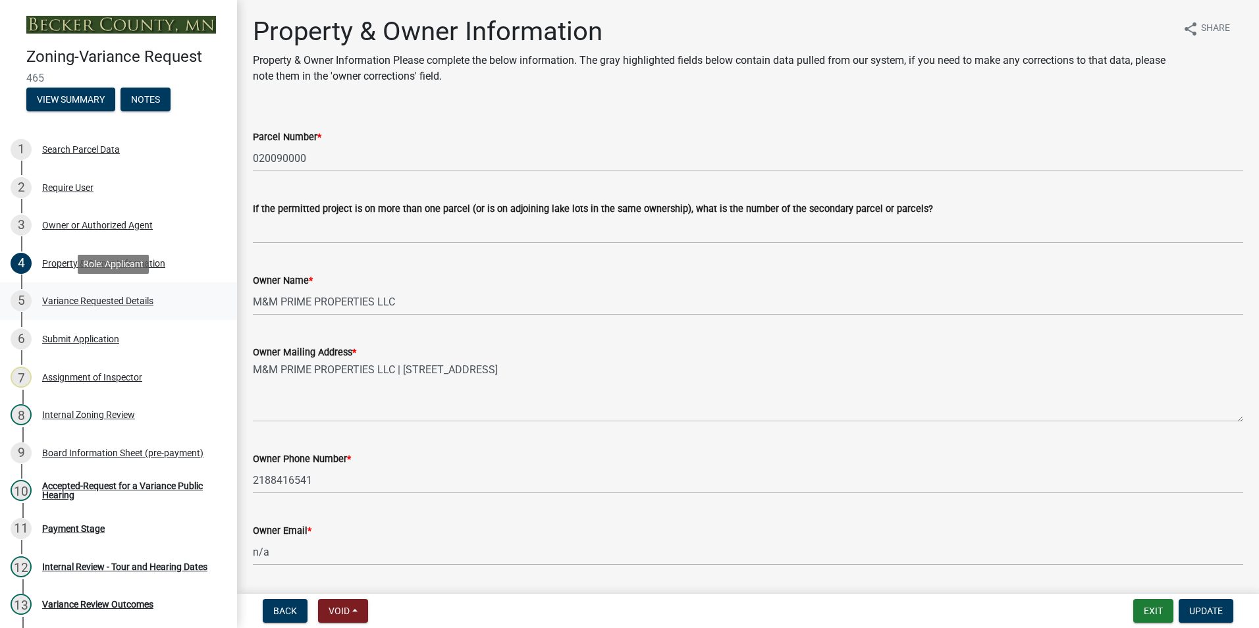
select select "edc6b78d-c029-41a6-a436-e6f76b5f0855"
select select "a5c6235c-6fe0-43e3-9b64-f3566618e99d"
select select "a60f612c-e64d-4767-92b2-cb2f842b6e0b"
select select "bb2b5e43-03c1-4874-9abf-a65f400af928"
select select "8ea3e6c3-8fed-4904-aa20-2f643744aa0c"
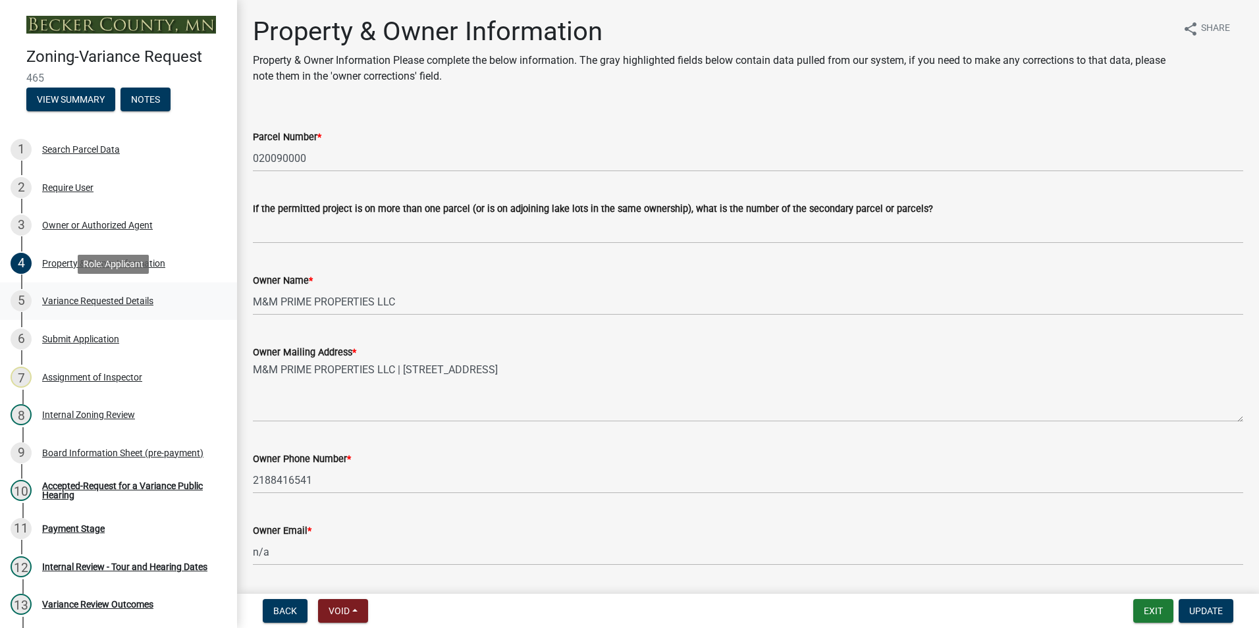
select select "860afd09-da87-482b-bca4-413f5cf53582"
select select "ee8740c3-f4d5-48cf-ad42-c8f7342b480c"
select select "1aa51e34-4f0a-4095-a3f3-287665056048"
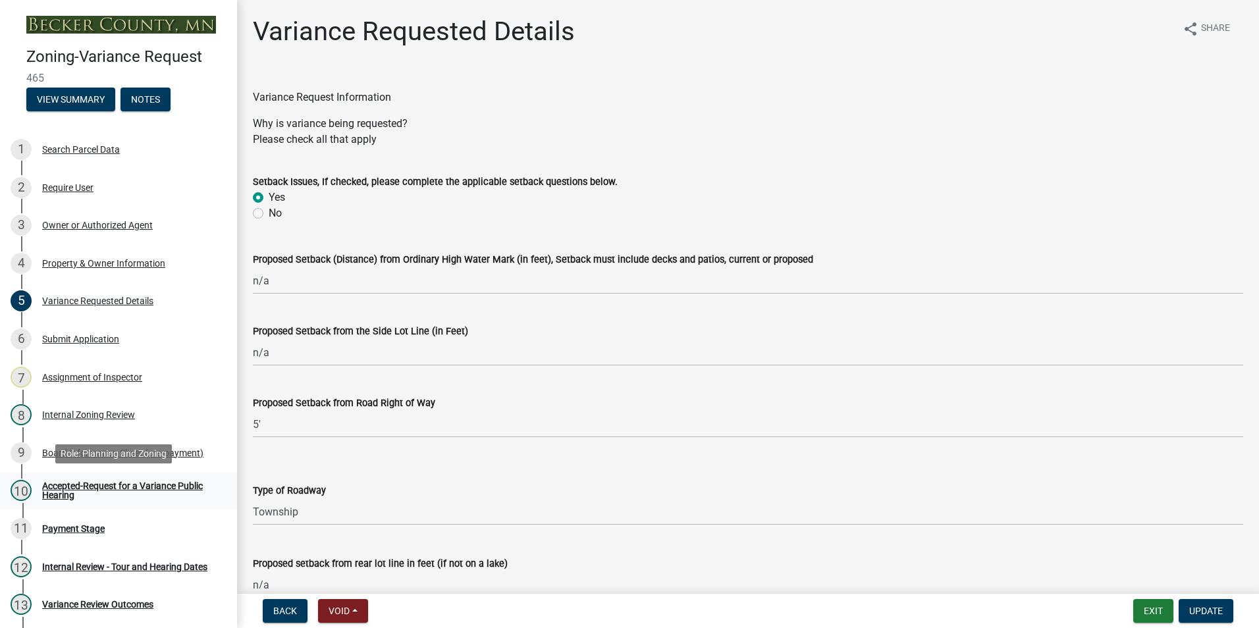
click at [99, 487] on div "Accepted-Request for a Variance Public Hearing" at bounding box center [129, 490] width 174 height 18
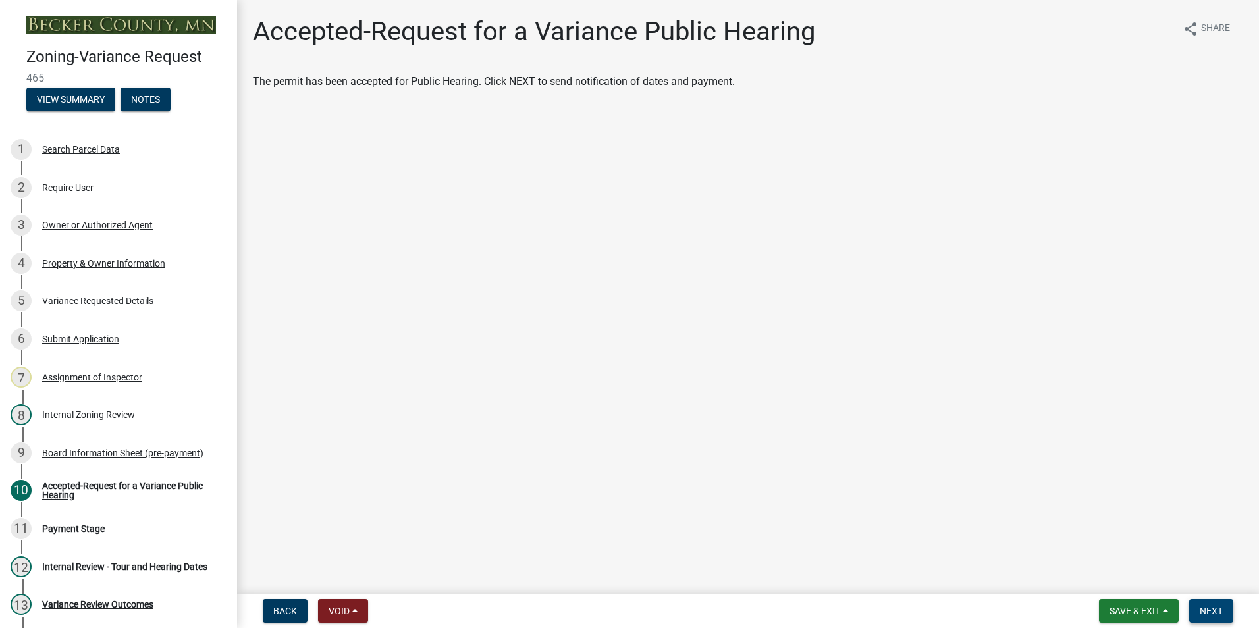
click at [1209, 605] on button "Next" at bounding box center [1211, 611] width 44 height 24
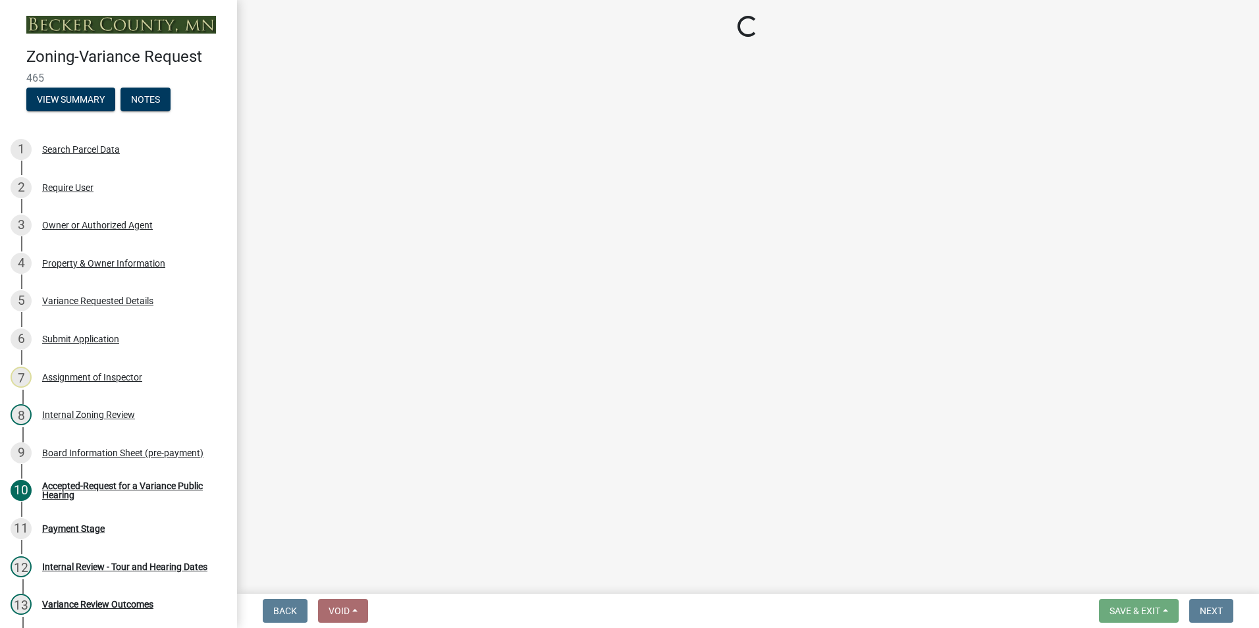
select select "3: 3"
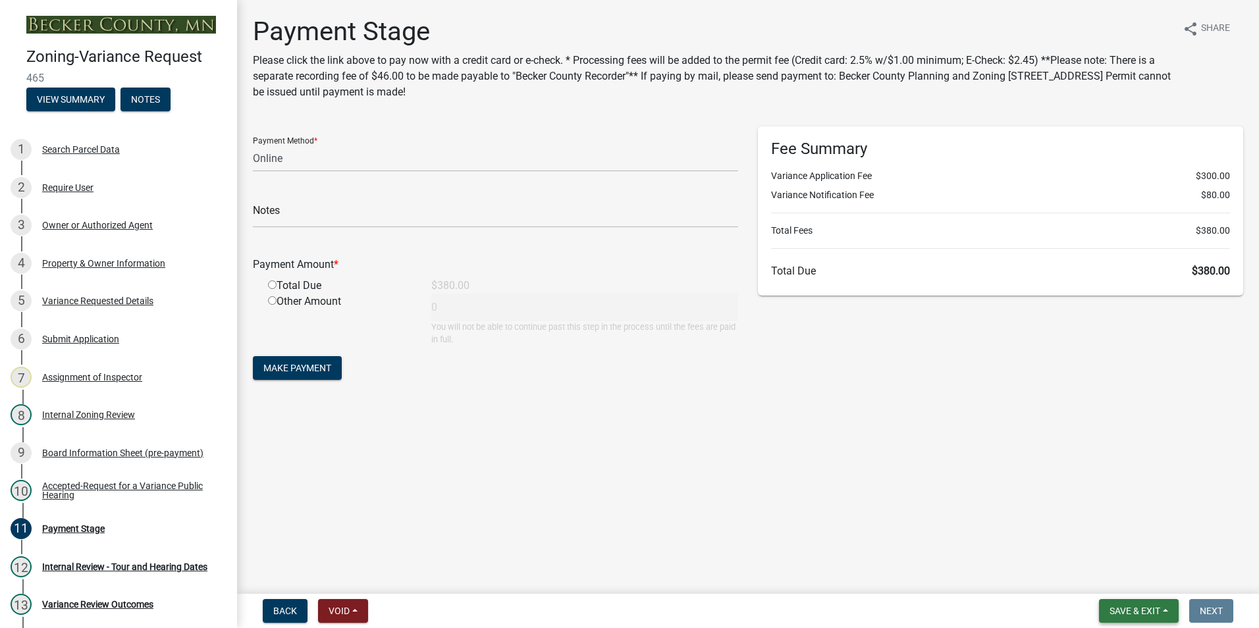
click at [1118, 607] on span "Save & Exit" at bounding box center [1135, 611] width 51 height 11
click at [1121, 570] on button "Save & Exit" at bounding box center [1125, 577] width 105 height 32
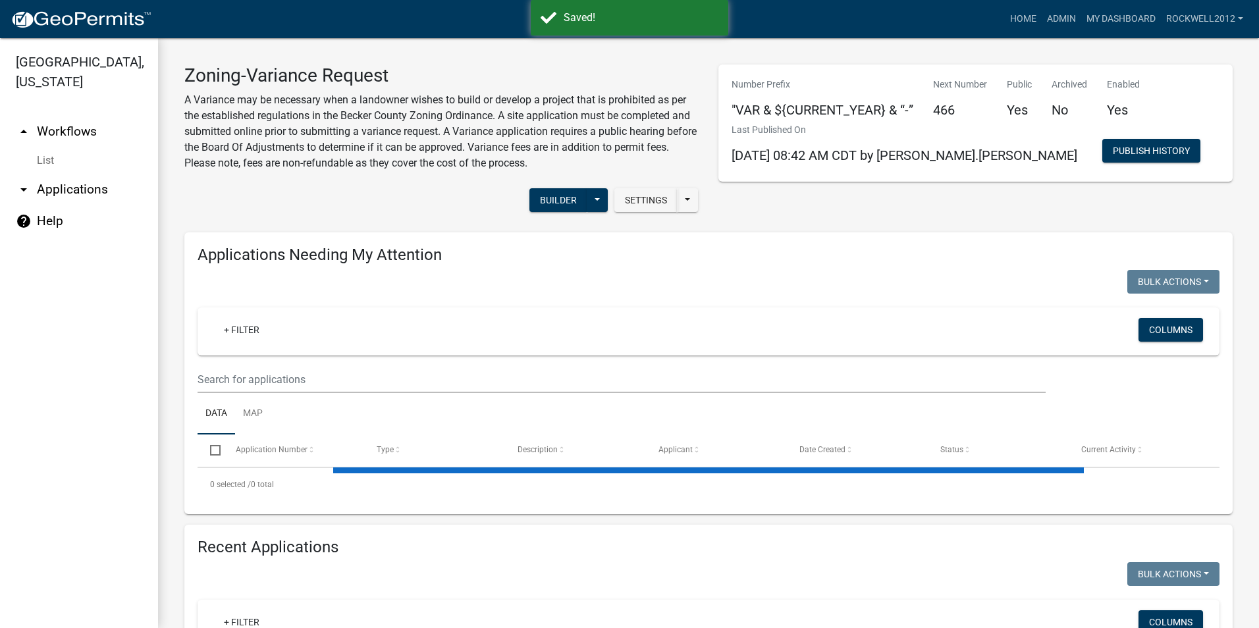
select select "1: 25"
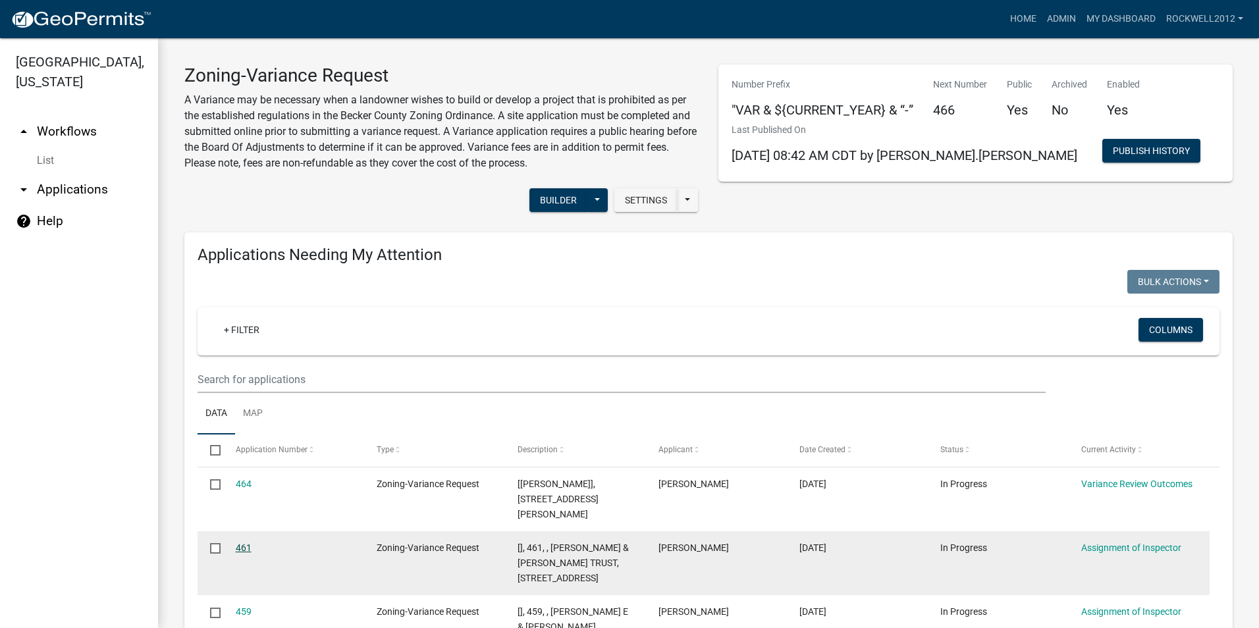
click at [242, 548] on link "461" at bounding box center [244, 548] width 16 height 11
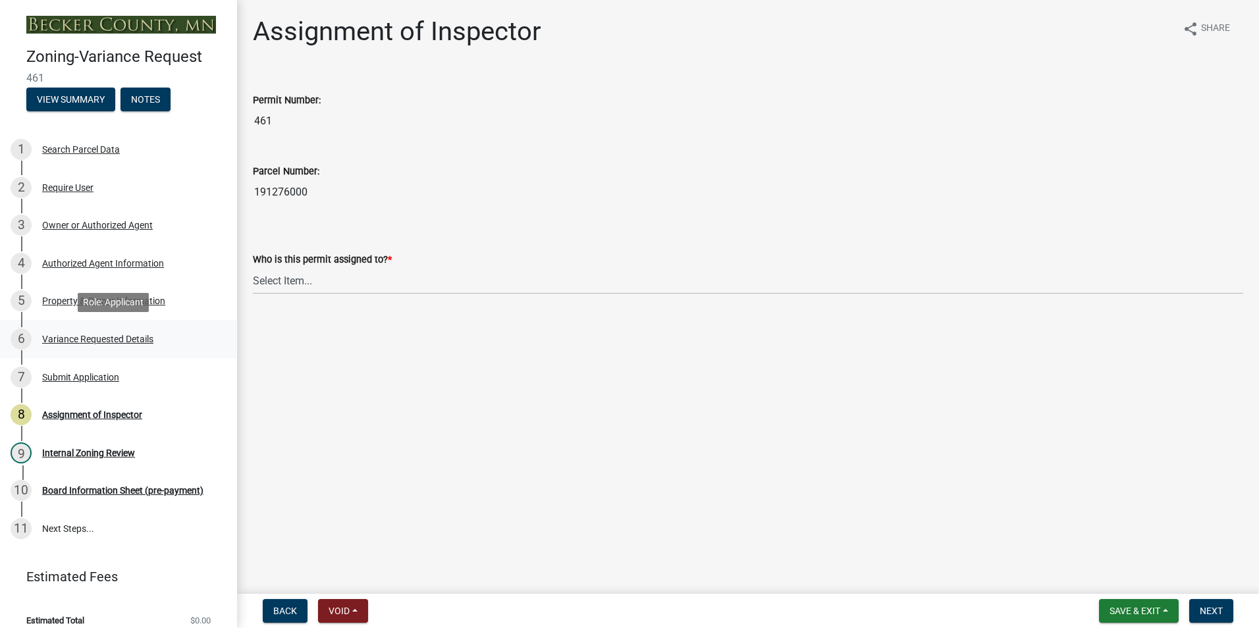
click at [86, 340] on div "Variance Requested Details" at bounding box center [97, 339] width 111 height 9
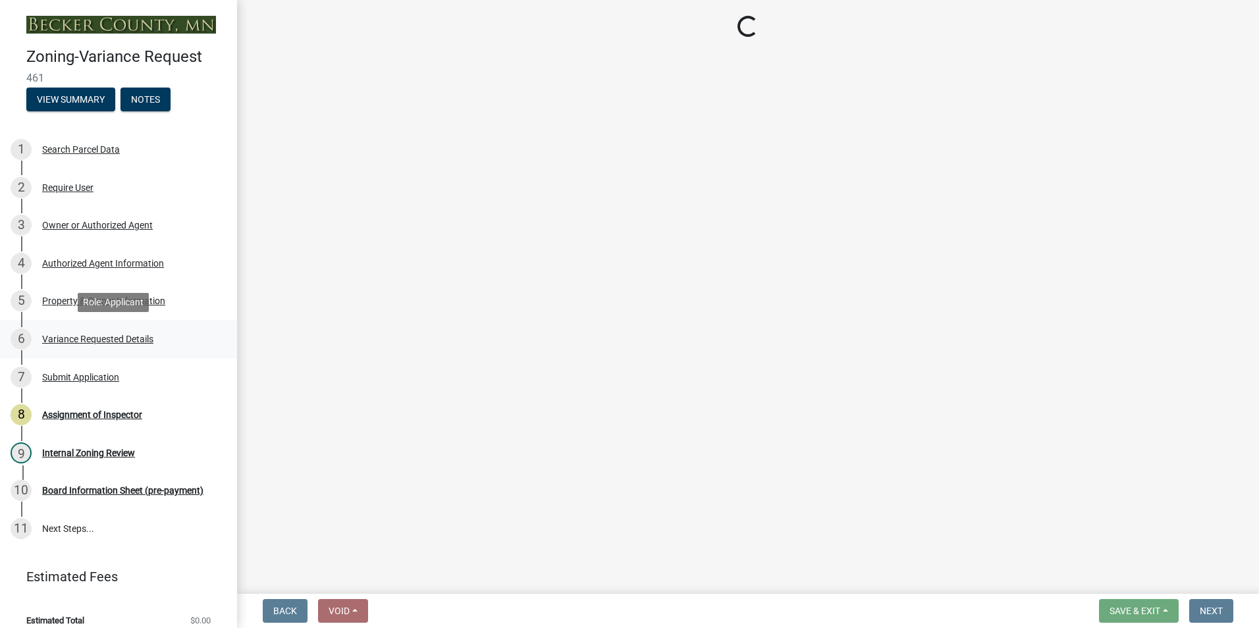
select select "edc6b78d-c029-41a6-a436-e6f76b5f0855"
select select "a5c6235c-6fe0-43e3-9b64-f3566618e99d"
select select "a60f612c-e64d-4767-92b2-cb2f842b6e0b"
select select "bb2b5e43-03c1-4874-9abf-a65f400af928"
select select "8ea3e6c3-8fed-4904-aa20-2f643744aa0c"
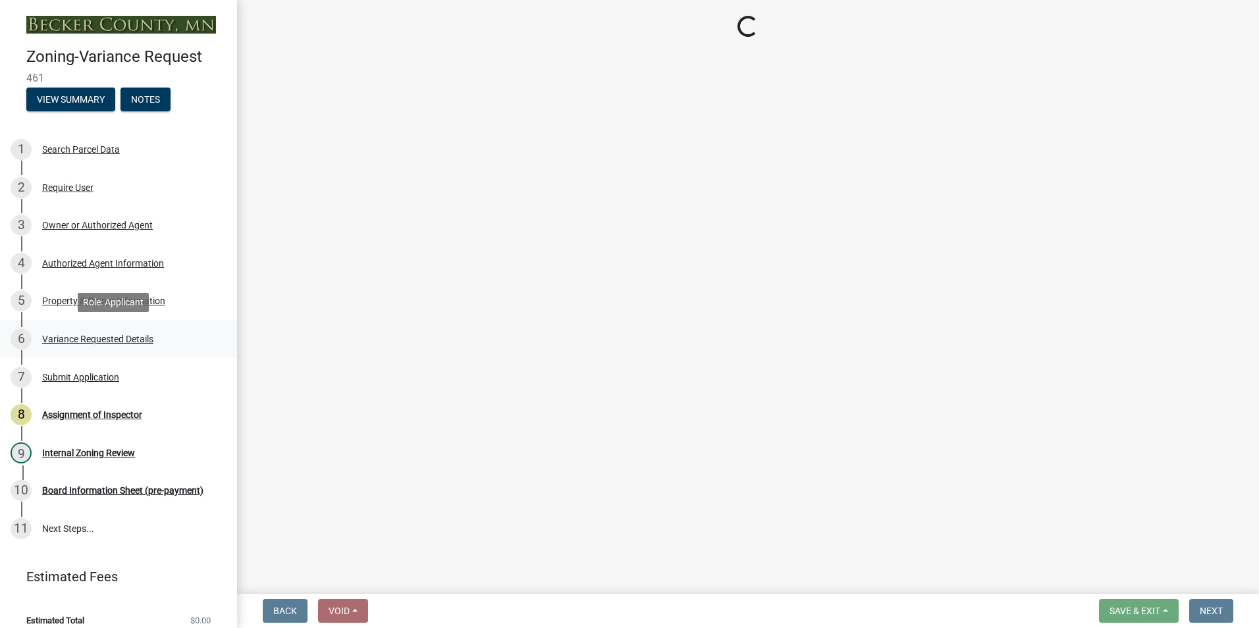
select select "860afd09-da87-482b-bca4-413f5cf53582"
select select "ee8740c3-f4d5-48cf-ad42-c8f7342b480c"
select select "1aa51e34-4f0a-4095-a3f3-287665056048"
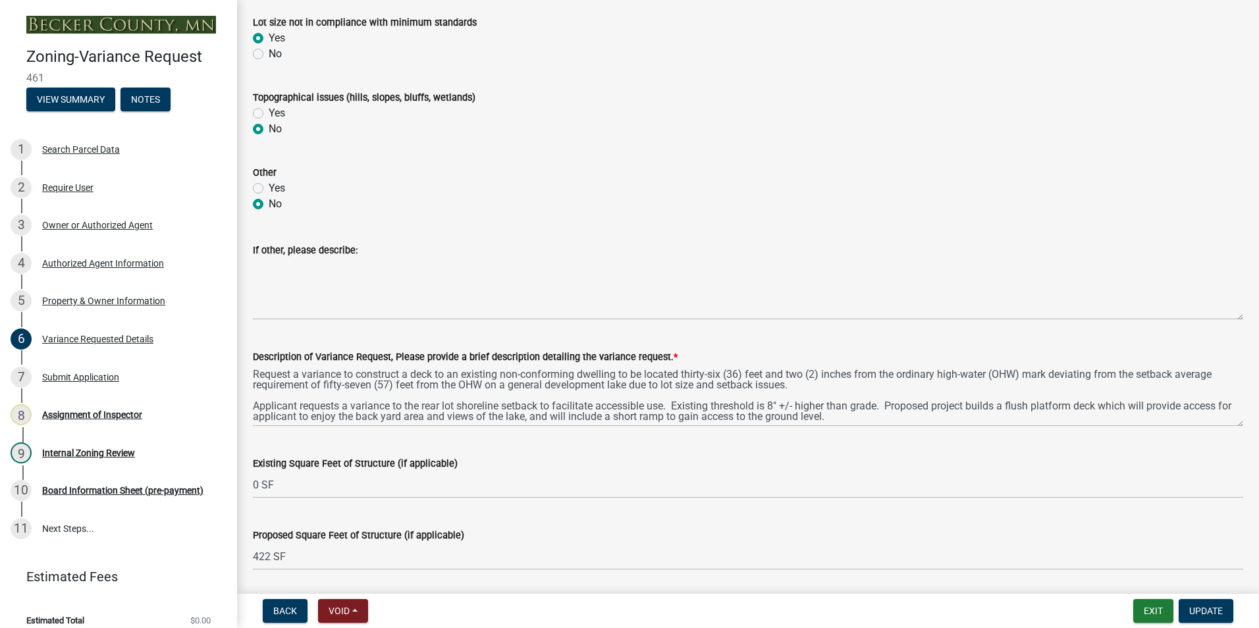
scroll to position [790, 0]
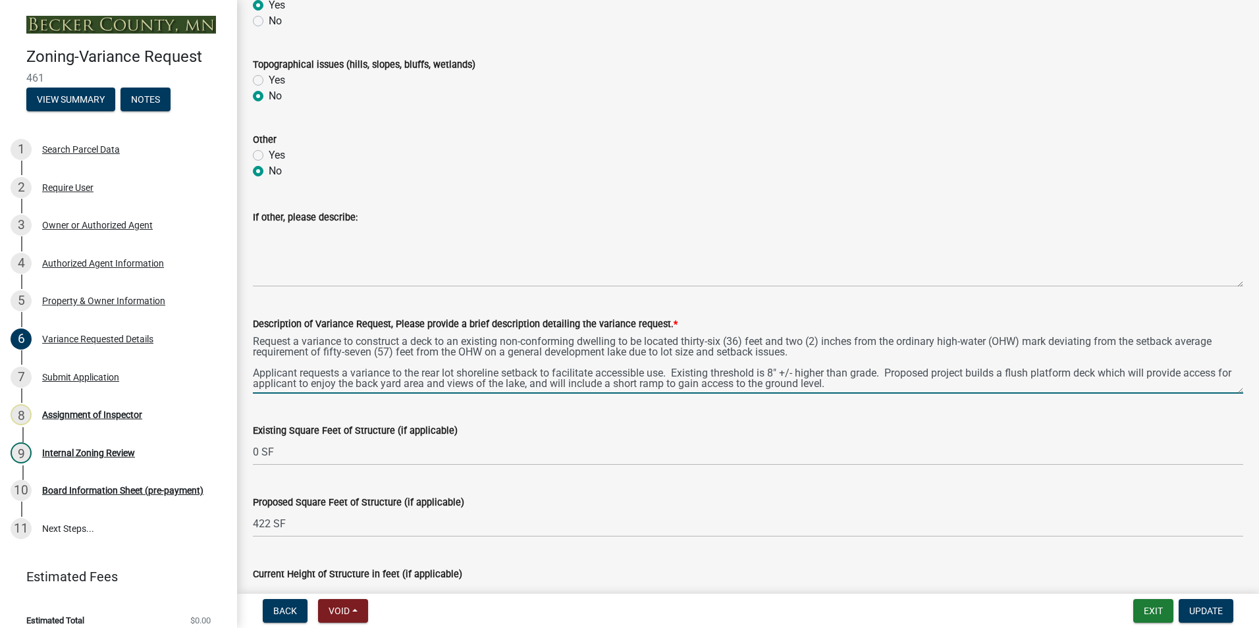
drag, startPoint x: 804, startPoint y: 350, endPoint x: 254, endPoint y: 333, distance: 550.8
click at [254, 333] on textarea "Request a variance to construct a deck to an existing non-conforming dwelling t…" at bounding box center [748, 363] width 990 height 62
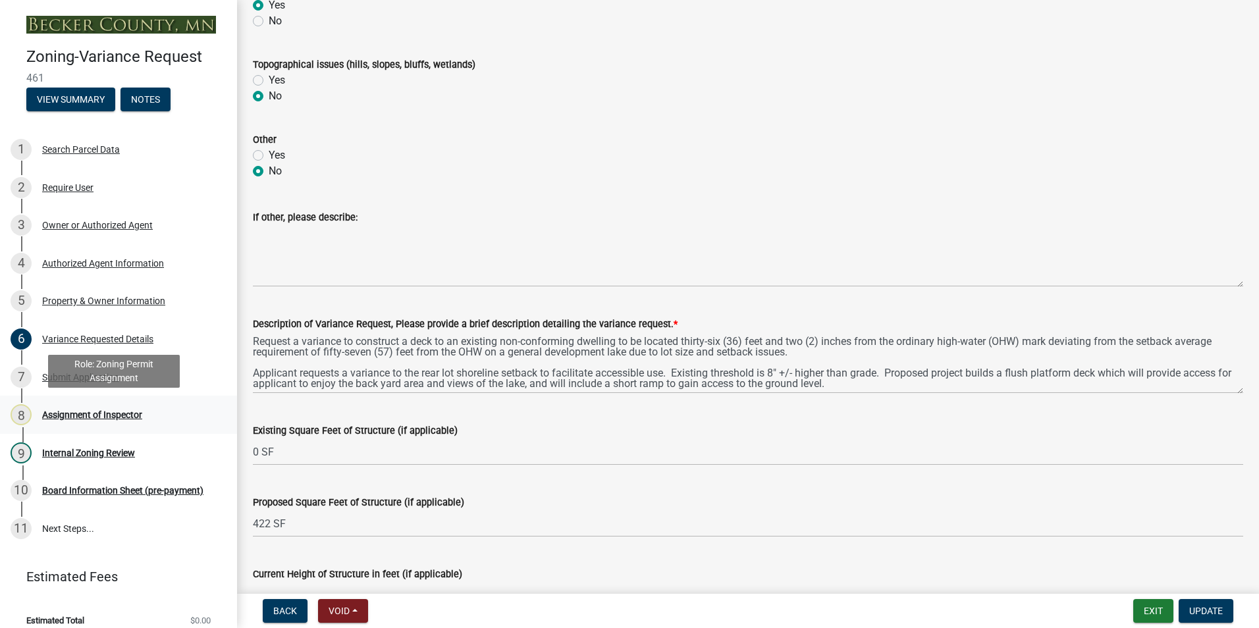
click at [80, 410] on div "Assignment of Inspector" at bounding box center [92, 414] width 100 height 9
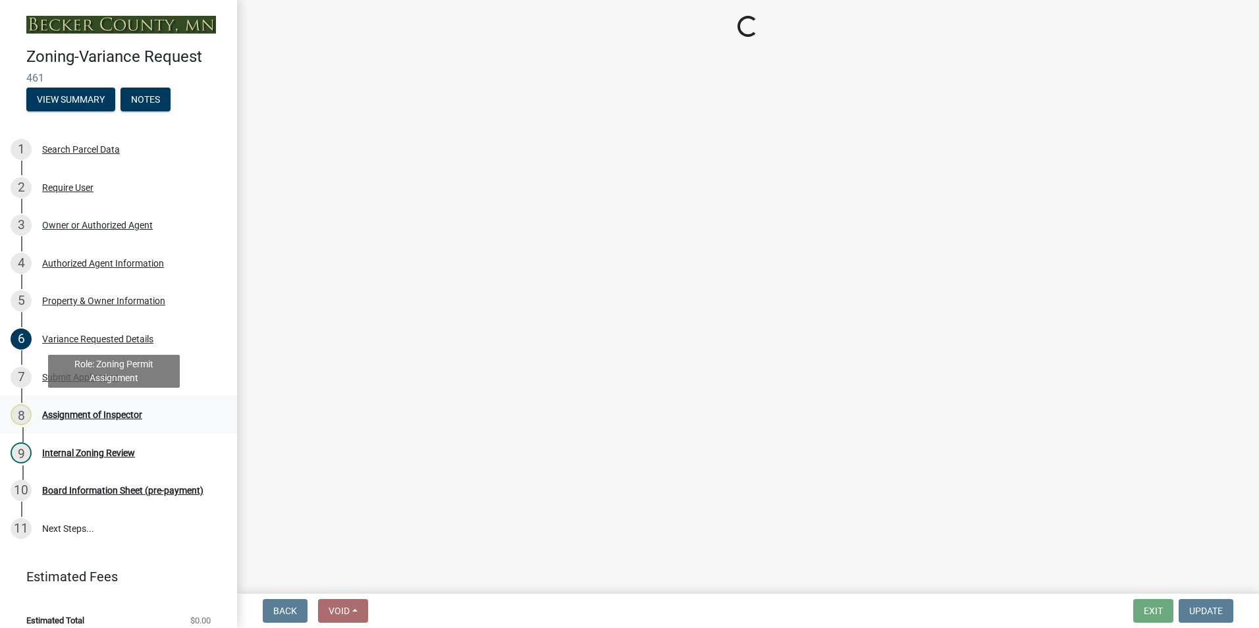
scroll to position [0, 0]
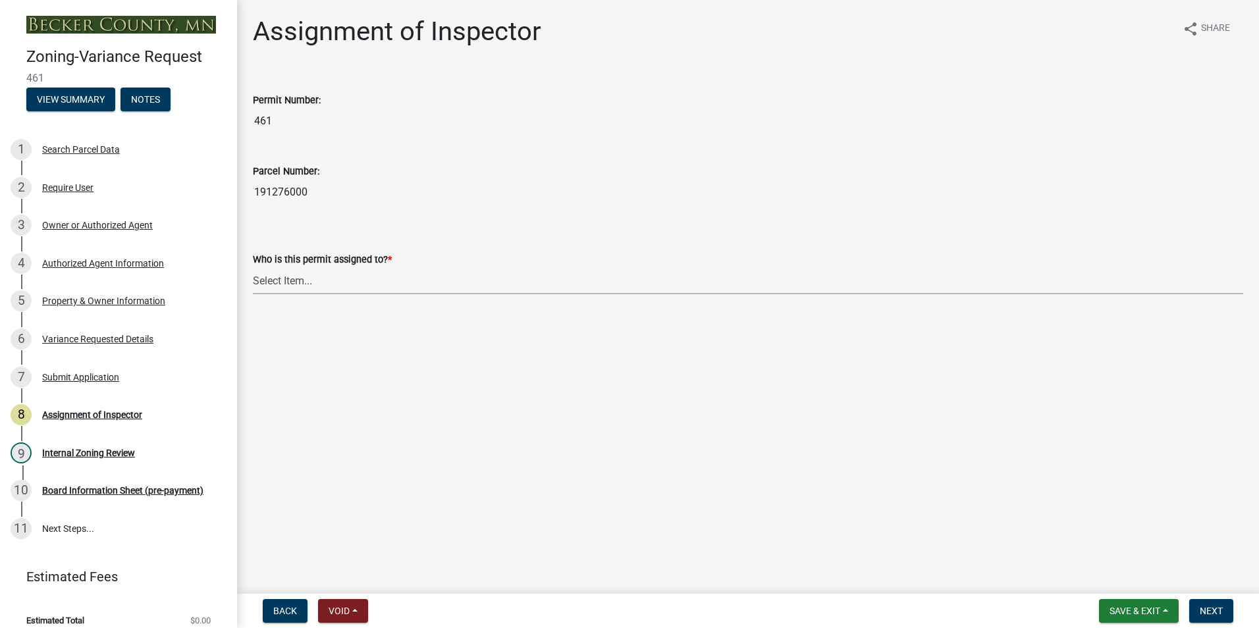
click at [298, 281] on select "Select Item... [PERSON_NAME] [PERSON_NAME] [PERSON_NAME] [PERSON_NAME] [PERSON_…" at bounding box center [748, 280] width 990 height 27
click at [253, 267] on select "Select Item... [PERSON_NAME] [PERSON_NAME] [PERSON_NAME] [PERSON_NAME] [PERSON_…" at bounding box center [748, 280] width 990 height 27
select select "0016247d-12af-40d0-8103-934796a3d230"
click at [1212, 607] on span "Next" at bounding box center [1211, 611] width 23 height 11
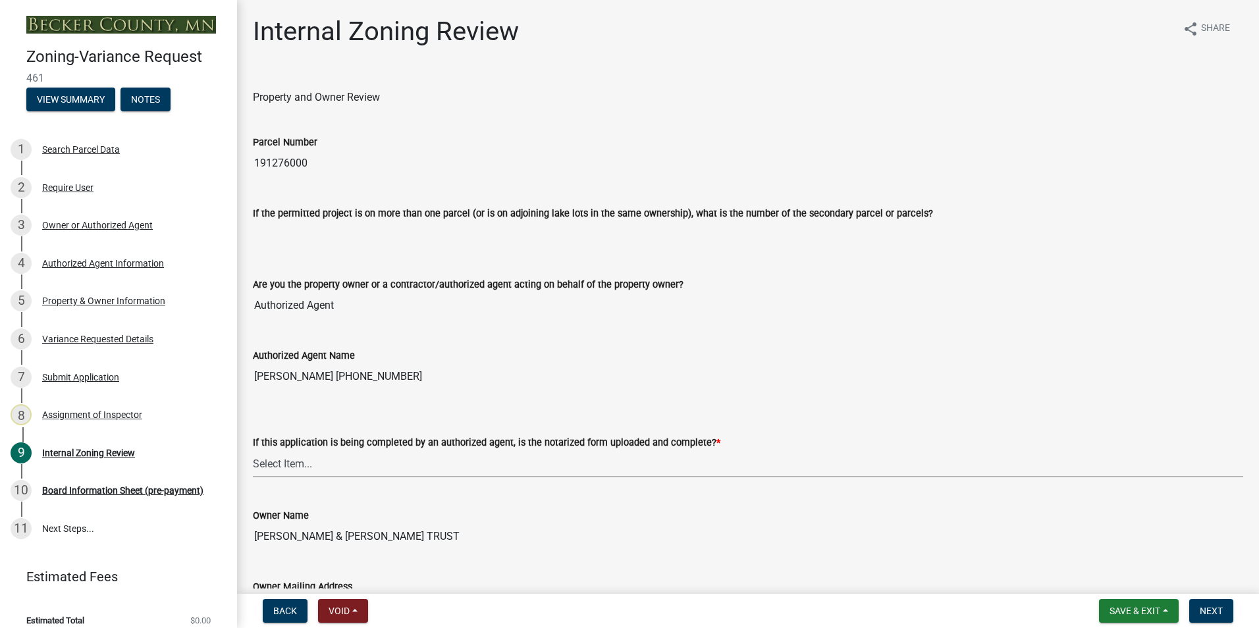
click at [269, 458] on select "Select Item... Yes No N/A" at bounding box center [748, 463] width 990 height 27
click at [253, 450] on select "Select Item... Yes No N/A" at bounding box center [748, 463] width 990 height 27
select select "b64156d9-fa44-4416-bc38-d757b052a9cf"
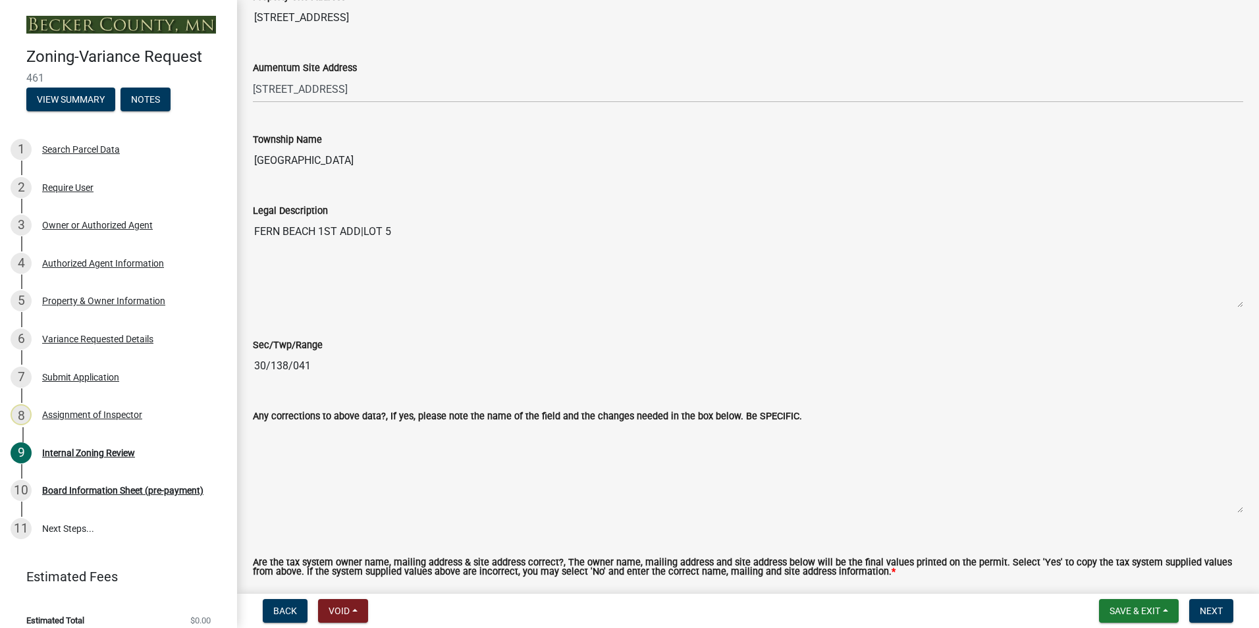
scroll to position [922, 0]
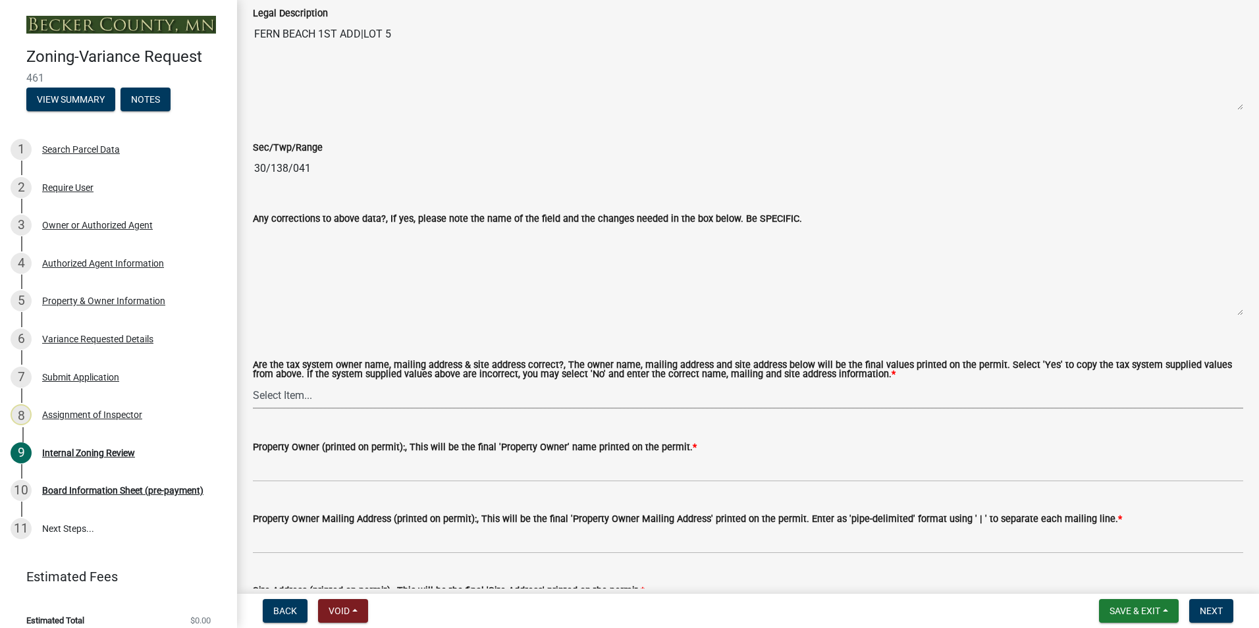
click at [285, 394] on select "Select Item... Yes No" at bounding box center [748, 395] width 990 height 27
click at [253, 383] on select "Select Item... Yes No" at bounding box center [748, 395] width 990 height 27
select select "5f5e855c-21f5-42f8-adf6-1036bf7d34a2"
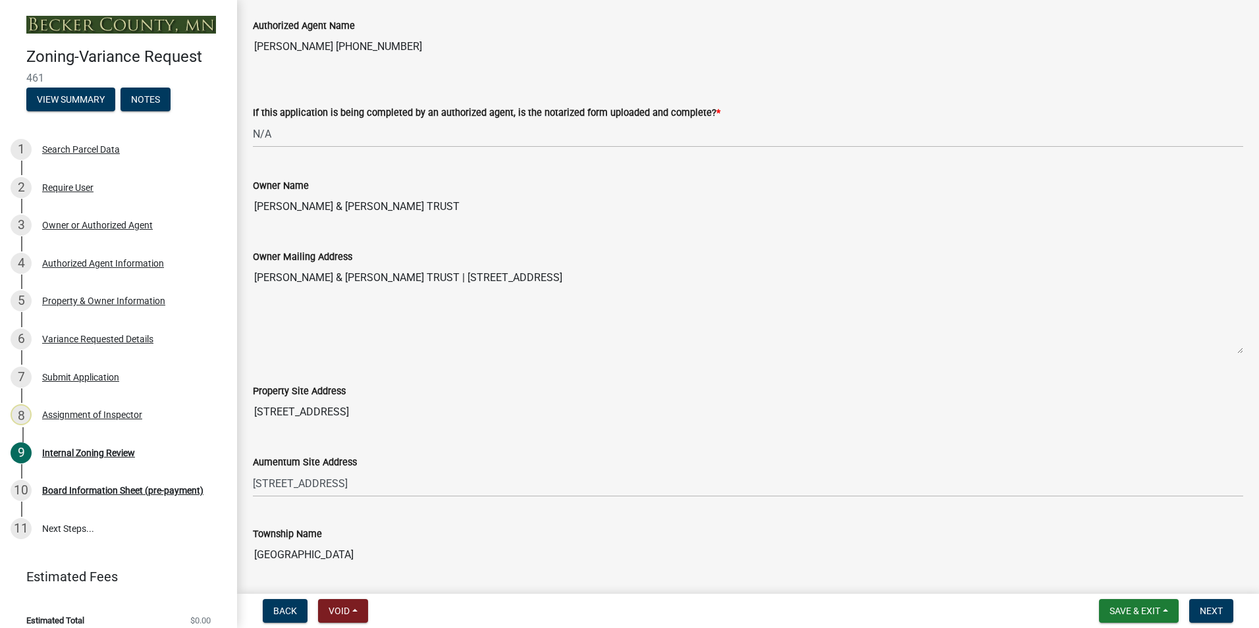
scroll to position [329, 0]
drag, startPoint x: 465, startPoint y: 201, endPoint x: 244, endPoint y: 207, distance: 221.4
click at [244, 207] on div "Owner Name [PERSON_NAME] & [PERSON_NAME] TRUST" at bounding box center [748, 190] width 1010 height 61
drag, startPoint x: 244, startPoint y: 207, endPoint x: 306, endPoint y: 206, distance: 61.9
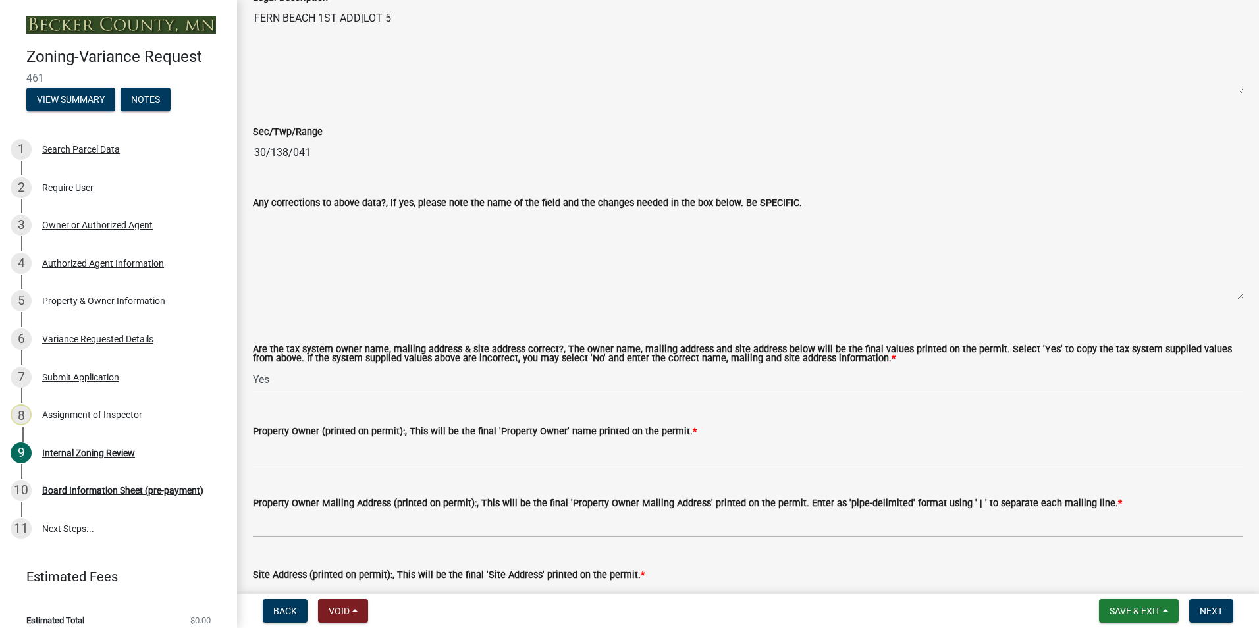
scroll to position [988, 0]
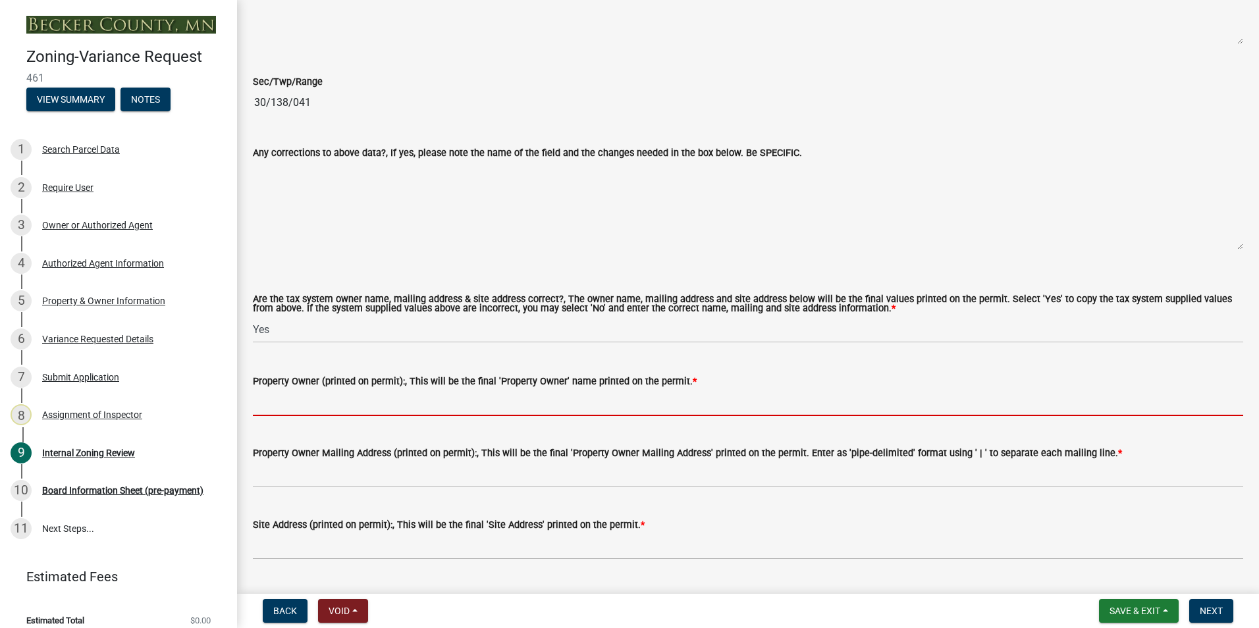
drag, startPoint x: 251, startPoint y: 401, endPoint x: 265, endPoint y: 402, distance: 14.5
paste input "[PERSON_NAME] & [PERSON_NAME] TRUST"
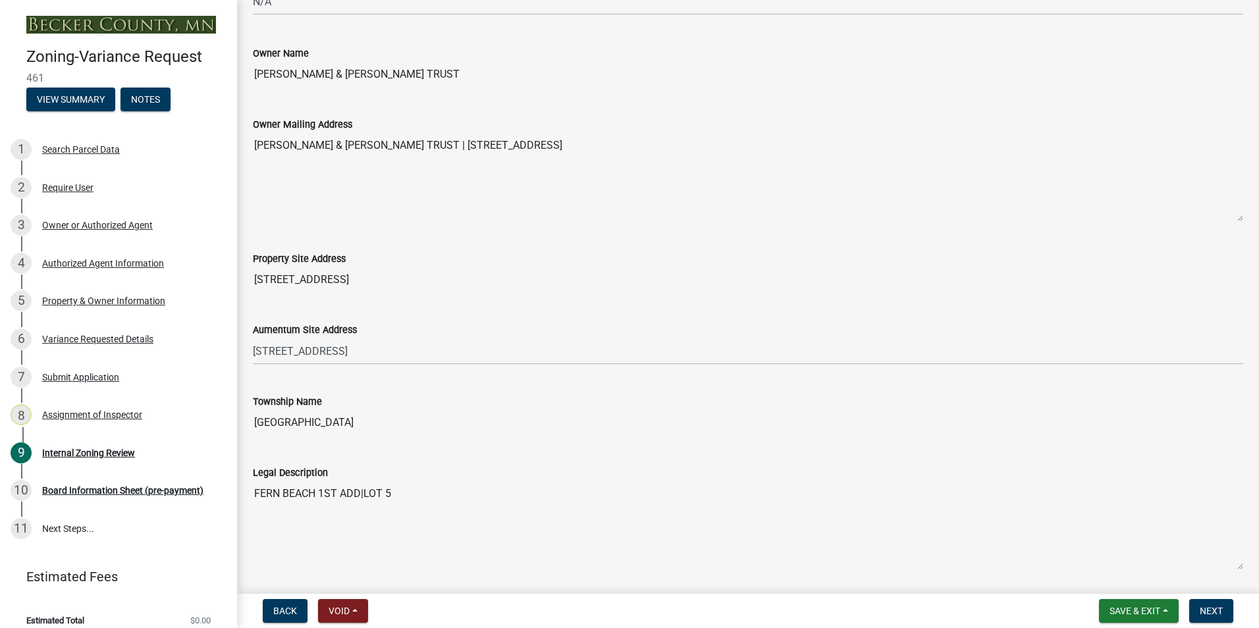
scroll to position [461, 0]
type input "[PERSON_NAME] & [PERSON_NAME] TRUST"
drag, startPoint x: 619, startPoint y: 145, endPoint x: 460, endPoint y: 149, distance: 159.4
click at [460, 149] on textarea "[PERSON_NAME] & [PERSON_NAME] TRUST | [STREET_ADDRESS]" at bounding box center [748, 179] width 990 height 90
drag, startPoint x: 460, startPoint y: 149, endPoint x: 487, endPoint y: 148, distance: 27.7
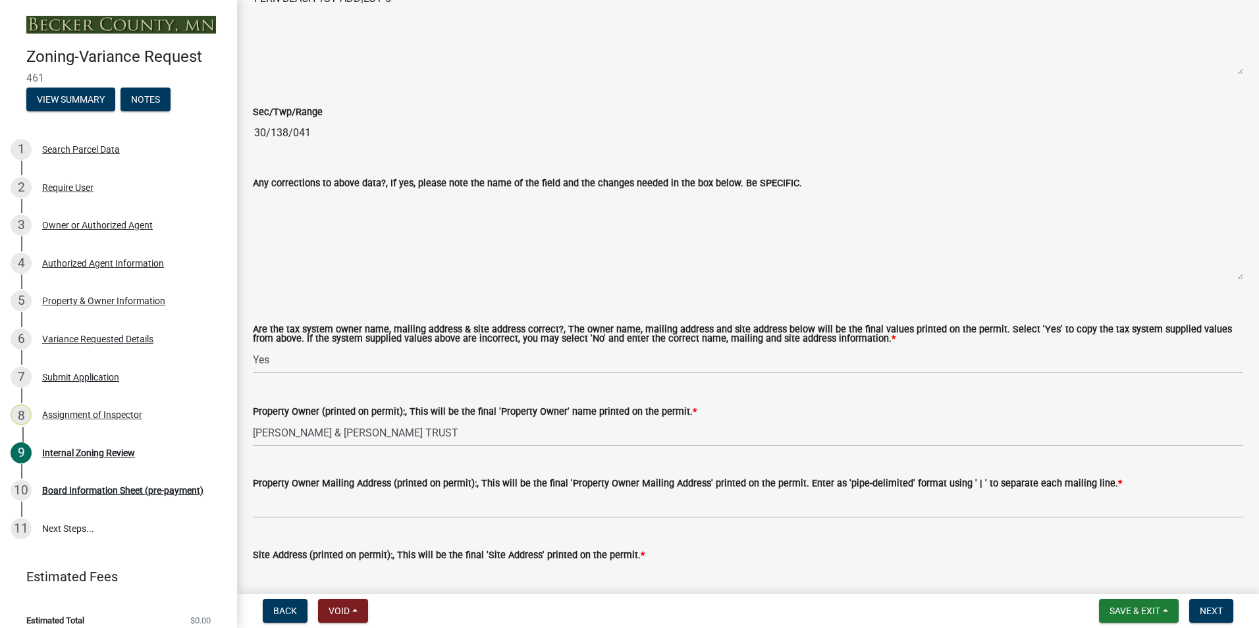
scroll to position [1054, 0]
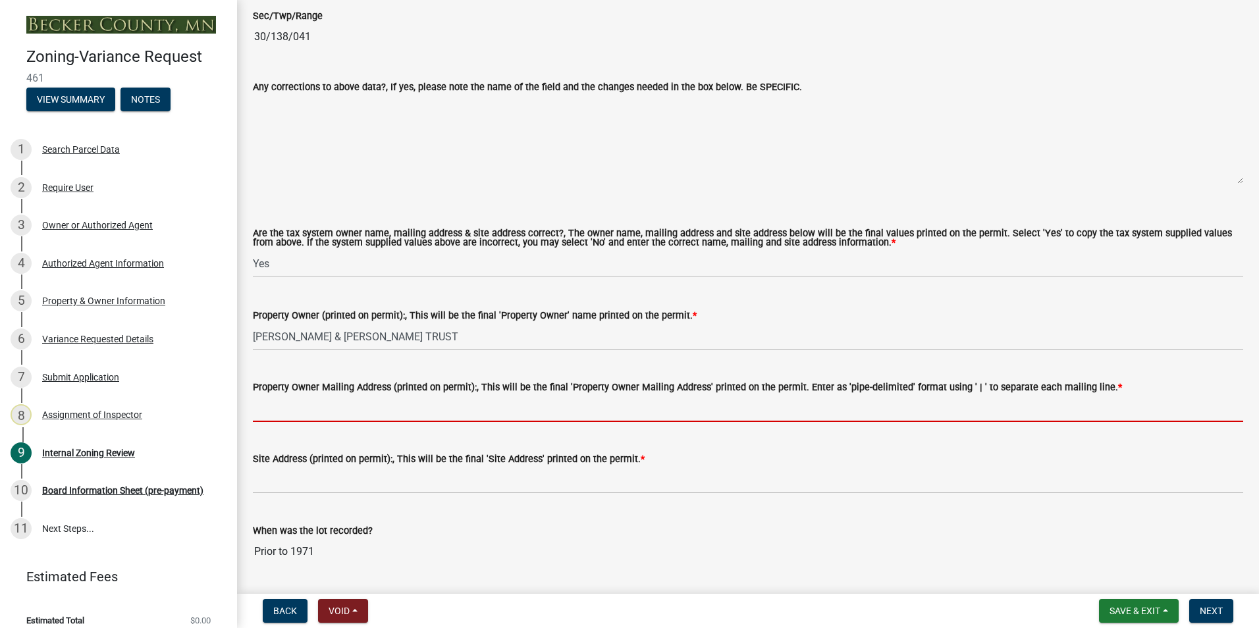
paste input "[STREET_ADDRESS]"
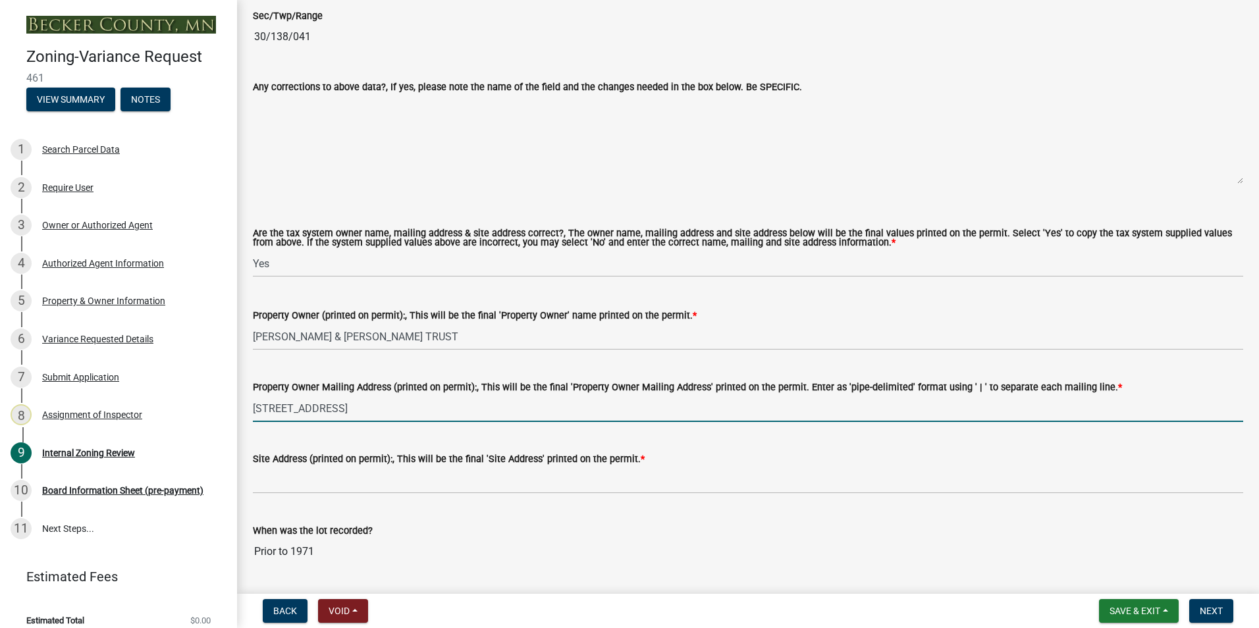
click at [317, 410] on input "[STREET_ADDRESS]" at bounding box center [748, 408] width 990 height 27
click at [319, 409] on input "[STREET_ADDRESS]" at bounding box center [748, 408] width 990 height 27
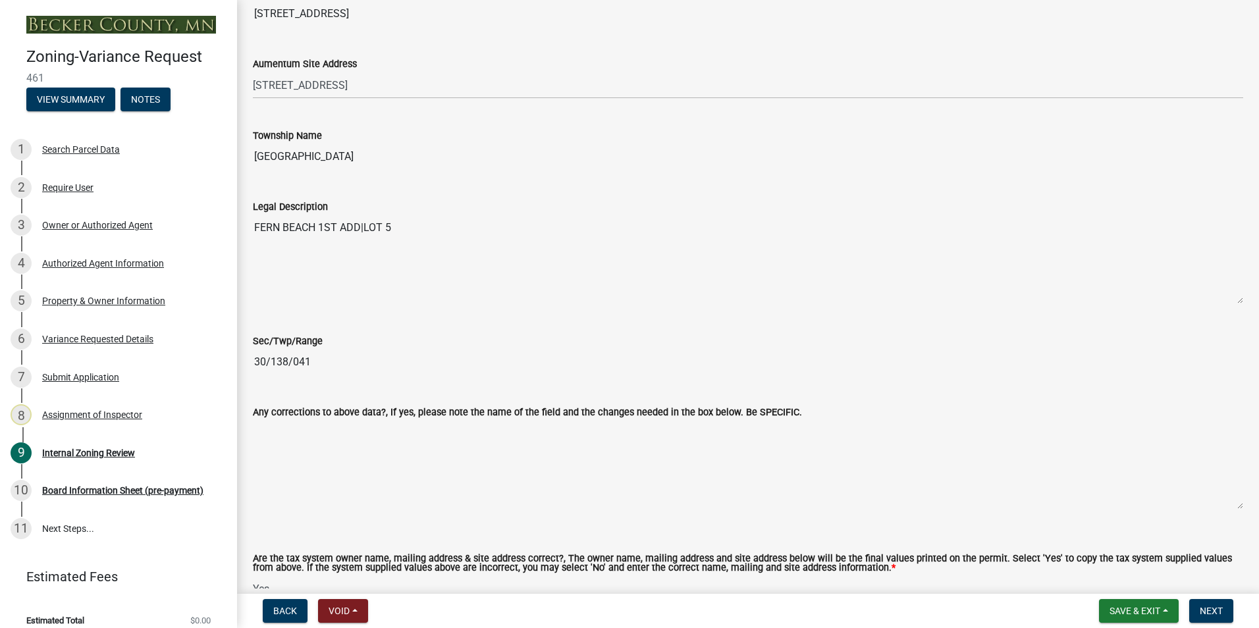
scroll to position [724, 0]
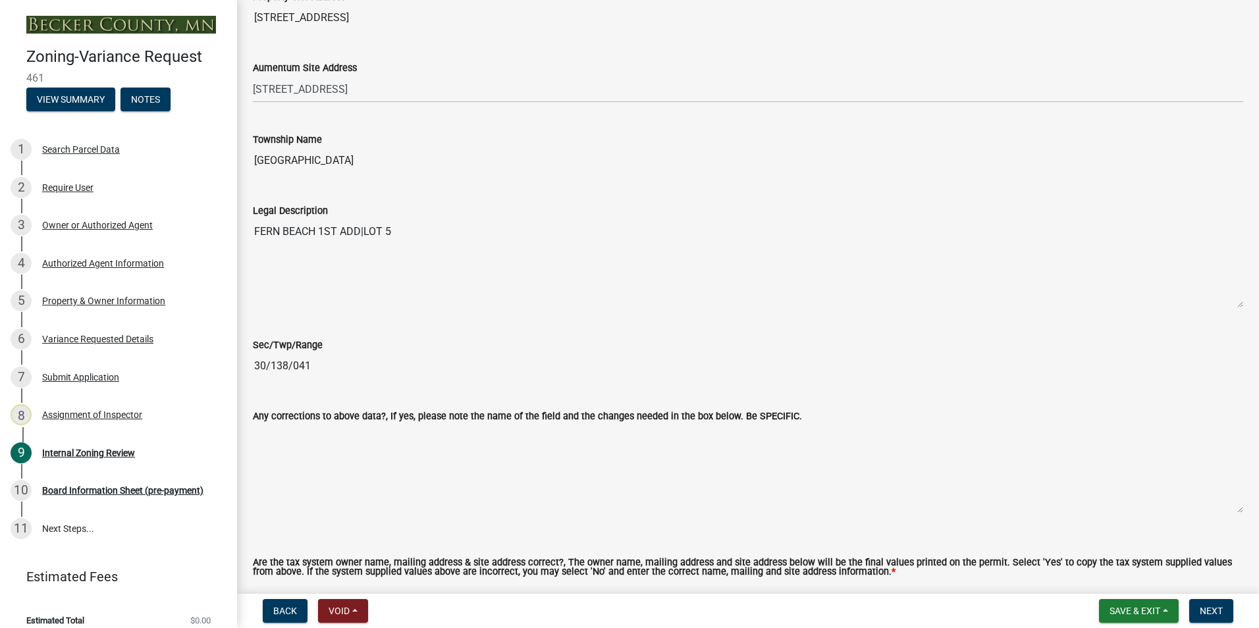
type input "[STREET_ADDRESS]"
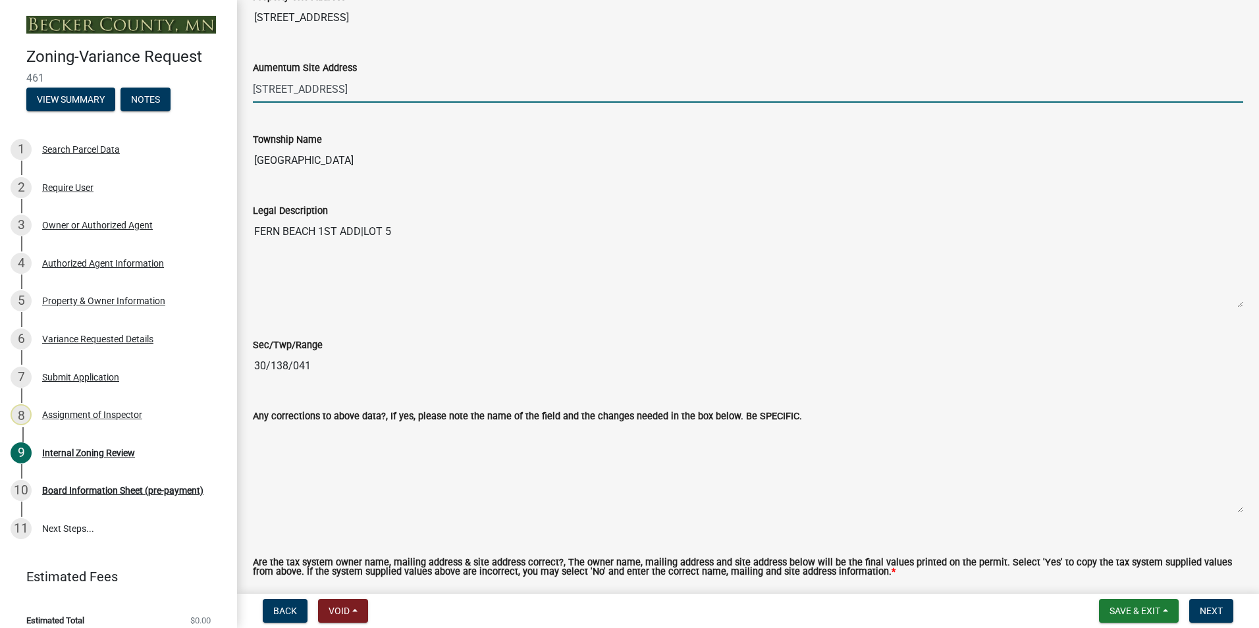
drag, startPoint x: 379, startPoint y: 91, endPoint x: 248, endPoint y: 78, distance: 131.6
click at [245, 78] on div "Aumentum Site Address [STREET_ADDRESS]" at bounding box center [748, 71] width 1010 height 61
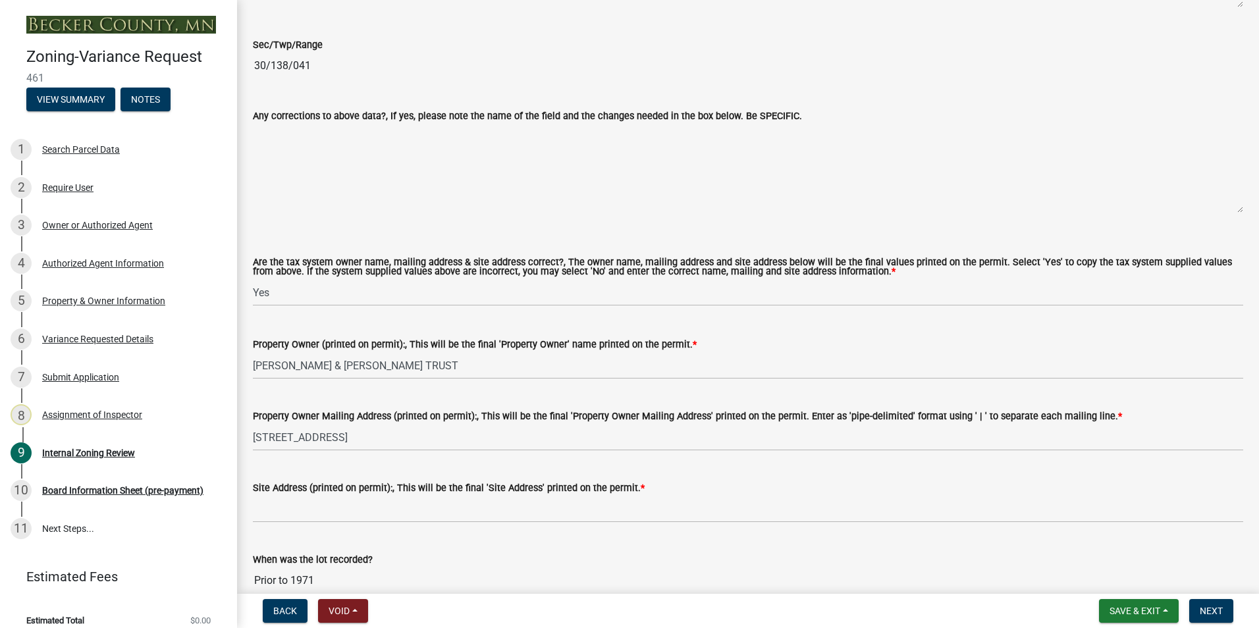
scroll to position [1120, 0]
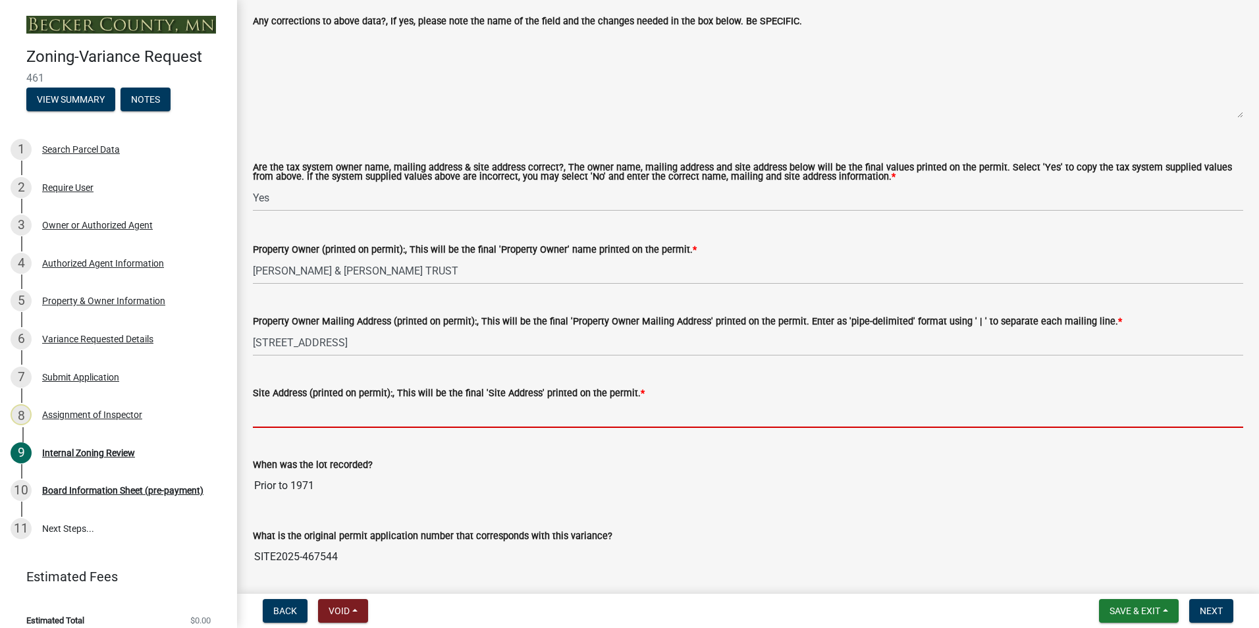
paste input "[STREET_ADDRESS]"
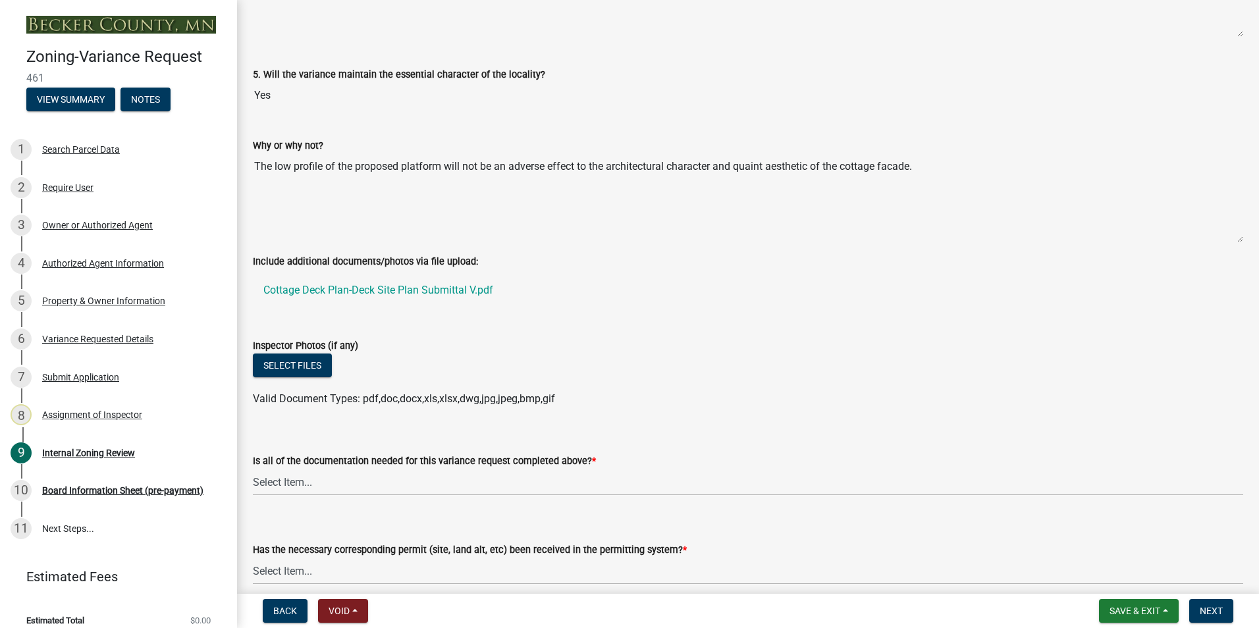
scroll to position [4478, 0]
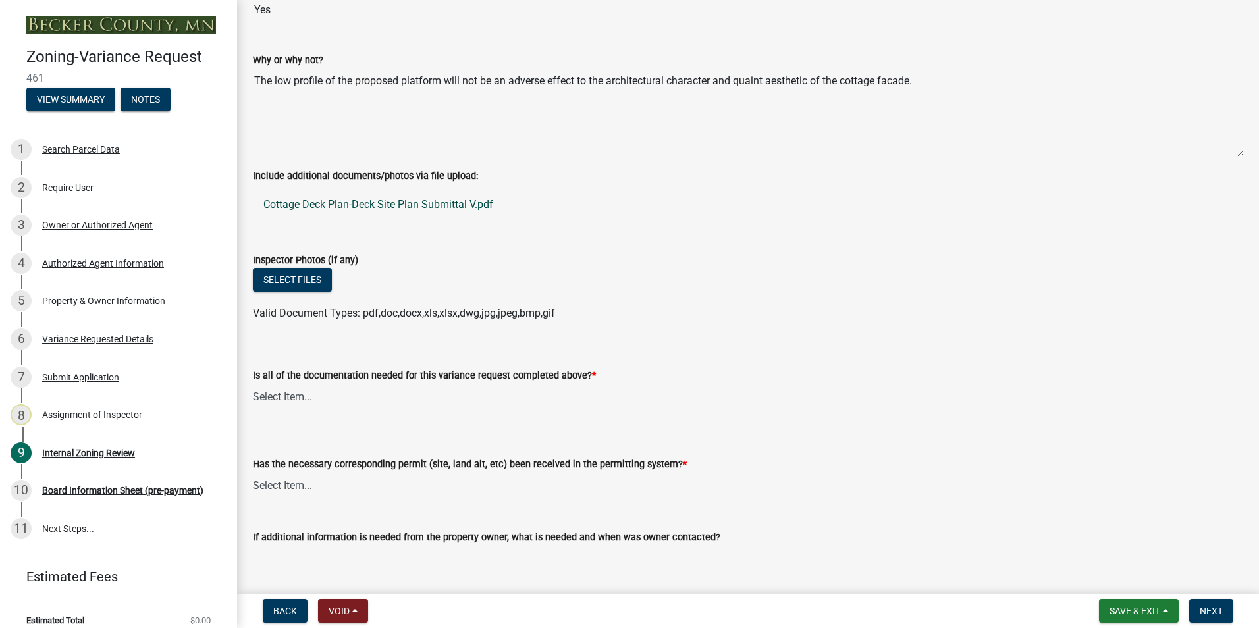
type input "[STREET_ADDRESS]"
click at [368, 200] on link "Cottage Deck Plan-Deck Site Plan Submittal V.pdf" at bounding box center [748, 205] width 990 height 32
click at [273, 405] on select "Select Item... Yes No" at bounding box center [748, 396] width 990 height 27
click at [253, 384] on select "Select Item... Yes No" at bounding box center [748, 396] width 990 height 27
select select "b8aebb6b-597c-43cf-abfc-7c5f20ed0157"
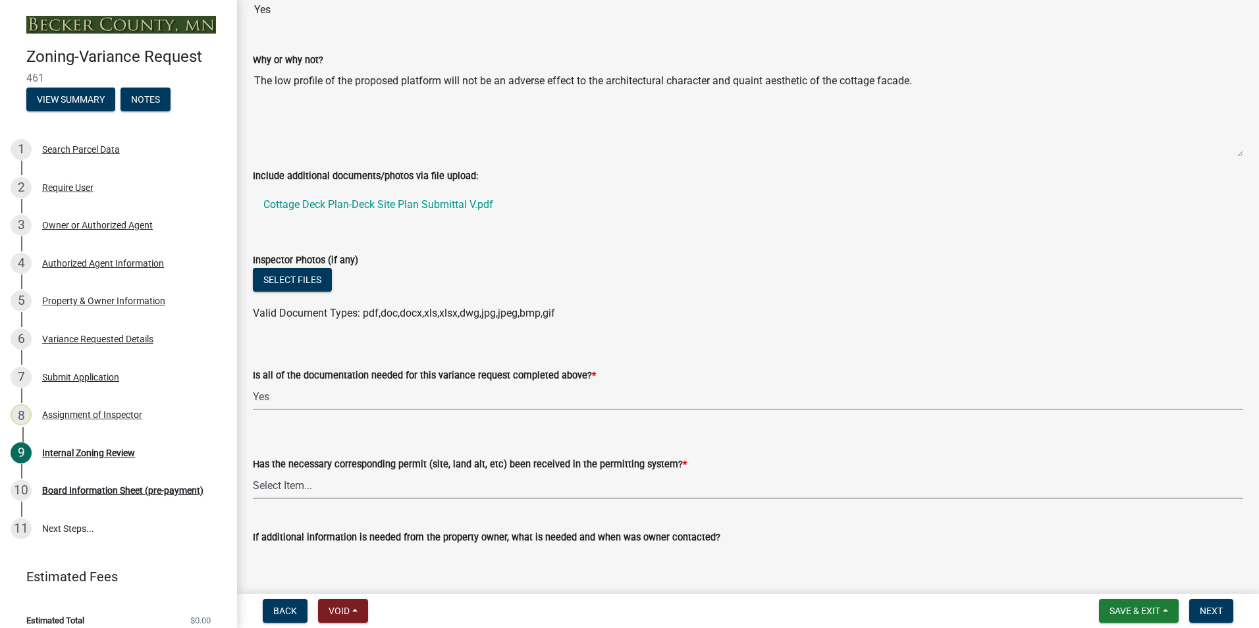
click at [275, 487] on select "Select Item... Yes No" at bounding box center [748, 485] width 990 height 27
click at [253, 473] on select "Select Item... Yes No" at bounding box center [748, 485] width 990 height 27
select select "72196157-b4c8-4cec-9ec1-b72dcd6934d7"
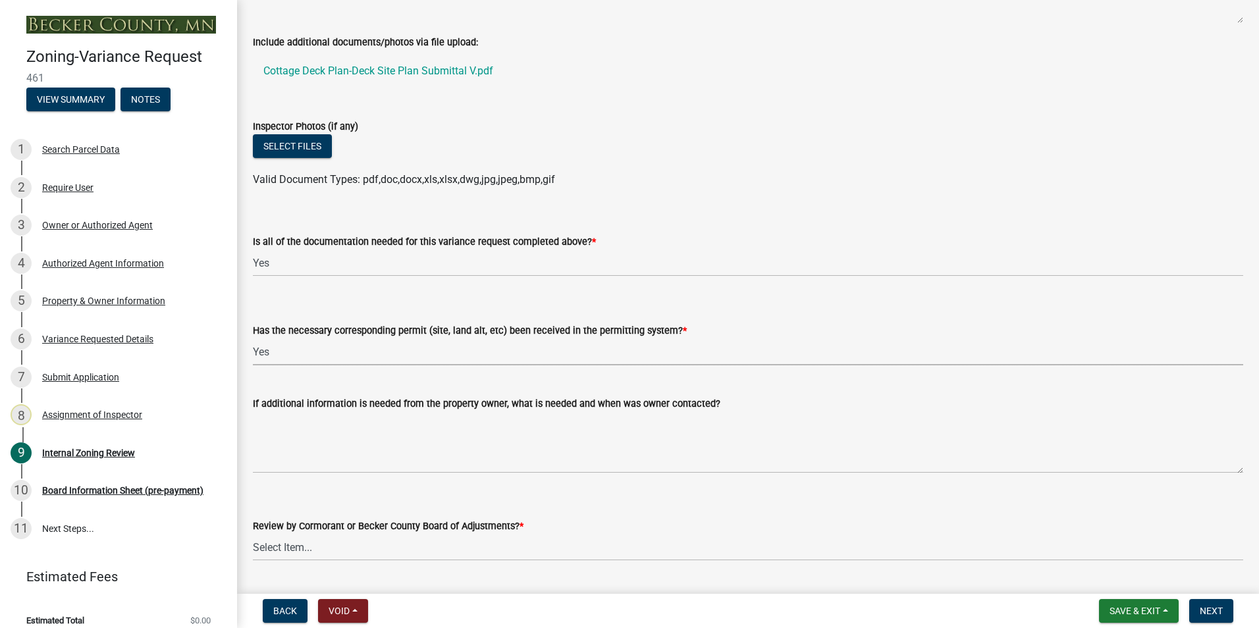
scroll to position [4741, 0]
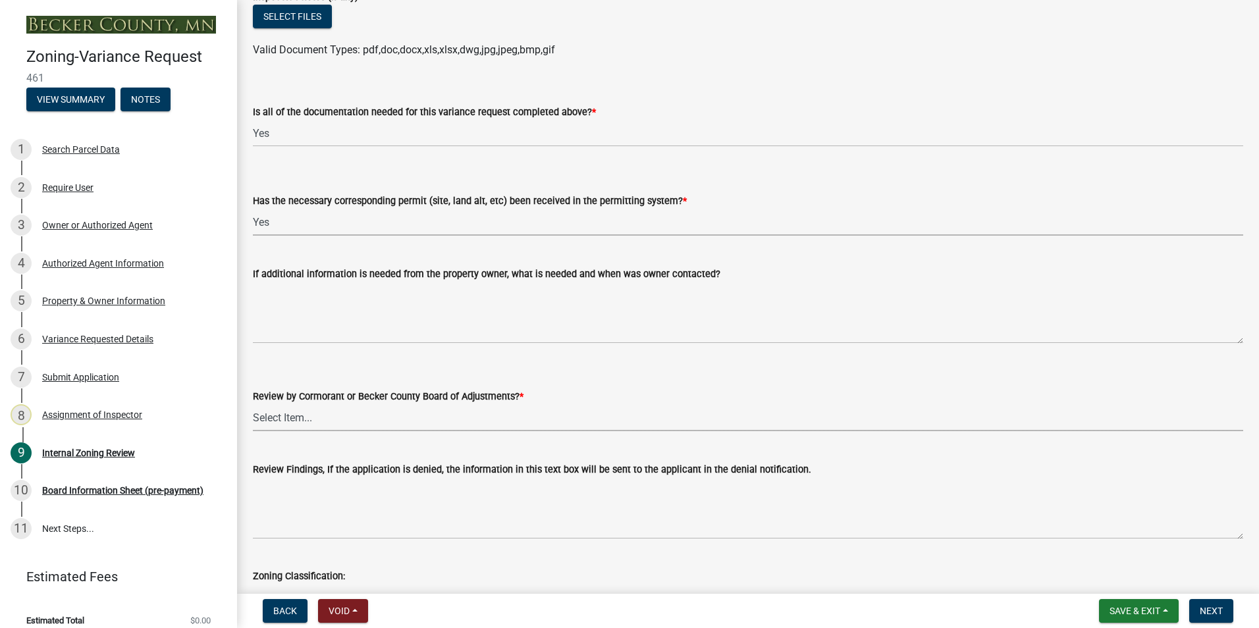
click at [279, 418] on select "Select Item... Becker County Board of Adjustments Cormorant Board of Adjustments" at bounding box center [748, 417] width 990 height 27
click at [253, 405] on select "Select Item... Becker County Board of Adjustments Cormorant Board of Adjustments" at bounding box center [748, 417] width 990 height 27
select select "2f26a2b3-76d0-4d49-8911-af712b8c1733"
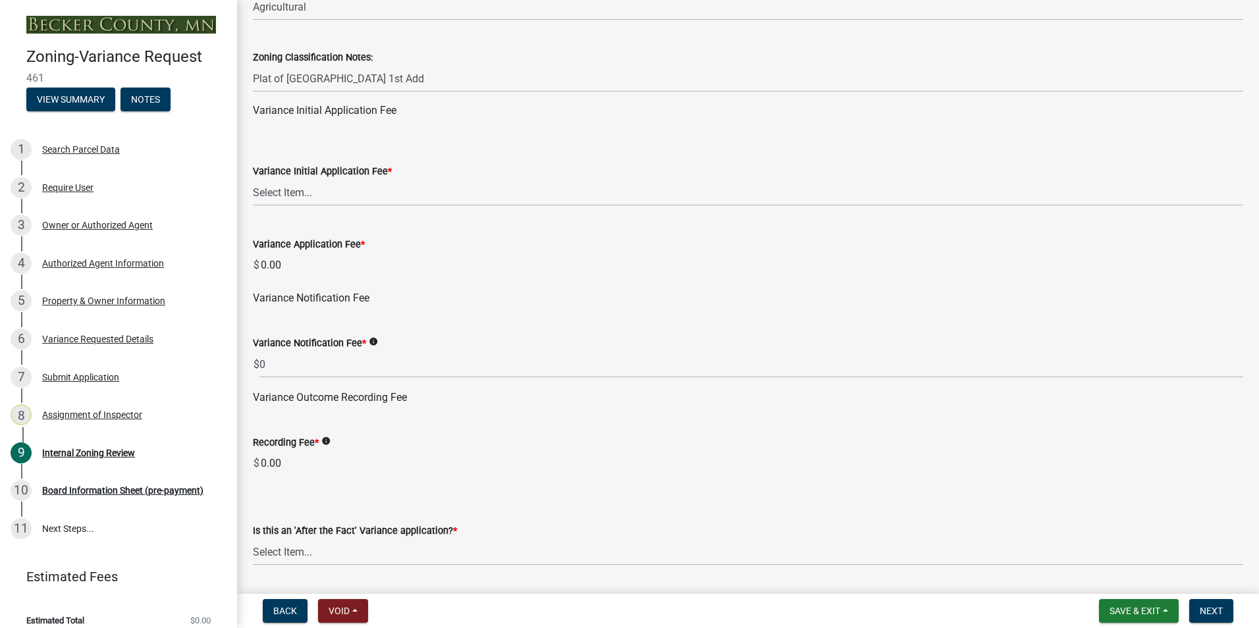
scroll to position [5334, 0]
click at [294, 260] on input "0.00" at bounding box center [751, 263] width 984 height 26
click at [281, 195] on select "Select Item... Agricultural or Residential: $200 Commercial or Industrial: $300" at bounding box center [748, 190] width 990 height 27
click at [253, 178] on select "Select Item... Agricultural or Residential: $200 Commercial or Industrial: $300" at bounding box center [748, 190] width 990 height 27
select select "901a76ad-31ef-422f-92de-172bc495cbc8"
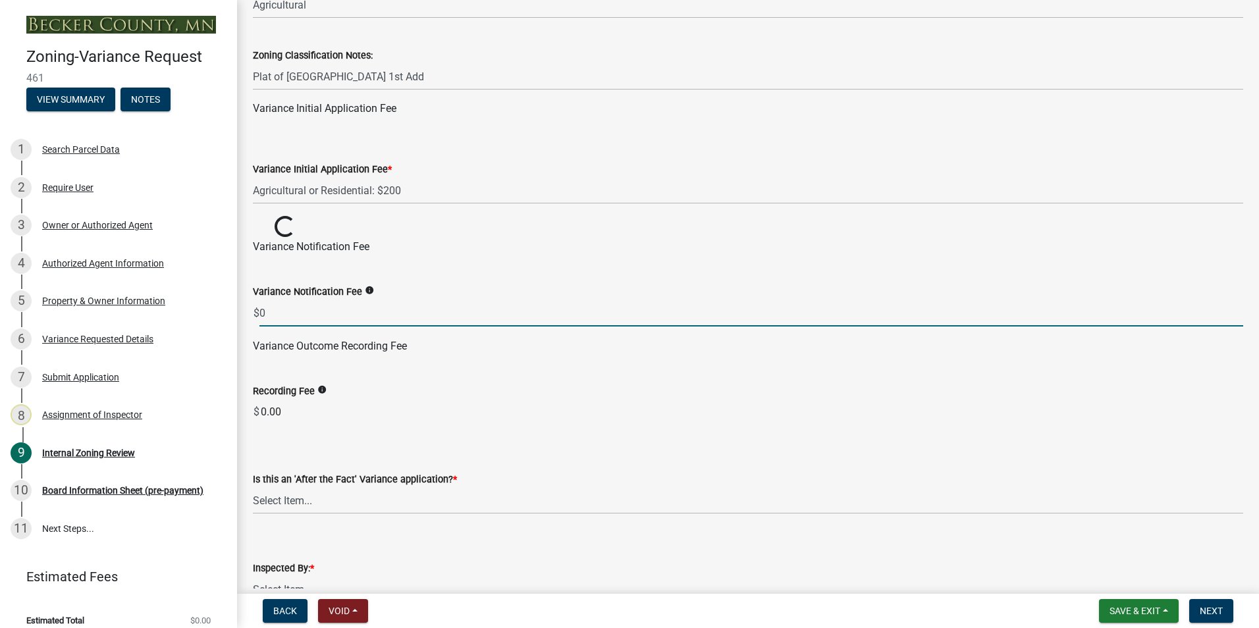
click at [262, 315] on input "0" at bounding box center [751, 313] width 984 height 27
click at [271, 310] on input "0" at bounding box center [751, 313] width 984 height 27
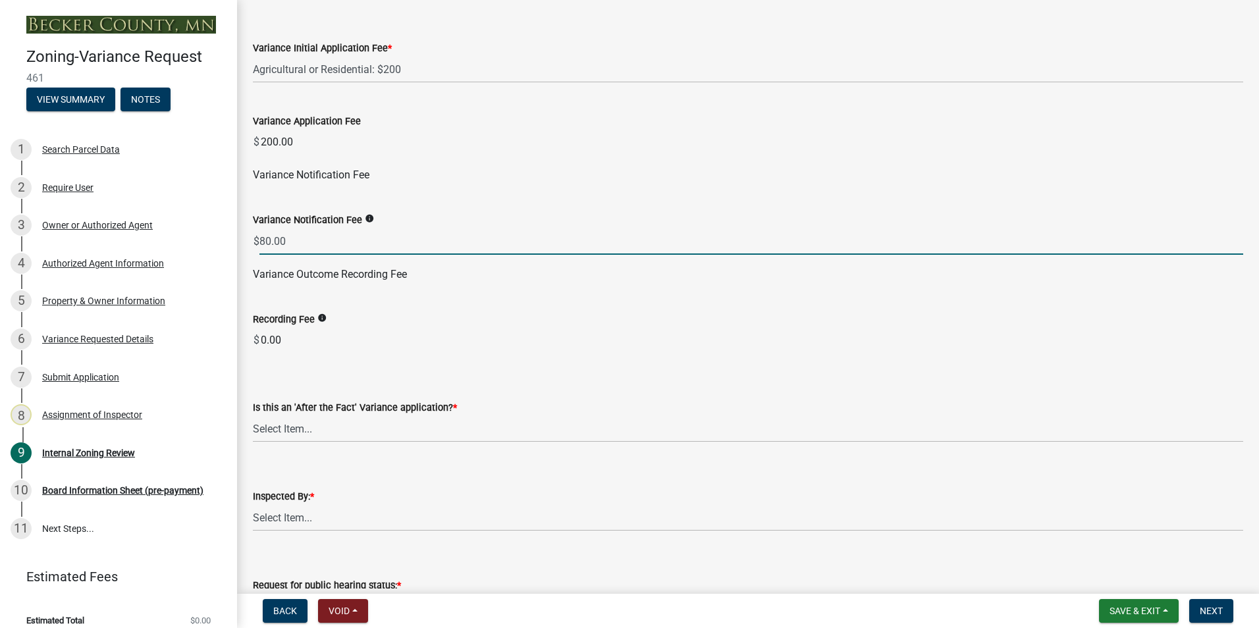
scroll to position [5532, 0]
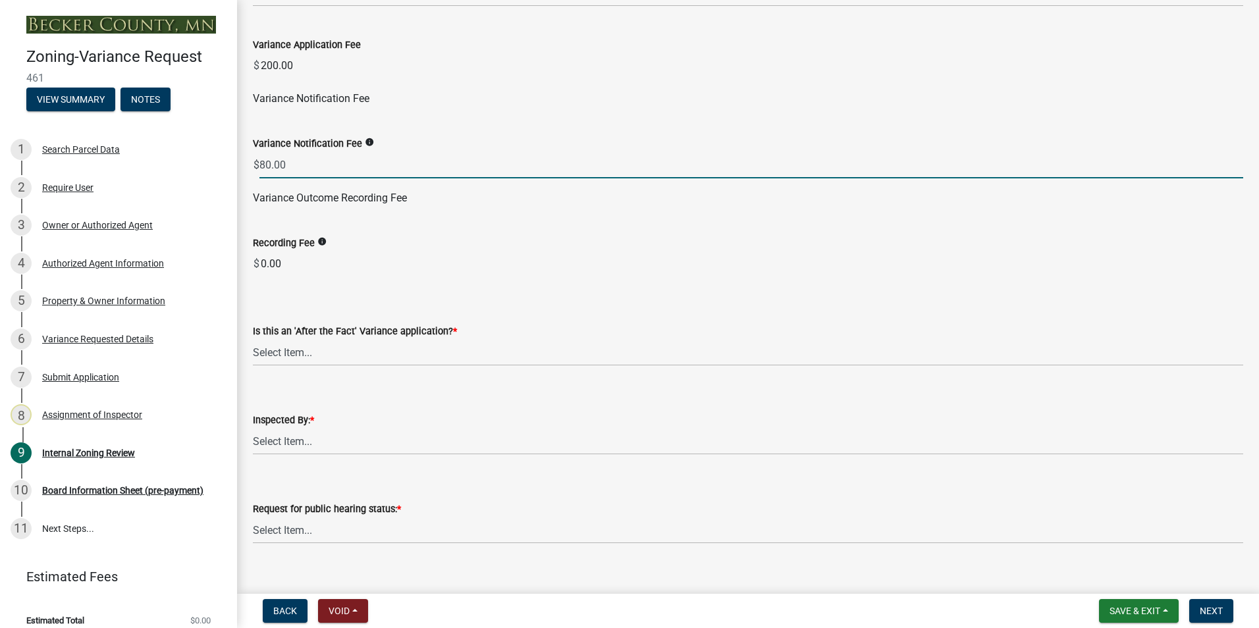
type input "80.00"
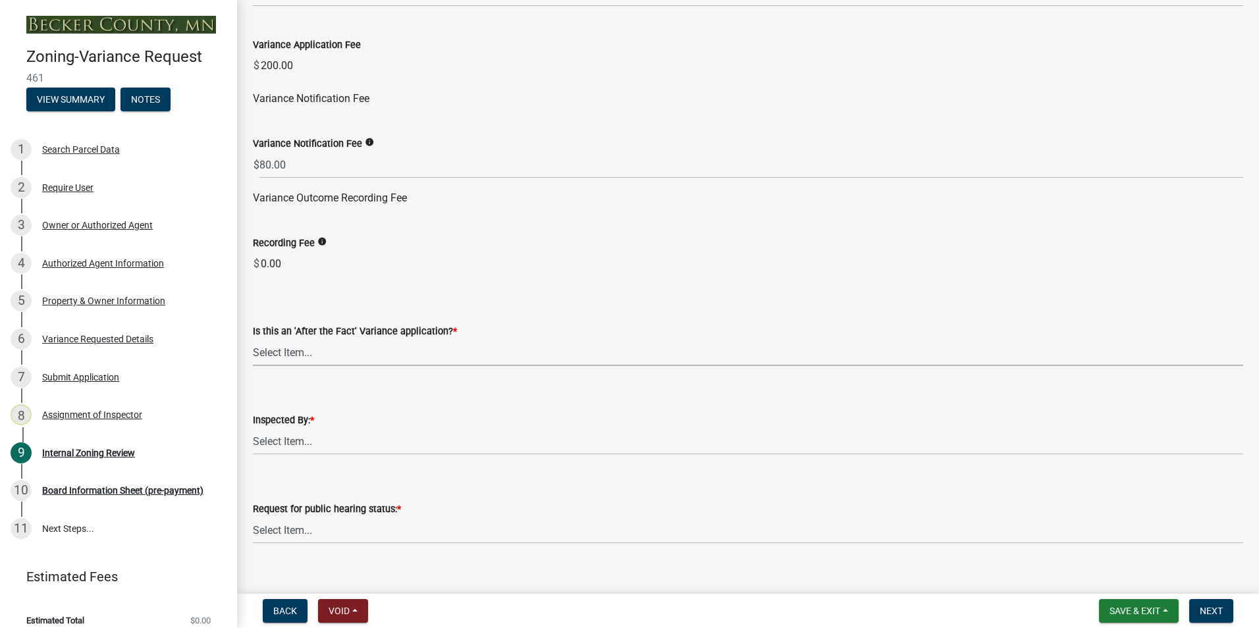
click at [278, 354] on select "Select Item... Yes No" at bounding box center [748, 352] width 990 height 27
click at [253, 340] on select "Select Item... Yes No" at bounding box center [748, 352] width 990 height 27
select select "dde1c2ec-1cb4-4ca2-89d6-22d65f04e2eb"
click at [274, 438] on select "Select Item... [PERSON_NAME] [PERSON_NAME] [PERSON_NAME] [PERSON_NAME] [PERSON_…" at bounding box center [748, 441] width 990 height 27
click at [253, 429] on select "Select Item... [PERSON_NAME] [PERSON_NAME] [PERSON_NAME] [PERSON_NAME] [PERSON_…" at bounding box center [748, 441] width 990 height 27
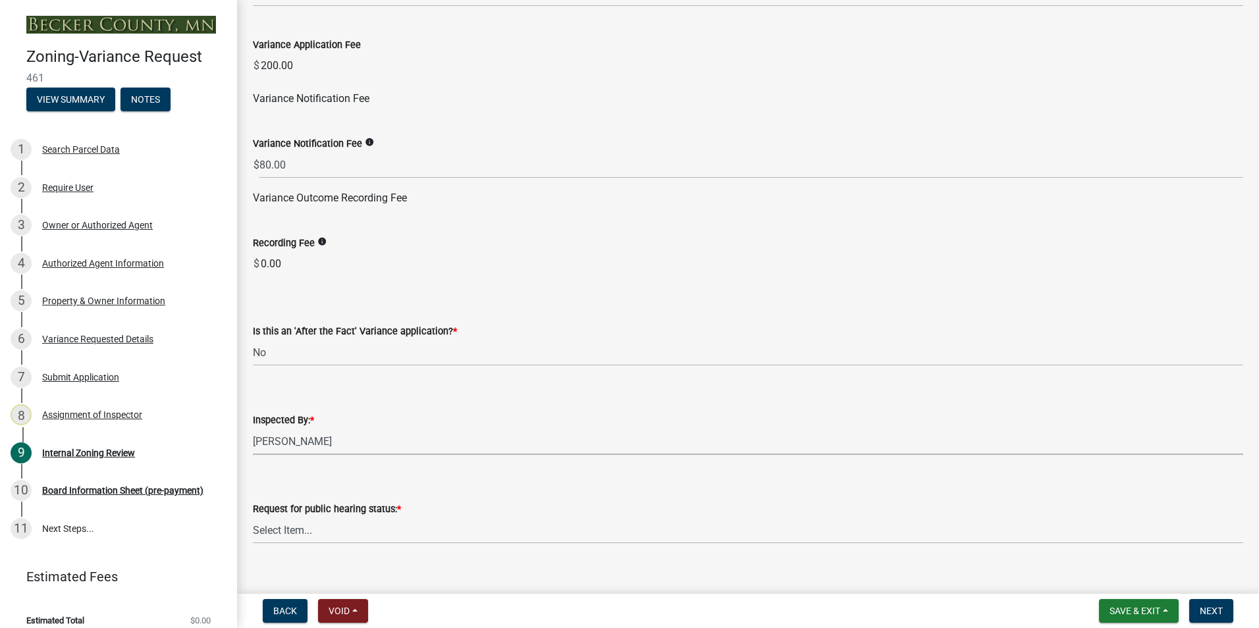
select select "0016247d-12af-40d0-8103-934796a3d230"
click at [277, 530] on select "Select Item... Accepted Denied" at bounding box center [748, 530] width 990 height 27
click at [253, 518] on select "Select Item... Accepted Denied" at bounding box center [748, 530] width 990 height 27
select select "515e955d-540a-4f4d-a84a-4e14a5483136"
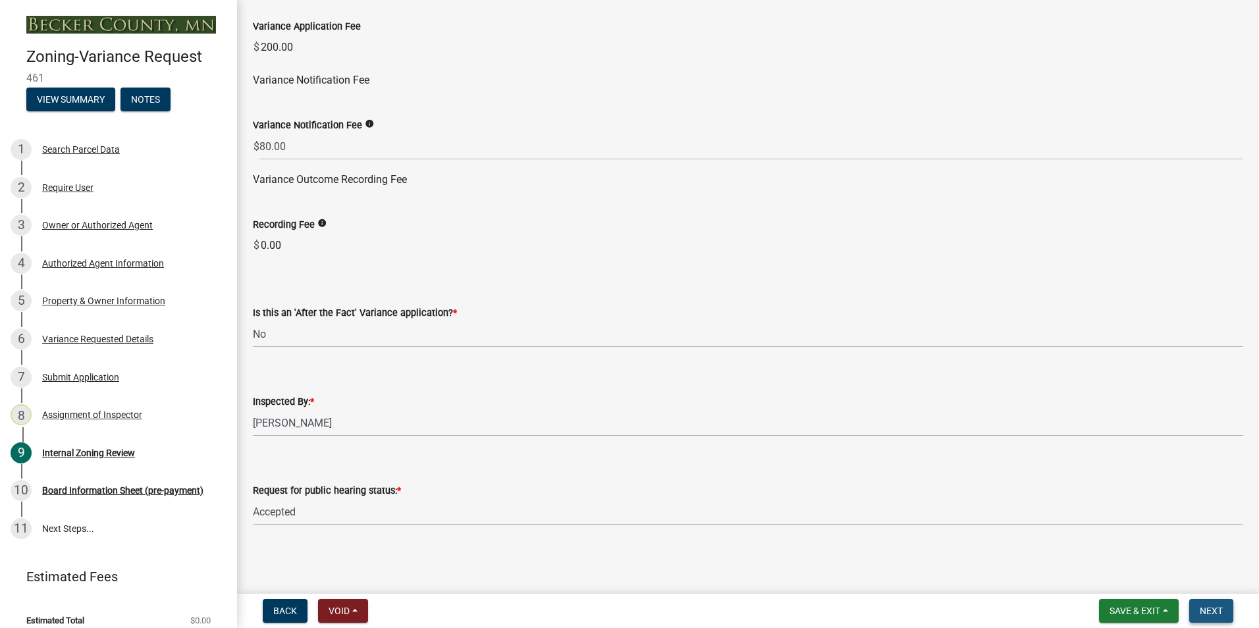
click at [1213, 618] on button "Next" at bounding box center [1211, 611] width 44 height 24
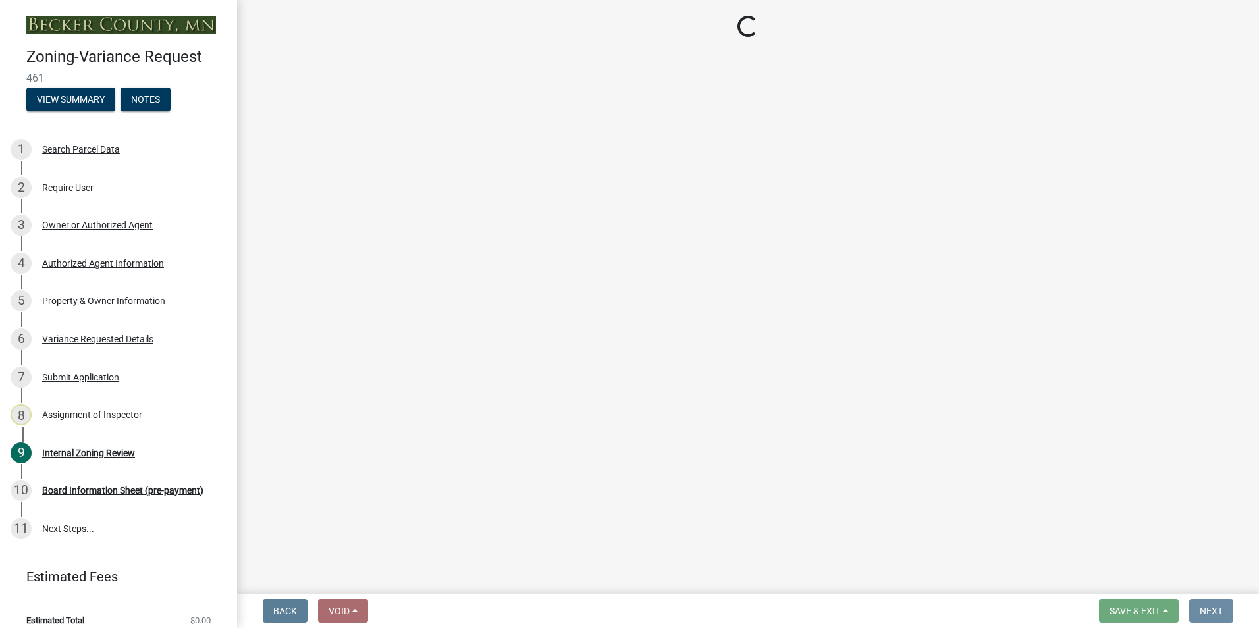
scroll to position [0, 0]
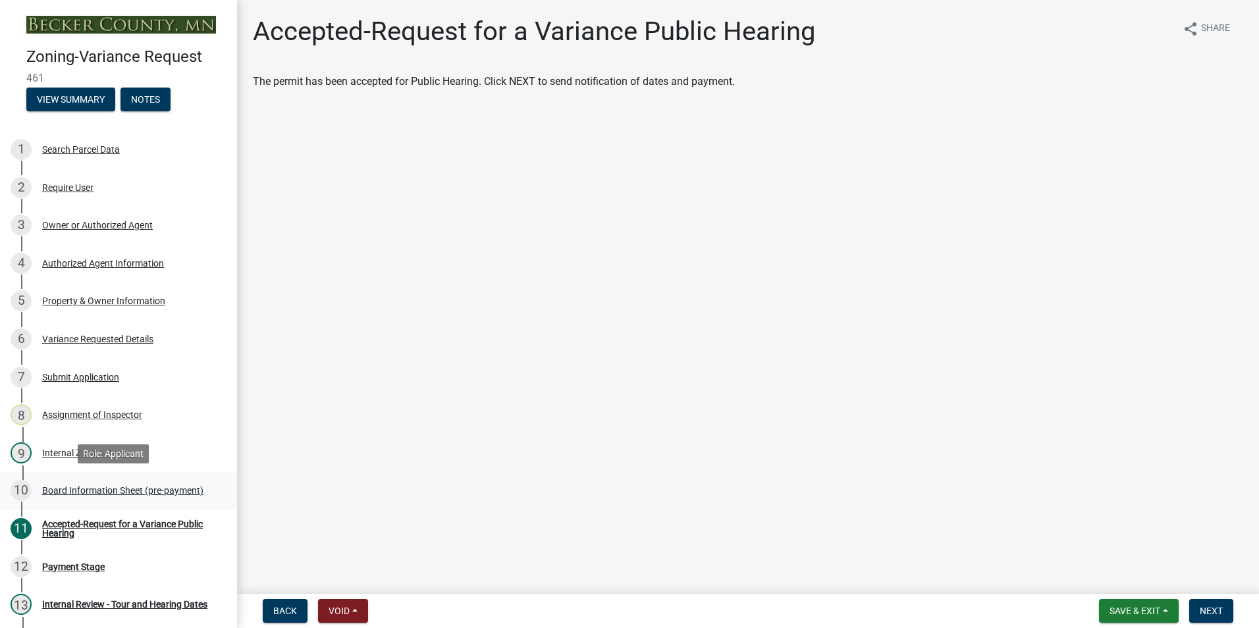
click at [97, 490] on div "Board Information Sheet (pre-payment)" at bounding box center [122, 490] width 161 height 9
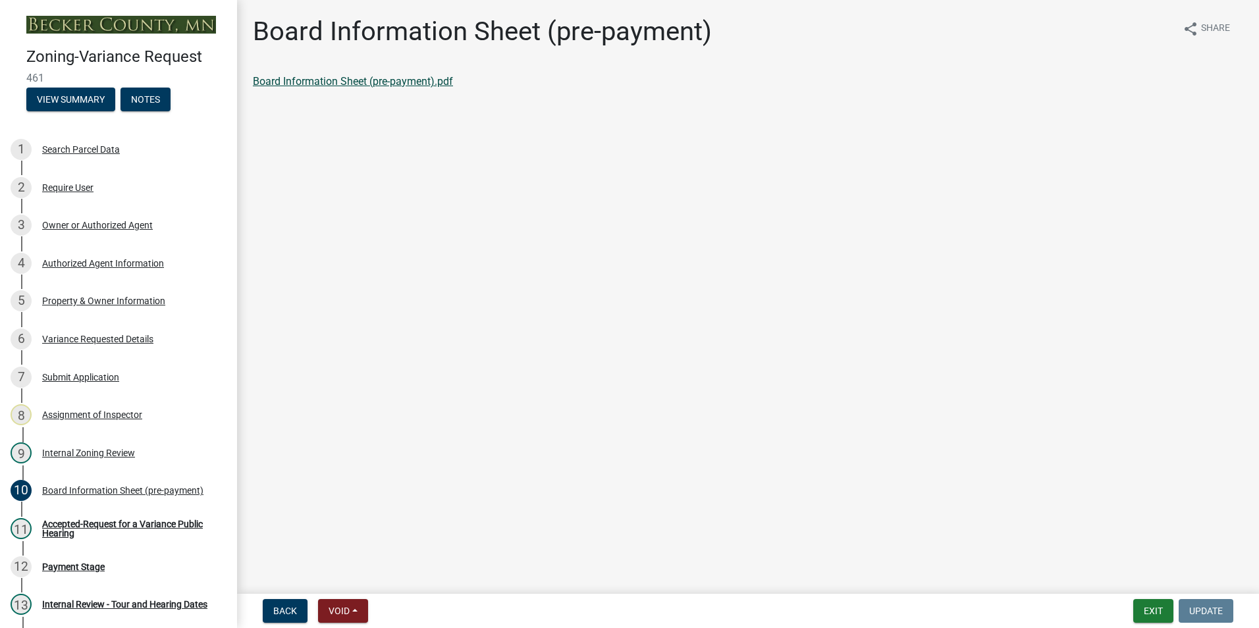
click at [359, 80] on link "Board Information Sheet (pre-payment).pdf" at bounding box center [353, 81] width 200 height 13
